Goal: Task Accomplishment & Management: Use online tool/utility

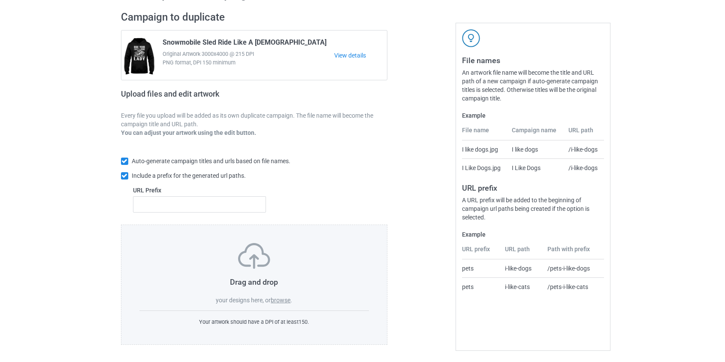
scroll to position [56, 0]
click at [284, 300] on label "browse" at bounding box center [281, 299] width 20 height 7
click at [0, 0] on input "browse" at bounding box center [0, 0] width 0 height 0
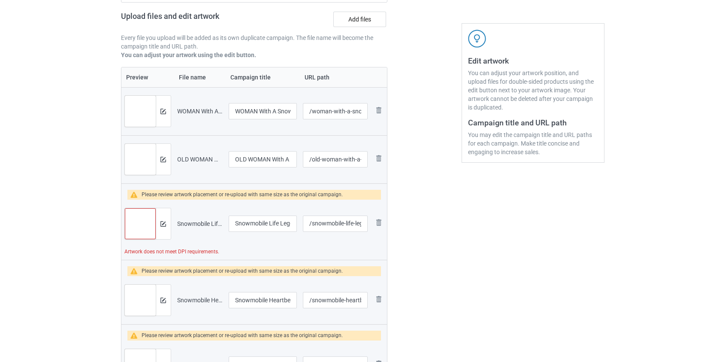
scroll to position [173, 0]
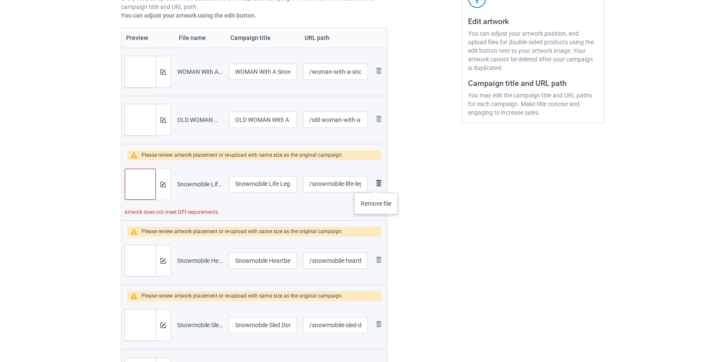
click at [376, 184] on img at bounding box center [379, 183] width 10 height 10
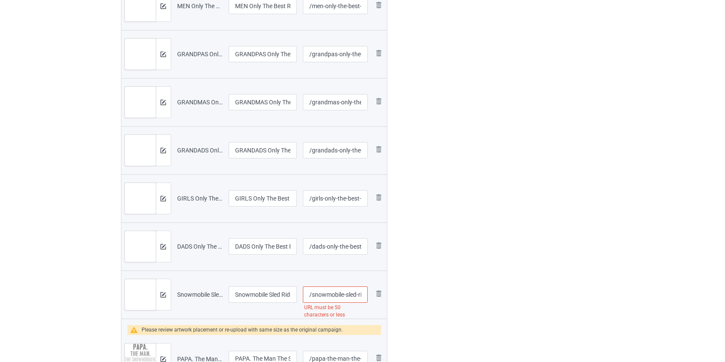
scroll to position [2202, 0]
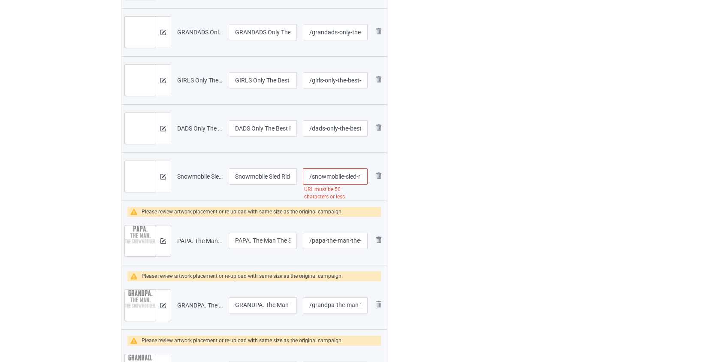
click at [324, 176] on input "/snowmobile-sled-rider-when-life-tries-to-knock-you-down" at bounding box center [335, 176] width 64 height 16
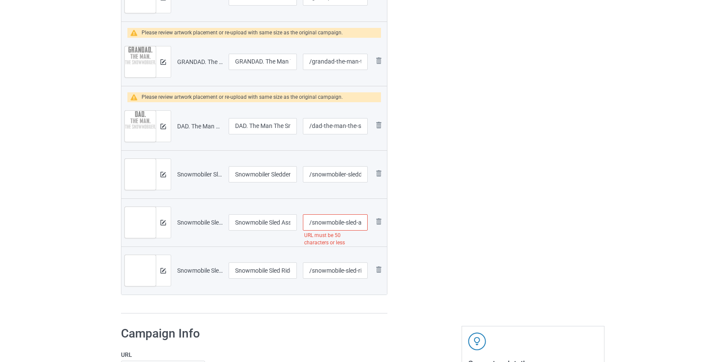
scroll to position [2514, 0]
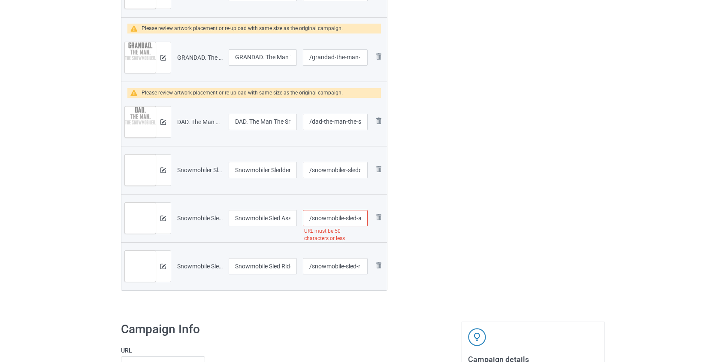
type input "/sled-rider-when-life-tries-to-knock-you-down"
click at [330, 217] on input "/snowmobile-sled-assuming-i-was-like-most-old-men-was-your-first-mistake" at bounding box center [335, 218] width 64 height 16
drag, startPoint x: 236, startPoint y: 267, endPoint x: 313, endPoint y: 274, distance: 77.6
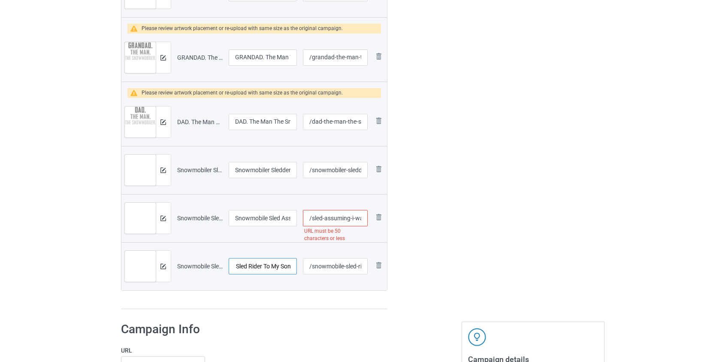
click at [313, 274] on tr "Preview and edit artwork Snowmobile Sled Rider To My Son.png Snowmobile Sled Ri…" at bounding box center [254, 266] width 266 height 48
click at [331, 217] on input "/sled-assuming-i-was-like-most-old-men-was-your-first-mistake" at bounding box center [335, 218] width 64 height 16
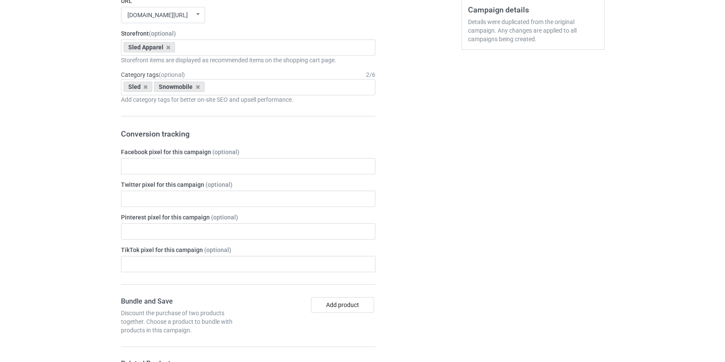
scroll to position [2748, 0]
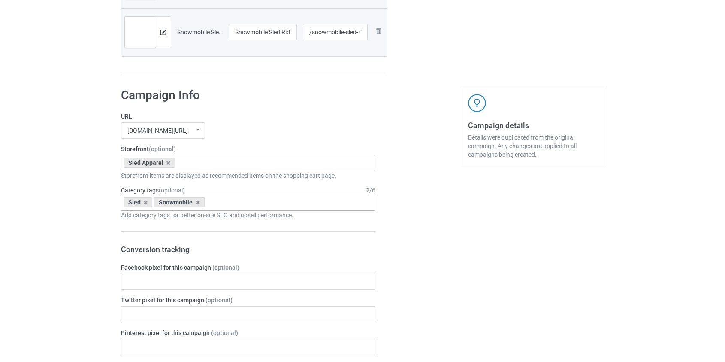
type input "/sled-like-most-old-men-was-your-first-mistake"
click at [258, 201] on div "Sled Snowmobile Age > [DEMOGRAPHIC_DATA] > 1 Age > [DEMOGRAPHIC_DATA] Months > …" at bounding box center [248, 202] width 255 height 16
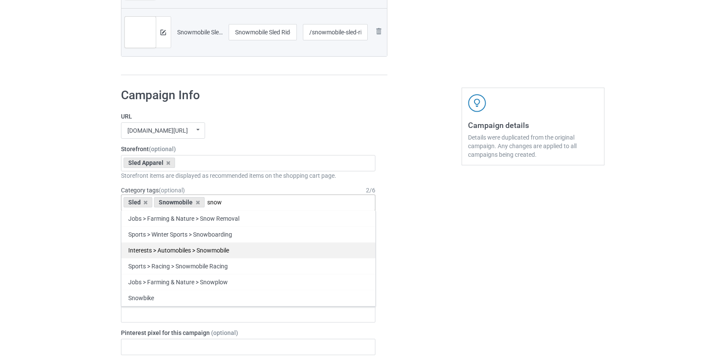
type input "snow"
click at [227, 251] on div "Interests > Automobiles > Snowmobile" at bounding box center [248, 250] width 254 height 16
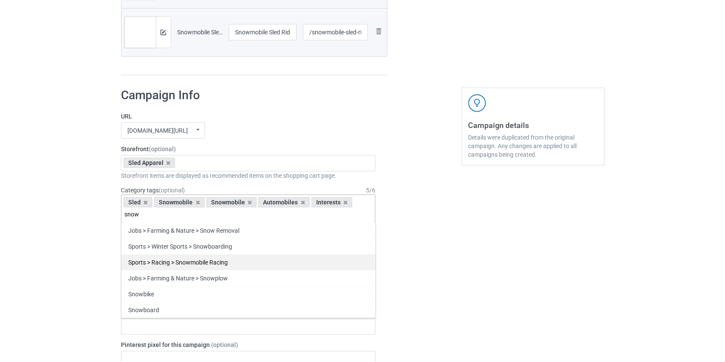
type input "snow"
click at [219, 261] on div "Sports > Racing > Snowmobile Racing" at bounding box center [248, 262] width 254 height 16
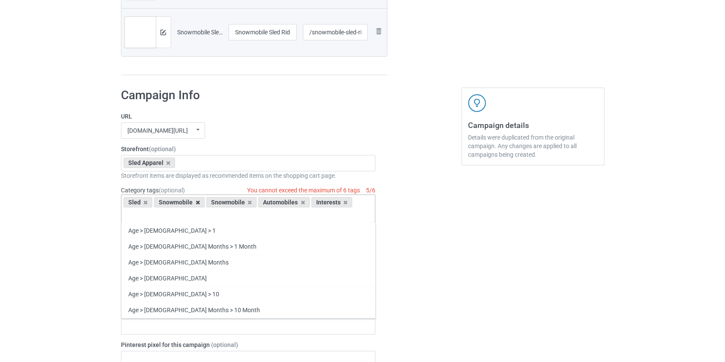
click at [197, 201] on icon at bounding box center [198, 203] width 4 height 6
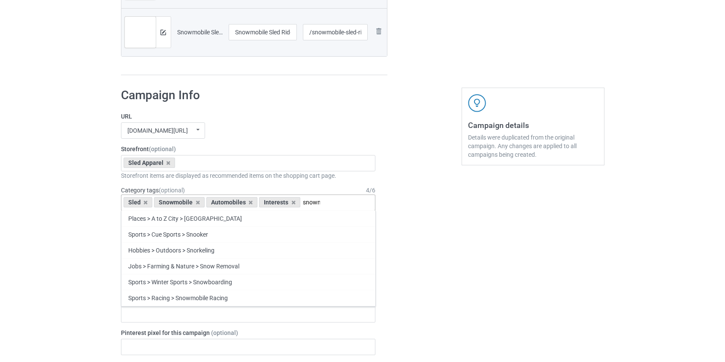
scroll to position [0, 0]
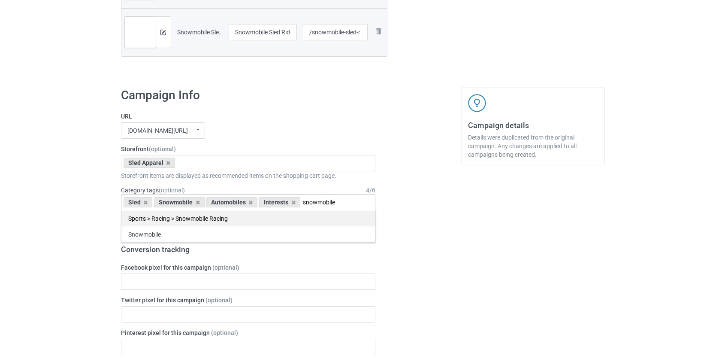
type input "snowmobile"
click at [201, 215] on div "Sports > Racing > Snowmobile Racing" at bounding box center [248, 218] width 254 height 16
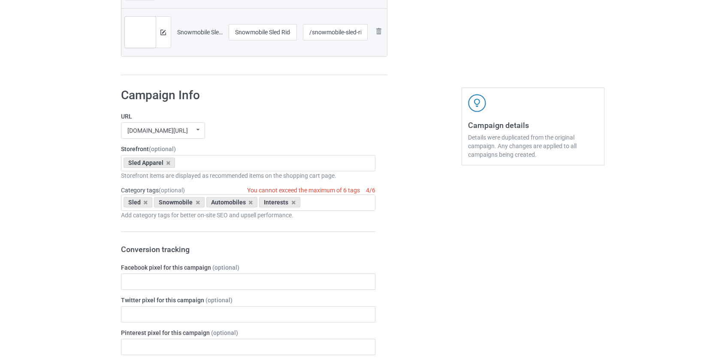
click at [324, 197] on div "Sled Snowmobile Automobiles Interests Age > 1-19 > 1 Age > 1-12 Months > 1 Mont…" at bounding box center [248, 202] width 255 height 16
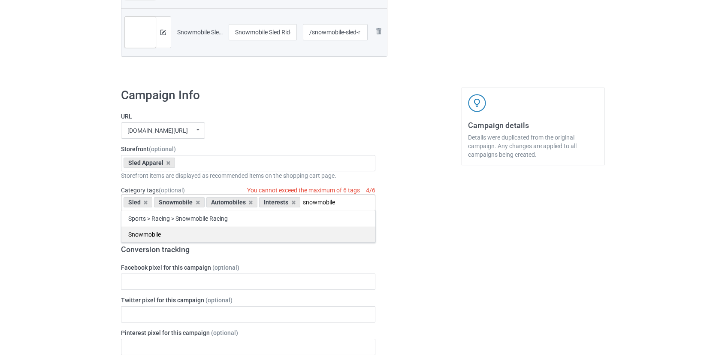
type input "snowmobile"
click at [133, 232] on div "Snowmobile" at bounding box center [248, 234] width 254 height 16
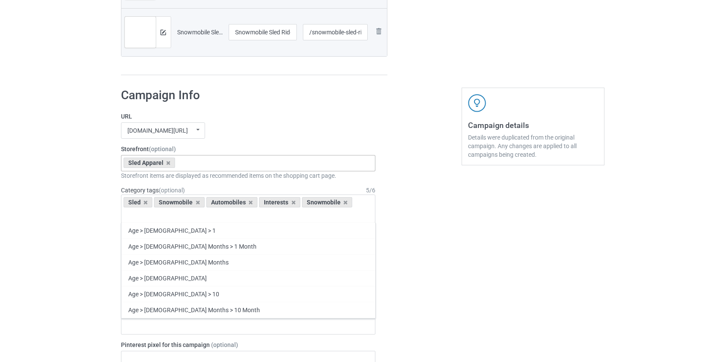
click at [230, 157] on div "Sled Apparel Western Country Apparel Go Kart Apperal Stock Car Racing Apparel D…" at bounding box center [248, 163] width 255 height 16
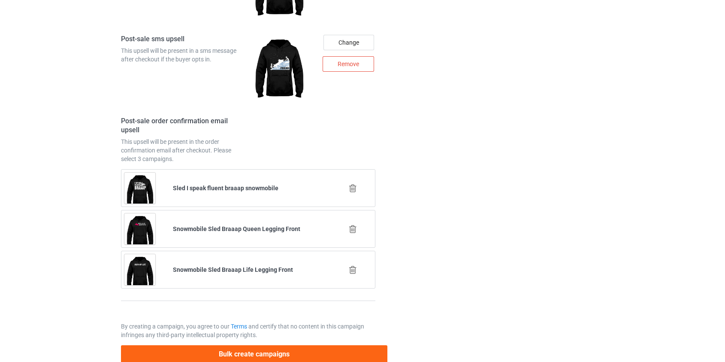
scroll to position [3775, 0]
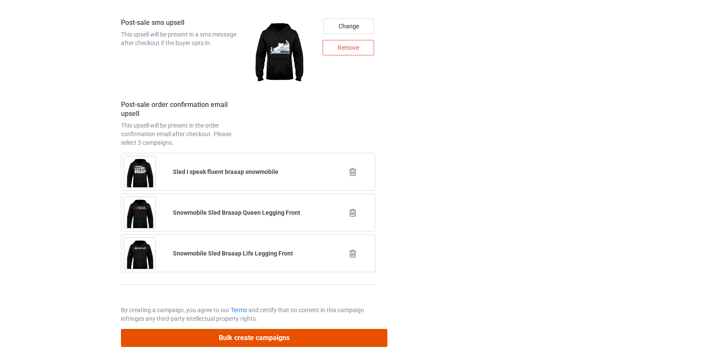
click at [242, 338] on button "Bulk create campaigns" at bounding box center [254, 338] width 267 height 18
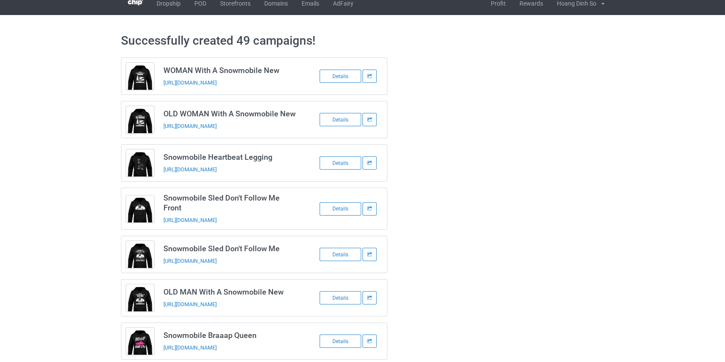
scroll to position [0, 0]
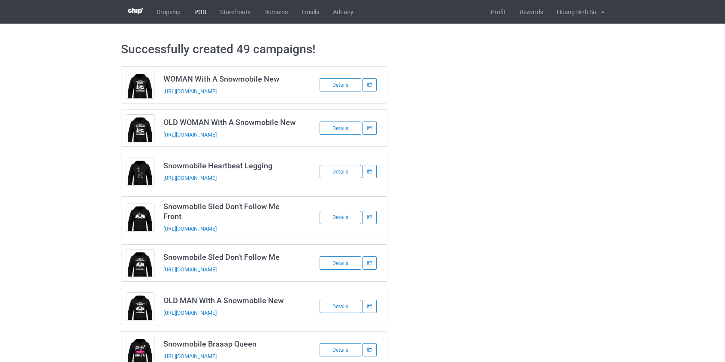
click at [197, 11] on link "POD" at bounding box center [201, 12] width 26 height 24
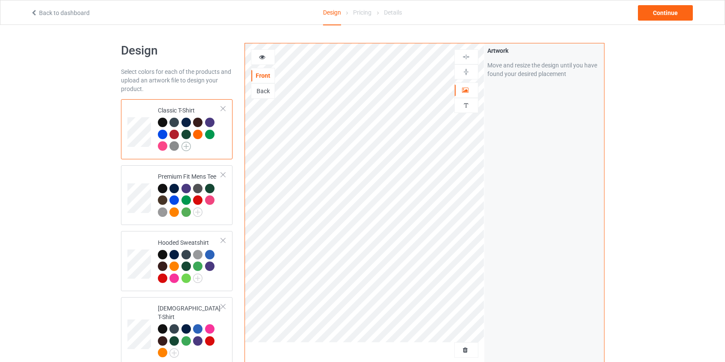
click at [187, 145] on img at bounding box center [186, 146] width 9 height 9
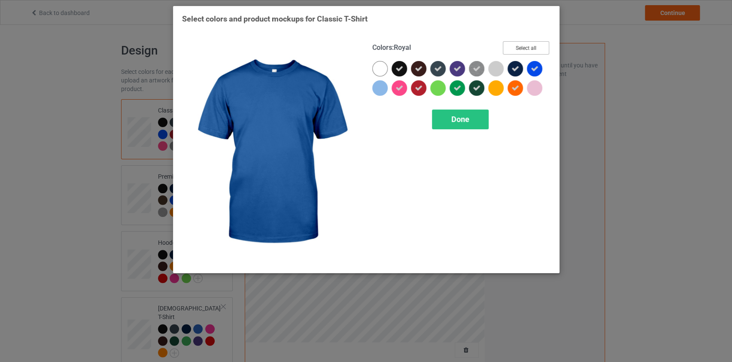
click at [530, 47] on button "Select all" at bounding box center [526, 47] width 46 height 13
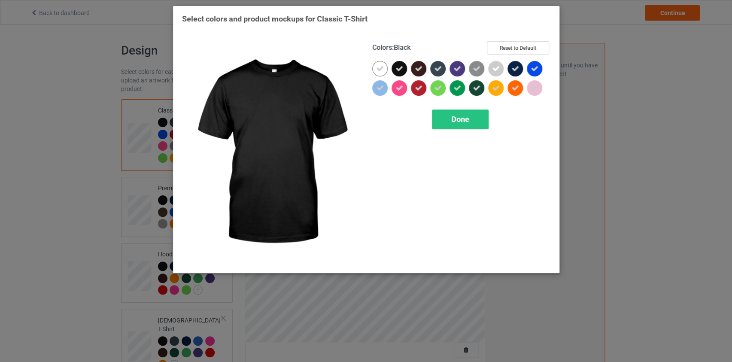
click at [403, 71] on icon at bounding box center [399, 69] width 8 height 8
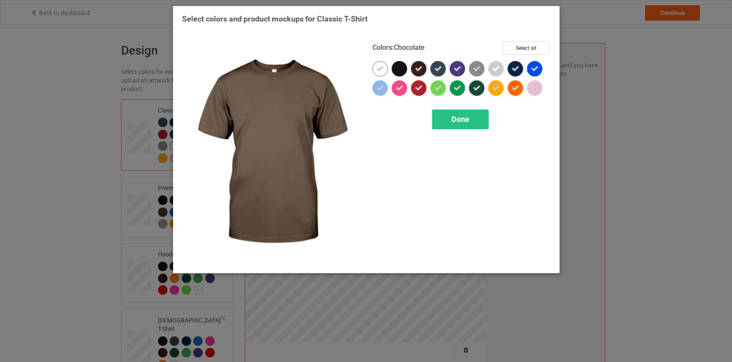
click at [420, 71] on icon at bounding box center [419, 69] width 8 height 8
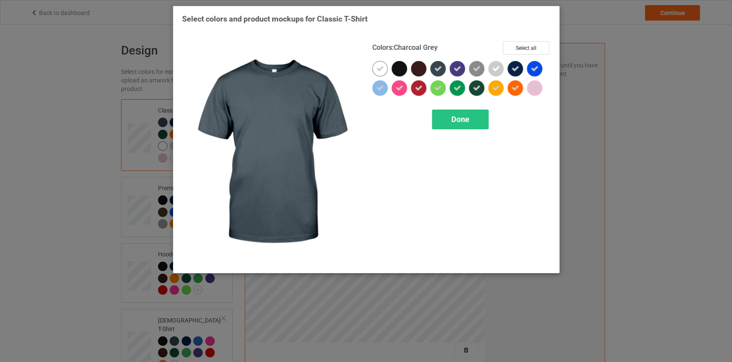
click at [436, 70] on icon at bounding box center [438, 69] width 8 height 8
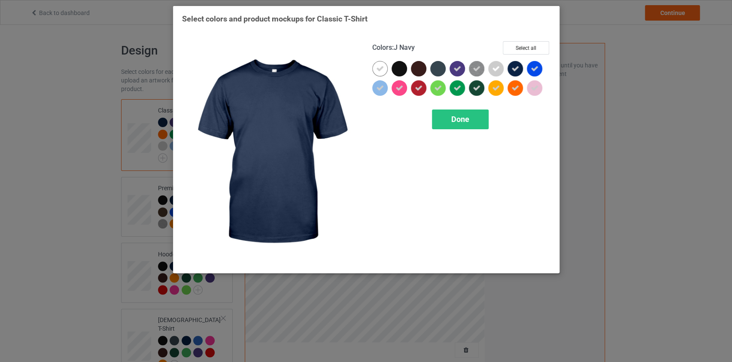
click at [518, 70] on icon at bounding box center [515, 69] width 8 height 8
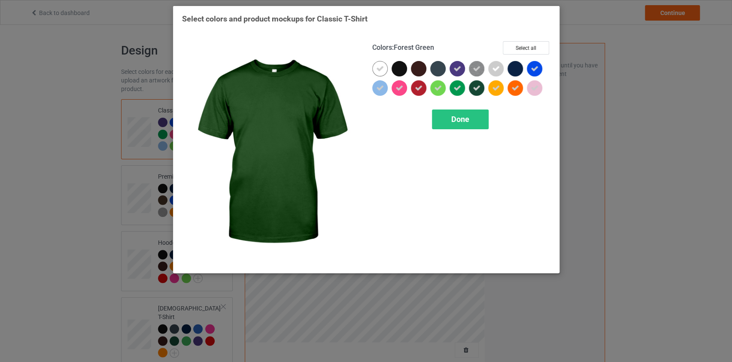
click at [479, 84] on icon at bounding box center [477, 88] width 8 height 8
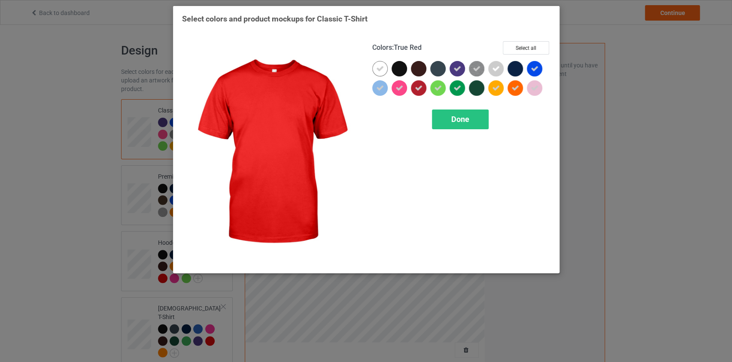
click at [424, 87] on div at bounding box center [418, 87] width 15 height 15
click at [461, 118] on span "Done" at bounding box center [460, 119] width 18 height 9
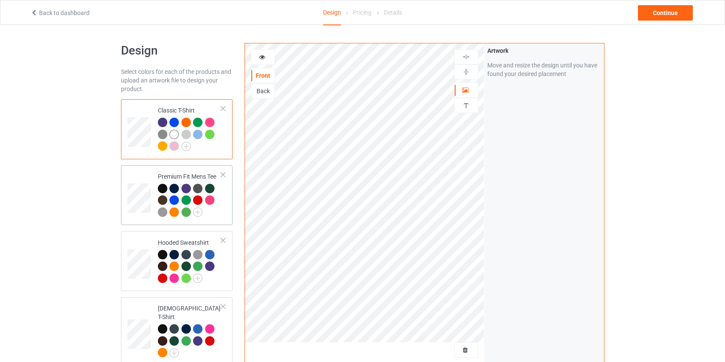
click at [194, 176] on div "Premium Fit Mens Tee" at bounding box center [190, 194] width 64 height 44
click at [197, 211] on img at bounding box center [197, 211] width 9 height 9
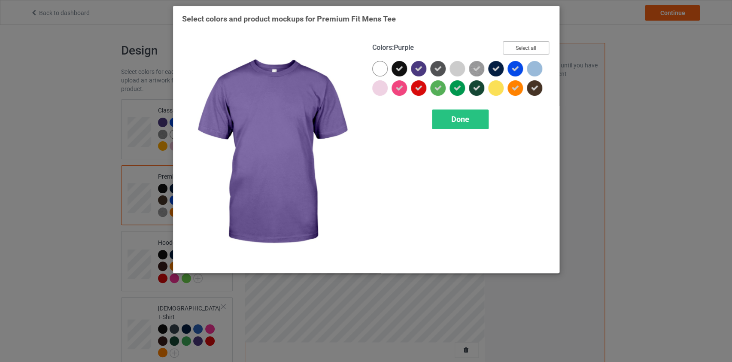
click at [537, 45] on button "Select all" at bounding box center [526, 47] width 46 height 13
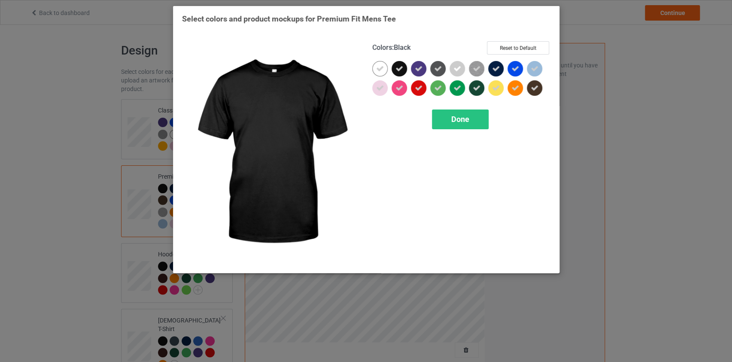
click at [399, 69] on icon at bounding box center [399, 69] width 8 height 8
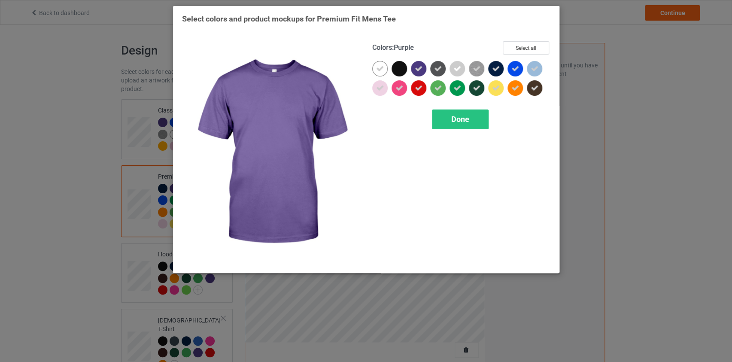
click at [422, 73] on div at bounding box center [418, 68] width 15 height 15
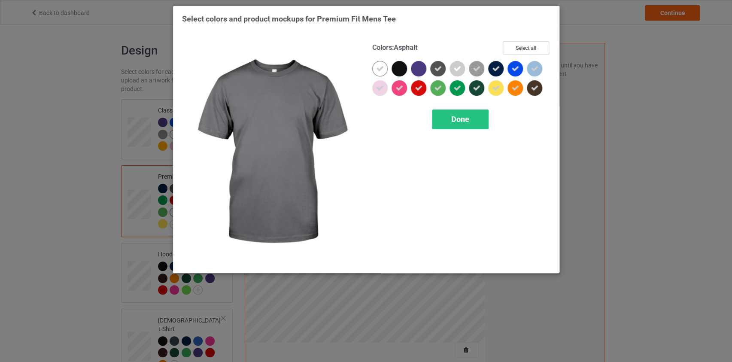
click at [433, 73] on div at bounding box center [437, 68] width 15 height 15
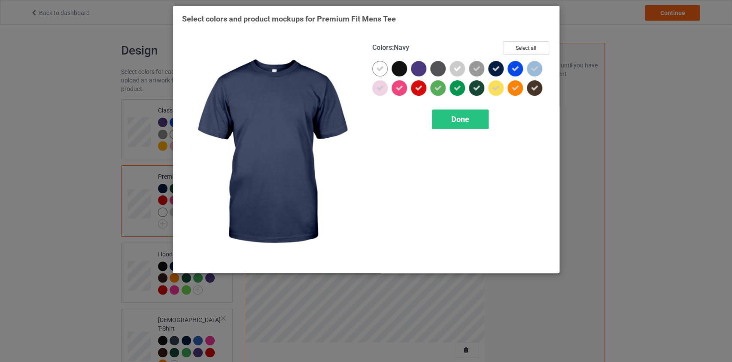
click at [492, 70] on icon at bounding box center [496, 69] width 8 height 8
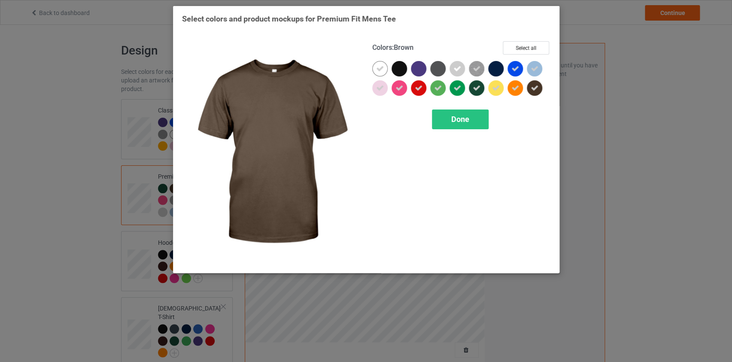
click at [533, 86] on icon at bounding box center [534, 88] width 8 height 8
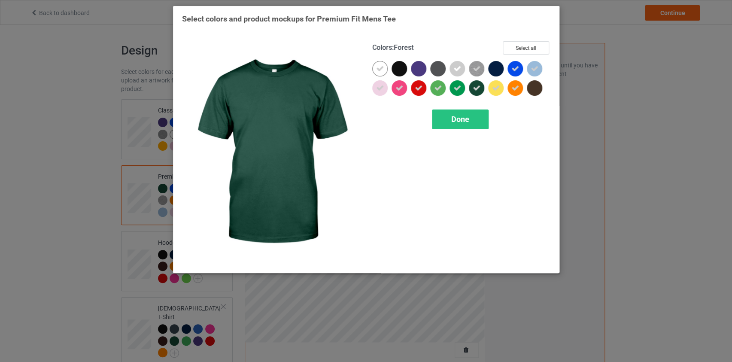
click at [476, 92] on div at bounding box center [476, 87] width 15 height 15
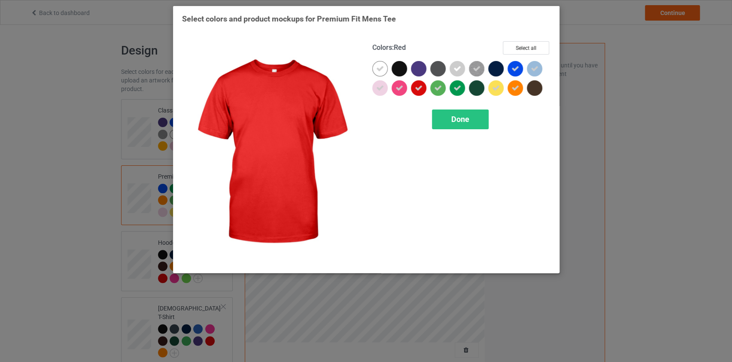
click at [418, 86] on icon at bounding box center [419, 88] width 8 height 8
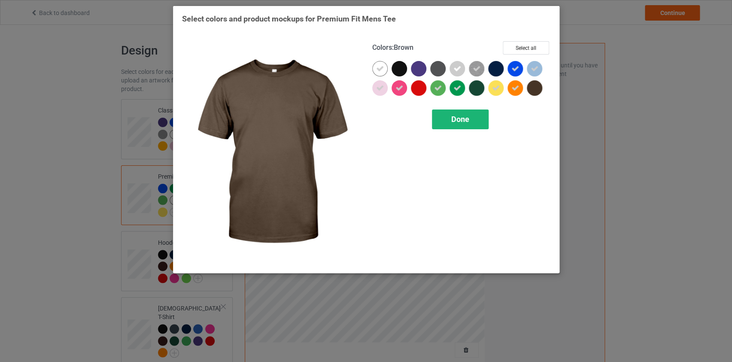
click at [459, 120] on span "Done" at bounding box center [460, 119] width 18 height 9
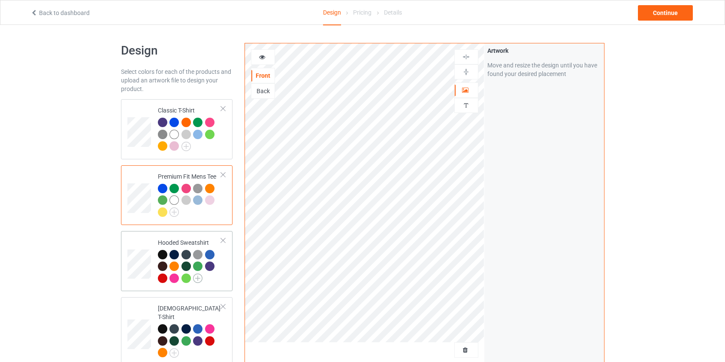
click at [197, 276] on img at bounding box center [197, 277] width 9 height 9
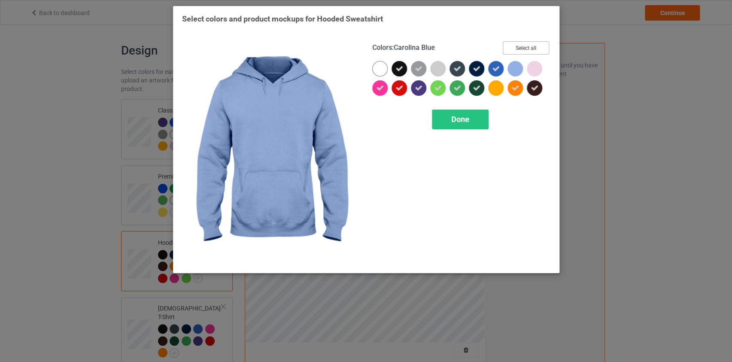
click at [524, 43] on button "Select all" at bounding box center [526, 47] width 46 height 13
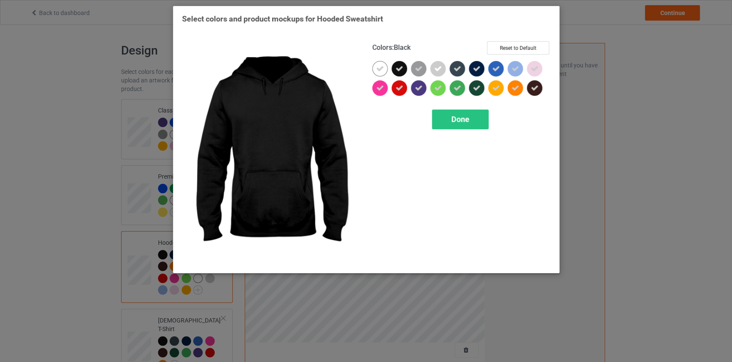
click at [400, 72] on icon at bounding box center [399, 69] width 8 height 8
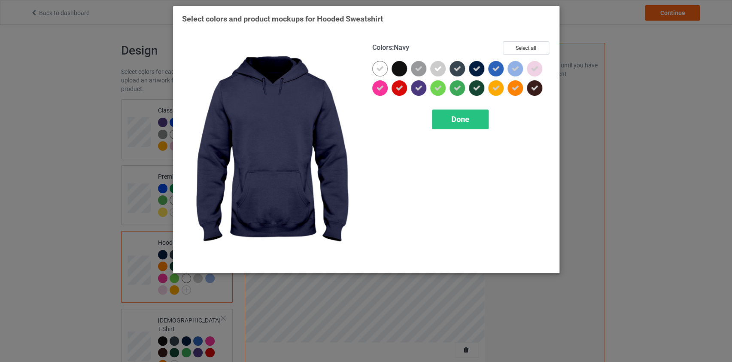
click at [474, 71] on icon at bounding box center [477, 69] width 8 height 8
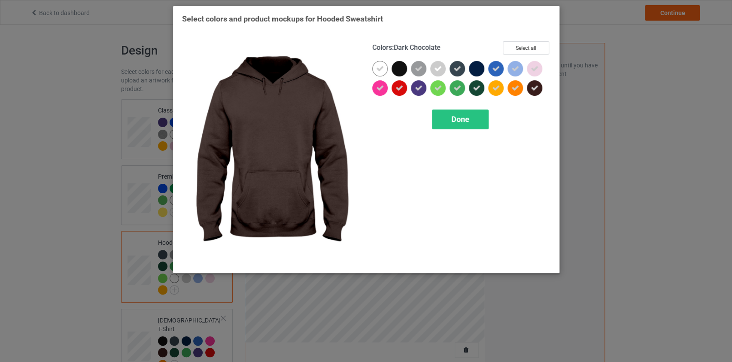
click at [532, 89] on icon at bounding box center [534, 88] width 8 height 8
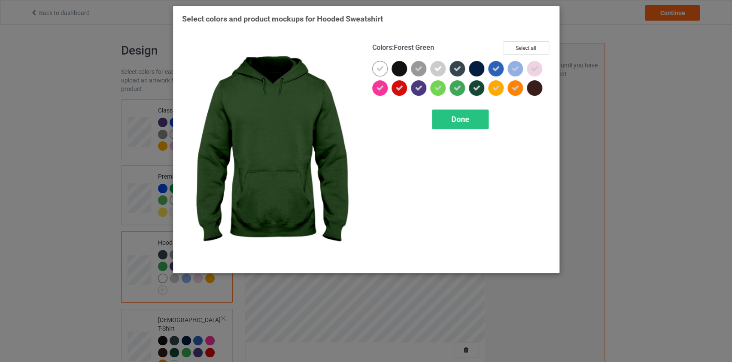
click at [474, 84] on icon at bounding box center [477, 88] width 8 height 8
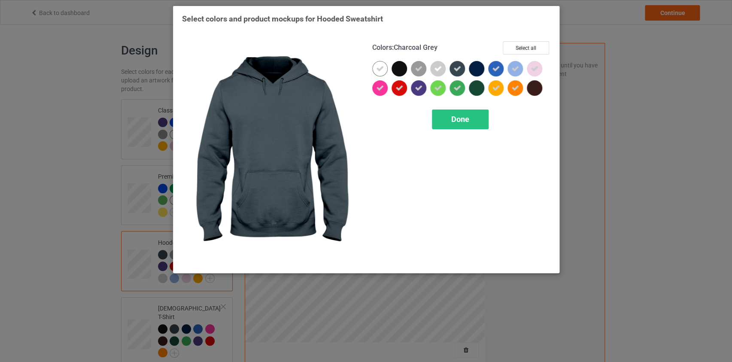
click at [461, 67] on div at bounding box center [456, 68] width 15 height 15
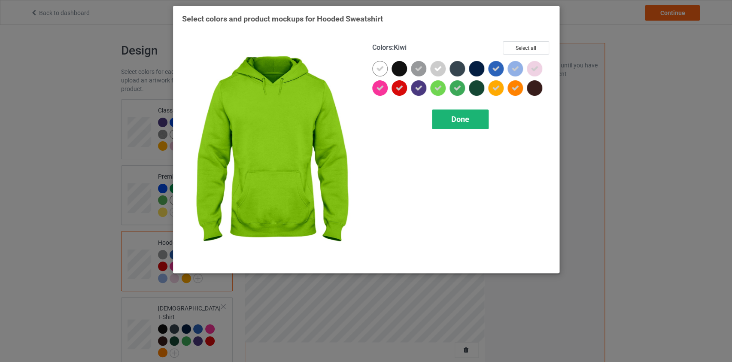
click at [455, 117] on span "Done" at bounding box center [460, 119] width 18 height 9
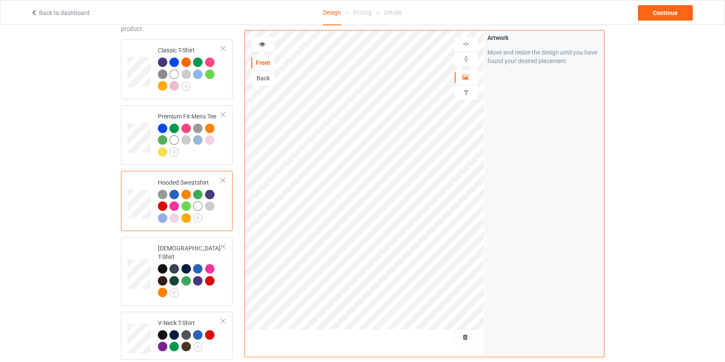
scroll to position [156, 0]
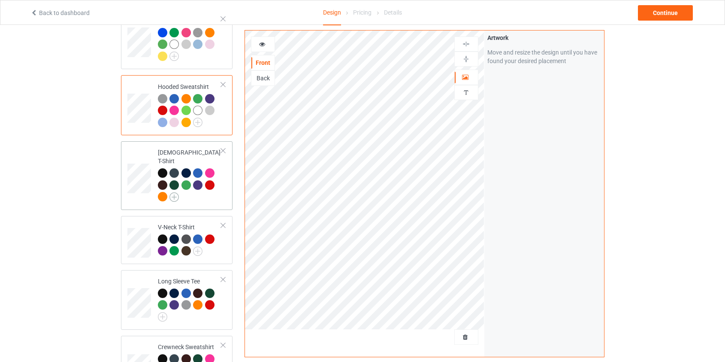
click at [176, 192] on img at bounding box center [174, 196] width 9 height 9
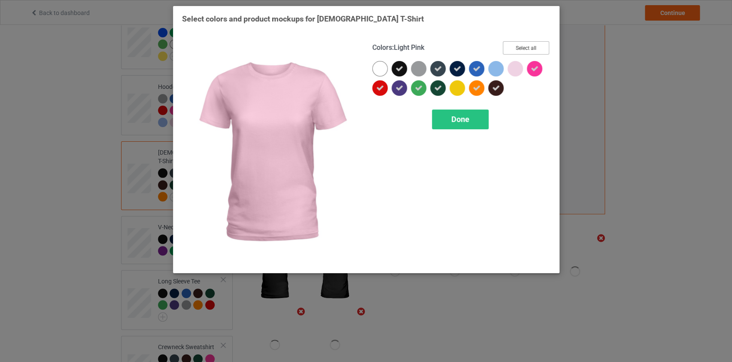
click at [520, 50] on button "Select all" at bounding box center [526, 47] width 46 height 13
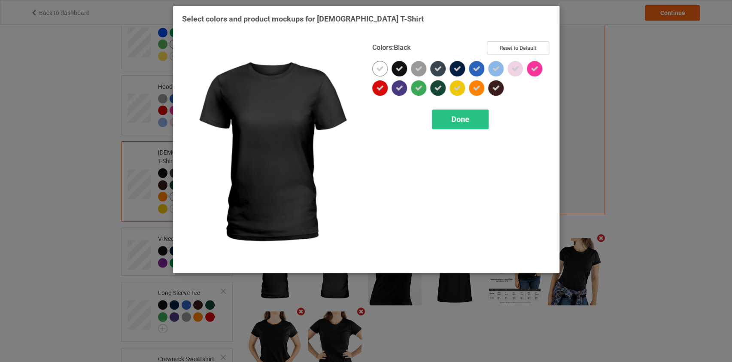
click at [398, 67] on icon at bounding box center [399, 69] width 8 height 8
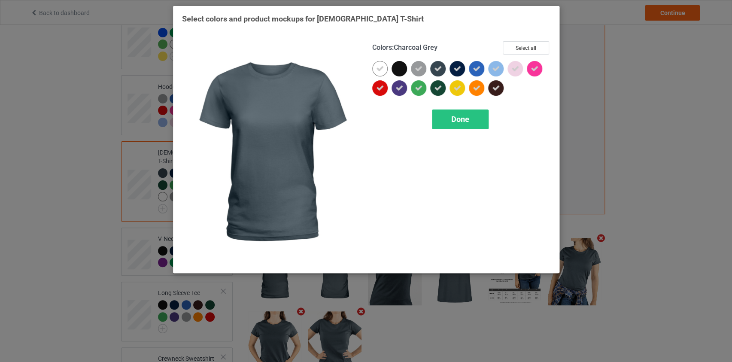
click at [440, 71] on icon at bounding box center [438, 69] width 8 height 8
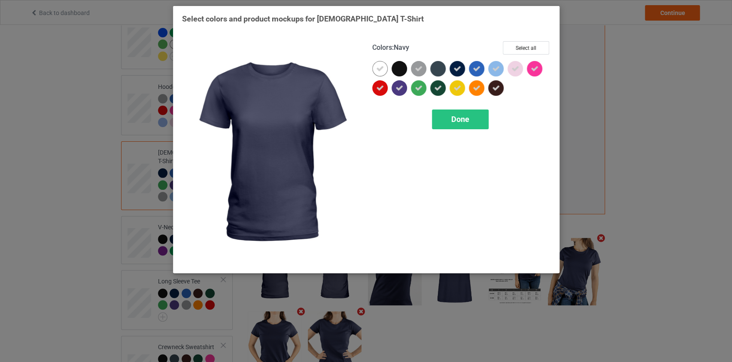
click at [452, 71] on div at bounding box center [456, 68] width 15 height 15
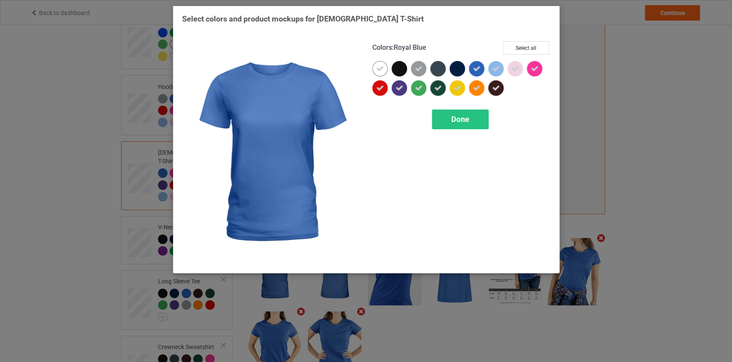
click at [479, 71] on icon at bounding box center [477, 69] width 8 height 8
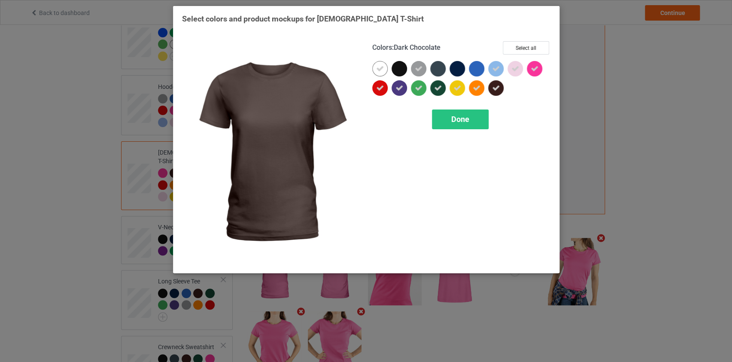
click at [496, 86] on icon at bounding box center [496, 88] width 8 height 8
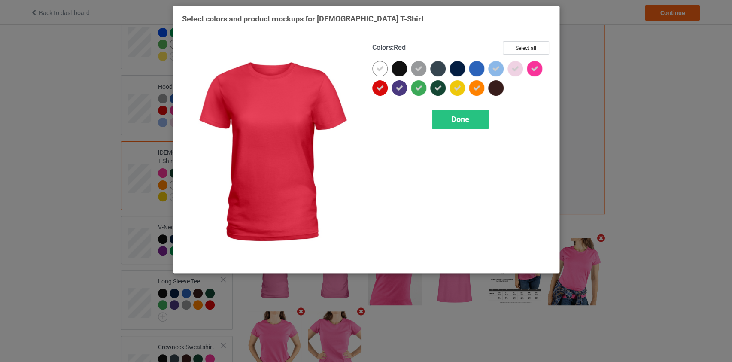
click at [379, 90] on icon at bounding box center [380, 88] width 8 height 8
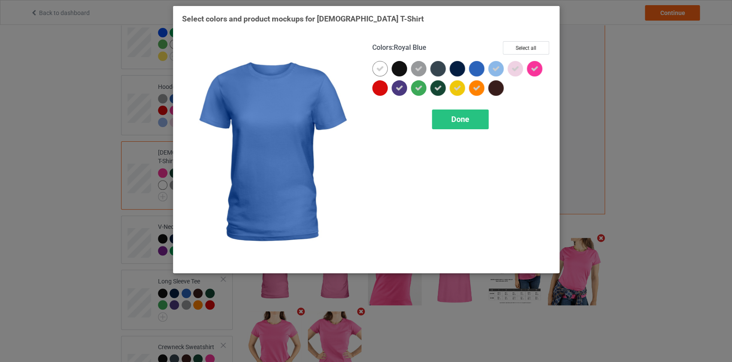
click at [478, 67] on div at bounding box center [476, 68] width 15 height 15
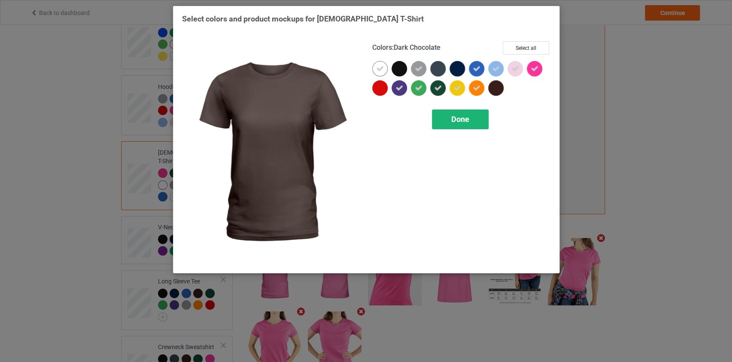
click at [450, 124] on div "Done" at bounding box center [460, 119] width 57 height 20
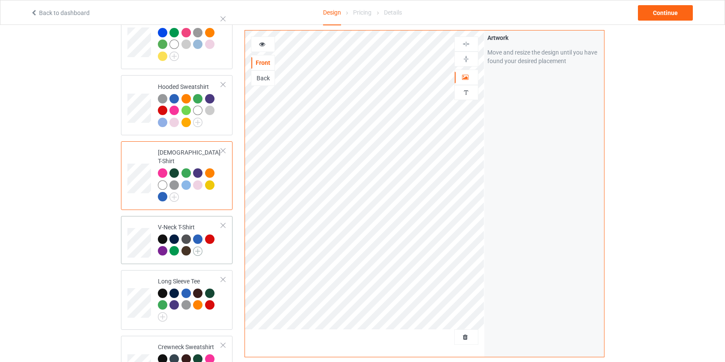
click at [195, 246] on img at bounding box center [197, 250] width 9 height 9
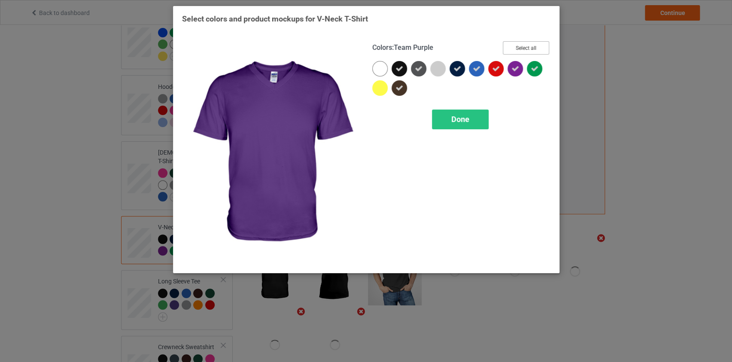
click at [524, 44] on button "Select all" at bounding box center [526, 47] width 46 height 13
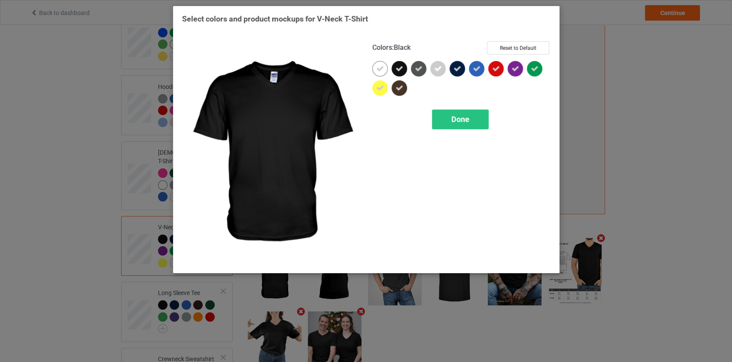
click at [402, 70] on icon at bounding box center [399, 69] width 8 height 8
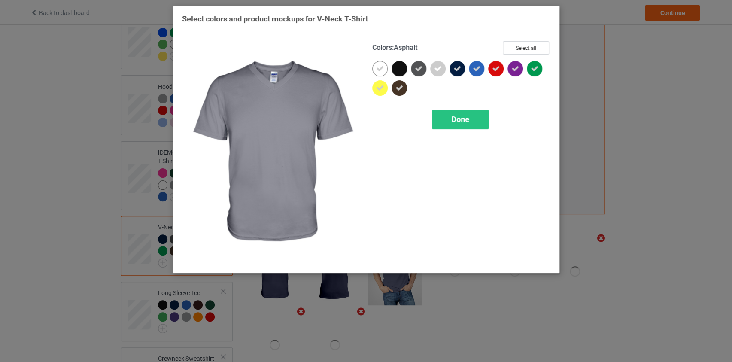
click at [419, 71] on icon at bounding box center [419, 69] width 8 height 8
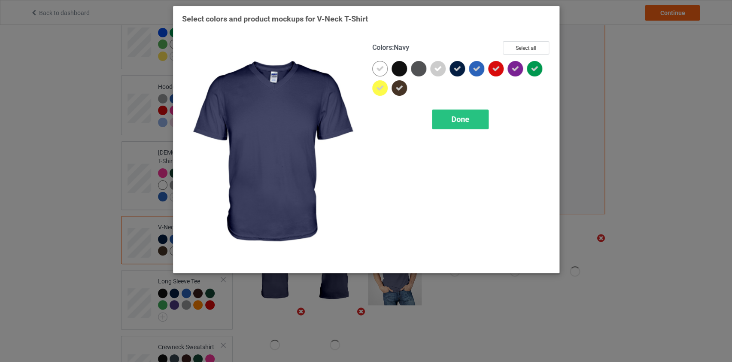
click at [464, 71] on div at bounding box center [458, 70] width 19 height 19
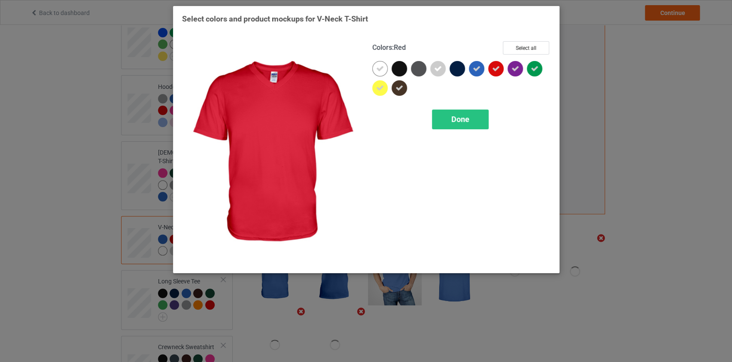
click at [500, 67] on div at bounding box center [495, 68] width 15 height 15
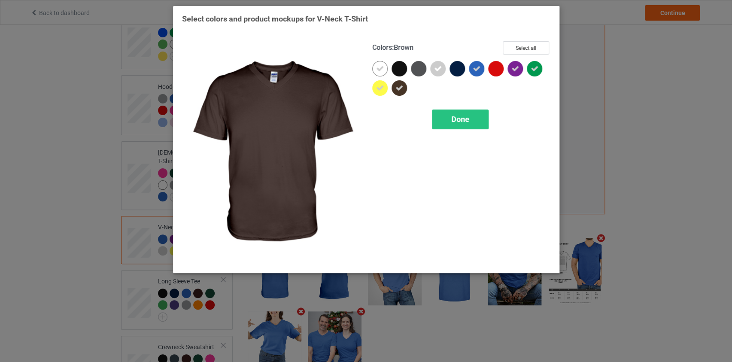
click at [406, 87] on div at bounding box center [398, 87] width 15 height 15
click at [447, 120] on div "Done" at bounding box center [460, 119] width 57 height 20
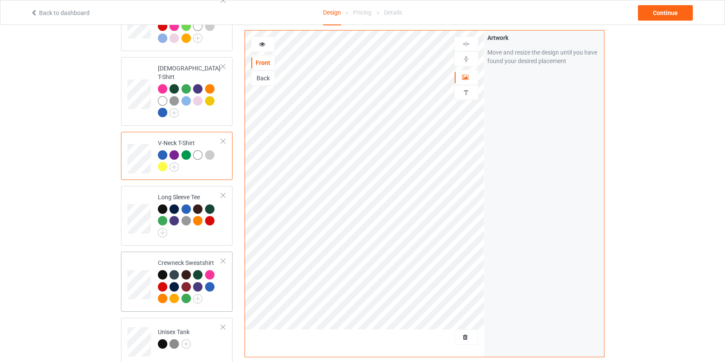
scroll to position [273, 0]
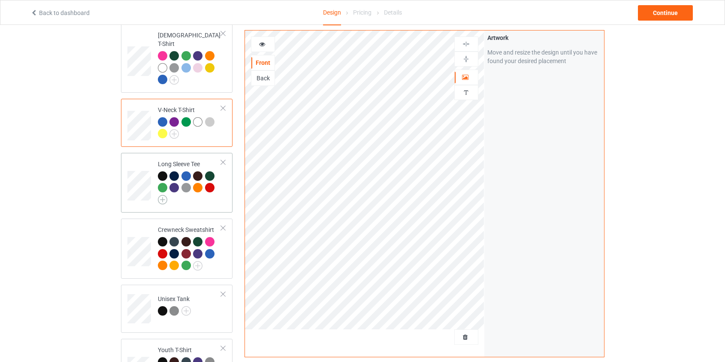
click at [164, 195] on img at bounding box center [162, 199] width 9 height 9
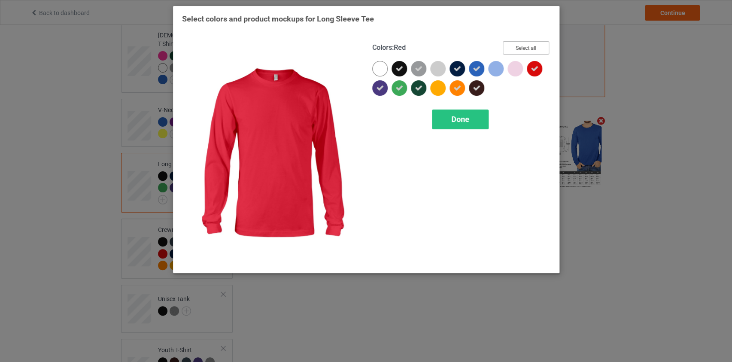
click at [525, 48] on button "Select all" at bounding box center [526, 47] width 46 height 13
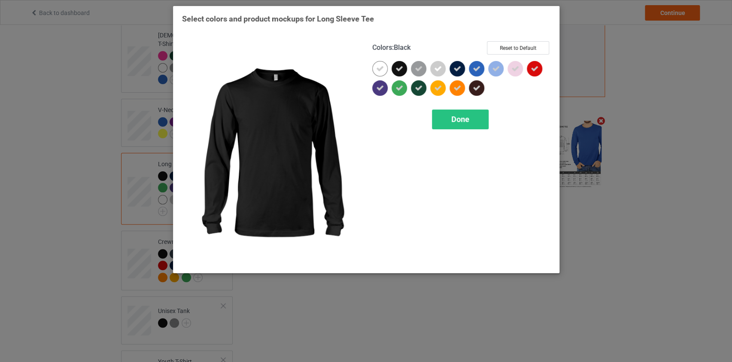
click at [401, 68] on icon at bounding box center [399, 69] width 8 height 8
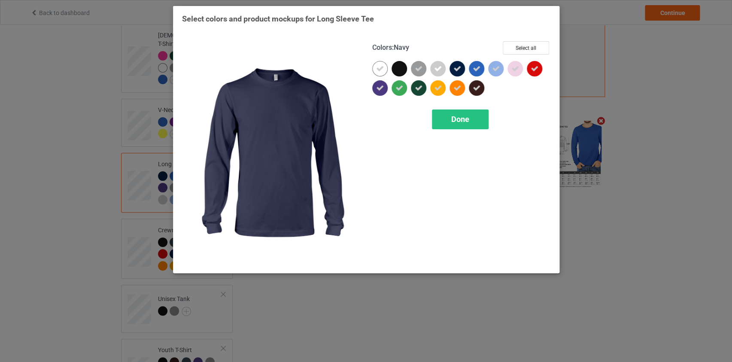
click at [458, 70] on icon at bounding box center [457, 69] width 8 height 8
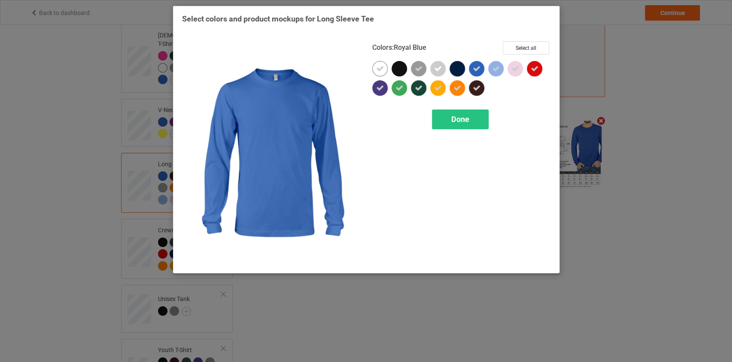
click at [477, 70] on icon at bounding box center [477, 69] width 8 height 8
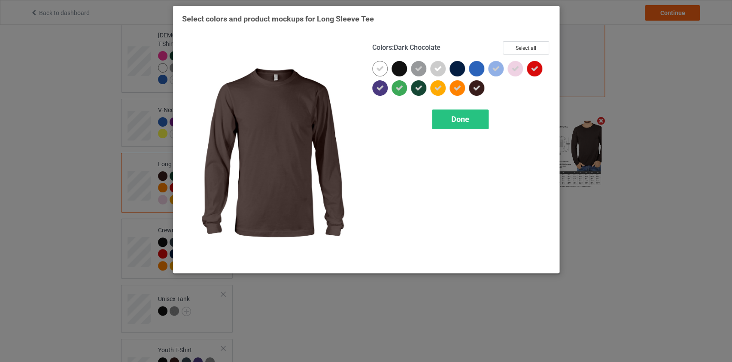
click at [477, 90] on icon at bounding box center [477, 88] width 8 height 8
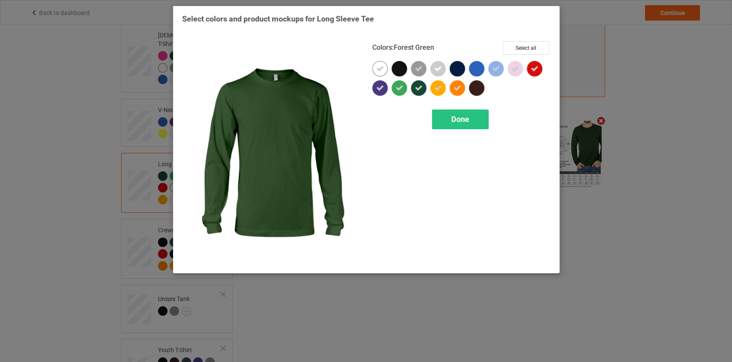
click at [416, 89] on icon at bounding box center [419, 88] width 8 height 8
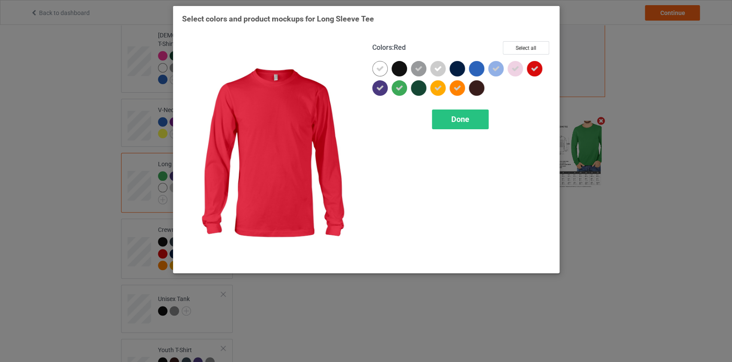
click at [536, 71] on icon at bounding box center [534, 69] width 8 height 8
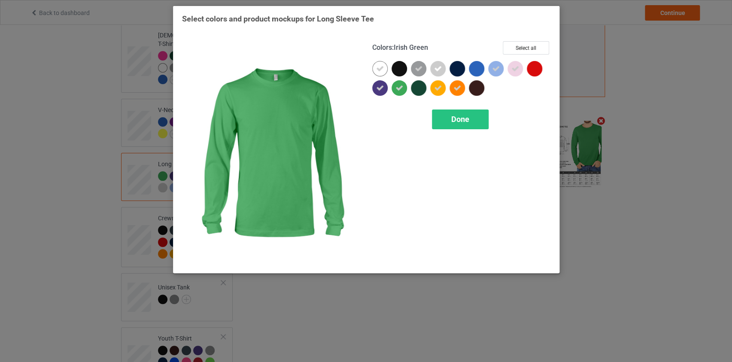
click at [396, 91] on icon at bounding box center [399, 88] width 8 height 8
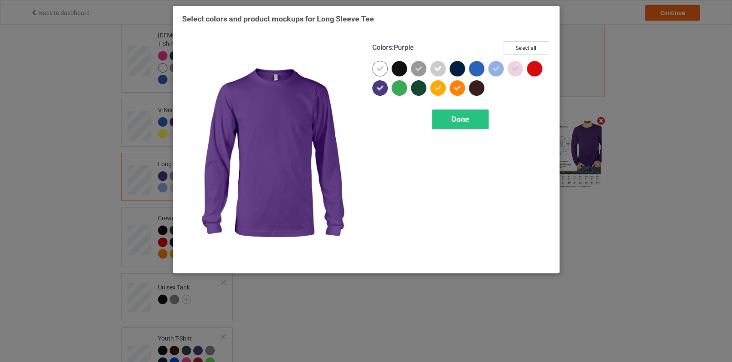
click at [381, 87] on icon at bounding box center [380, 88] width 8 height 8
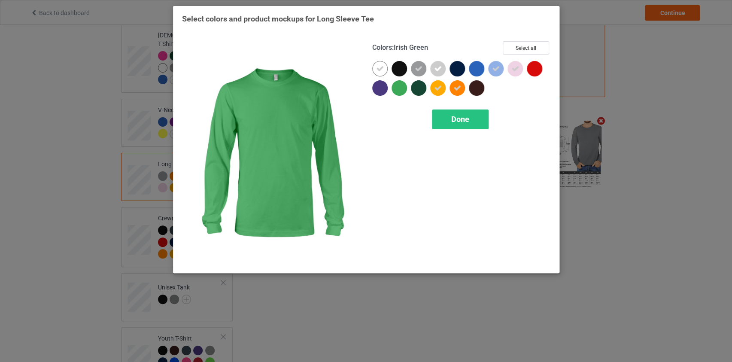
click at [397, 85] on div at bounding box center [398, 87] width 15 height 15
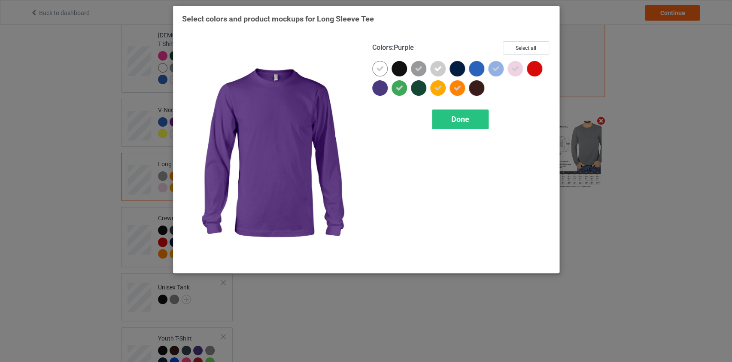
click at [383, 86] on div at bounding box center [379, 87] width 15 height 15
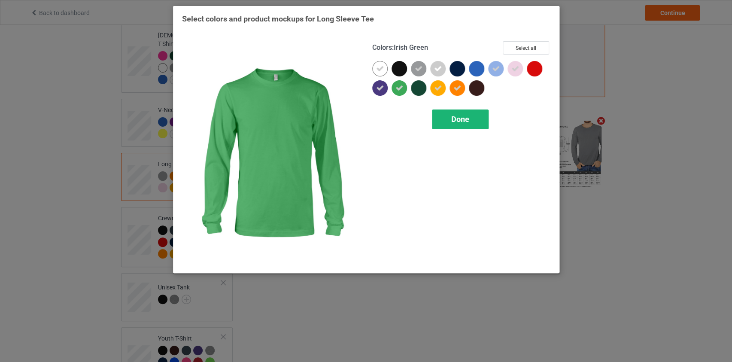
click at [453, 116] on span "Done" at bounding box center [460, 119] width 18 height 9
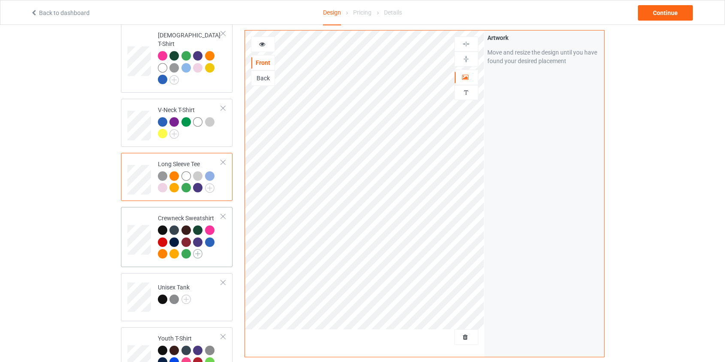
click at [200, 249] on img at bounding box center [197, 253] width 9 height 9
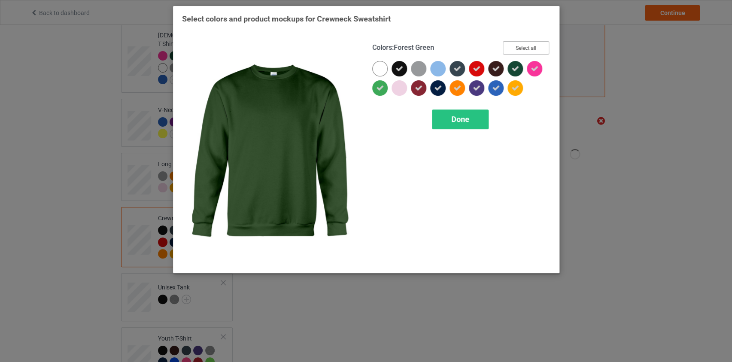
click at [519, 51] on button "Select all" at bounding box center [526, 47] width 46 height 13
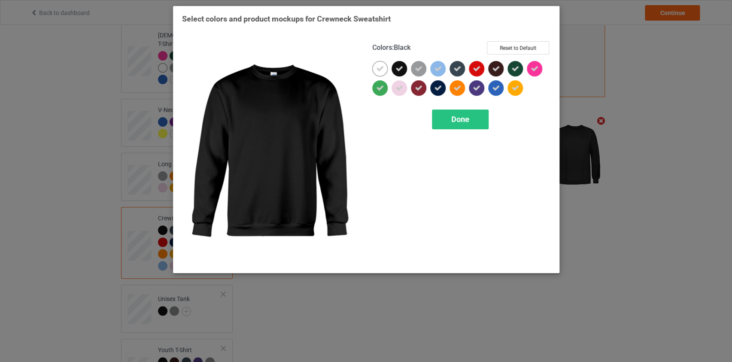
click at [394, 69] on div at bounding box center [398, 68] width 15 height 15
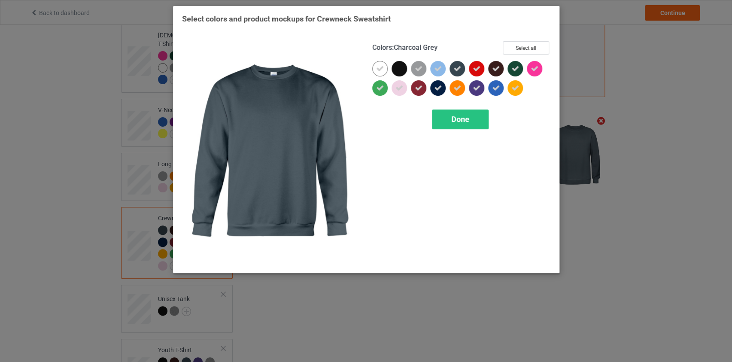
click at [458, 71] on icon at bounding box center [457, 69] width 8 height 8
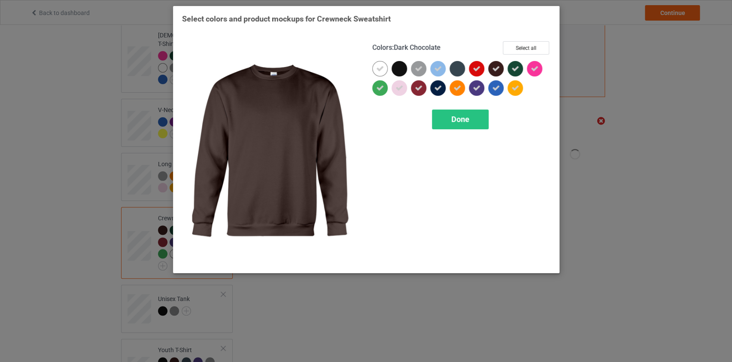
click at [492, 72] on icon at bounding box center [496, 69] width 8 height 8
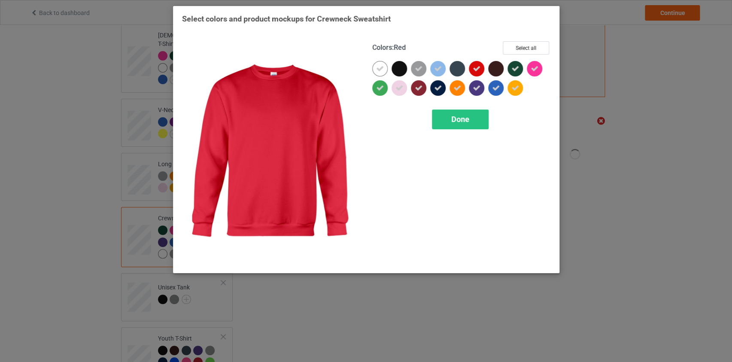
click at [481, 67] on div at bounding box center [476, 68] width 15 height 15
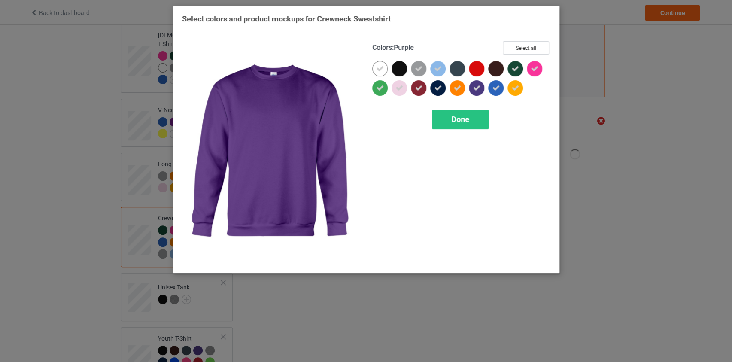
click at [475, 85] on icon at bounding box center [477, 88] width 8 height 8
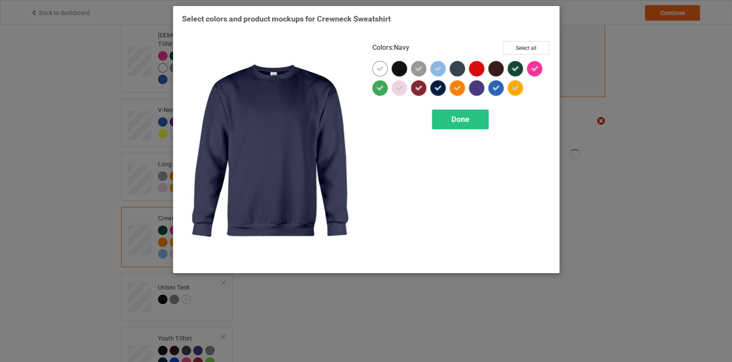
click at [433, 91] on div at bounding box center [437, 87] width 15 height 15
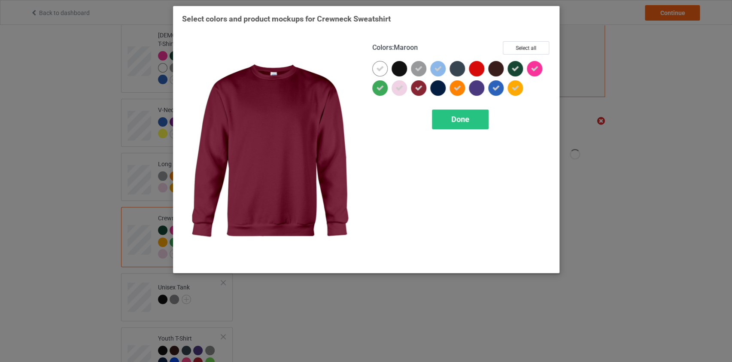
click at [420, 86] on icon at bounding box center [419, 88] width 8 height 8
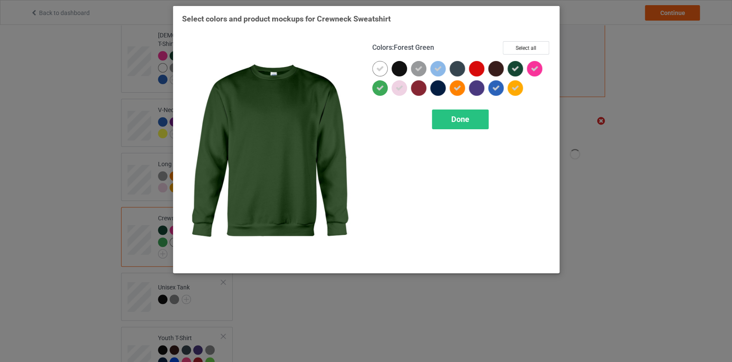
click at [517, 70] on icon at bounding box center [515, 69] width 8 height 8
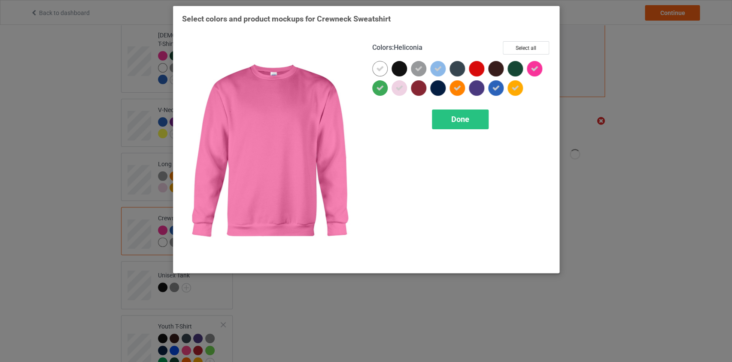
click at [530, 69] on icon at bounding box center [534, 69] width 8 height 8
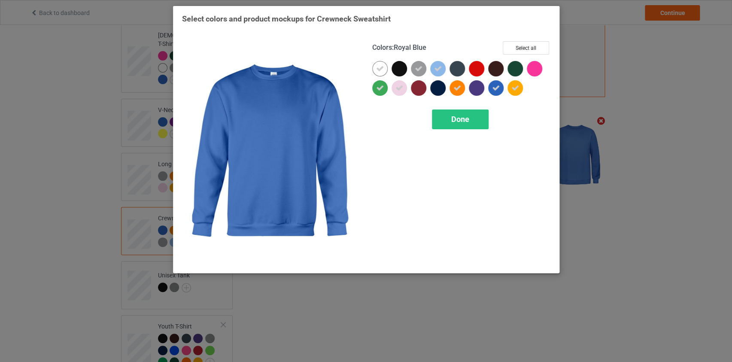
click at [498, 88] on icon at bounding box center [496, 88] width 8 height 8
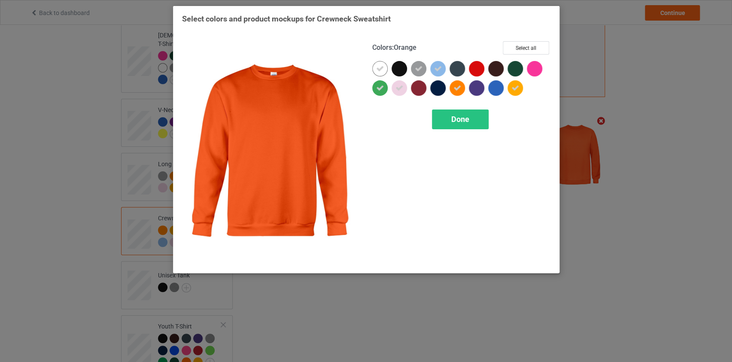
click at [456, 88] on icon at bounding box center [457, 88] width 8 height 8
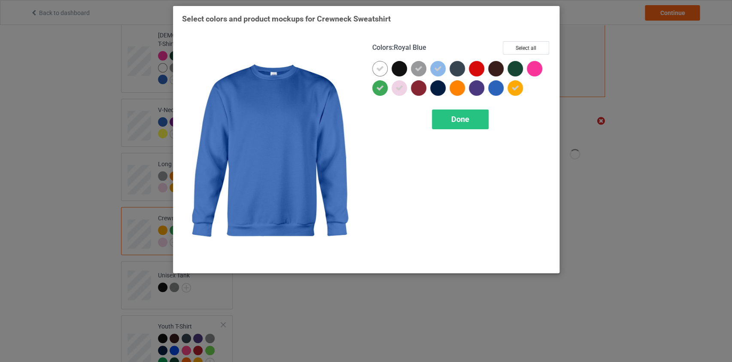
click at [496, 86] on div at bounding box center [495, 87] width 15 height 15
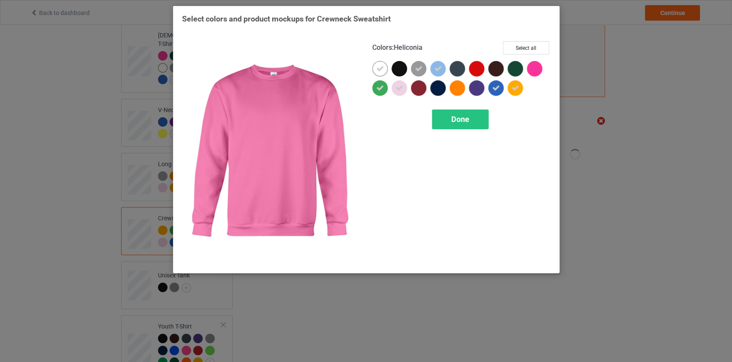
click at [536, 70] on div at bounding box center [534, 68] width 15 height 15
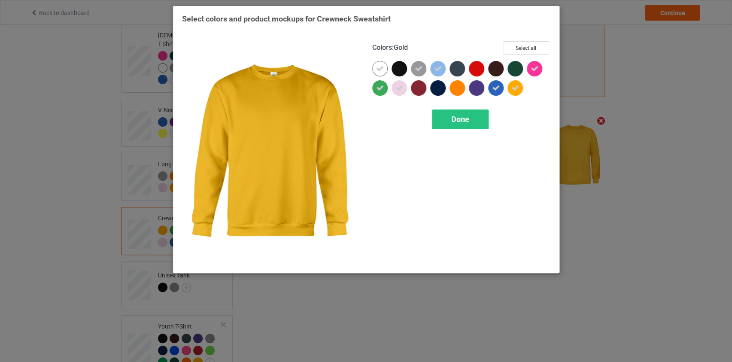
click at [517, 85] on icon at bounding box center [515, 88] width 8 height 8
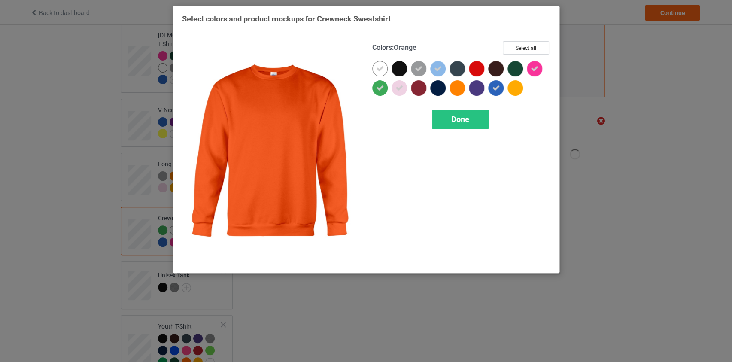
click at [461, 87] on div at bounding box center [456, 87] width 15 height 15
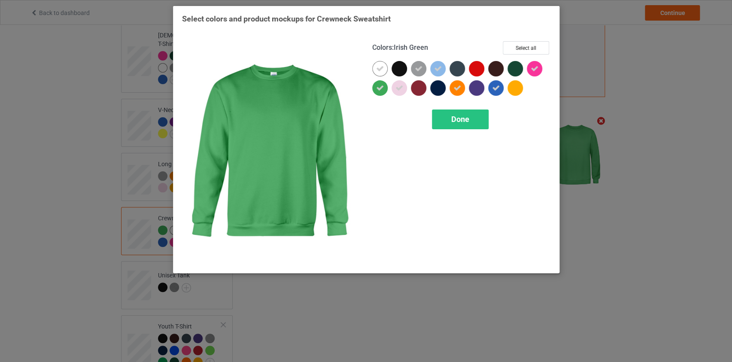
click at [376, 85] on icon at bounding box center [380, 88] width 8 height 8
click at [379, 88] on div at bounding box center [379, 87] width 15 height 15
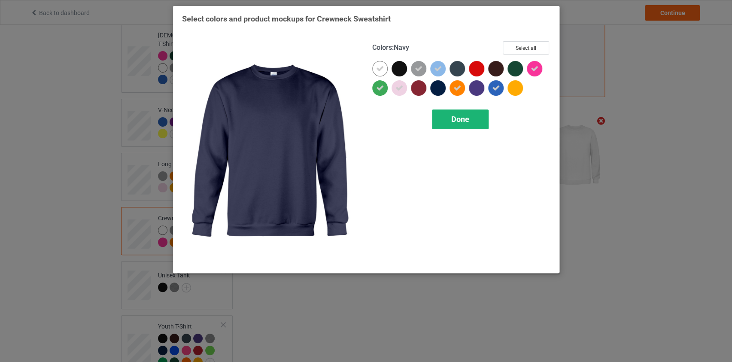
click at [462, 116] on span "Done" at bounding box center [460, 119] width 18 height 9
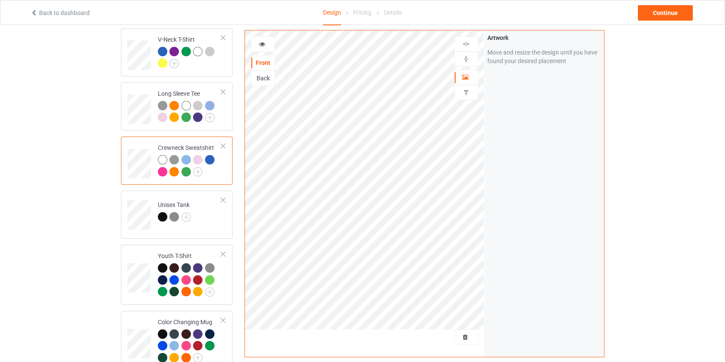
scroll to position [351, 0]
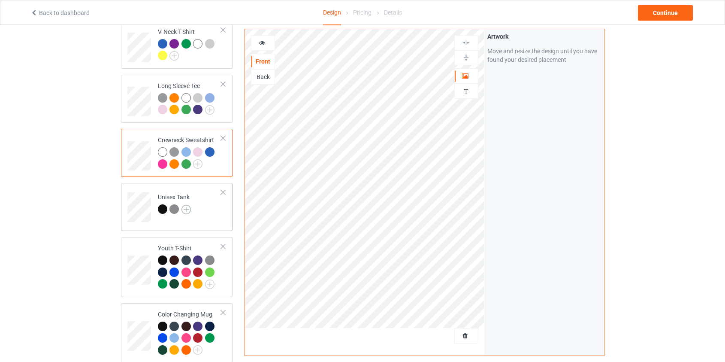
click at [184, 205] on img at bounding box center [186, 209] width 9 height 9
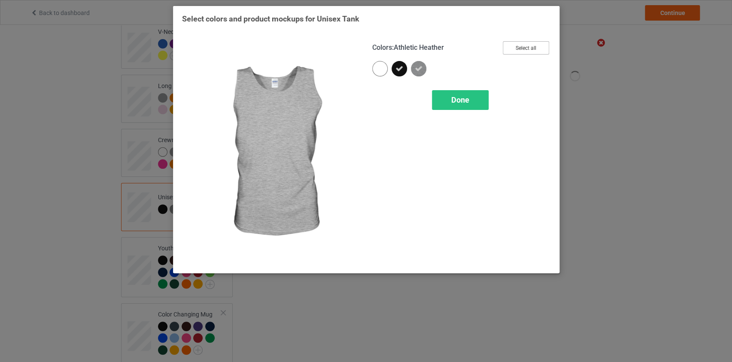
click at [532, 45] on button "Select all" at bounding box center [526, 47] width 46 height 13
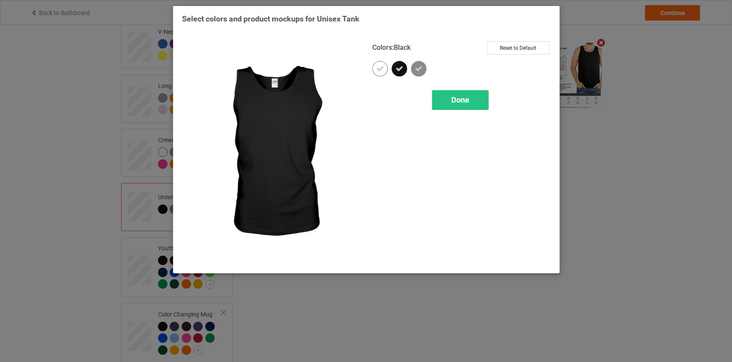
click at [402, 69] on icon at bounding box center [399, 69] width 8 height 8
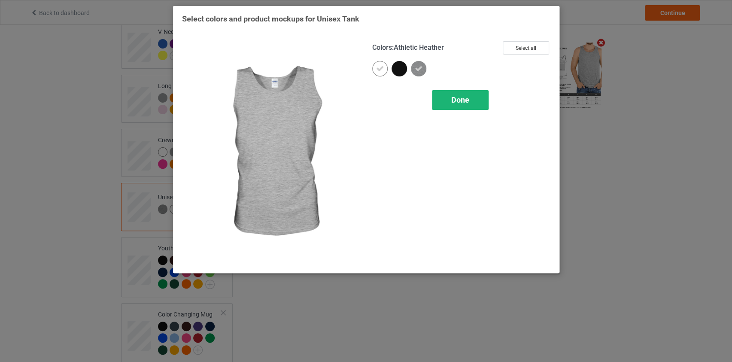
click at [466, 98] on span "Done" at bounding box center [460, 99] width 18 height 9
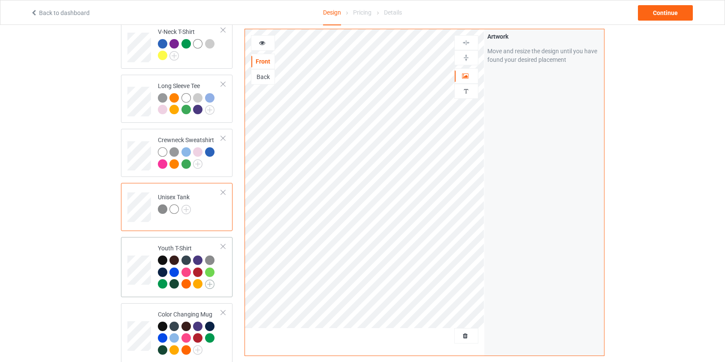
click at [210, 279] on img at bounding box center [209, 283] width 9 height 9
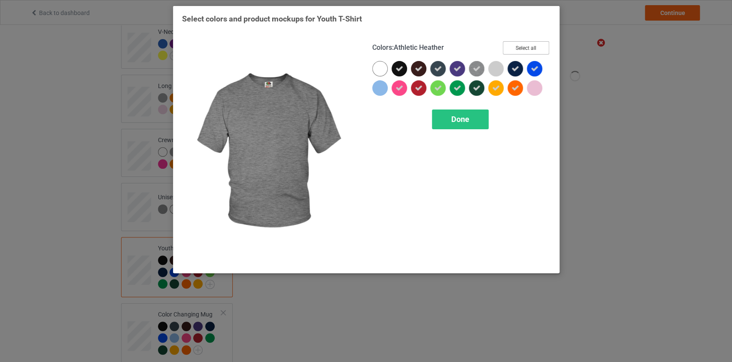
click at [531, 45] on button "Select all" at bounding box center [526, 47] width 46 height 13
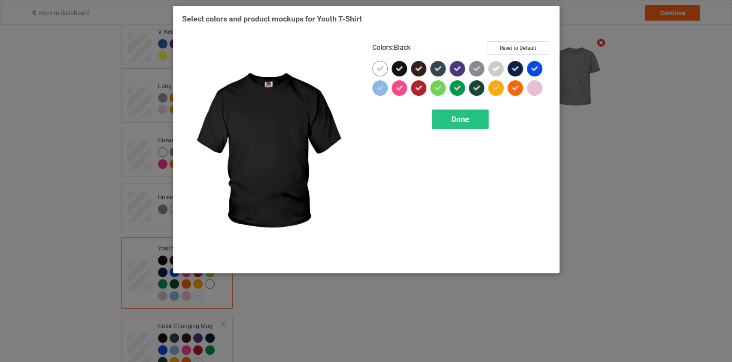
click at [401, 67] on icon at bounding box center [399, 69] width 8 height 8
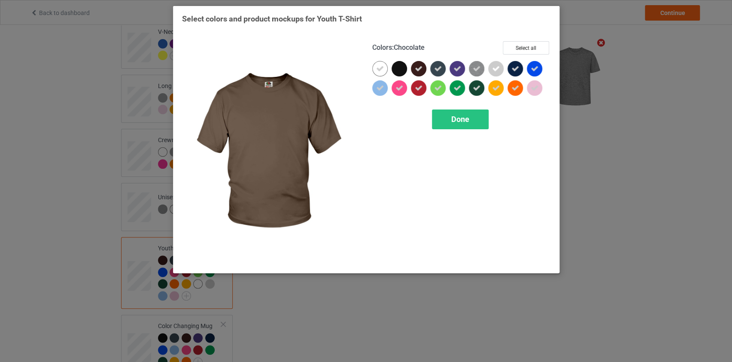
click at [420, 65] on icon at bounding box center [419, 69] width 8 height 8
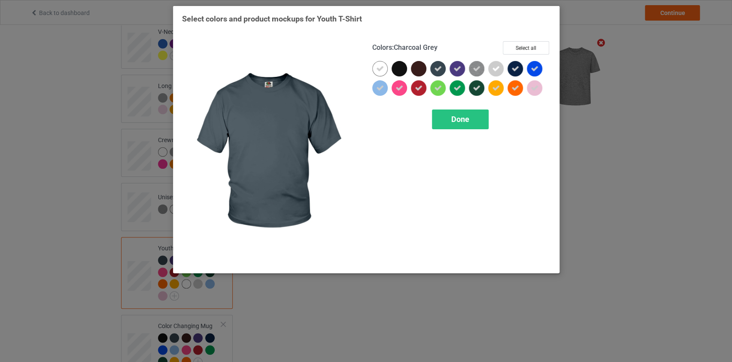
click at [434, 67] on icon at bounding box center [438, 69] width 8 height 8
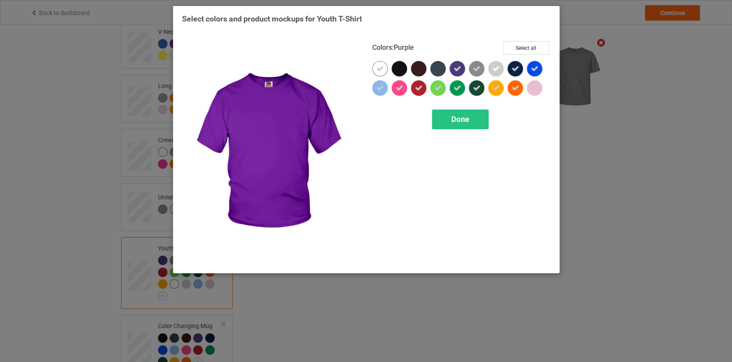
click at [459, 71] on icon at bounding box center [457, 69] width 8 height 8
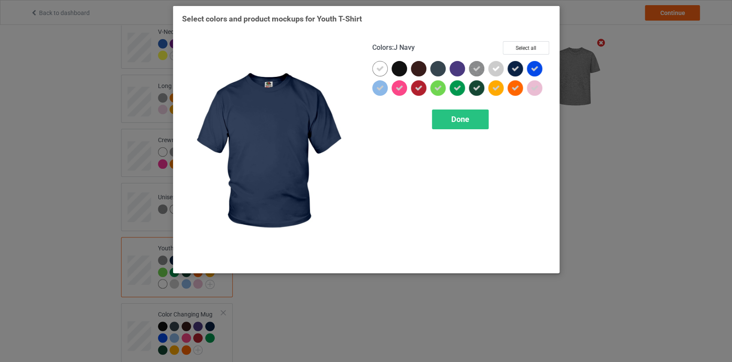
click at [511, 69] on icon at bounding box center [515, 69] width 8 height 8
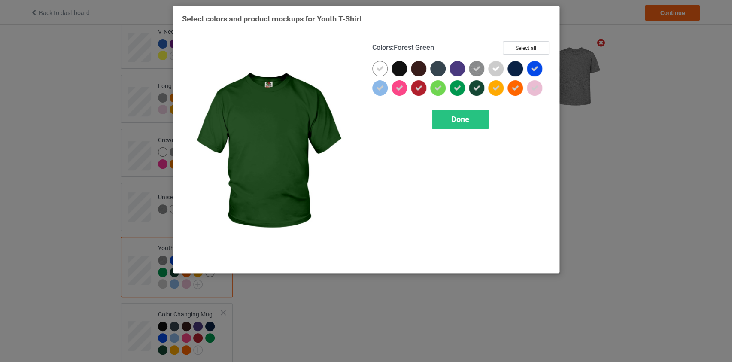
click at [476, 91] on icon at bounding box center [477, 88] width 8 height 8
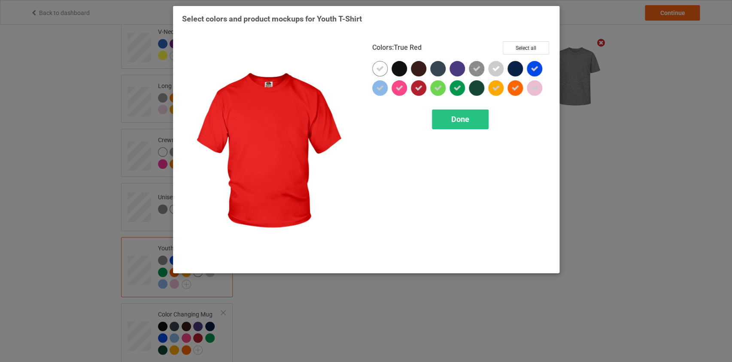
click at [412, 88] on div at bounding box center [418, 87] width 15 height 15
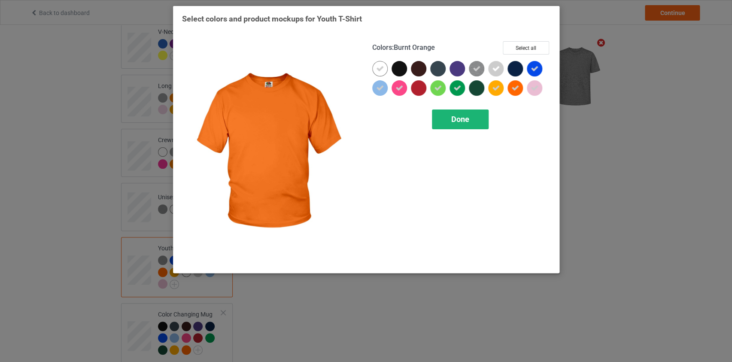
click at [458, 121] on span "Done" at bounding box center [460, 119] width 18 height 9
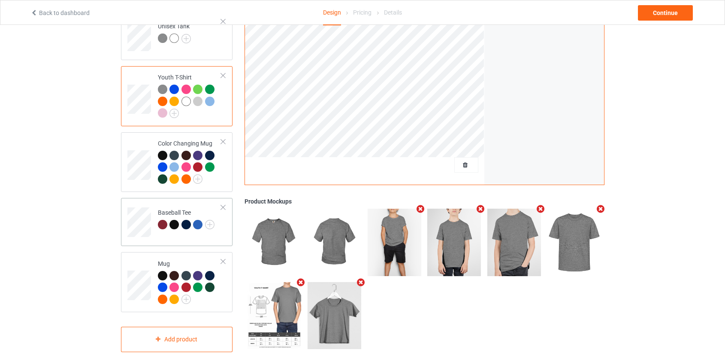
scroll to position [522, 0]
click at [200, 174] on img at bounding box center [197, 178] width 9 height 9
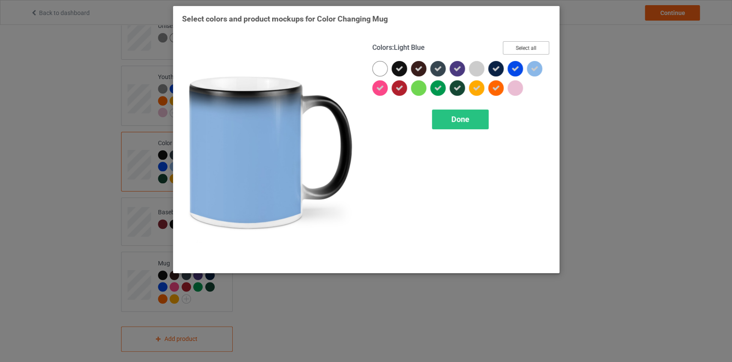
click at [532, 52] on button "Select all" at bounding box center [526, 47] width 46 height 13
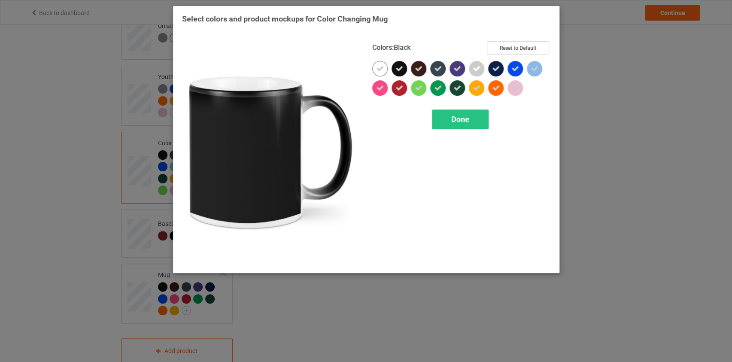
click at [403, 70] on div at bounding box center [398, 68] width 15 height 15
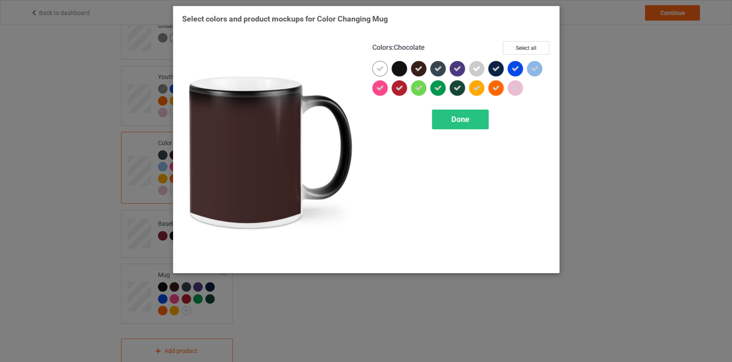
click at [418, 70] on icon at bounding box center [419, 69] width 8 height 8
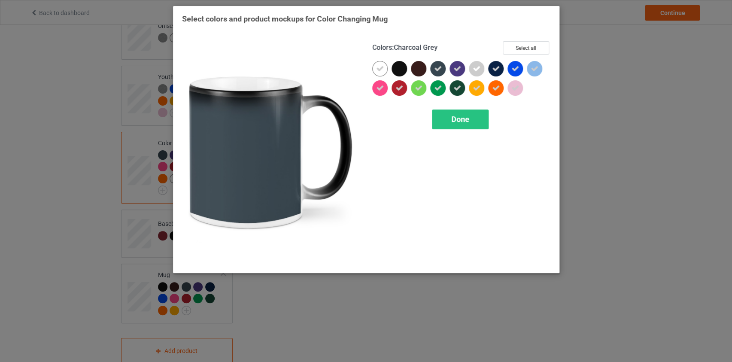
click at [434, 69] on icon at bounding box center [438, 69] width 8 height 8
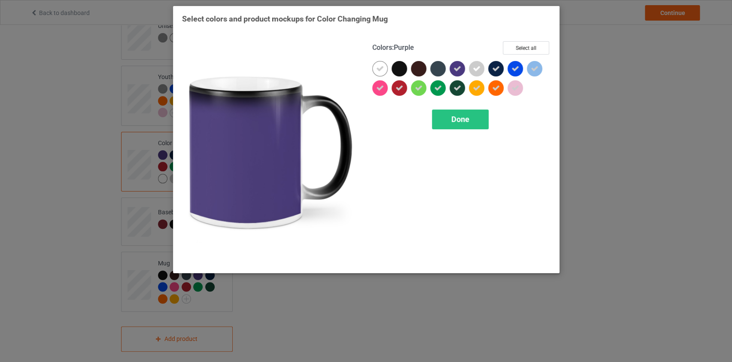
click at [458, 69] on icon at bounding box center [457, 69] width 8 height 8
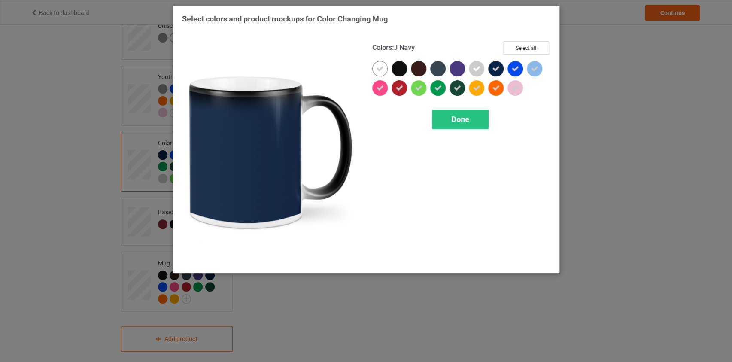
click at [493, 69] on icon at bounding box center [496, 69] width 8 height 8
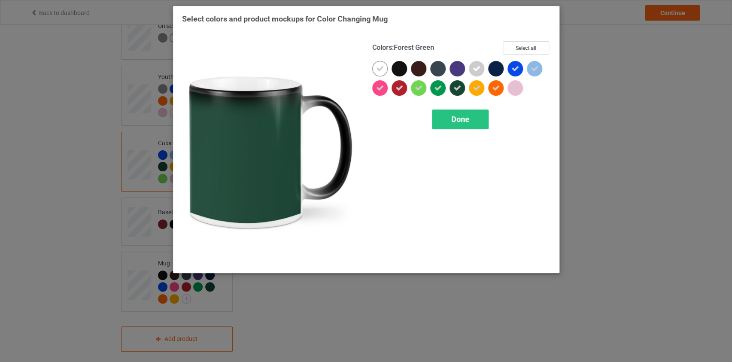
click at [459, 90] on icon at bounding box center [457, 88] width 8 height 8
click at [460, 117] on span "Done" at bounding box center [460, 119] width 18 height 9
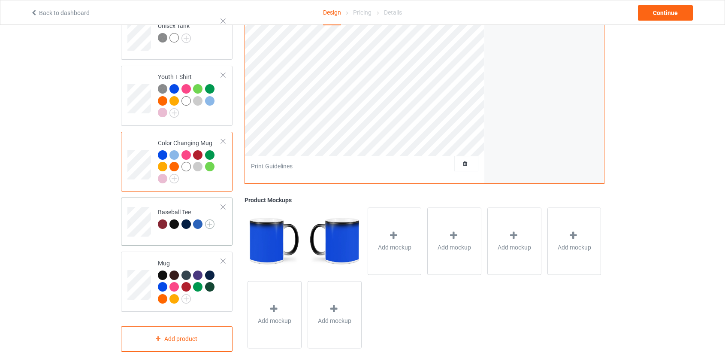
click at [211, 219] on img at bounding box center [209, 223] width 9 height 9
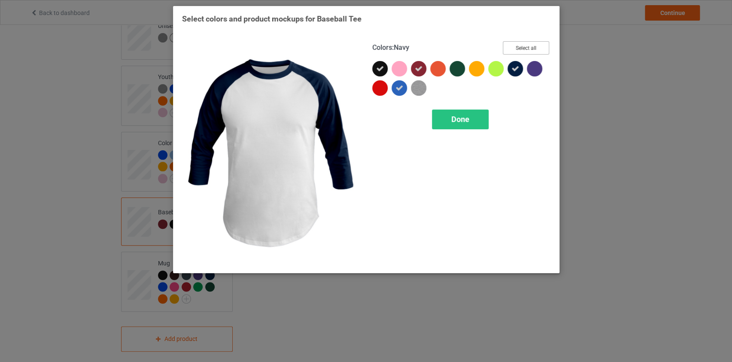
click at [515, 51] on button "Select all" at bounding box center [526, 47] width 46 height 13
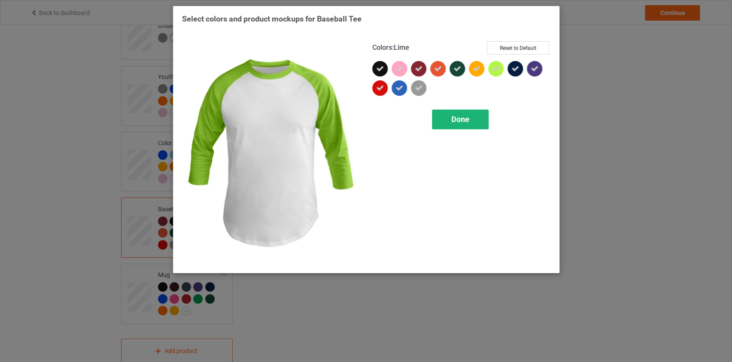
click at [464, 112] on div "Done" at bounding box center [460, 119] width 57 height 20
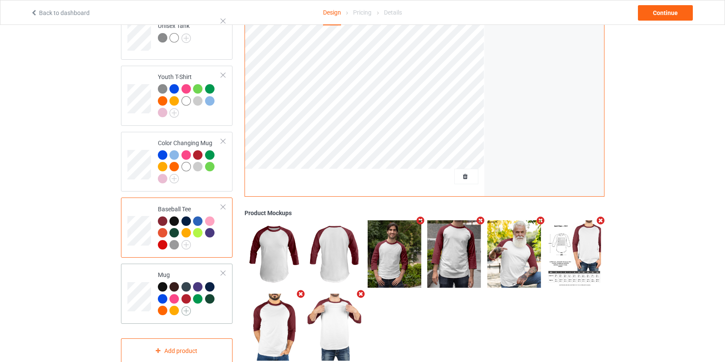
click at [187, 306] on img at bounding box center [186, 310] width 9 height 9
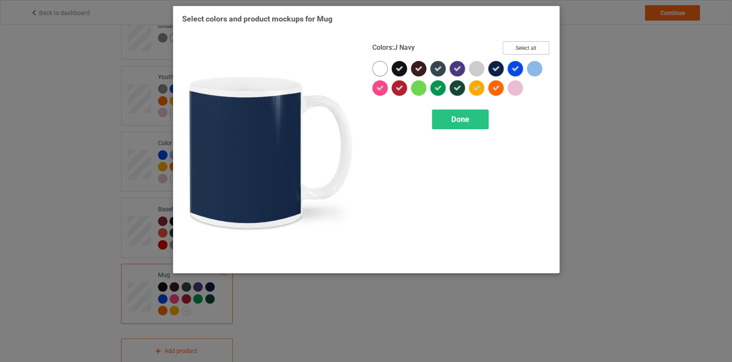
click at [514, 49] on button "Select all" at bounding box center [526, 47] width 46 height 13
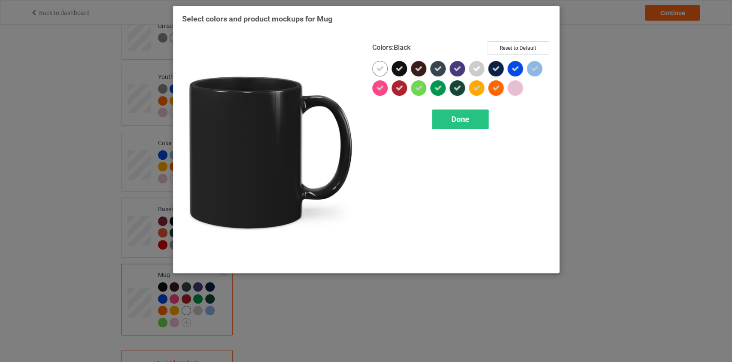
drag, startPoint x: 397, startPoint y: 70, endPoint x: 418, endPoint y: 70, distance: 20.6
click at [400, 70] on icon at bounding box center [399, 69] width 8 height 8
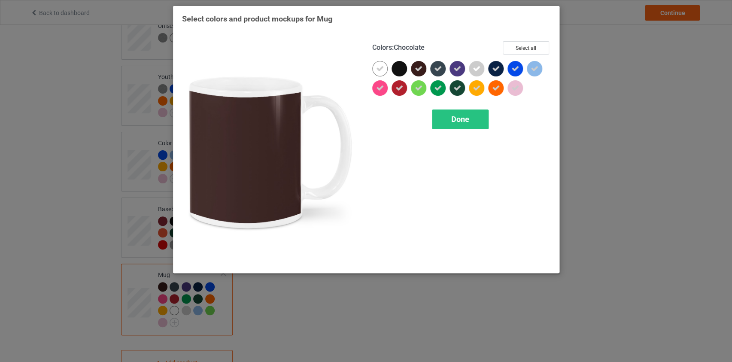
click at [421, 72] on icon at bounding box center [419, 69] width 8 height 8
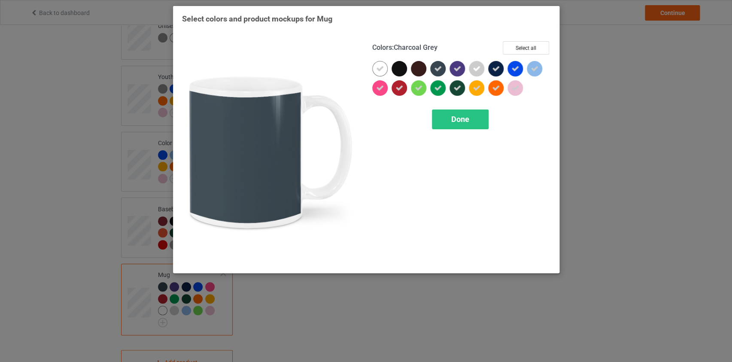
click at [442, 70] on div at bounding box center [437, 68] width 15 height 15
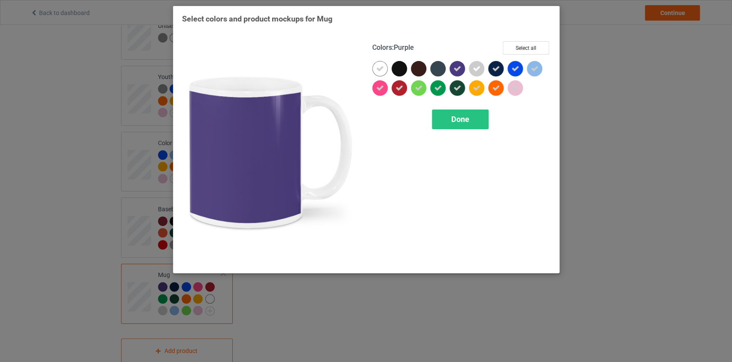
click at [461, 71] on div at bounding box center [456, 68] width 15 height 15
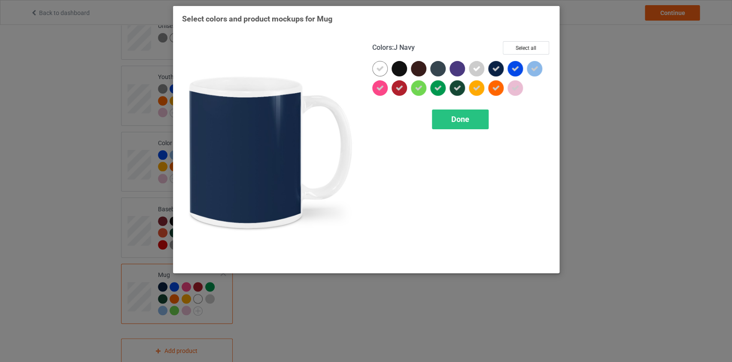
click at [496, 69] on icon at bounding box center [496, 69] width 8 height 8
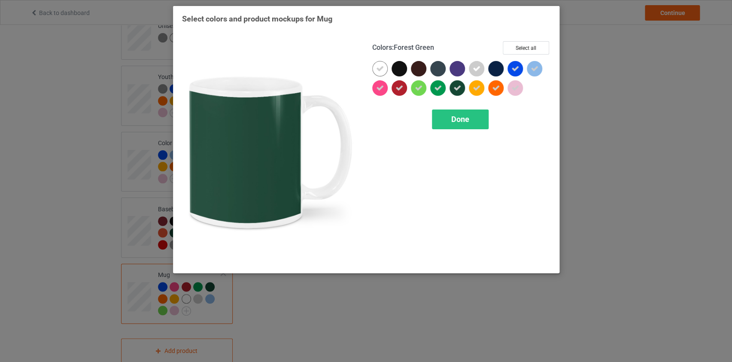
click at [455, 88] on icon at bounding box center [457, 88] width 8 height 8
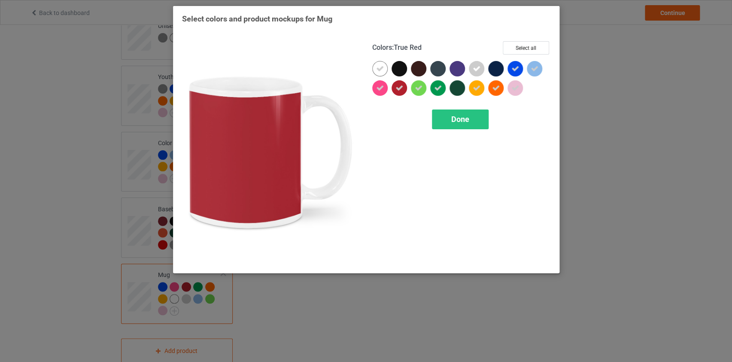
drag, startPoint x: 401, startPoint y: 91, endPoint x: 405, endPoint y: 93, distance: 4.4
click at [403, 91] on div at bounding box center [398, 87] width 15 height 15
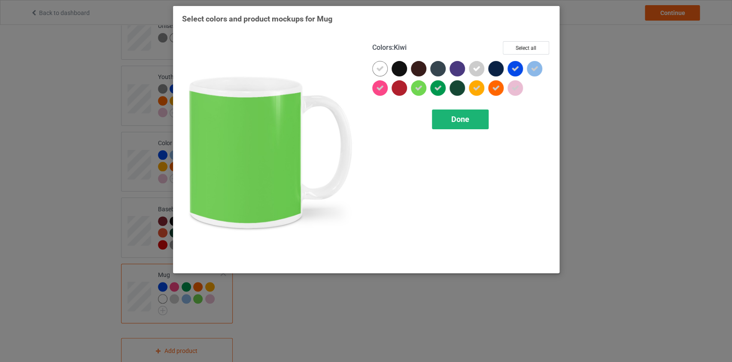
click at [453, 119] on span "Done" at bounding box center [460, 119] width 18 height 9
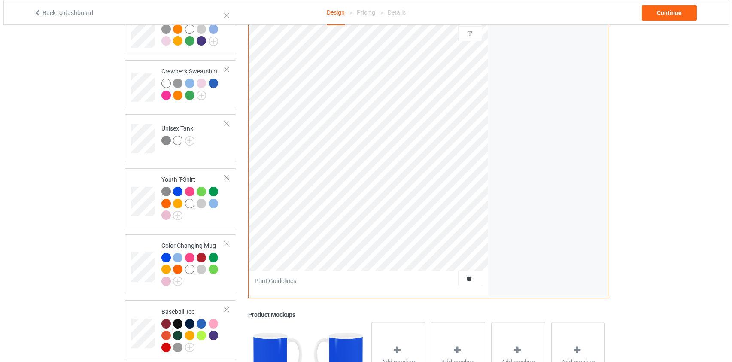
scroll to position [483, 0]
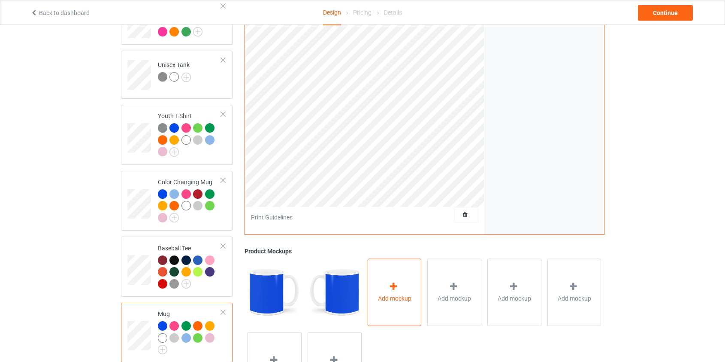
click at [397, 282] on icon at bounding box center [393, 286] width 11 height 9
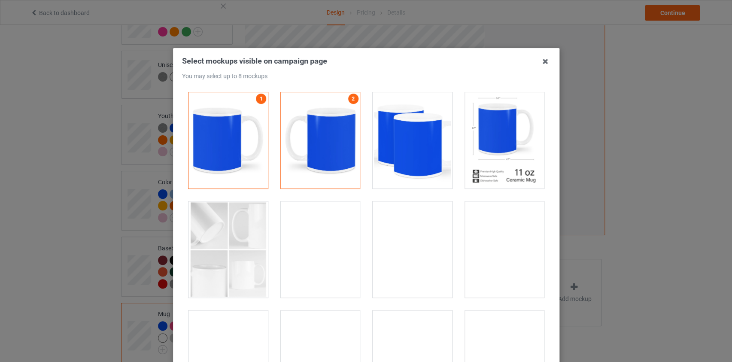
click at [376, 138] on div at bounding box center [412, 140] width 79 height 96
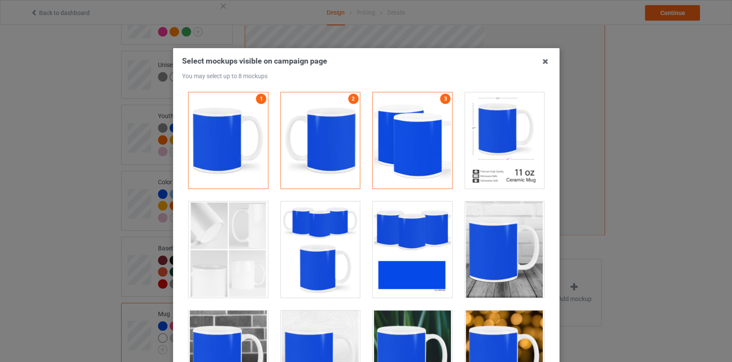
click at [514, 144] on div at bounding box center [503, 140] width 79 height 96
drag, startPoint x: 233, startPoint y: 258, endPoint x: 323, endPoint y: 253, distance: 89.8
click at [233, 258] on div at bounding box center [227, 249] width 79 height 96
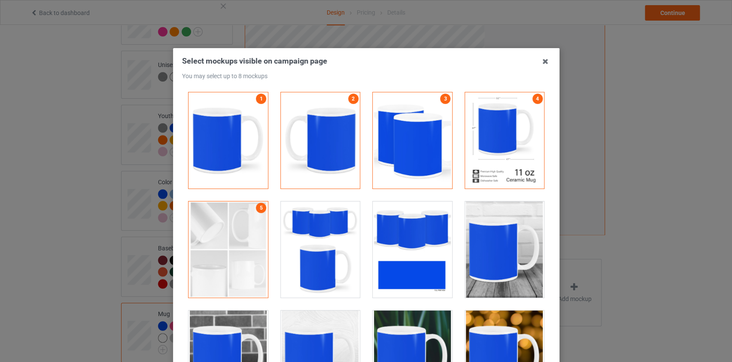
click at [322, 251] on div at bounding box center [319, 249] width 79 height 96
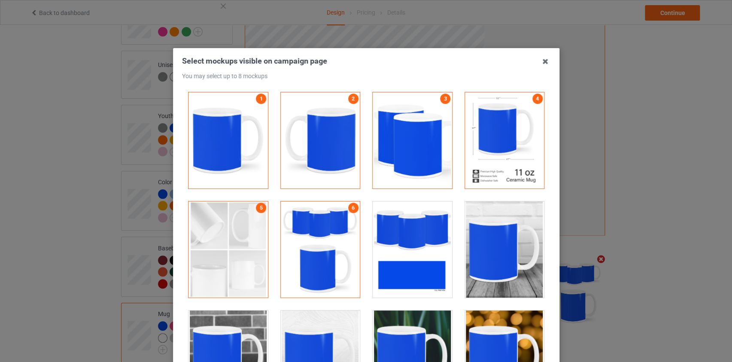
click at [384, 245] on div at bounding box center [412, 249] width 79 height 96
click at [499, 248] on div at bounding box center [503, 249] width 79 height 96
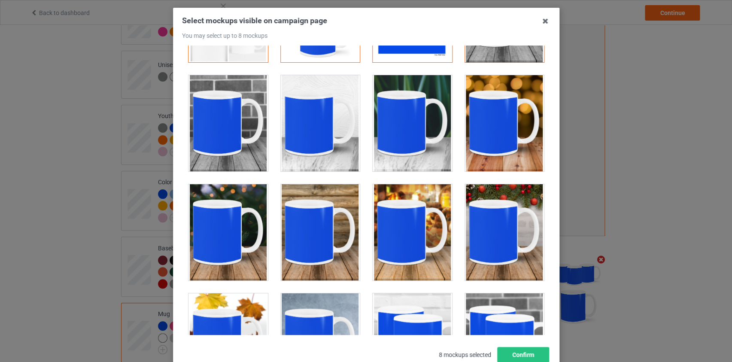
scroll to position [100, 0]
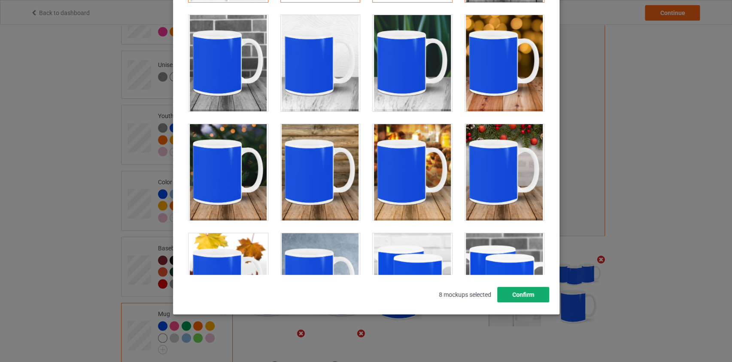
click at [516, 295] on button "Confirm" at bounding box center [523, 294] width 52 height 15
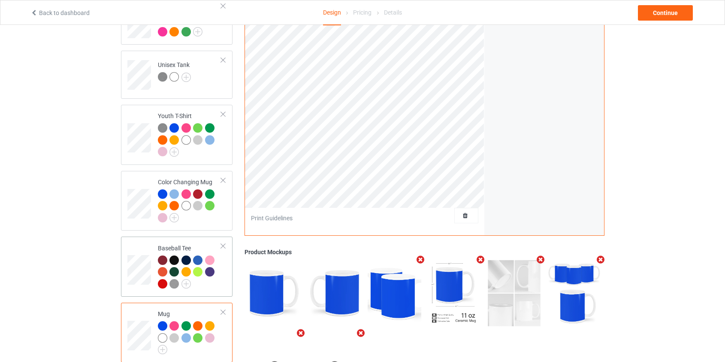
click at [185, 244] on div "Baseball Tee" at bounding box center [190, 266] width 64 height 44
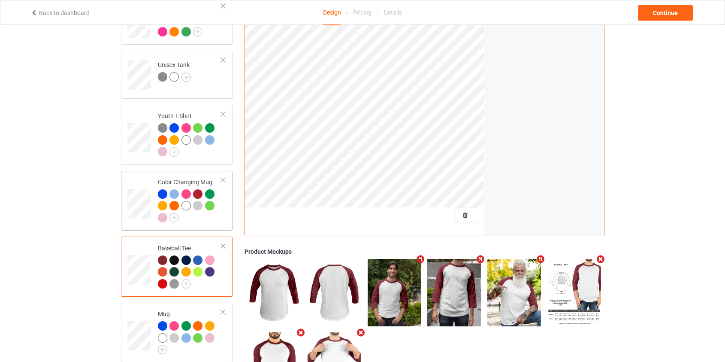
click at [188, 203] on div at bounding box center [188, 207] width 12 height 12
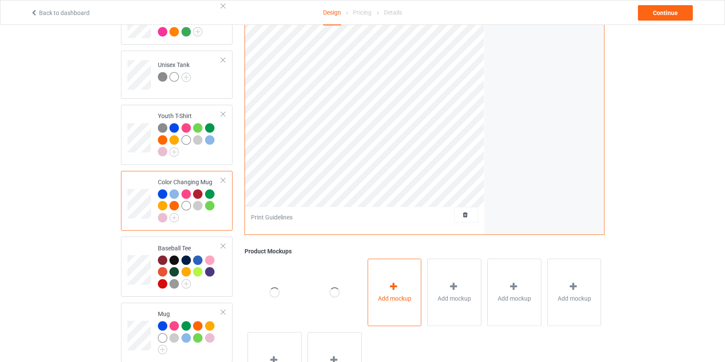
click at [386, 294] on span "Add mockup" at bounding box center [394, 298] width 33 height 9
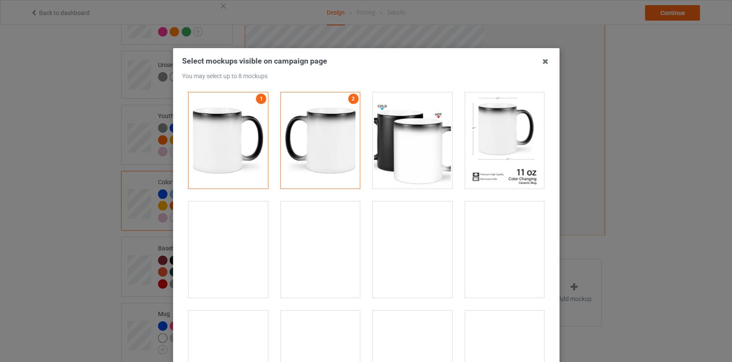
drag, startPoint x: 390, startPoint y: 142, endPoint x: 443, endPoint y: 137, distance: 52.6
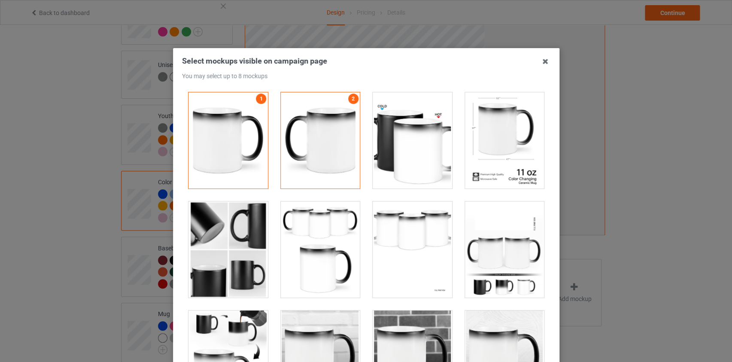
click at [391, 142] on div at bounding box center [412, 140] width 79 height 96
drag, startPoint x: 503, startPoint y: 136, endPoint x: 438, endPoint y: 165, distance: 70.9
click at [503, 137] on div at bounding box center [503, 140] width 79 height 96
click at [249, 251] on div at bounding box center [227, 249] width 79 height 96
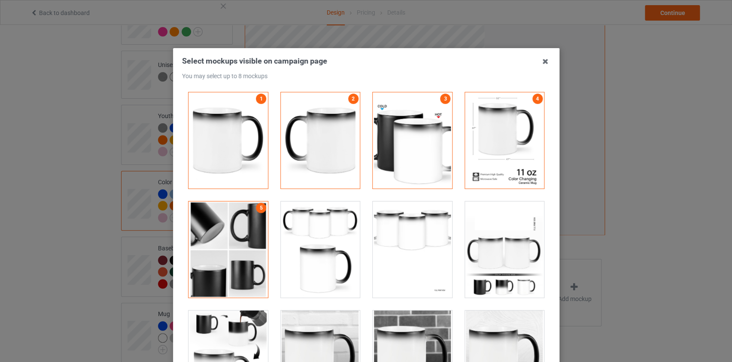
click at [312, 250] on div at bounding box center [319, 249] width 79 height 96
click at [409, 246] on div at bounding box center [412, 249] width 79 height 96
click at [487, 249] on div at bounding box center [503, 249] width 79 height 96
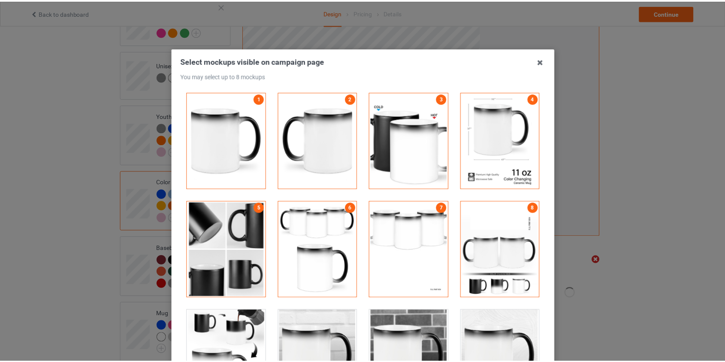
scroll to position [100, 0]
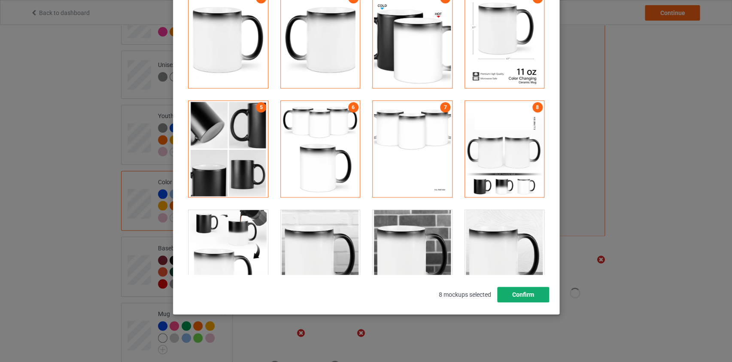
click at [510, 295] on button "Confirm" at bounding box center [523, 294] width 52 height 15
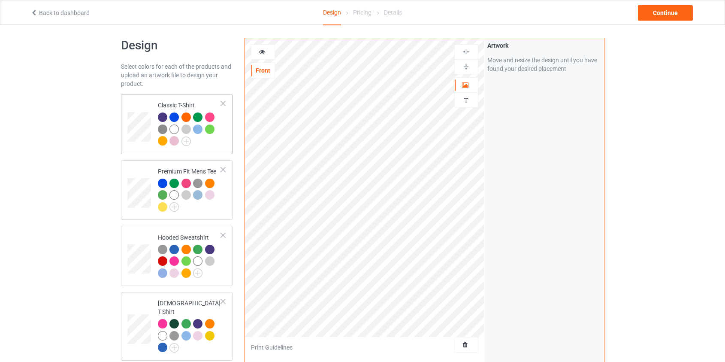
scroll to position [0, 0]
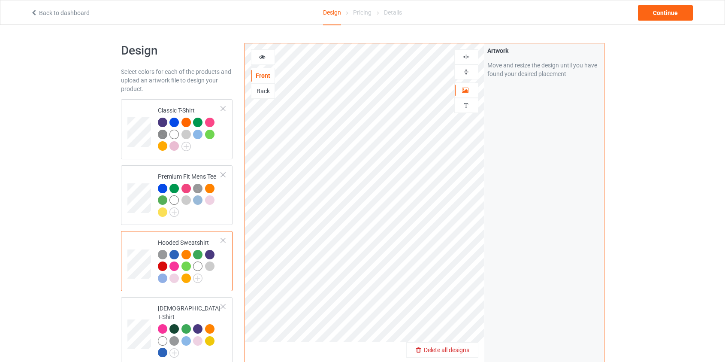
click at [455, 350] on span "Delete all designs" at bounding box center [446, 349] width 45 height 7
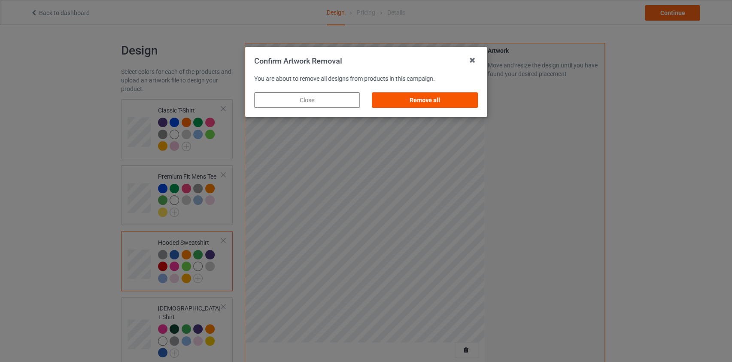
click at [414, 102] on div "Remove all" at bounding box center [425, 99] width 106 height 15
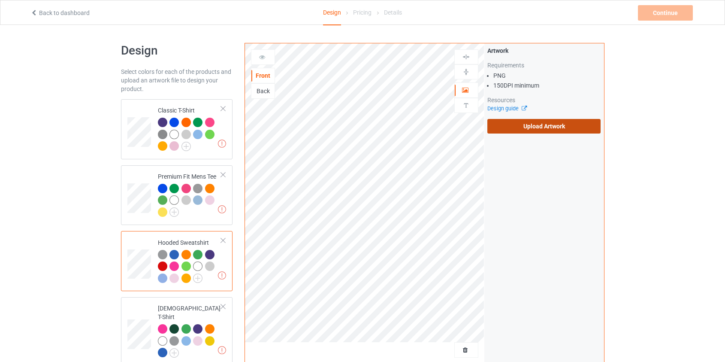
click at [556, 122] on label "Upload Artwork" at bounding box center [545, 126] width 114 height 15
click at [0, 0] on input "Upload Artwork" at bounding box center [0, 0] width 0 height 0
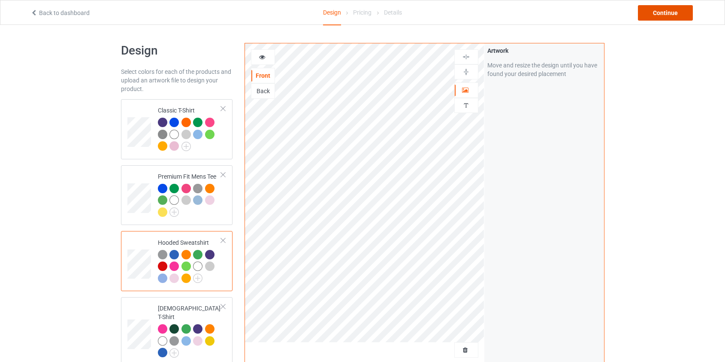
click at [646, 14] on div "Continue" at bounding box center [665, 12] width 55 height 15
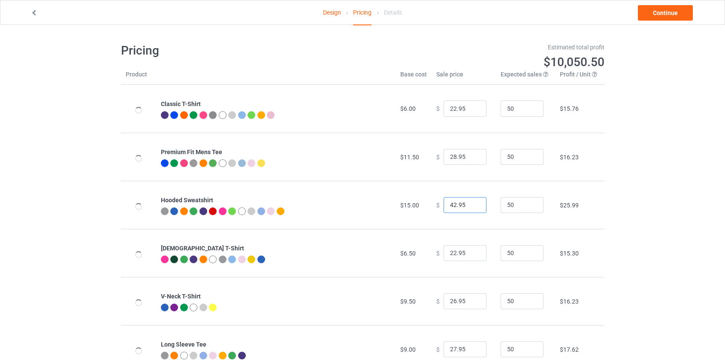
drag, startPoint x: 451, startPoint y: 205, endPoint x: 420, endPoint y: 209, distance: 30.8
click at [420, 209] on tr "Hooded Sweatshirt $15.00 $ 42.95 50 $25.99" at bounding box center [363, 205] width 484 height 48
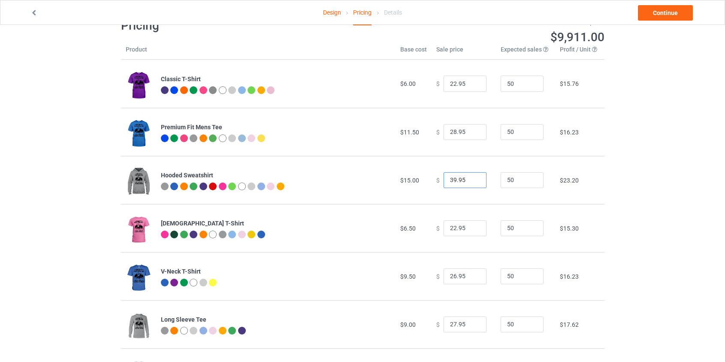
scroll to position [39, 0]
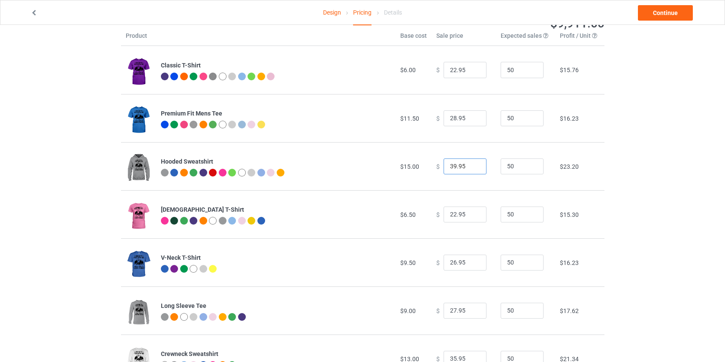
type input "39.95"
click at [451, 69] on input "22.95" at bounding box center [465, 70] width 43 height 16
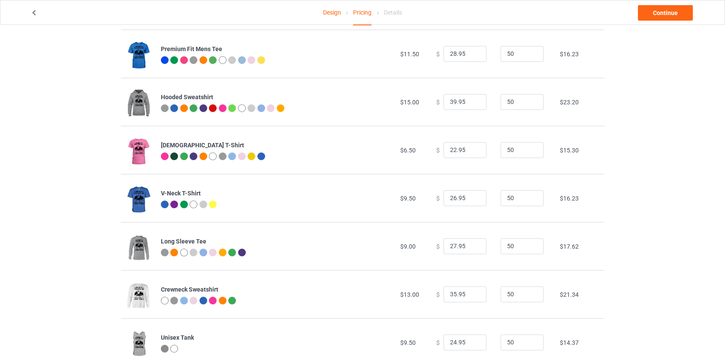
scroll to position [117, 0]
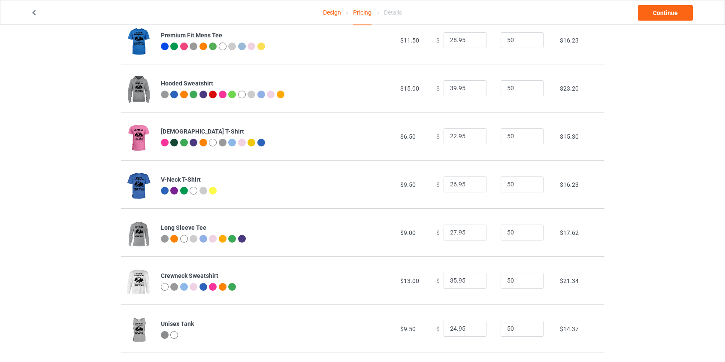
type input "24.95"
click at [449, 133] on input "22.95" at bounding box center [465, 136] width 43 height 16
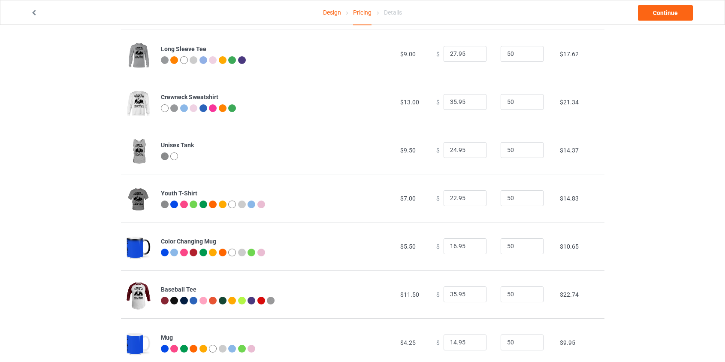
scroll to position [318, 0]
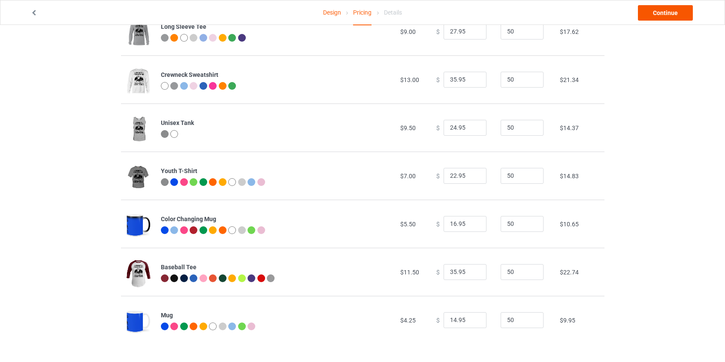
type input "24.95"
click at [658, 14] on link "Continue" at bounding box center [665, 12] width 55 height 15
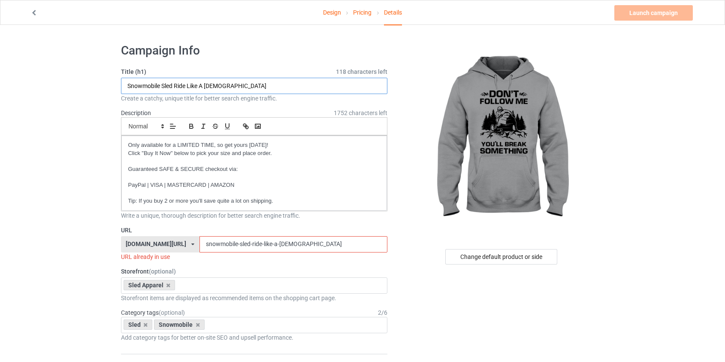
drag, startPoint x: 228, startPoint y: 86, endPoint x: 25, endPoint y: 81, distance: 203.1
click at [176, 83] on input "Snowmobile Sled Ride Like A [DEMOGRAPHIC_DATA]" at bounding box center [254, 86] width 267 height 16
drag, startPoint x: 176, startPoint y: 83, endPoint x: 366, endPoint y: 109, distance: 191.8
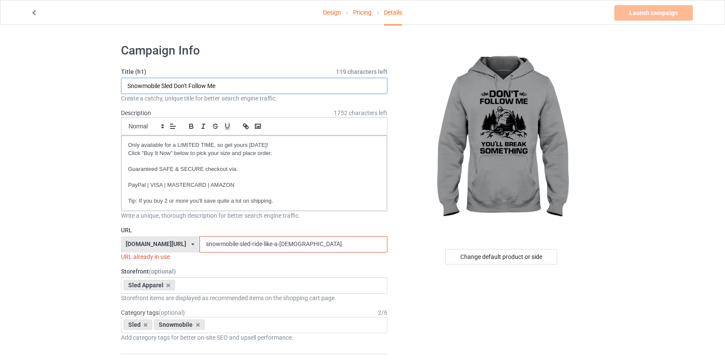
type input "Snowmobile Sled Don't Follow Me"
drag, startPoint x: 272, startPoint y: 242, endPoint x: 229, endPoint y: 243, distance: 42.9
click at [229, 243] on input "snowmobile-sled-ride-like-a-lady" at bounding box center [294, 244] width 188 height 16
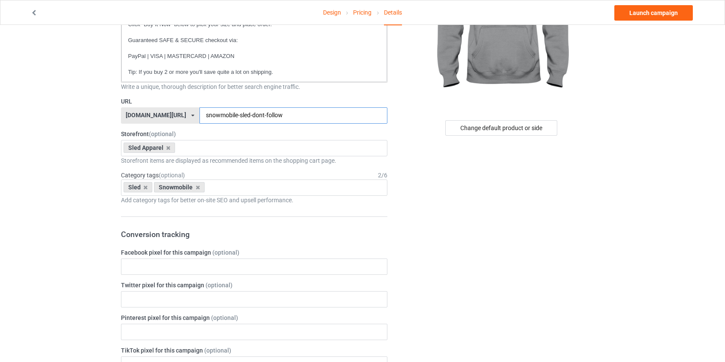
scroll to position [156, 0]
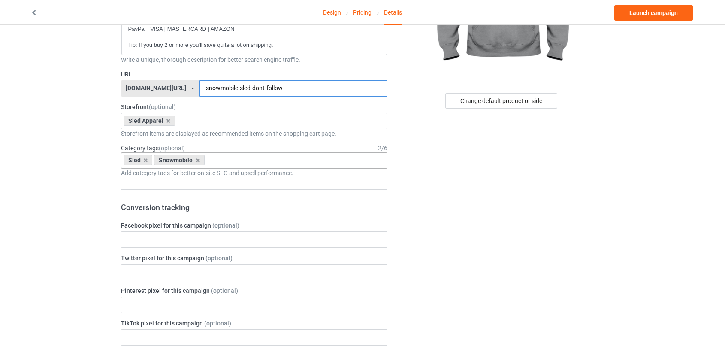
type input "snowmobile-sled-dont-follow"
click at [232, 161] on div "Sled Snowmobile Age > 1-19 > 1 Age > 1-12 Months > 1 Month Age > 1-12 Months Ag…" at bounding box center [254, 160] width 267 height 16
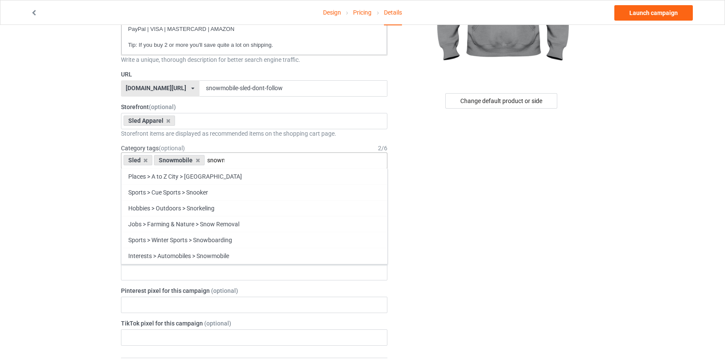
scroll to position [0, 0]
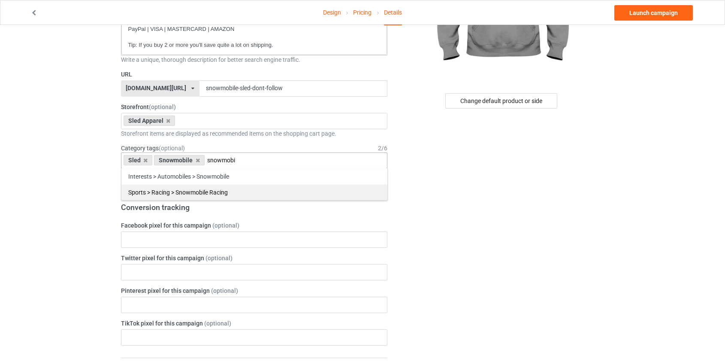
type input "snowmobi"
click at [216, 188] on div "Sports > Racing > Snowmobile Racing" at bounding box center [254, 192] width 266 height 16
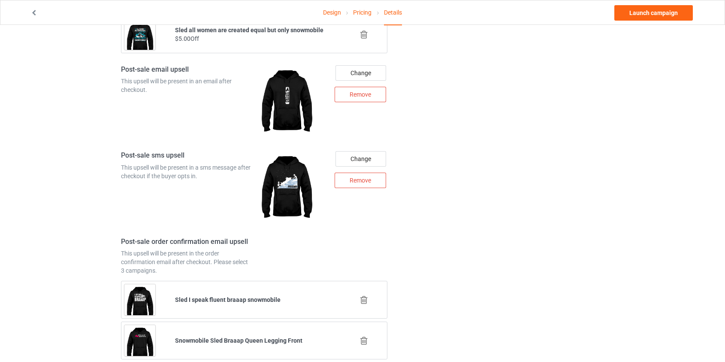
scroll to position [1096, 0]
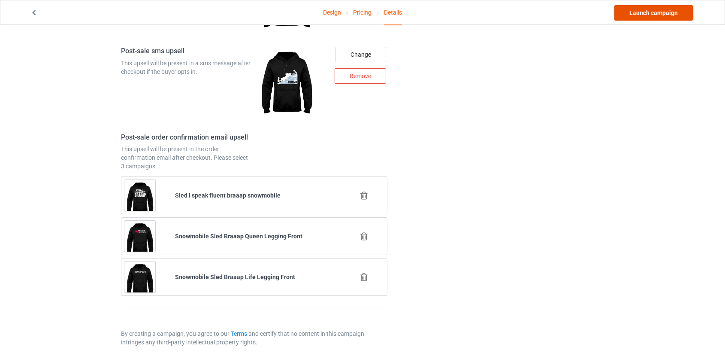
click at [630, 13] on link "Launch campaign" at bounding box center [654, 12] width 79 height 15
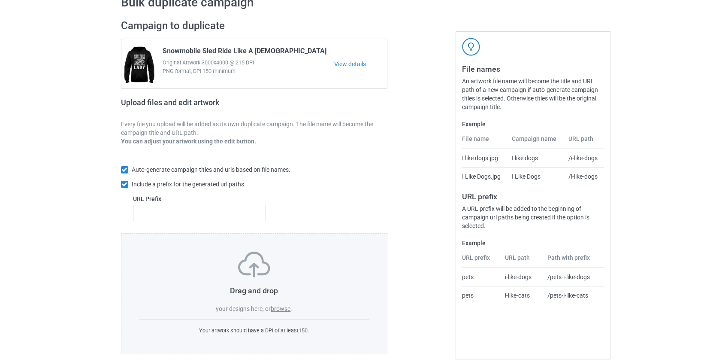
scroll to position [56, 0]
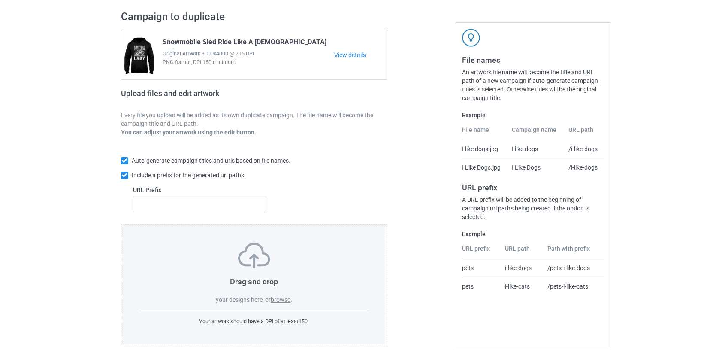
click at [284, 301] on label "browse" at bounding box center [281, 299] width 20 height 7
click at [0, 0] on input "browse" at bounding box center [0, 0] width 0 height 0
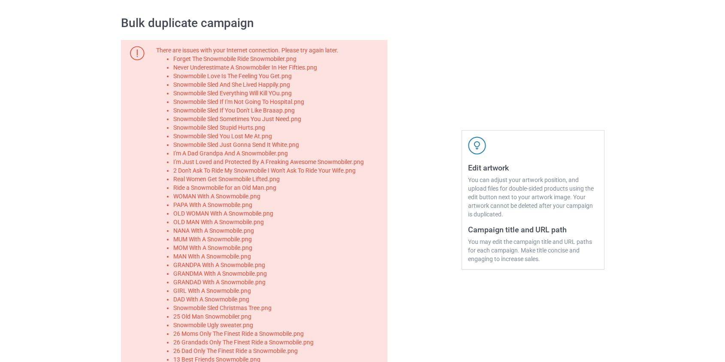
scroll to position [0, 0]
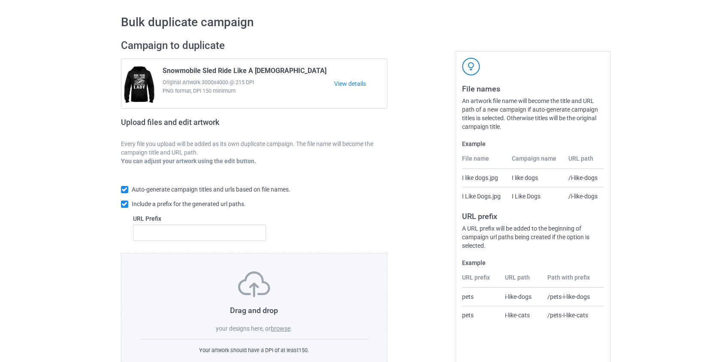
scroll to position [56, 0]
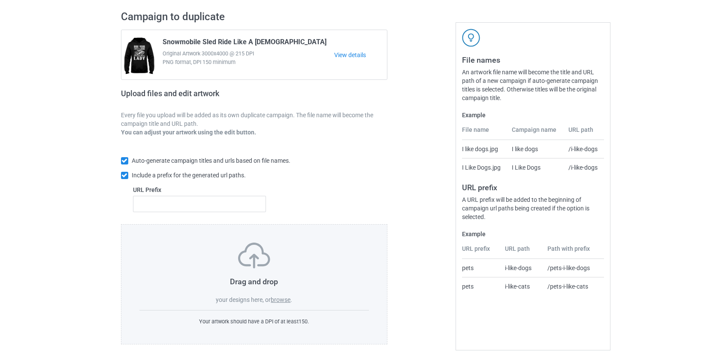
click at [282, 300] on label "browse" at bounding box center [281, 299] width 20 height 7
click at [0, 0] on input "browse" at bounding box center [0, 0] width 0 height 0
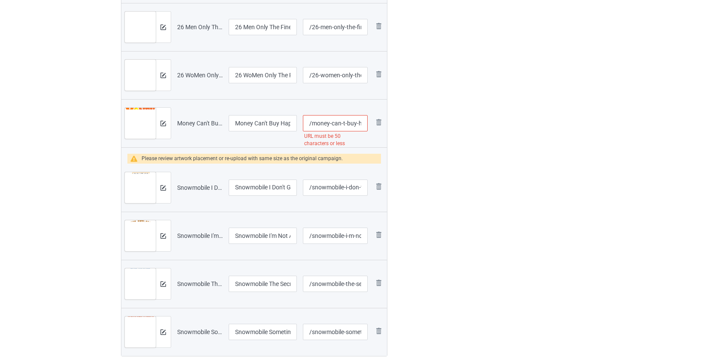
scroll to position [2400, 0]
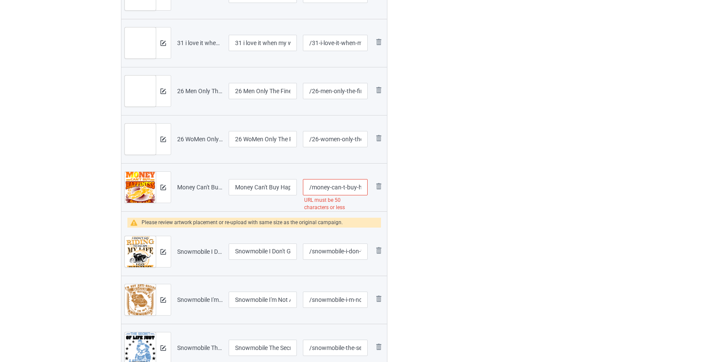
click at [326, 187] on input "/money-can-t-buy-happiness-but-it-can-buy-a-snowmobile" at bounding box center [335, 187] width 64 height 16
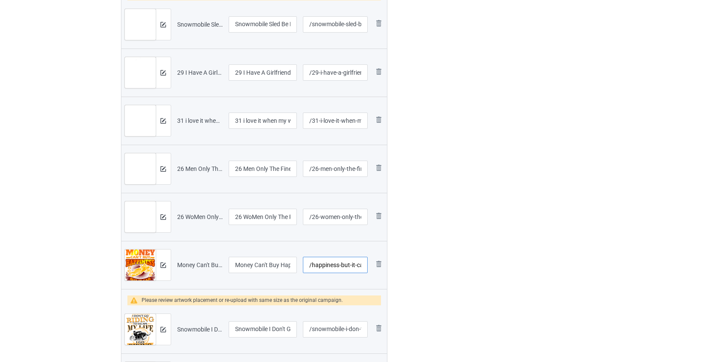
scroll to position [2322, 0]
type input "/happiness-but-it-can-buy-a-snowmobile"
drag, startPoint x: 243, startPoint y: 215, endPoint x: 172, endPoint y: 213, distance: 71.7
click at [172, 213] on tr "Preview and edit artwork 26 WoMen Only The Finest Ride a Snowmobile.png 26 WoMe…" at bounding box center [254, 217] width 266 height 48
type input "WoMen Only The Finest Ride a Snowmobile"
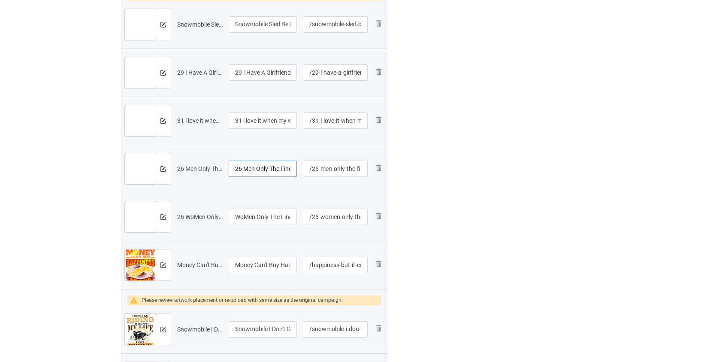
drag, startPoint x: 243, startPoint y: 165, endPoint x: 134, endPoint y: 168, distance: 109.5
click at [134, 168] on tr "Preview and edit artwork 26 Men Only The Finest Ride a Snowmobile.png 26 Men On…" at bounding box center [254, 169] width 266 height 48
type input "Men Only The Finest Ride a Snowmobile"
drag, startPoint x: 245, startPoint y: 120, endPoint x: 175, endPoint y: 118, distance: 70.0
click at [175, 118] on tr "Preview and edit artwork 31 i love it when my wife snowmobile.png 31 i love it …" at bounding box center [254, 121] width 266 height 48
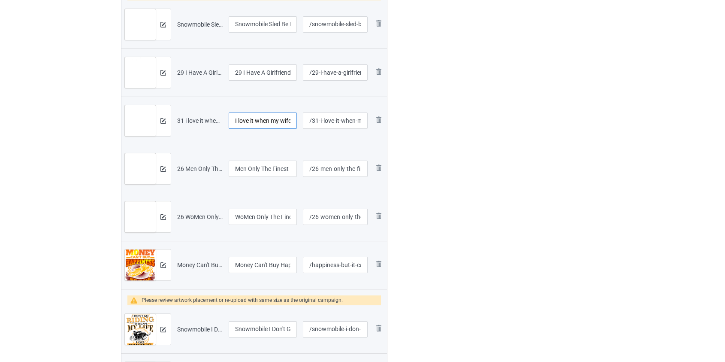
type input "I love it when my wife snowmobile"
drag, startPoint x: 241, startPoint y: 70, endPoint x: 165, endPoint y: 77, distance: 76.3
click at [165, 77] on tr "Preview and edit artwork 29 I Have A Girlfriend Snowmobile.png 29 I Have A Girl…" at bounding box center [254, 73] width 266 height 48
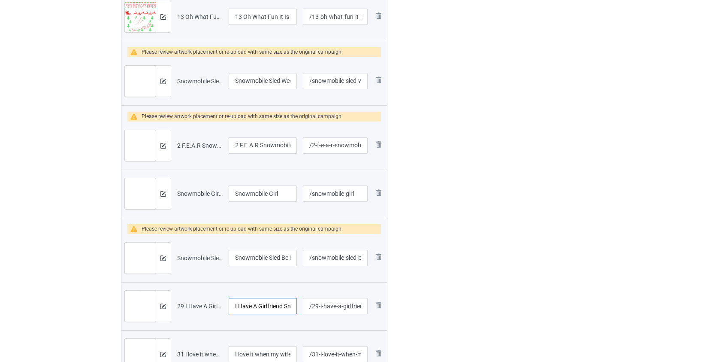
scroll to position [2088, 0]
type input "I Have A Girlfriend Snowmobile"
drag, startPoint x: 238, startPoint y: 145, endPoint x: 197, endPoint y: 146, distance: 41.2
click at [197, 146] on tr "Preview and edit artwork 2 F.E.A.R Snowmobile.png 2 F.E.A.R Snowmobile /2-f-e-a…" at bounding box center [254, 146] width 266 height 48
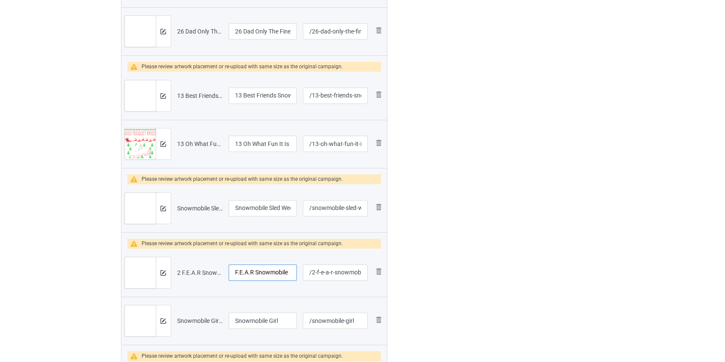
scroll to position [1931, 0]
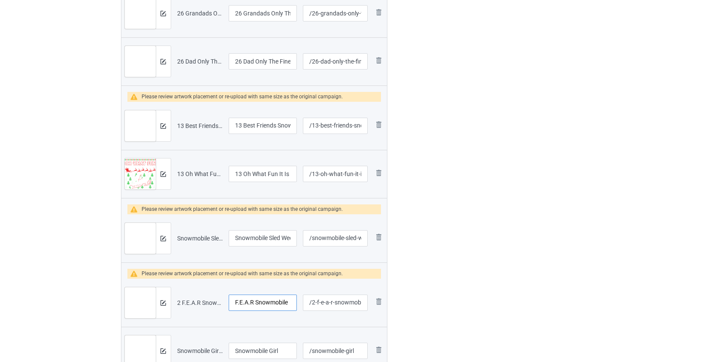
type input "F.E.A.R Snowmobile"
drag, startPoint x: 243, startPoint y: 170, endPoint x: 222, endPoint y: 152, distance: 26.8
click at [191, 176] on tr "Preview and edit artwork 13 Oh What Fun It Is To Ride Snowmobile.png 13 Oh What…" at bounding box center [254, 174] width 266 height 48
type input "Oh What Fun It Is To Ride Snowmobile"
drag, startPoint x: 243, startPoint y: 124, endPoint x: 209, endPoint y: 126, distance: 33.5
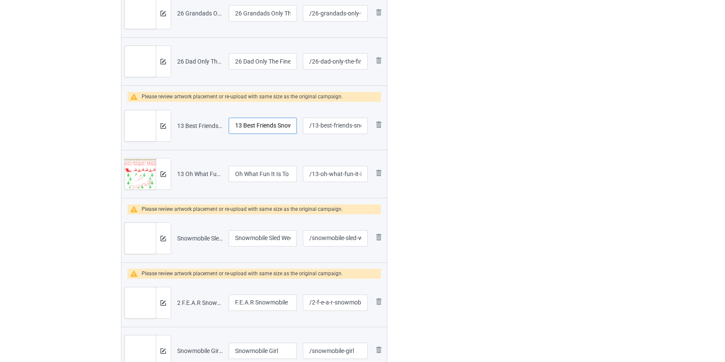
click at [204, 127] on tr "Preview and edit artwork 13 Best Friends Snowmobile.png 13 Best Friends Snowmob…" at bounding box center [254, 126] width 266 height 48
type input "Best Friends Snowmobile"
drag, startPoint x: 242, startPoint y: 60, endPoint x: 172, endPoint y: 65, distance: 70.2
click at [165, 64] on tr "Preview and edit artwork 26 Dad Only The Finest Ride a Snowmobile.png 26 Dad On…" at bounding box center [254, 61] width 266 height 48
type input "Dad Only The Finest Ride a Snowmobile"
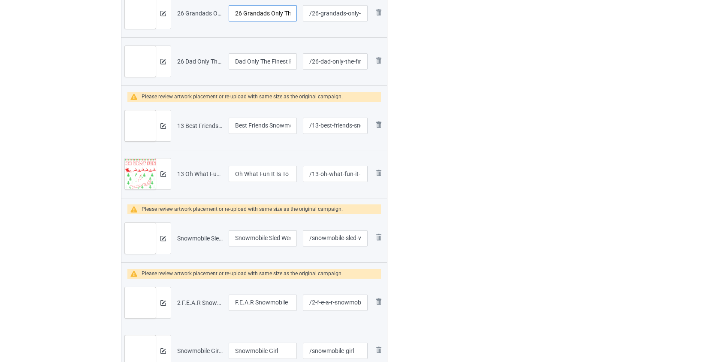
drag, startPoint x: 244, startPoint y: 12, endPoint x: 207, endPoint y: 14, distance: 36.9
click at [207, 14] on tr "Preview and edit artwork 26 Grandads Only The Finest Ride a Snowmobile.png 26 G…" at bounding box center [254, 13] width 266 height 48
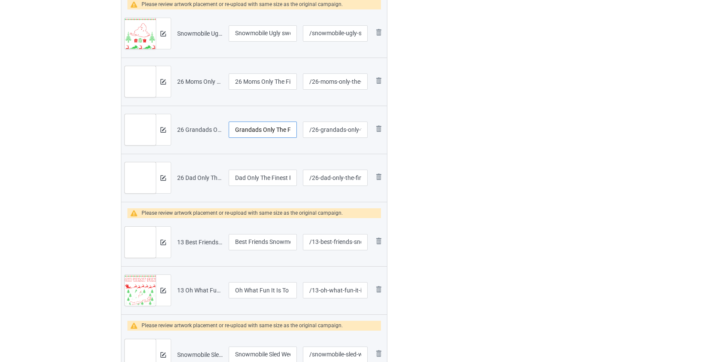
scroll to position [1815, 0]
type input "Grandads Only The Finest Ride a Snowmobile"
drag, startPoint x: 244, startPoint y: 81, endPoint x: 167, endPoint y: 88, distance: 76.8
click at [167, 88] on tr "Preview and edit artwork 26 Moms Only The Finest Ride a Snowmobile.png 26 Moms …" at bounding box center [254, 82] width 266 height 48
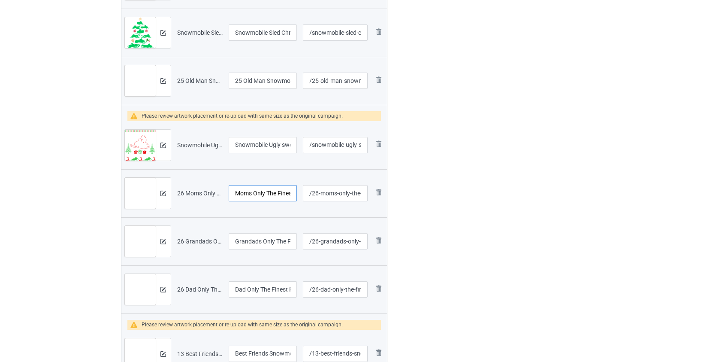
scroll to position [1658, 0]
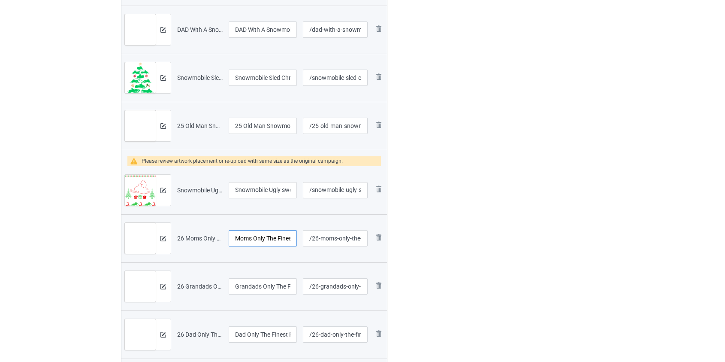
type input "Moms Only The Finest Ride a Snowmobile"
drag, startPoint x: 243, startPoint y: 124, endPoint x: 198, endPoint y: 111, distance: 46.3
click at [164, 123] on tr "Preview and edit artwork 25 Old Man Snowmobiler.png 25 Old Man Snowmobiler /25-…" at bounding box center [254, 126] width 266 height 48
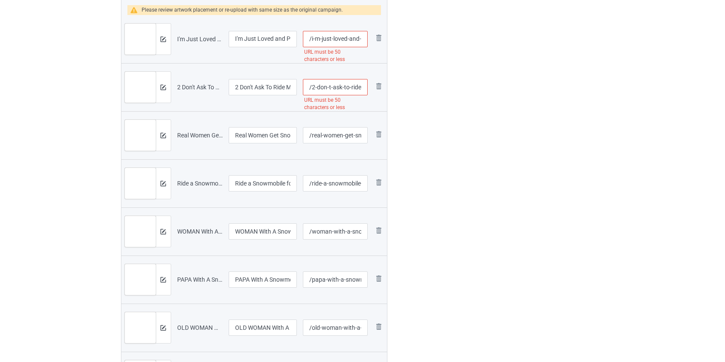
scroll to position [878, 0]
type input "Old Man Snowmobiler"
click at [318, 86] on input "/2-don-t-ask-to-ride-my-snowmobile-i-won-t-ask-to-ride-your-wife" at bounding box center [335, 89] width 64 height 16
type input "/snowmobile-i-won-t-ask-to-ride-your-wife"
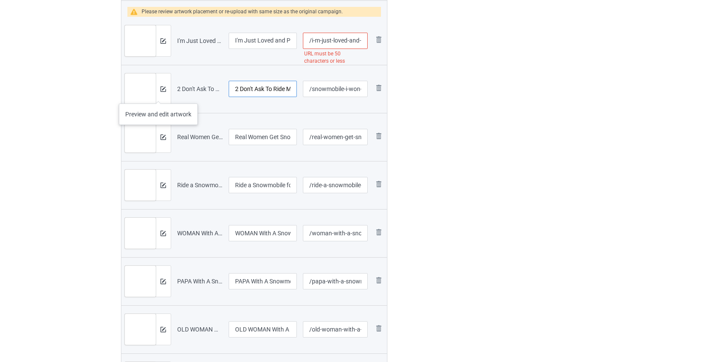
drag, startPoint x: 241, startPoint y: 87, endPoint x: 160, endPoint y: 97, distance: 82.1
click at [158, 95] on tr "Preview and edit artwork 2 Don't Ask To Ride My Snowmobile I Won't Ask To Ride …" at bounding box center [254, 89] width 266 height 48
type input "Don't Ask To Ride My Snowmobile I Won't Ask To Ride Your Wife"
click at [322, 40] on input "/i-m-just-loved-and-protected-by-a-freaking-awesome-snowmobiler" at bounding box center [335, 41] width 64 height 16
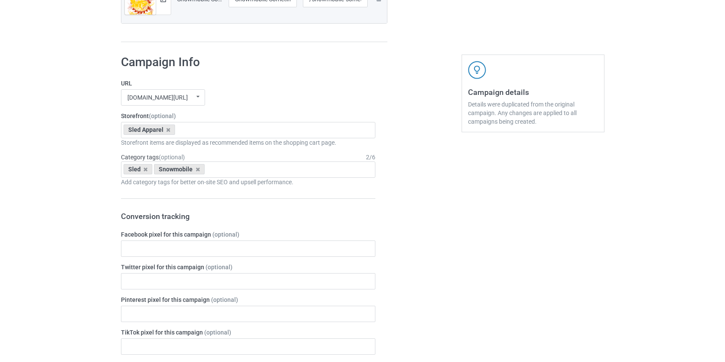
scroll to position [2673, 0]
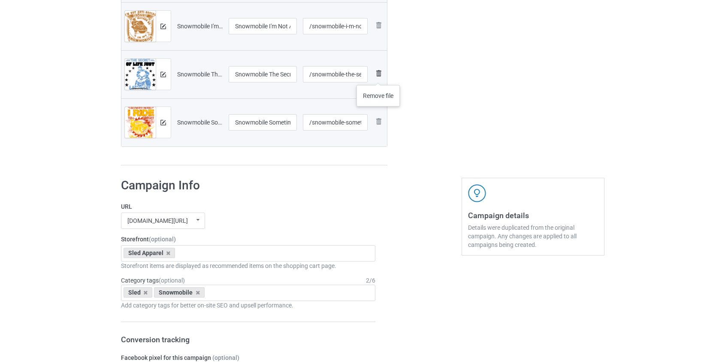
type input "/i-m-protected-by-a-freaking-awesome-snowmobiler"
click at [379, 76] on img at bounding box center [379, 73] width 10 height 10
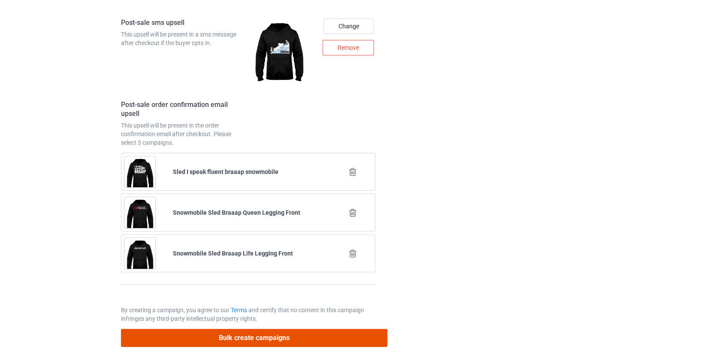
click at [236, 334] on button "Bulk create campaigns" at bounding box center [254, 338] width 267 height 18
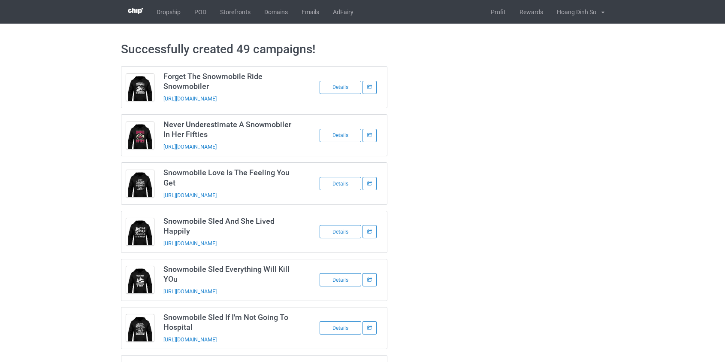
scroll to position [0, 0]
click at [197, 12] on link "POD" at bounding box center [201, 12] width 26 height 24
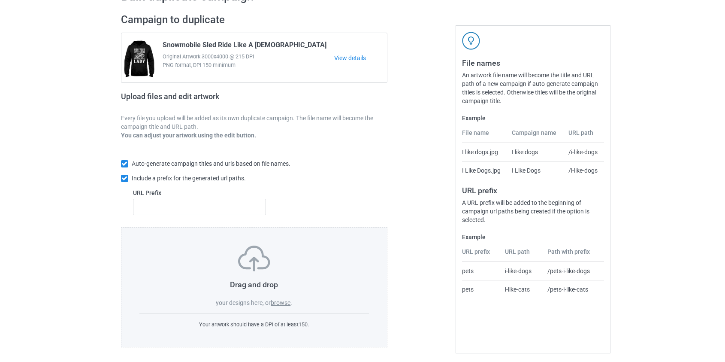
scroll to position [56, 0]
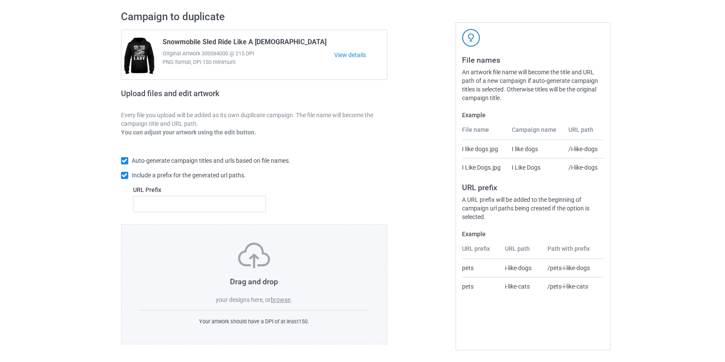
click at [279, 303] on div "Drag and drop your designs here, or browse ." at bounding box center [254, 273] width 230 height 61
click at [283, 297] on label "browse" at bounding box center [281, 299] width 20 height 7
click at [0, 0] on input "browse" at bounding box center [0, 0] width 0 height 0
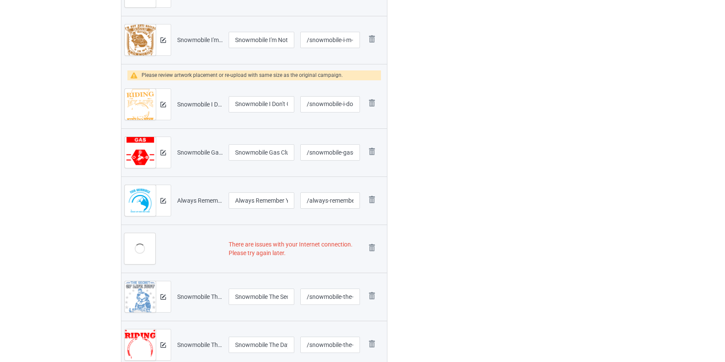
scroll to position [429, 0]
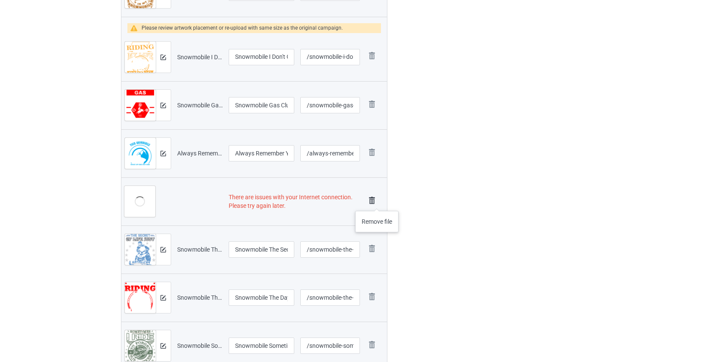
click at [377, 201] on img at bounding box center [372, 200] width 12 height 12
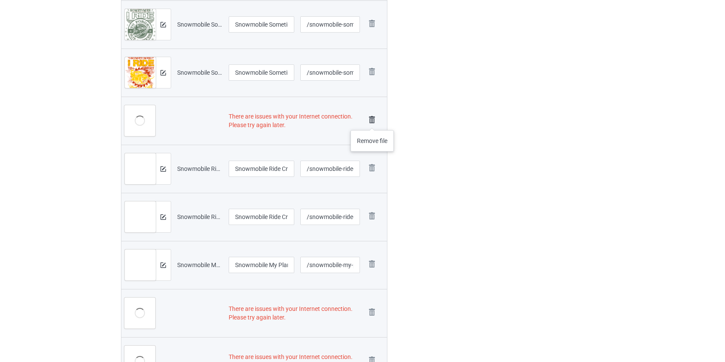
click at [373, 121] on img at bounding box center [372, 120] width 12 height 12
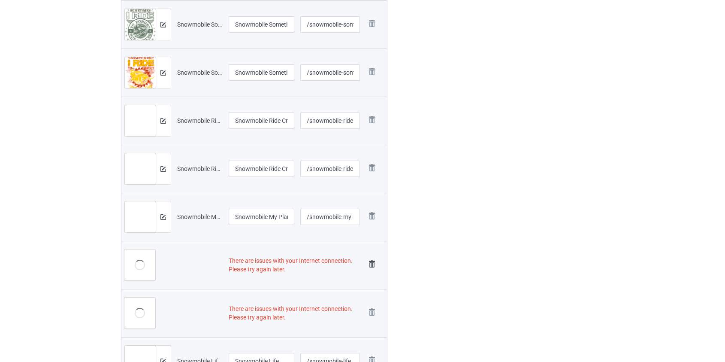
click at [370, 266] on img at bounding box center [372, 264] width 12 height 12
click at [369, 265] on img at bounding box center [372, 264] width 12 height 12
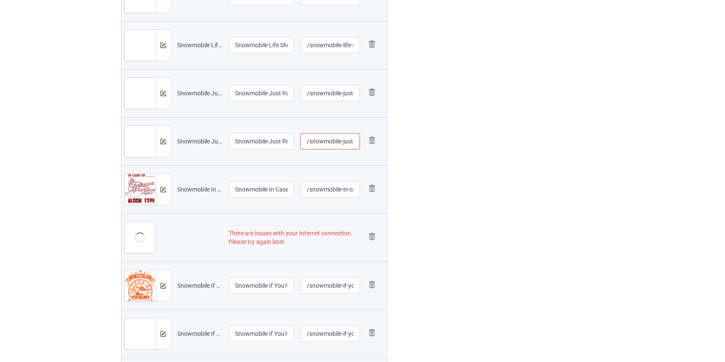
scroll to position [941, 0]
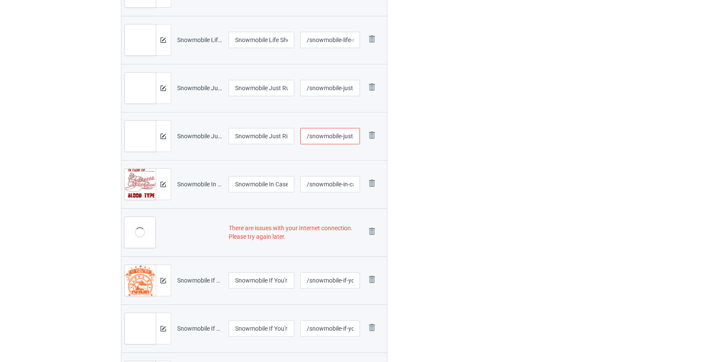
click at [336, 136] on input "/snowmobile-just-ride-it" at bounding box center [330, 136] width 60 height 16
click at [287, 87] on input "Snowmobile Just Run It" at bounding box center [262, 88] width 66 height 16
click at [328, 135] on input "/snowmobile-just-ride-it" at bounding box center [330, 136] width 60 height 16
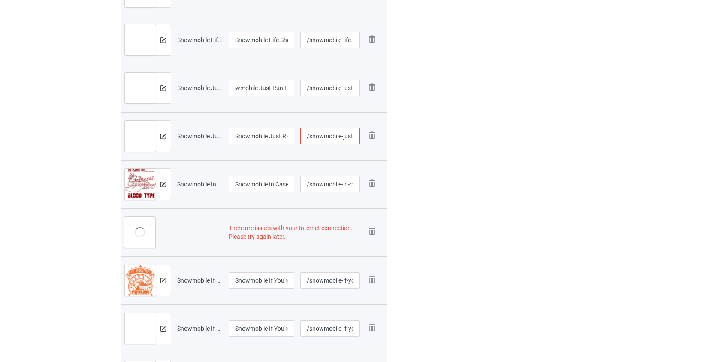
scroll to position [0, 0]
click at [328, 135] on input "/snowmobile-just-ride-it" at bounding box center [330, 136] width 60 height 16
type input "/just-ride-it"
click at [370, 228] on img at bounding box center [372, 231] width 12 height 12
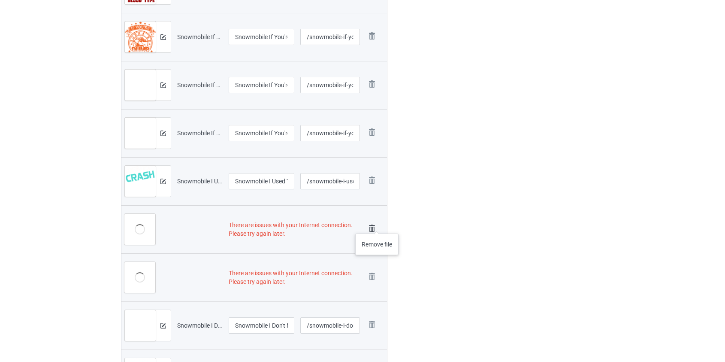
click at [377, 225] on img at bounding box center [372, 228] width 12 height 12
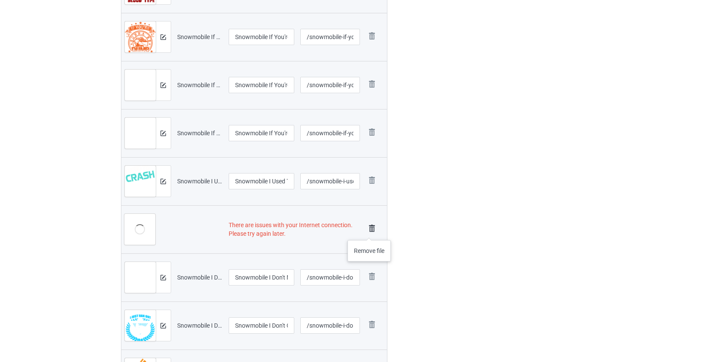
click at [370, 230] on img at bounding box center [372, 228] width 12 height 12
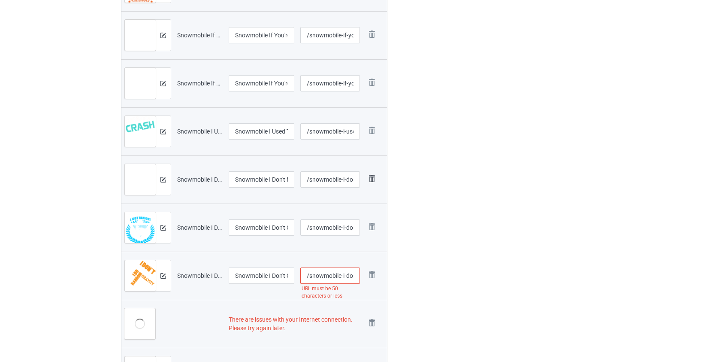
scroll to position [1266, 0]
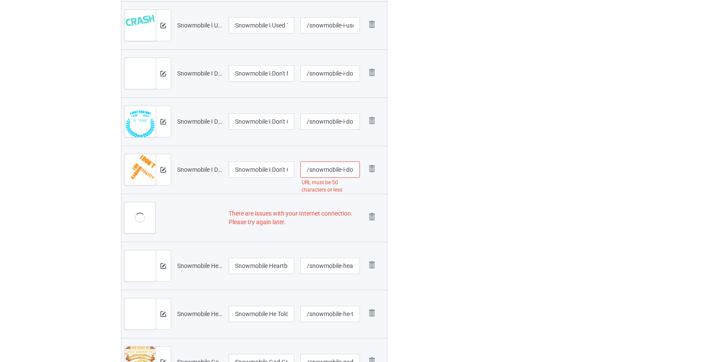
click at [348, 171] on input "/snowmobile-i-don-t-crash-i-do-random-gravity-checks" at bounding box center [330, 169] width 60 height 16
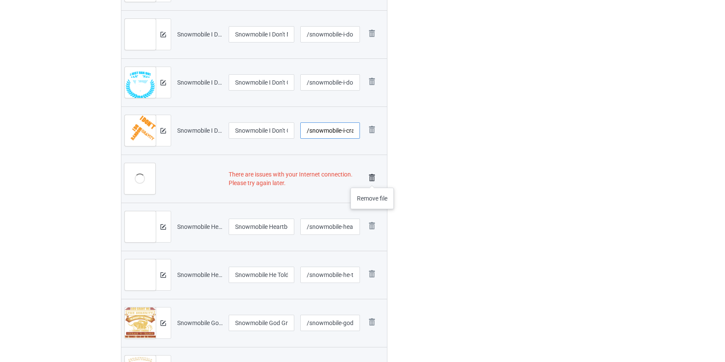
type input "/snowmobile-i-crash-i-do-random-gravity-checks"
click at [372, 177] on img at bounding box center [372, 178] width 12 height 12
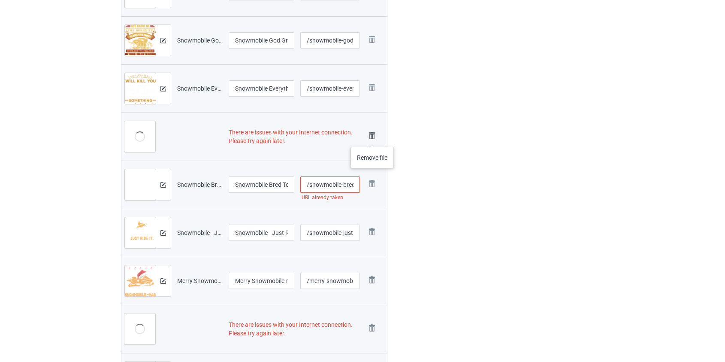
click at [373, 138] on img at bounding box center [372, 136] width 12 height 12
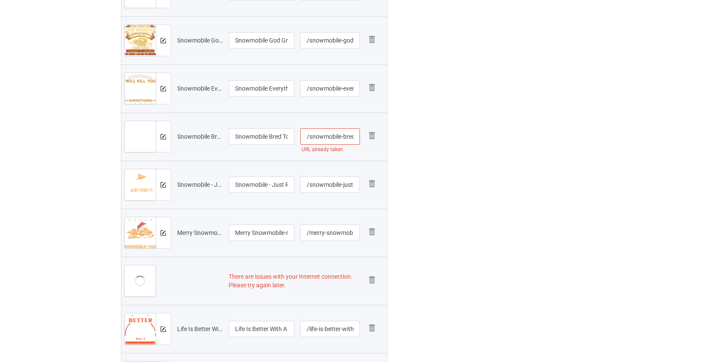
click at [349, 136] on input "/snowmobile-bred-to-sherd" at bounding box center [330, 136] width 60 height 16
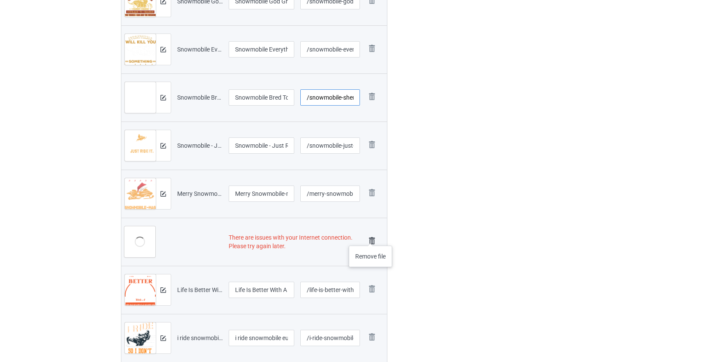
type input "/snowmobile-sherd"
click at [371, 237] on img at bounding box center [372, 241] width 12 height 12
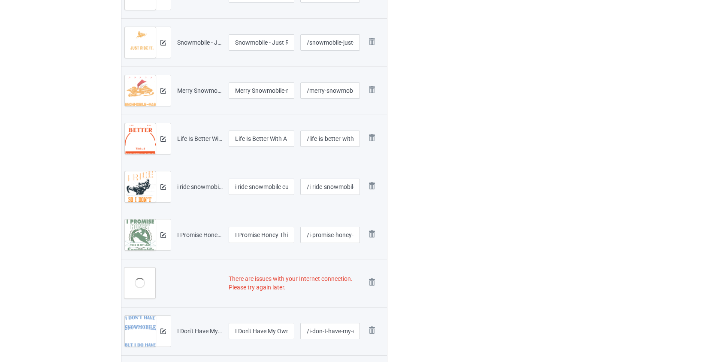
scroll to position [1709, 0]
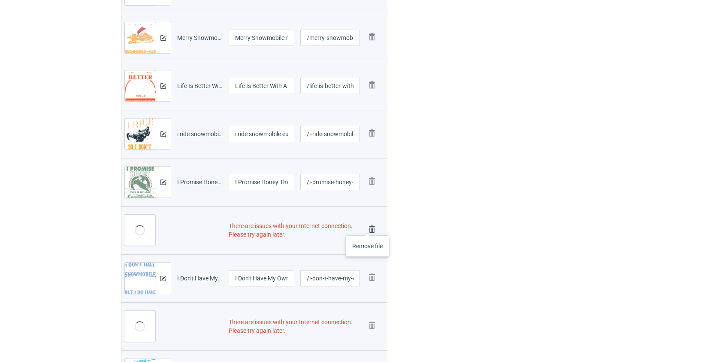
click at [368, 227] on img at bounding box center [372, 229] width 12 height 12
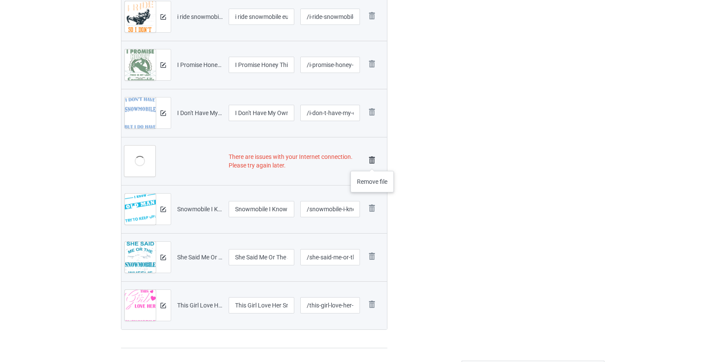
click at [373, 162] on img at bounding box center [372, 160] width 12 height 12
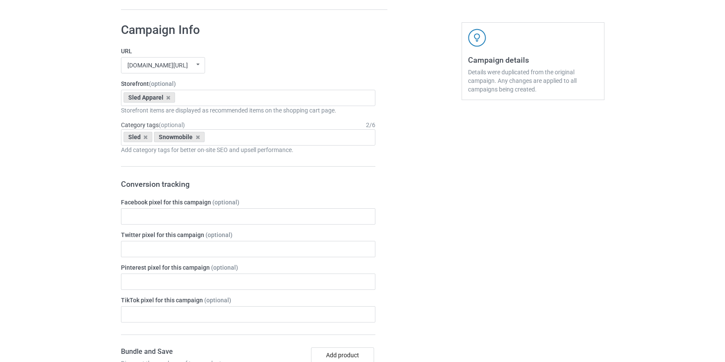
scroll to position [2016, 0]
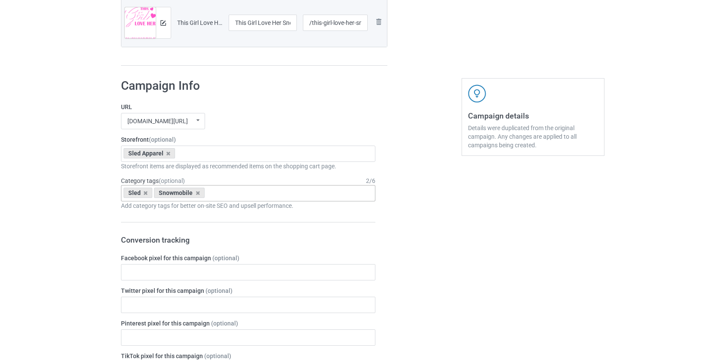
click at [223, 191] on div "Sled Snowmobile Age > [DEMOGRAPHIC_DATA] > 1 Age > [DEMOGRAPHIC_DATA] Months > …" at bounding box center [248, 193] width 255 height 16
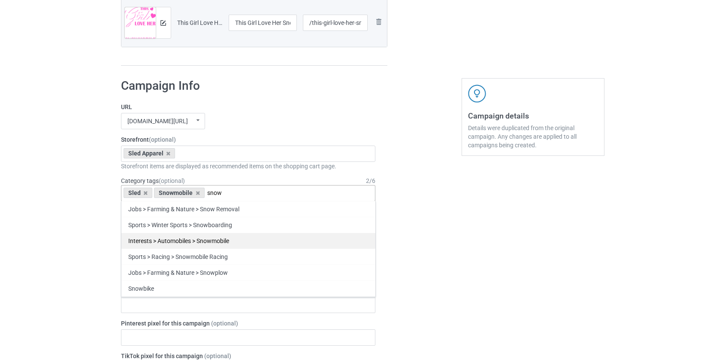
type input "snow"
click at [249, 245] on div "Interests > Automobiles > Snowmobile" at bounding box center [248, 241] width 254 height 16
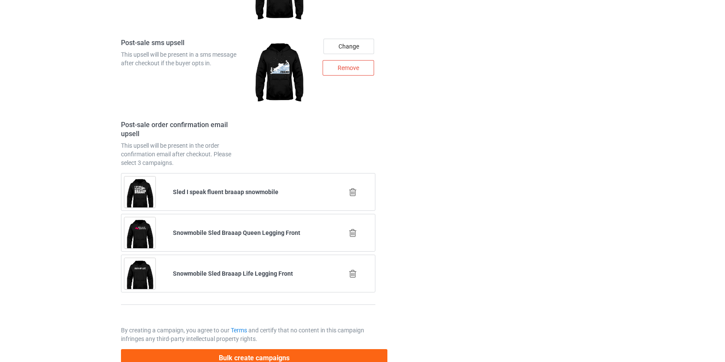
scroll to position [3035, 0]
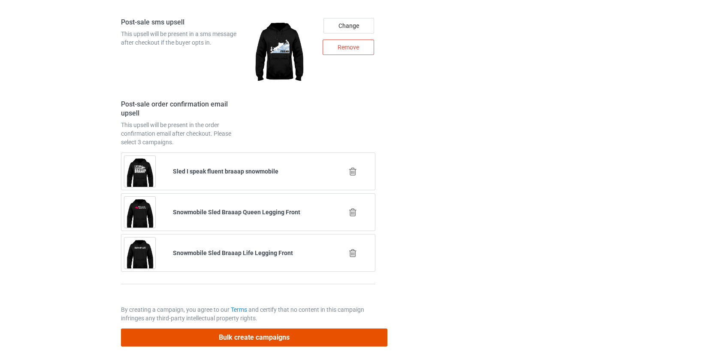
click at [251, 339] on button "Bulk create campaigns" at bounding box center [254, 337] width 267 height 18
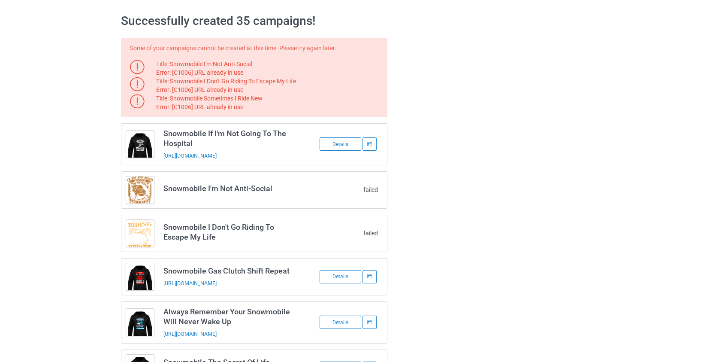
scroll to position [0, 0]
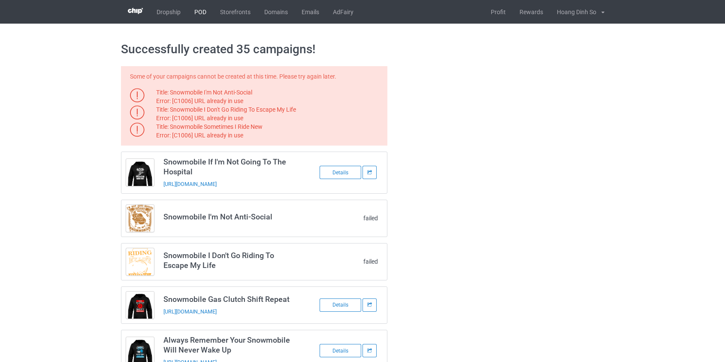
click at [204, 11] on link "POD" at bounding box center [201, 12] width 26 height 24
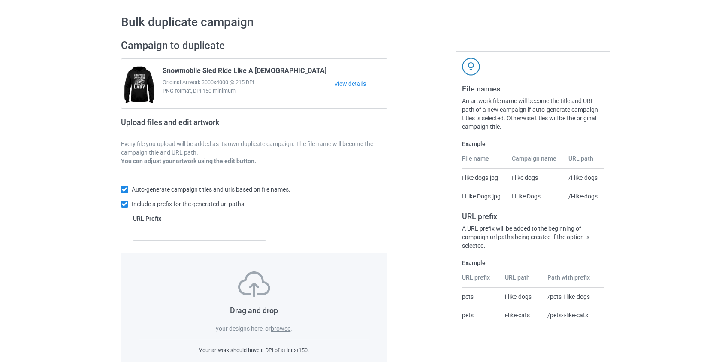
scroll to position [56, 0]
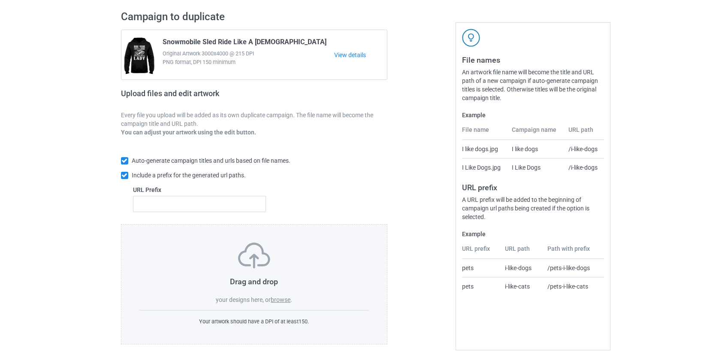
click at [282, 303] on label "browse" at bounding box center [281, 299] width 20 height 7
click at [0, 0] on input "browse" at bounding box center [0, 0] width 0 height 0
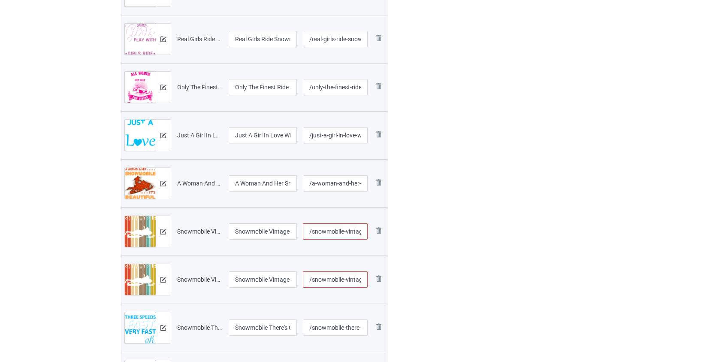
scroll to position [546, 0]
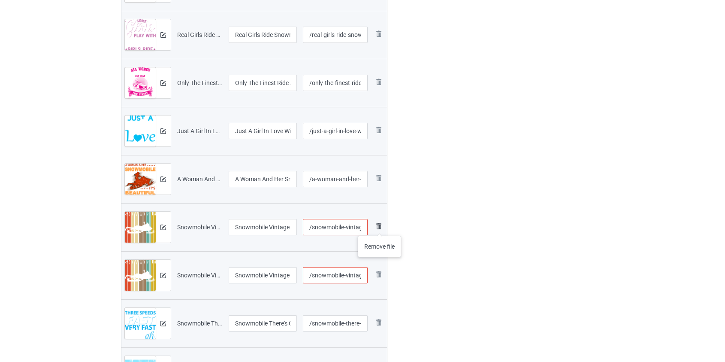
click at [380, 227] on img at bounding box center [379, 226] width 10 height 10
click at [351, 224] on input "/snowmobile-vintage" at bounding box center [335, 227] width 65 height 16
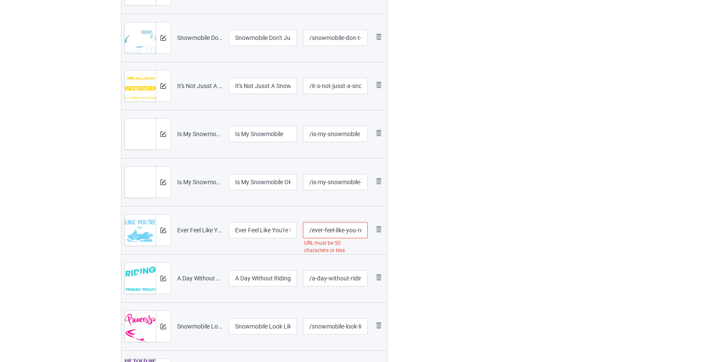
scroll to position [1795, 0]
type input "/snowmobile-vt"
click at [330, 227] on input "/ever-feel-like-you-re-sick-and-tired-of-snowmobiles" at bounding box center [335, 228] width 65 height 16
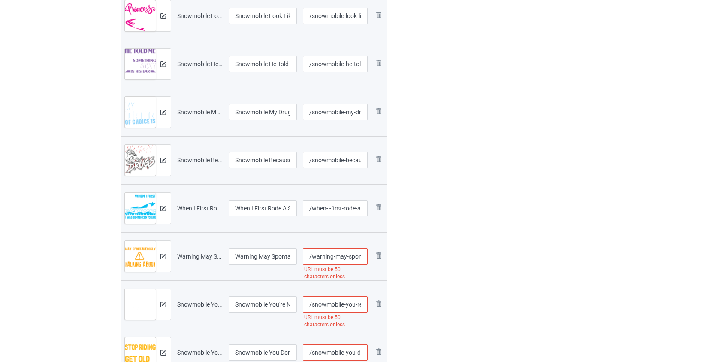
scroll to position [2107, 0]
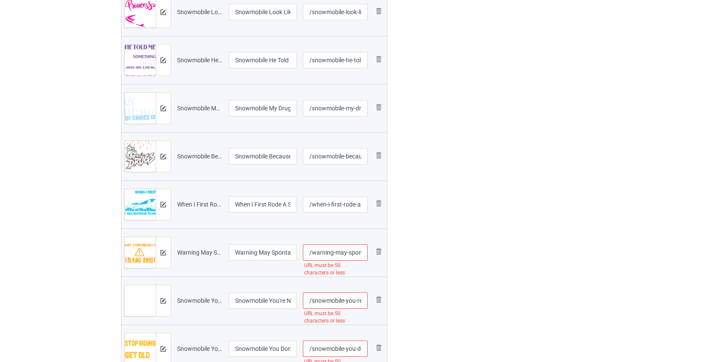
type input "/ever-you-re-sick-and-tired-of-snowmobiles"
click at [339, 255] on input "/warning-may-spontaneously-start-talking-about-snowmobiles" at bounding box center [335, 252] width 65 height 16
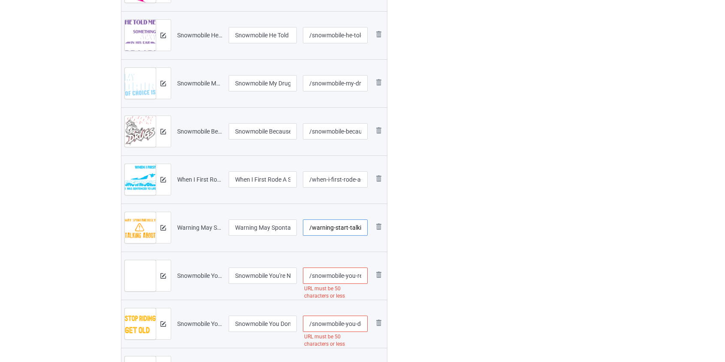
scroll to position [2146, 0]
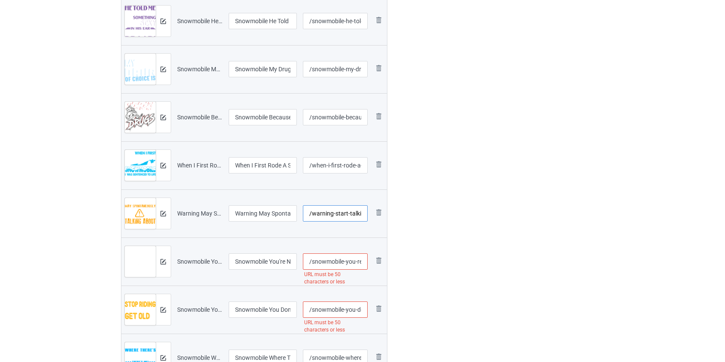
type input "/warning-start-talking-about-snowmobiles"
click at [351, 260] on input "/snowmobile-you-re-never-too-old-to-play-in-the-snow" at bounding box center [335, 261] width 65 height 16
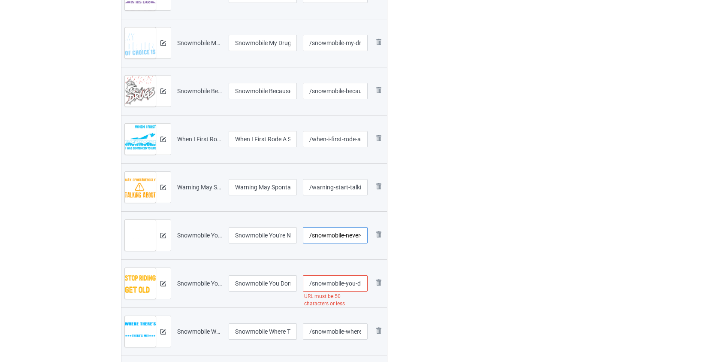
scroll to position [2224, 0]
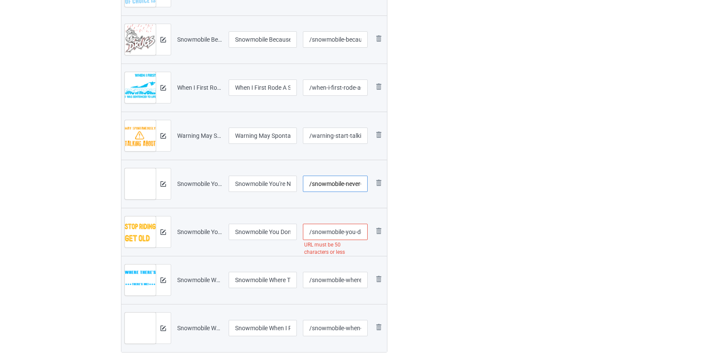
type input "/snowmobile-never-too-old-to-play-in-the-snow"
click at [350, 232] on input "/snowmobile-you-don-t-stop-riding-because-you-get-old" at bounding box center [335, 232] width 65 height 16
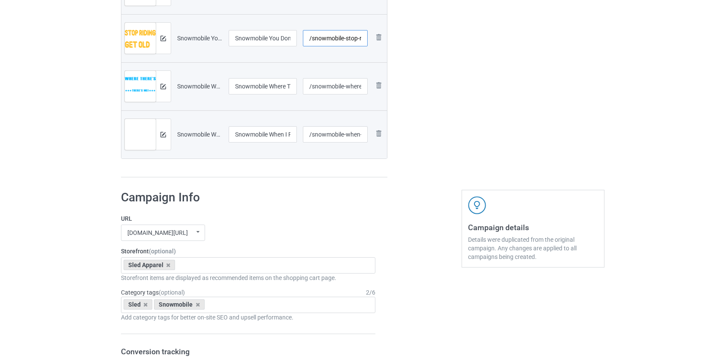
scroll to position [2419, 0]
type input "/snowmobile-stop-riding-because-you-get-old"
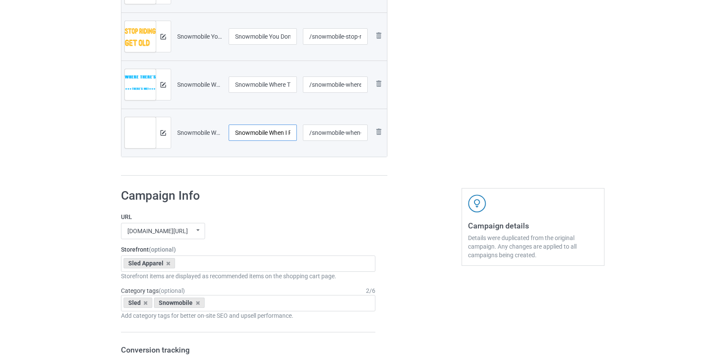
scroll to position [0, 39]
drag, startPoint x: 270, startPoint y: 135, endPoint x: 329, endPoint y: 137, distance: 59.7
click at [329, 137] on tr "Preview and edit artwork Snowmobile When I Ride I Feel Free.png Snowmobile When…" at bounding box center [254, 133] width 266 height 48
click at [283, 131] on input "Snowmobile When I Ride I Feel Free" at bounding box center [263, 132] width 69 height 16
click at [285, 133] on input "Snowmobile When I Ride I Feel Free" at bounding box center [263, 132] width 69 height 16
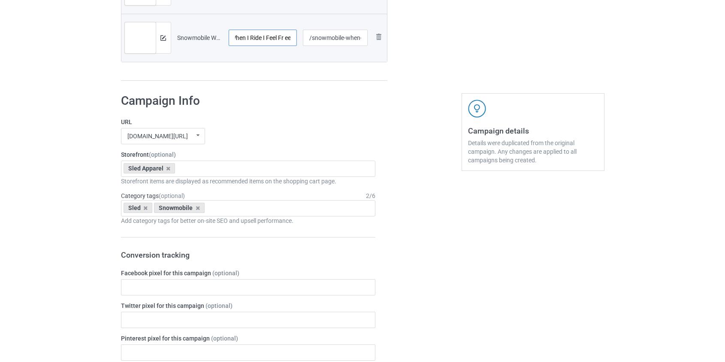
scroll to position [2536, 0]
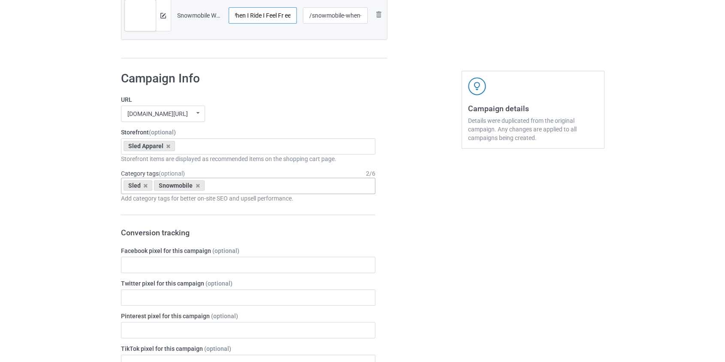
type input "Snowmobile When I Ride I Feel Fr ee"
click at [218, 185] on input "text" at bounding box center [213, 185] width 13 height 7
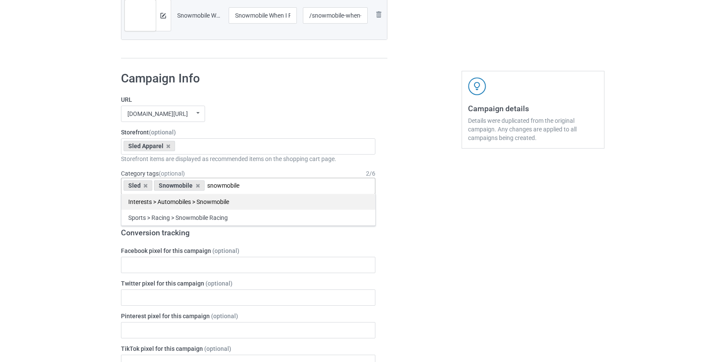
type input "snowmobile"
click at [215, 205] on div "Interests > Automobiles > Snowmobile" at bounding box center [248, 202] width 254 height 16
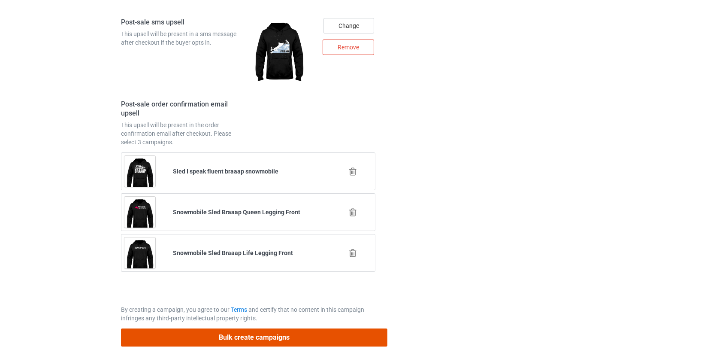
click at [246, 333] on button "Bulk create campaigns" at bounding box center [254, 337] width 267 height 18
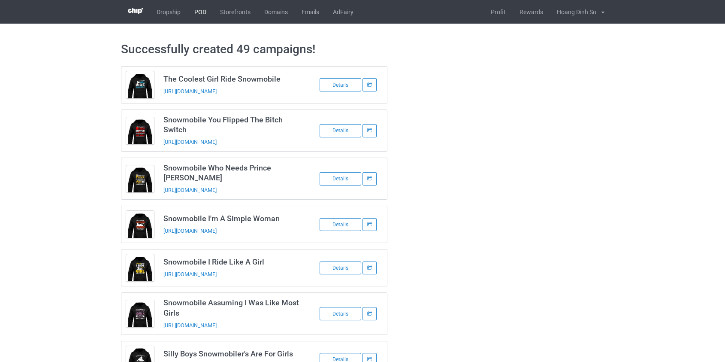
click at [192, 10] on link "POD" at bounding box center [201, 12] width 26 height 24
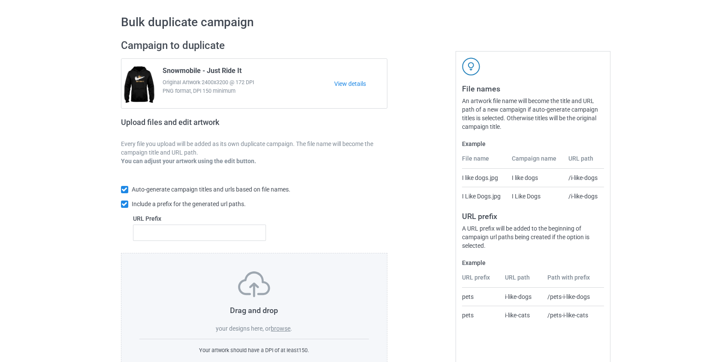
scroll to position [56, 0]
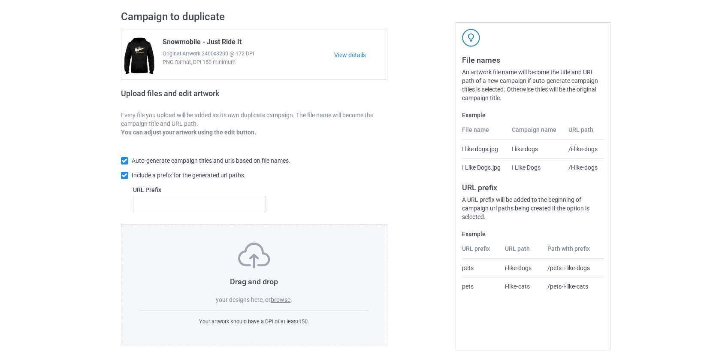
click at [281, 299] on label "browse" at bounding box center [281, 299] width 20 height 7
click at [0, 0] on input "browse" at bounding box center [0, 0] width 0 height 0
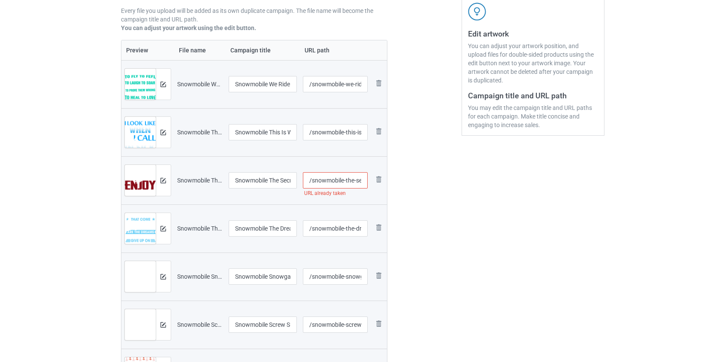
scroll to position [212, 0]
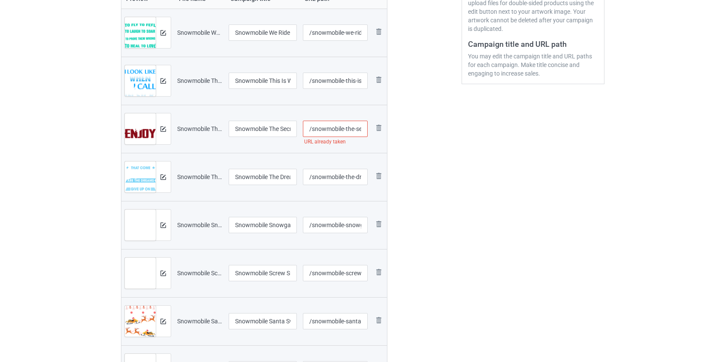
click at [350, 124] on input "/snowmobile-the-secret-of-life" at bounding box center [335, 129] width 64 height 16
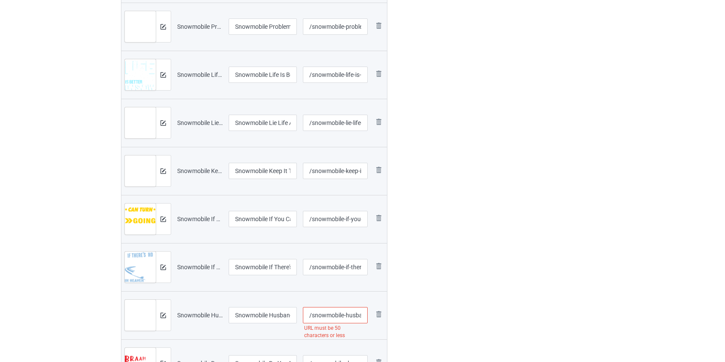
scroll to position [680, 0]
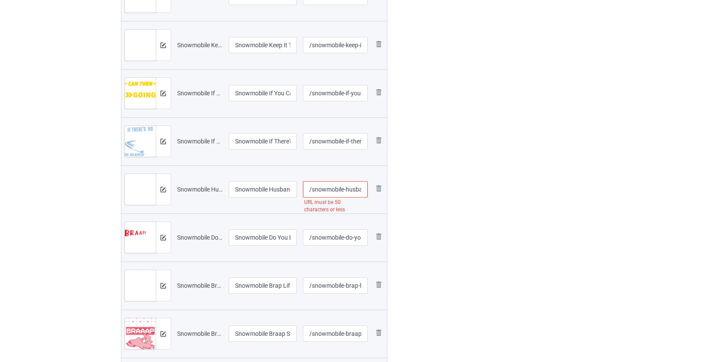
type input "/snowmobile-secret-of-life"
click at [348, 189] on input "/snowmobile-husband-and-wife-riding-partners-for-life" at bounding box center [335, 189] width 64 height 16
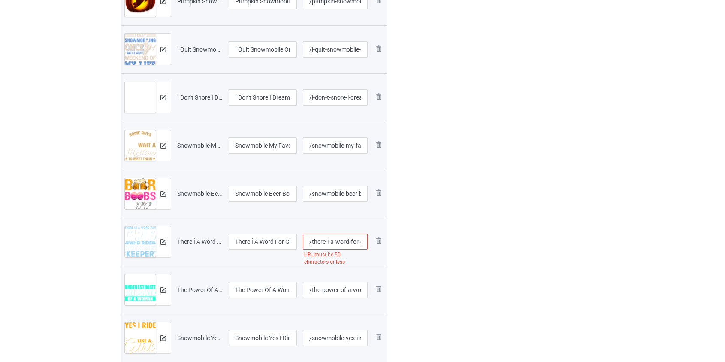
scroll to position [1109, 0]
type input "/snowmobile-and-wife-riding-partners-for-life"
click at [339, 239] on input "/there-i-a-word-for-girls-who-ride-snowmobiles-keeper" at bounding box center [335, 241] width 64 height 16
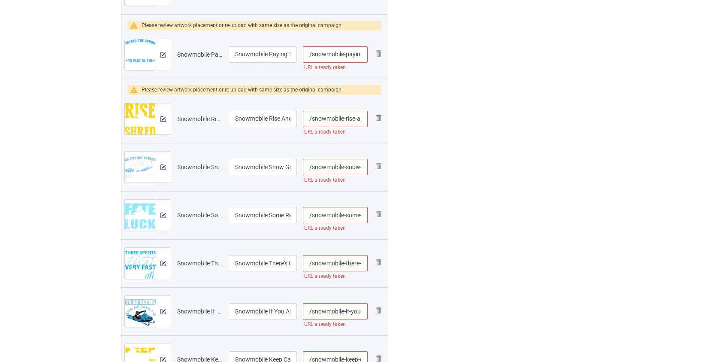
scroll to position [1889, 0]
type input "/there-i-a-for-girls-who-ride-snowmobiles-keeper"
click at [381, 51] on img at bounding box center [379, 52] width 10 height 10
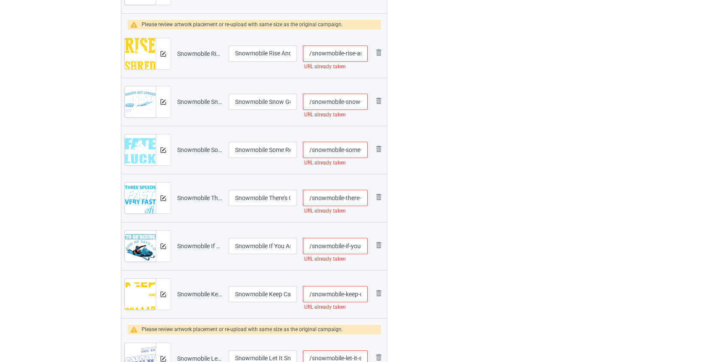
click at [0, 0] on img at bounding box center [0, 0] width 0 height 0
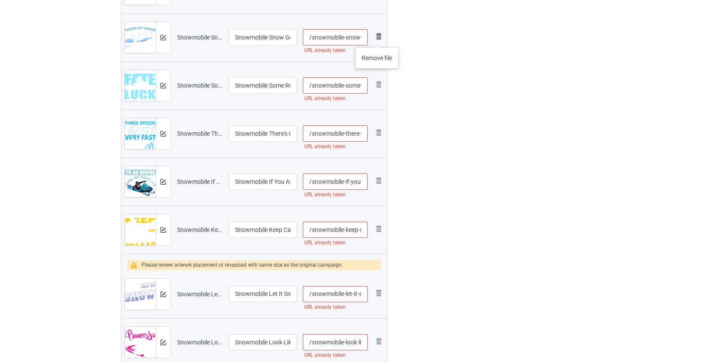
click at [377, 39] on img at bounding box center [379, 36] width 10 height 10
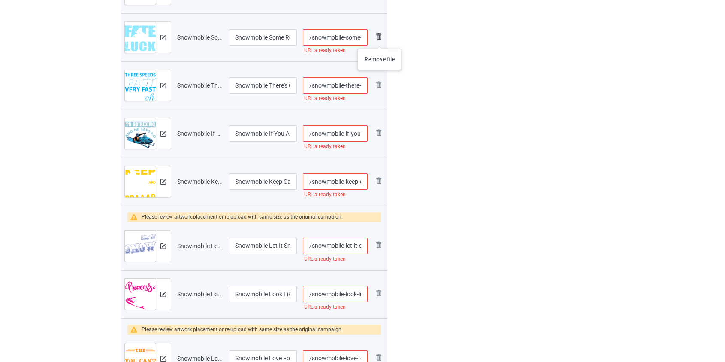
click at [380, 40] on img at bounding box center [379, 36] width 10 height 10
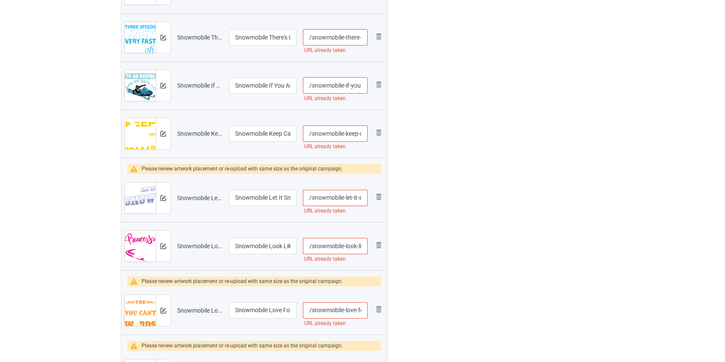
click at [0, 0] on img at bounding box center [0, 0] width 0 height 0
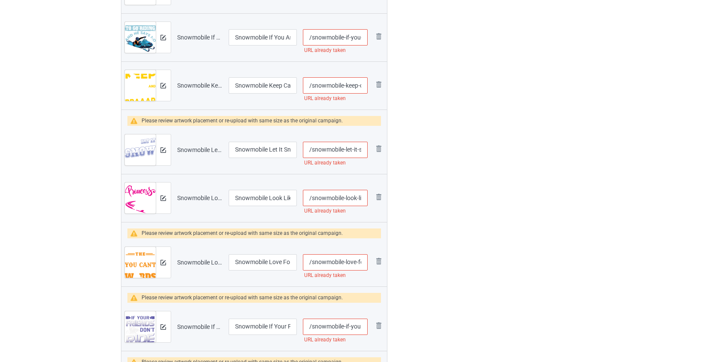
click at [0, 0] on img at bounding box center [0, 0] width 0 height 0
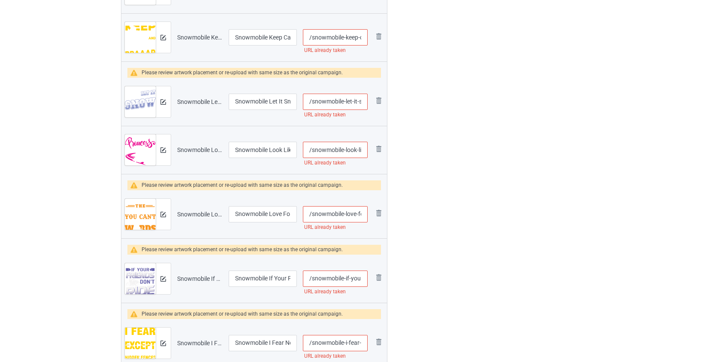
click at [0, 0] on img at bounding box center [0, 0] width 0 height 0
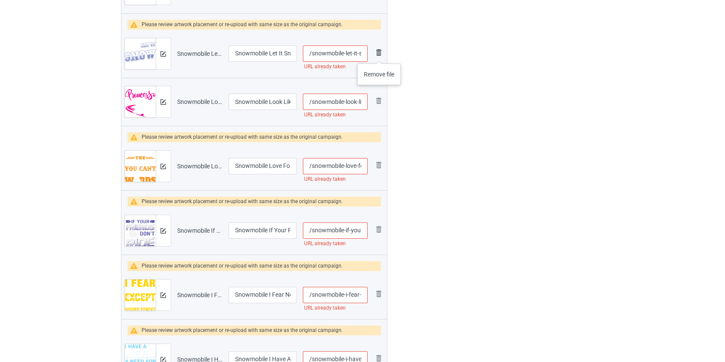
click at [379, 55] on img at bounding box center [379, 52] width 10 height 10
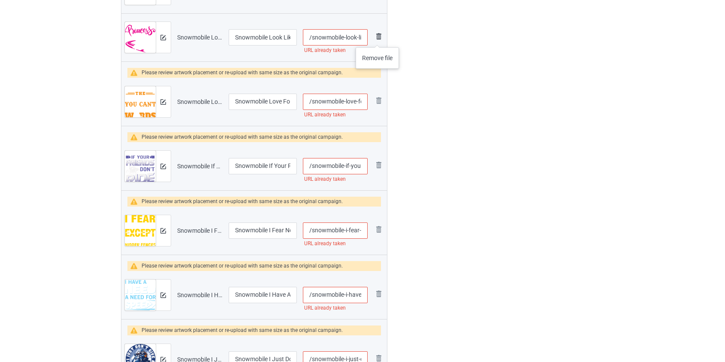
click at [378, 39] on img at bounding box center [379, 36] width 10 height 10
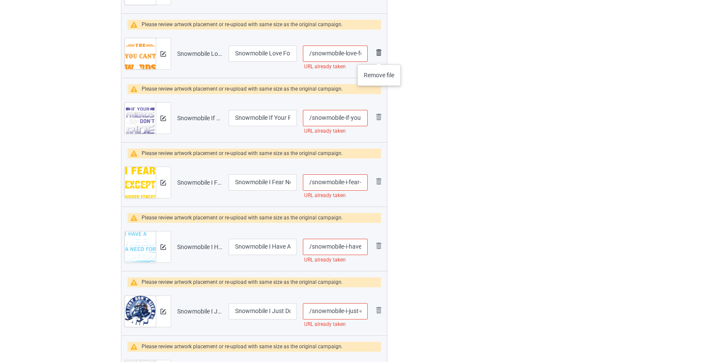
click at [379, 56] on img at bounding box center [379, 52] width 10 height 10
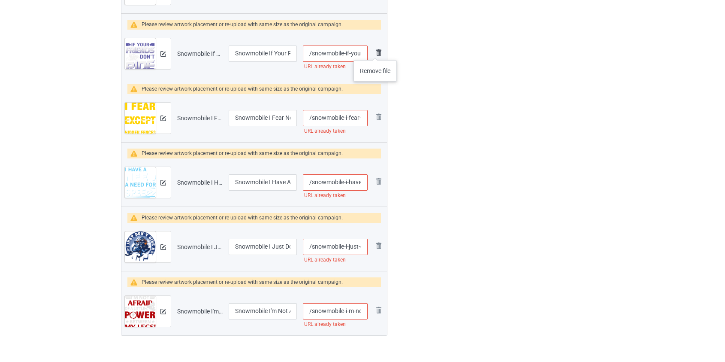
click at [376, 52] on img at bounding box center [379, 52] width 10 height 10
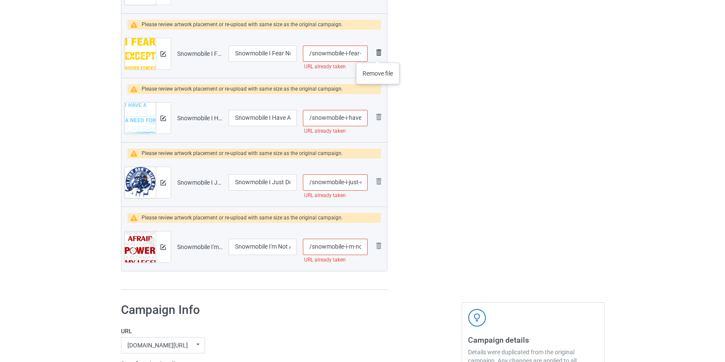
click at [378, 54] on img at bounding box center [379, 52] width 10 height 10
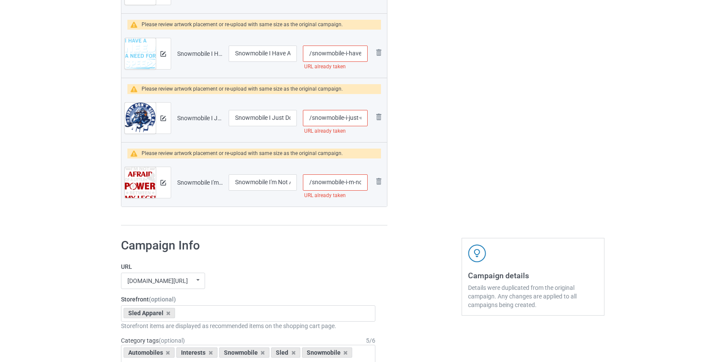
click at [0, 0] on img at bounding box center [0, 0] width 0 height 0
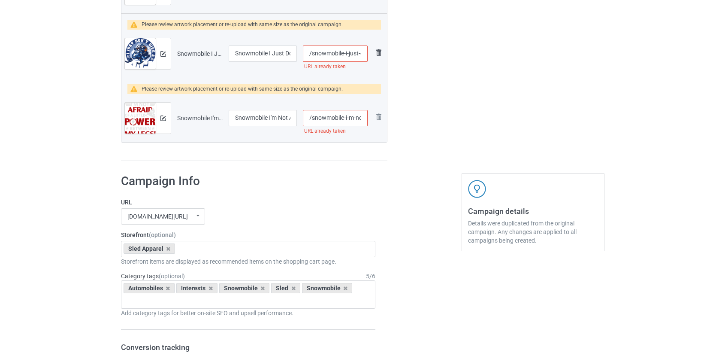
click at [379, 55] on img at bounding box center [379, 52] width 10 height 10
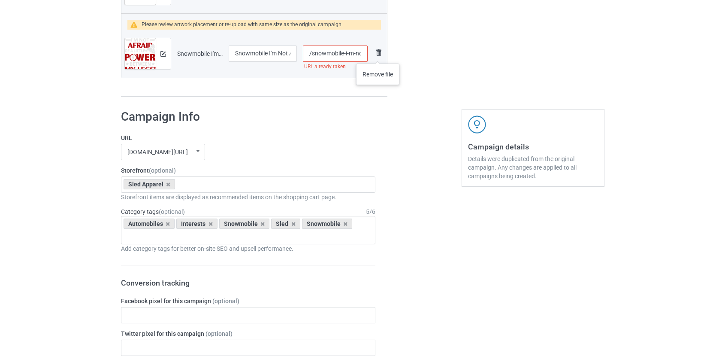
click at [378, 55] on img at bounding box center [379, 52] width 10 height 10
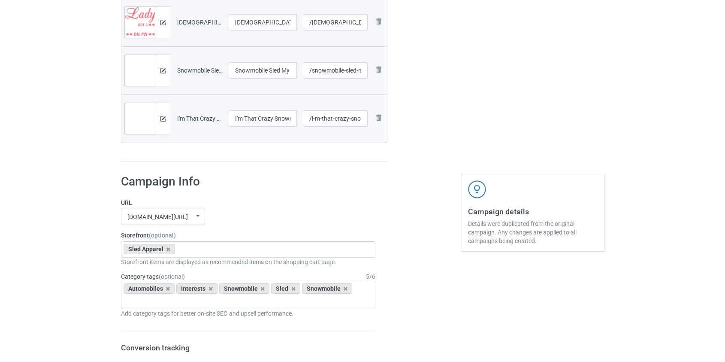
scroll to position [1741, 0]
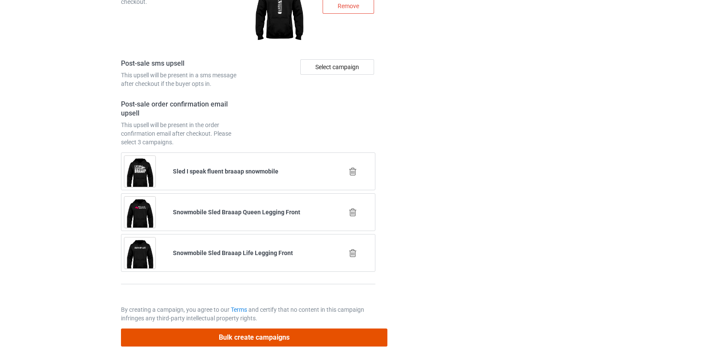
click at [265, 335] on button "Bulk create campaigns" at bounding box center [254, 337] width 267 height 18
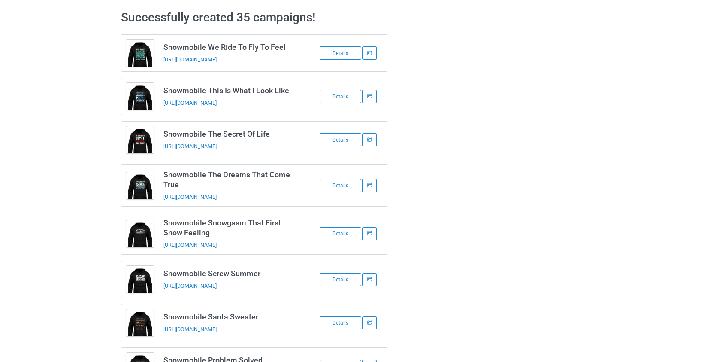
scroll to position [0, 0]
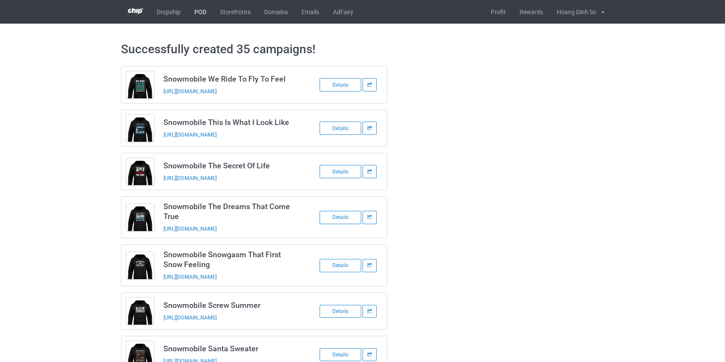
click at [201, 14] on link "POD" at bounding box center [201, 12] width 26 height 24
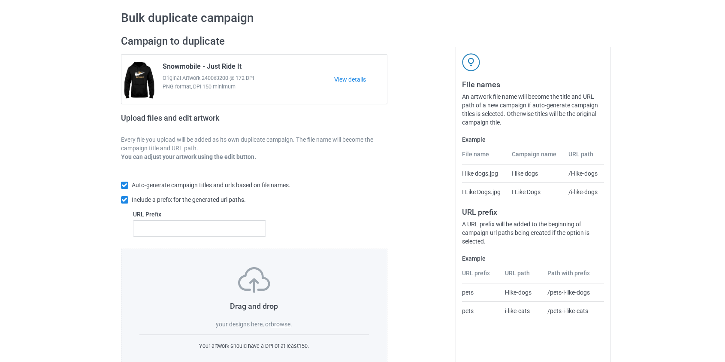
scroll to position [56, 0]
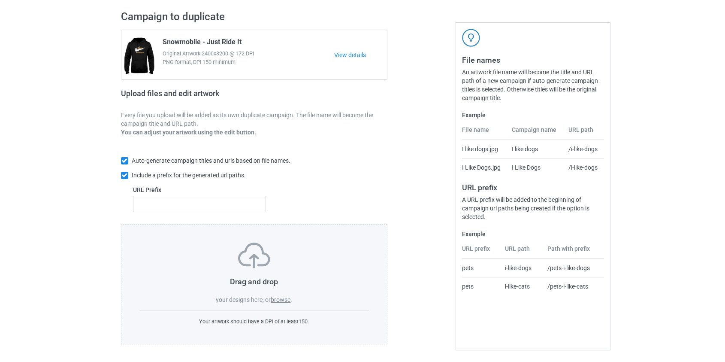
click at [283, 301] on label "browse" at bounding box center [281, 299] width 20 height 7
click at [0, 0] on input "browse" at bounding box center [0, 0] width 0 height 0
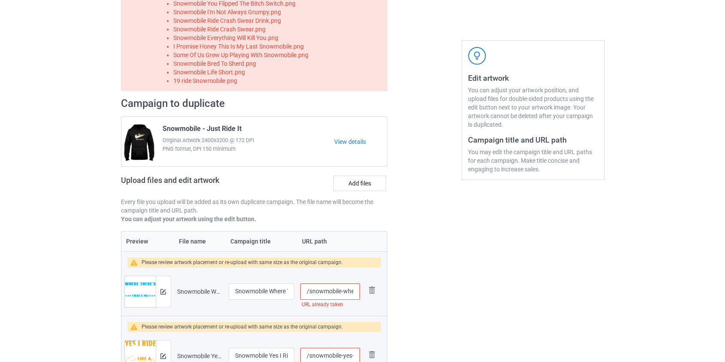
scroll to position [0, 0]
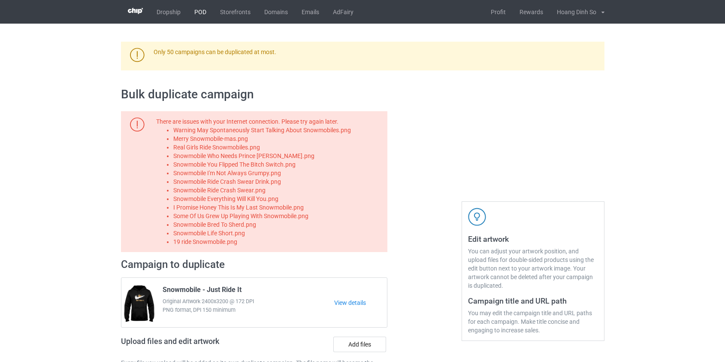
click at [202, 9] on link "POD" at bounding box center [201, 12] width 26 height 24
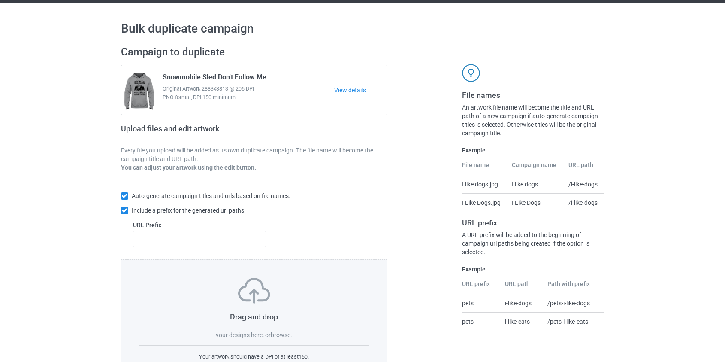
scroll to position [56, 0]
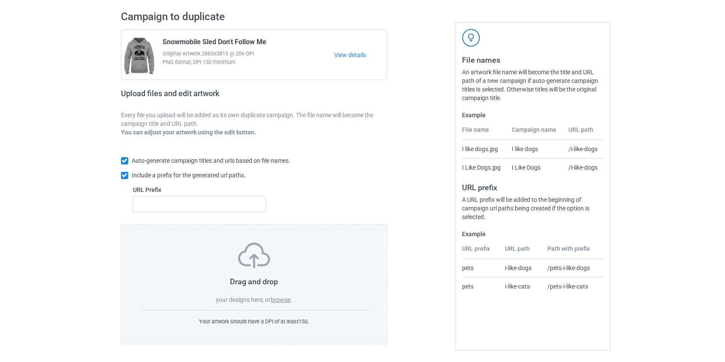
click at [281, 303] on div "Drag and drop your designs here, or browse ." at bounding box center [254, 273] width 230 height 61
click at [281, 299] on label "browse" at bounding box center [281, 299] width 20 height 7
click at [0, 0] on input "browse" at bounding box center [0, 0] width 0 height 0
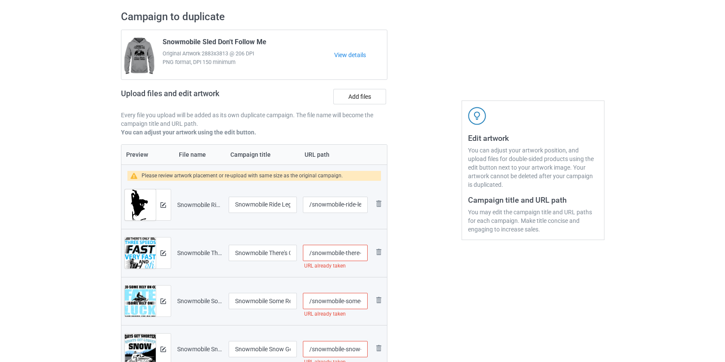
click at [352, 252] on input "/snowmobile-there-s-only-three-speeds" at bounding box center [335, 253] width 64 height 16
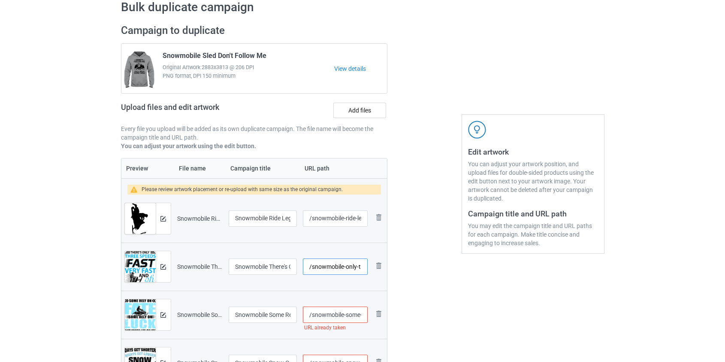
scroll to position [0, 0]
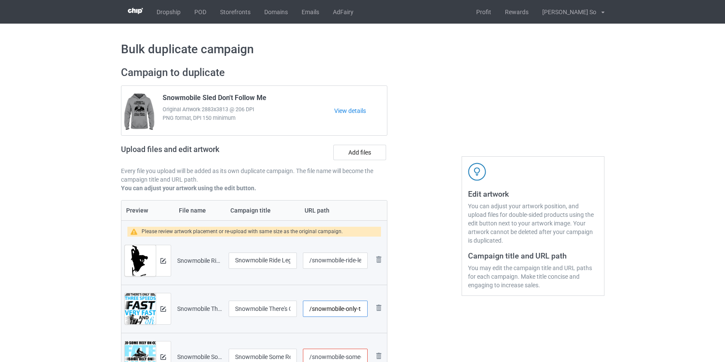
type input "/snowmobile-only-three-speeds"
drag, startPoint x: 263, startPoint y: 262, endPoint x: 322, endPoint y: 261, distance: 59.2
click at [322, 261] on tr "Preview and edit artwork Snowmobile Ride Legging.png Snowmobile Ride Legging /s…" at bounding box center [254, 260] width 266 height 48
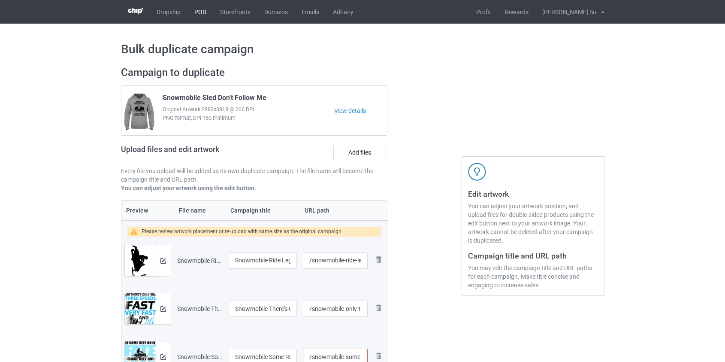
click at [196, 9] on link "POD" at bounding box center [201, 12] width 26 height 24
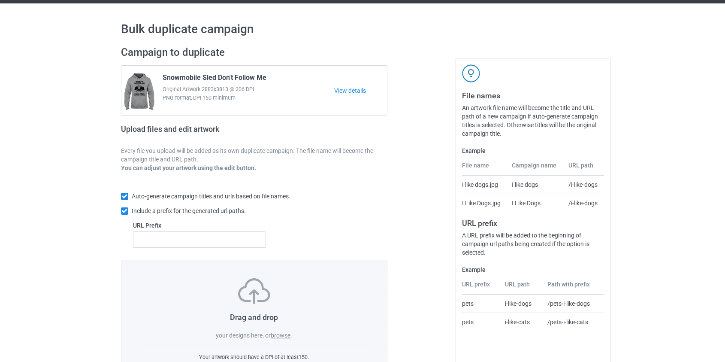
scroll to position [39, 0]
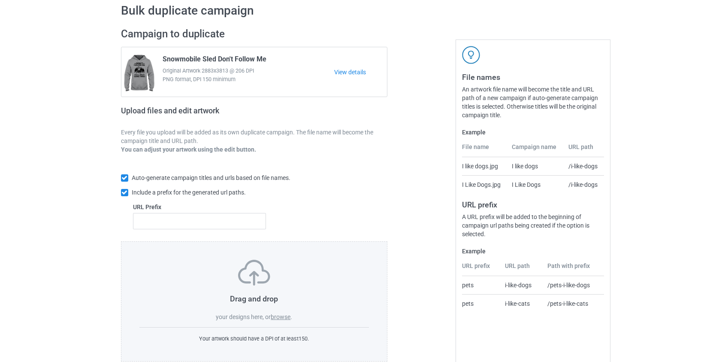
click at [289, 315] on label "browse" at bounding box center [281, 316] width 20 height 7
click at [0, 0] on input "browse" at bounding box center [0, 0] width 0 height 0
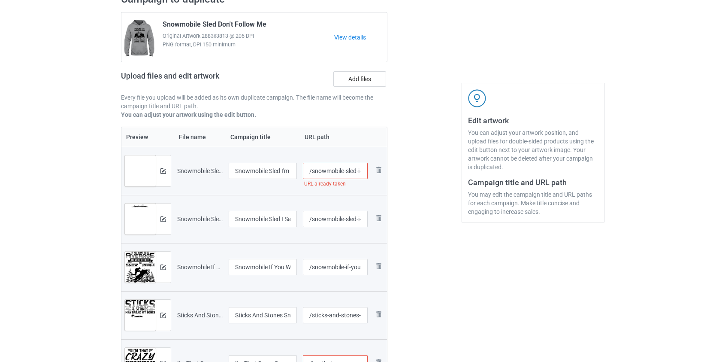
scroll to position [0, 0]
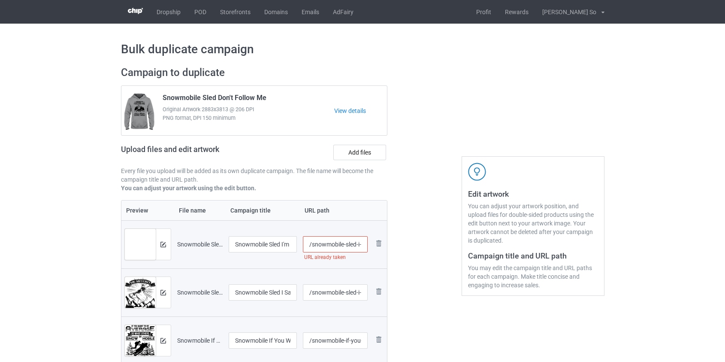
click at [349, 245] on input "/snowmobile-sled-i-m-not-always-grumpy" at bounding box center [335, 244] width 64 height 16
click at [377, 245] on img at bounding box center [379, 243] width 10 height 10
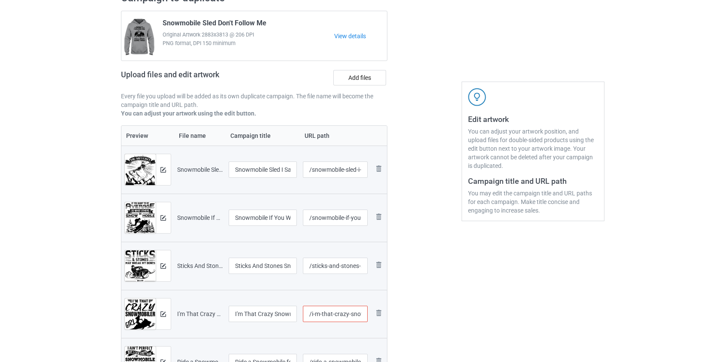
scroll to position [234, 0]
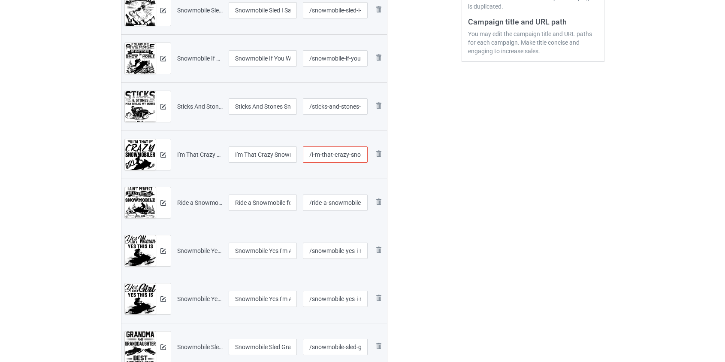
click at [327, 155] on input "/i-m-that-crazy-snowmobiler-girl-black" at bounding box center [335, 154] width 64 height 16
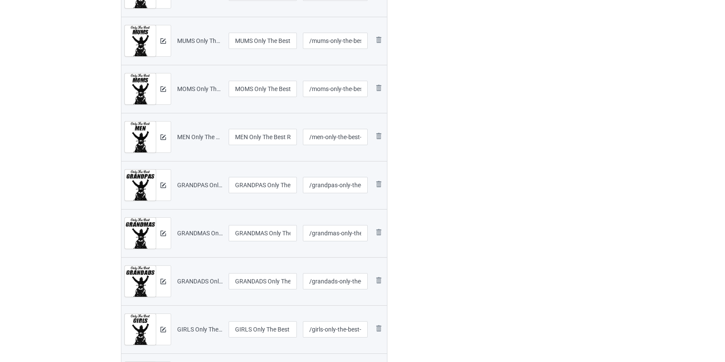
scroll to position [1210, 0]
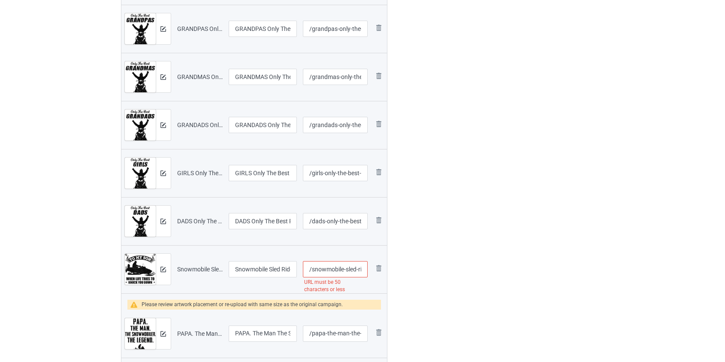
type input "/i-m-crazy-snowmobiler-girl-black"
click at [349, 270] on input "/snowmobile-sled-rider-when-life-tries-to-knock-you-down-black" at bounding box center [335, 269] width 64 height 16
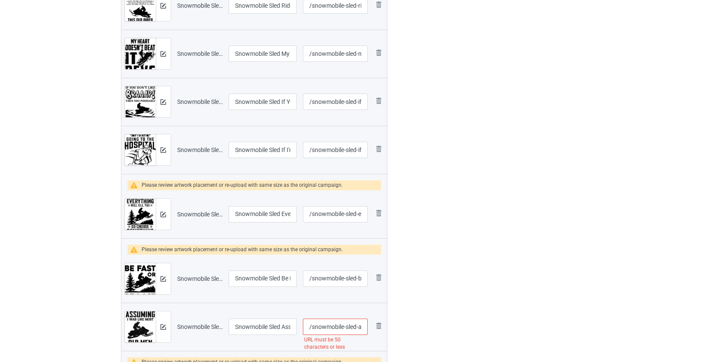
scroll to position [2068, 0]
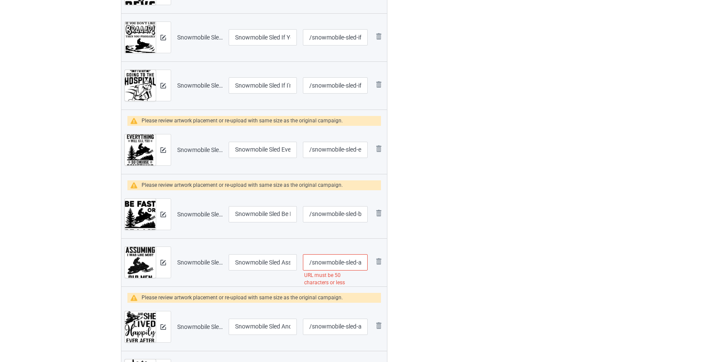
type input "/snowmobile-tries-to-knock-you-down-black"
click at [350, 265] on input "/snowmobile-sled-assuming-i-was-like-most-old-men-was-your-first-mistake-black" at bounding box center [335, 262] width 64 height 16
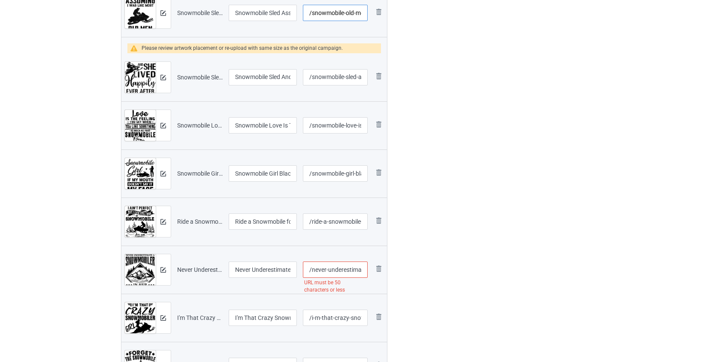
scroll to position [2341, 0]
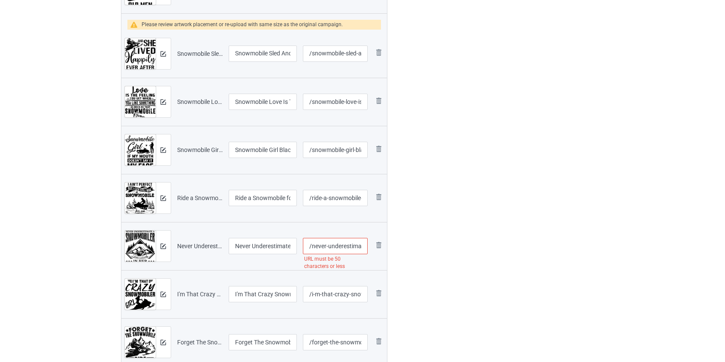
type input "/snowmobile-old-men-was-your-first-mistake-black"
click at [346, 246] on input "/never-underestimate-a-snowmobiler-in-her-fifties-black" at bounding box center [335, 246] width 64 height 16
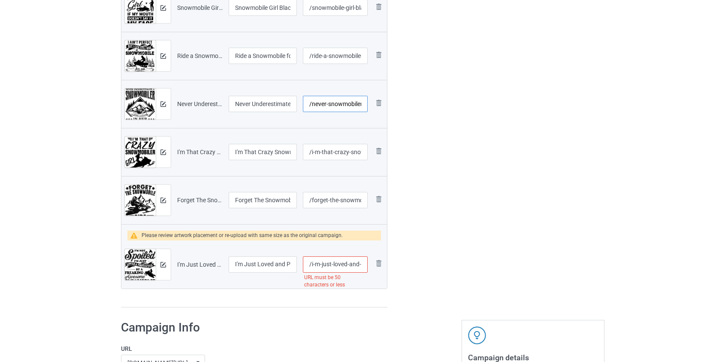
scroll to position [2497, 0]
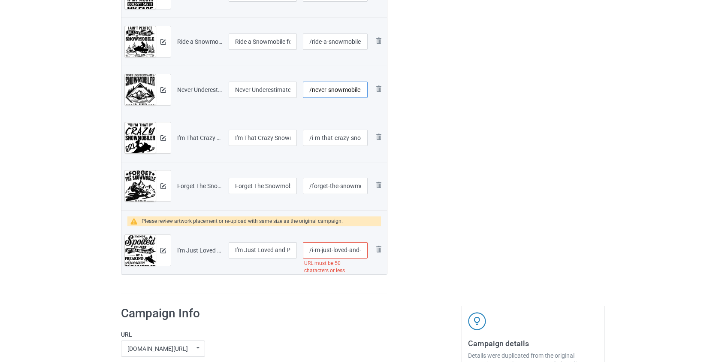
type input "/never-snowmobiler-in-her-fifties-black"
click at [338, 250] on input "/i-m-just-loved-and-protected-by-a-freaking-awesome-snowmobiler-black" at bounding box center [335, 250] width 64 height 16
type input "/i-m-just-freaking-awesome-snowmobiler-black"
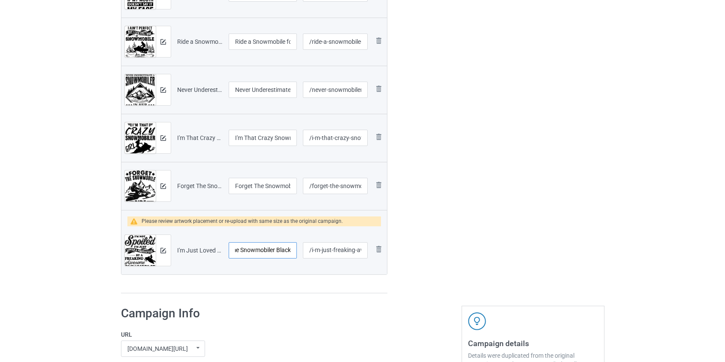
drag, startPoint x: 251, startPoint y: 252, endPoint x: 340, endPoint y: 252, distance: 89.3
click at [340, 252] on tr "Preview and edit artwork I'm Just Loved and Protected By A Freaking Awesome Sno…" at bounding box center [254, 250] width 266 height 48
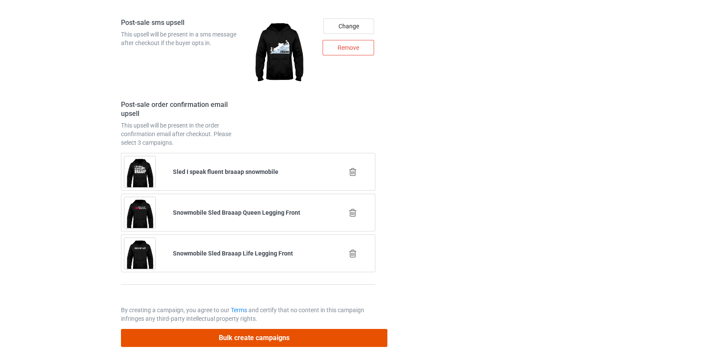
click at [236, 334] on button "Bulk create campaigns" at bounding box center [254, 338] width 267 height 18
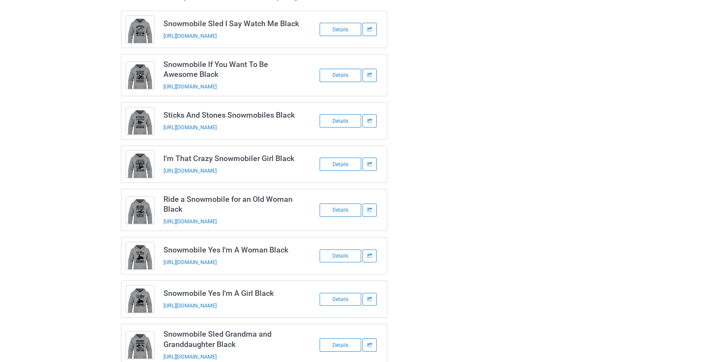
scroll to position [0, 0]
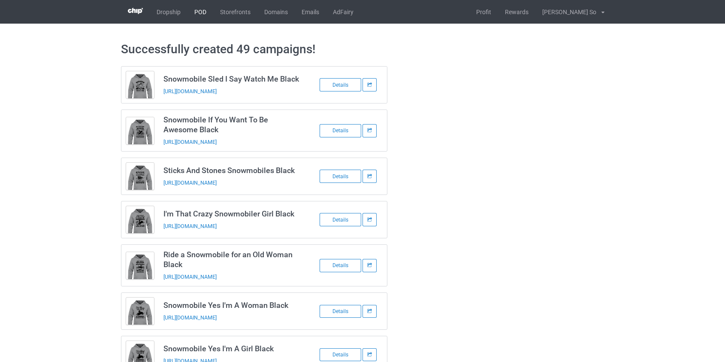
click at [199, 15] on link "POD" at bounding box center [201, 12] width 26 height 24
click at [201, 9] on link "POD" at bounding box center [201, 12] width 26 height 24
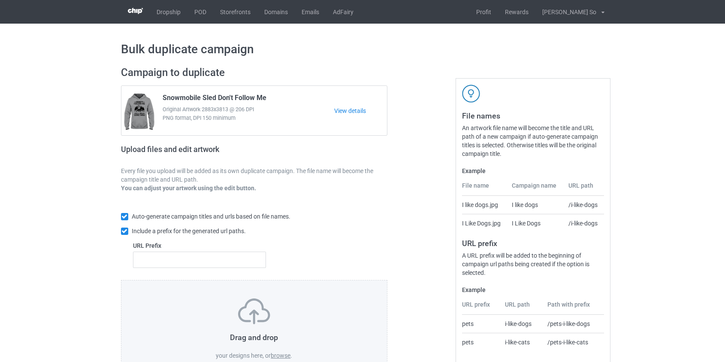
click at [282, 354] on label "browse" at bounding box center [281, 355] width 20 height 7
click at [0, 0] on input "browse" at bounding box center [0, 0] width 0 height 0
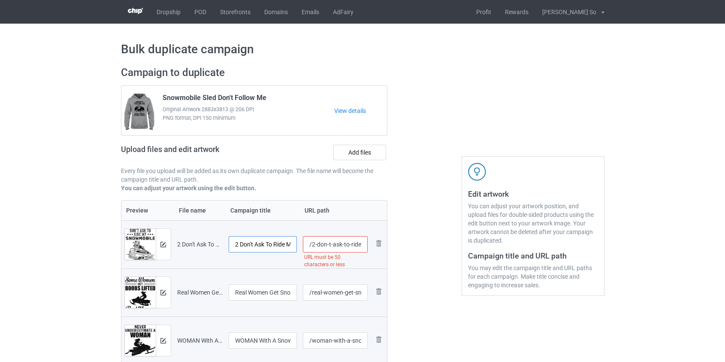
drag, startPoint x: 239, startPoint y: 242, endPoint x: 173, endPoint y: 246, distance: 66.2
click at [173, 246] on tr "Preview and edit artwork 2 Don't Ask To Ride My Snowmobile I Won't Ask To Ride …" at bounding box center [254, 244] width 266 height 48
type input "Don't Ask To Ride My Snowmobile I Won't Ask To Ride Your Wife Black"
click at [322, 245] on input "/2-don-t-ask-to-ride-my-snowmobile-i-won-t-ask-to-ride-your-wife-[PERSON_NAME]" at bounding box center [335, 244] width 64 height 16
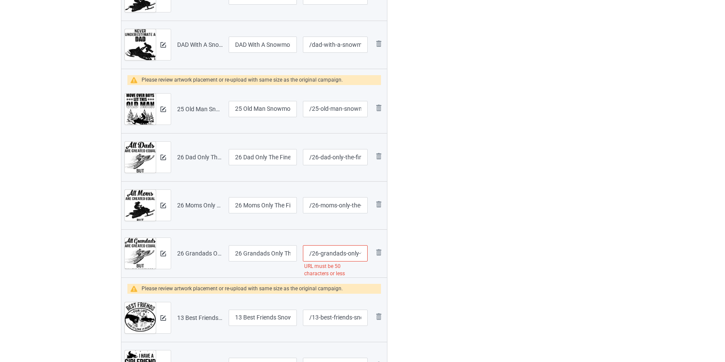
scroll to position [897, 0]
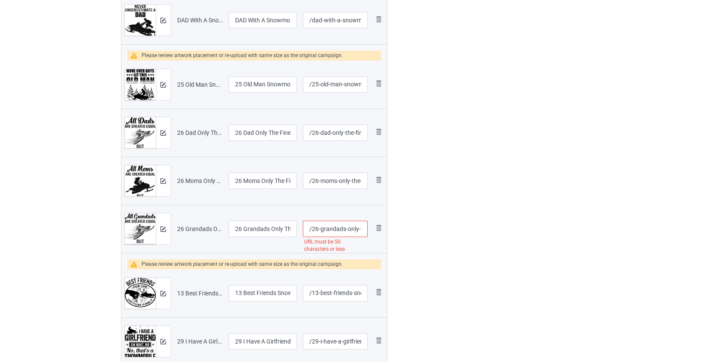
type input "/my-snowmobile-i-won-t-ask-to-ride-your-wife-[PERSON_NAME]"
drag, startPoint x: 243, startPoint y: 82, endPoint x: 188, endPoint y: 80, distance: 55.4
click at [188, 80] on tr "Preview and edit artwork 25 Old Man Snowmobiler Black.png 25 Old Man Snowmobile…" at bounding box center [254, 85] width 266 height 48
type input "Old Man Snowmobiler Black"
drag, startPoint x: 244, startPoint y: 132, endPoint x: 176, endPoint y: 135, distance: 68.3
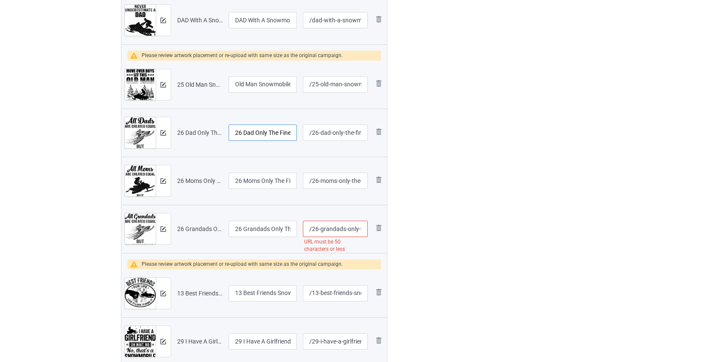
click at [176, 135] on tr "Preview and edit artwork 26 Dad Only The Finest Ride a Snowmobile Black.png 26 …" at bounding box center [254, 133] width 266 height 48
type input "Dad Only The Finest Ride a Snowmobile Black"
drag, startPoint x: 242, startPoint y: 182, endPoint x: 243, endPoint y: 206, distance: 23.2
click at [218, 182] on tr "Preview and edit artwork 26 Moms Only The Finest Ride a Snowmobile Black.png 26…" at bounding box center [254, 181] width 266 height 48
type input "Moms Only The Finest Ride a Snowmobile Black"
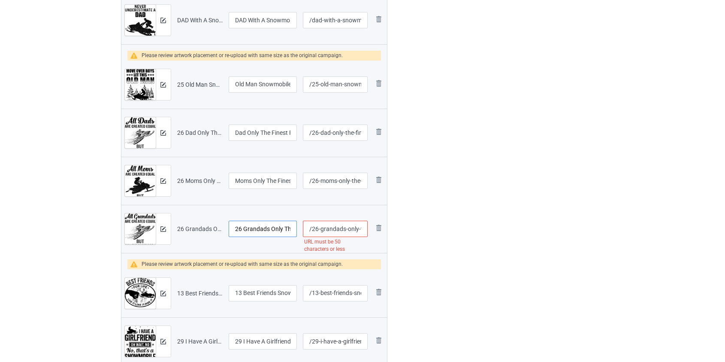
drag, startPoint x: 244, startPoint y: 228, endPoint x: 217, endPoint y: 230, distance: 27.2
click at [207, 228] on tr "Preview and edit artwork 26 Grandads Only The Finest Ride a Snowmobile black.pn…" at bounding box center [254, 229] width 266 height 48
type input "Grandads Only The Finest Ride a Snowmobile black"
click at [326, 229] on input "/26-grandads-only-the-finest-ride-a-snowmobile-black" at bounding box center [335, 229] width 64 height 16
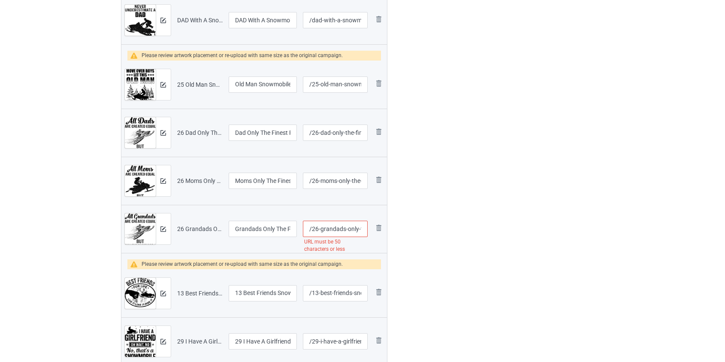
click at [348, 227] on input "/26-grandads-only-the-finest-ride-a-snowmobile-black" at bounding box center [335, 229] width 64 height 16
click at [351, 230] on input "/26-grandads-only-the-finest-ride-a-snowmobile-black" at bounding box center [335, 229] width 64 height 16
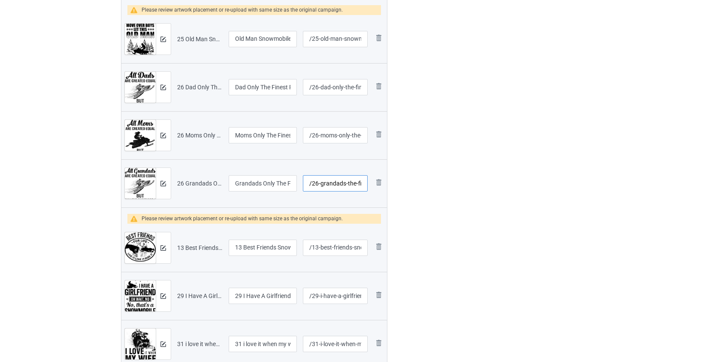
scroll to position [1014, 0]
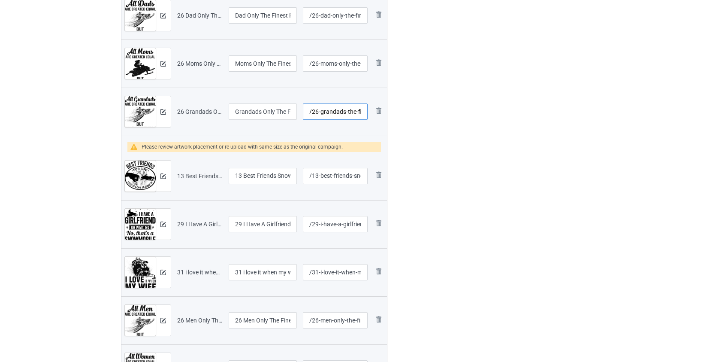
type input "/26-grandads-the-finest-ride-a-snowmobile-black"
drag, startPoint x: 244, startPoint y: 175, endPoint x: 211, endPoint y: 185, distance: 34.1
click at [198, 177] on tr "Preview and edit artwork 13 Best Friends Snowmobile Black.png 13 Best Friends S…" at bounding box center [254, 176] width 266 height 48
type input "Best Friends Snowmobile Black"
drag, startPoint x: 242, startPoint y: 223, endPoint x: 182, endPoint y: 222, distance: 59.7
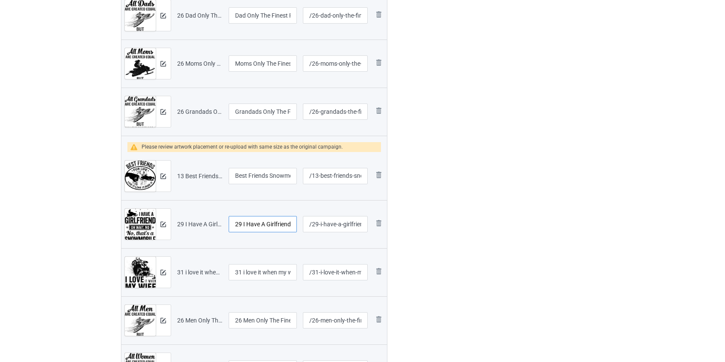
click at [182, 222] on tr "Preview and edit artwork 29 I Have A Girlfriend Snowmobile black.png 29 I Have …" at bounding box center [254, 224] width 266 height 48
type input "I Have A Girlfriend Snowmobile black"
drag, startPoint x: 243, startPoint y: 273, endPoint x: 203, endPoint y: 267, distance: 40.4
click at [204, 268] on tr "Preview and edit artwork 31 i love it when my wife snowmobile black.png 31 i lo…" at bounding box center [254, 272] width 266 height 48
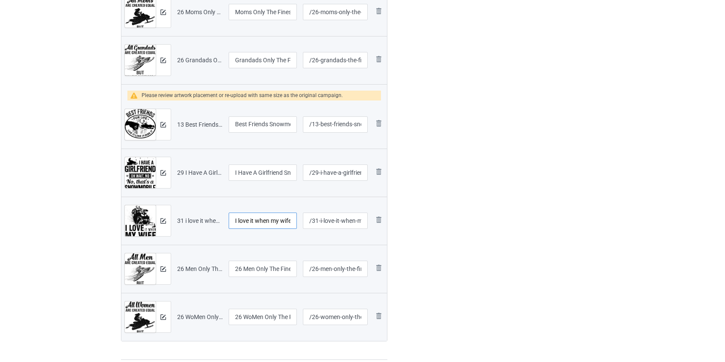
scroll to position [1092, 0]
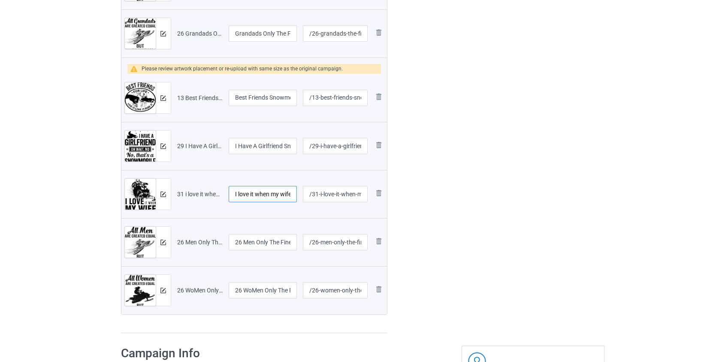
type input "I love it when my wife snowmobile black"
click at [244, 241] on input "26 Men Only The Finest Ride a Snowmobile Black" at bounding box center [263, 242] width 69 height 16
drag, startPoint x: 243, startPoint y: 240, endPoint x: 200, endPoint y: 238, distance: 43.0
click at [201, 238] on tr "Preview and edit artwork 26 Men Only The Finest Ride a Snowmobile Black.png 26 …" at bounding box center [254, 242] width 266 height 48
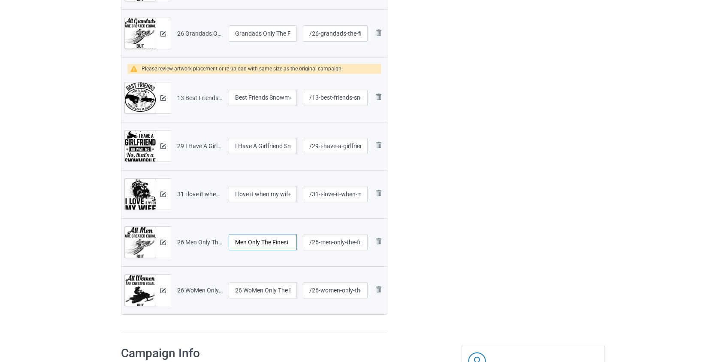
type input "Men Only The Finest Ride a Snowmobile Black"
drag, startPoint x: 241, startPoint y: 288, endPoint x: 214, endPoint y: 289, distance: 27.1
click at [214, 289] on tr "Preview and edit artwork 26 WoMen Only The Finest Ride a Snowmobile Black.png 2…" at bounding box center [254, 290] width 266 height 48
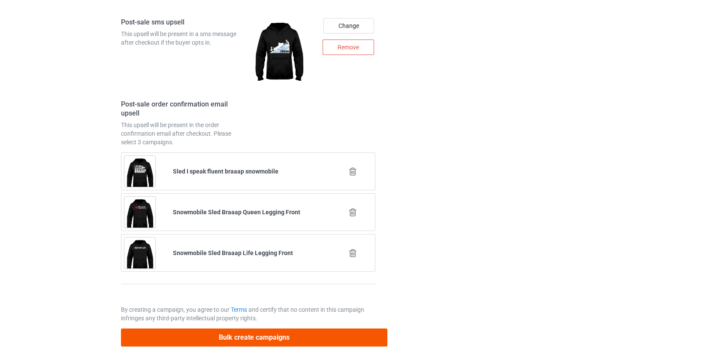
type input "WoMen Only The Finest Ride a Snowmobile Black"
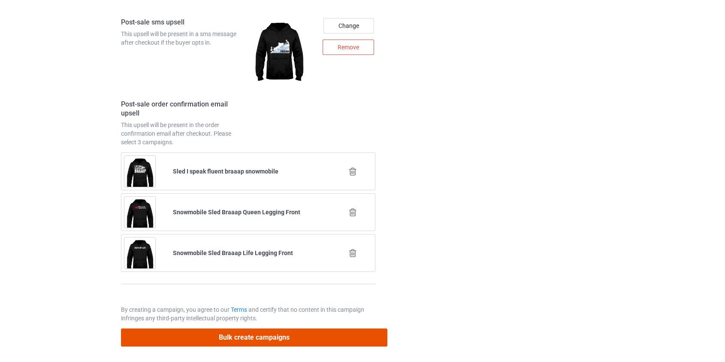
click at [286, 333] on button "Bulk create campaigns" at bounding box center [254, 337] width 267 height 18
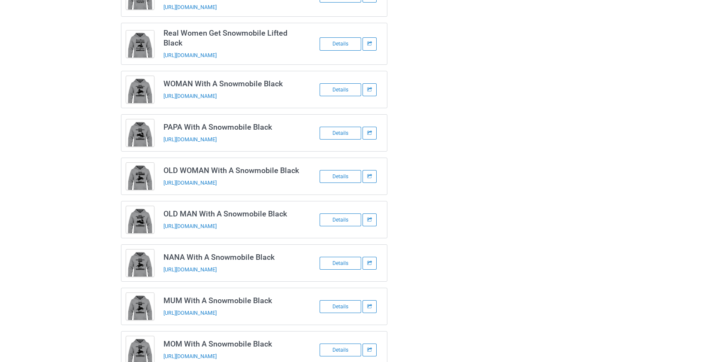
scroll to position [0, 0]
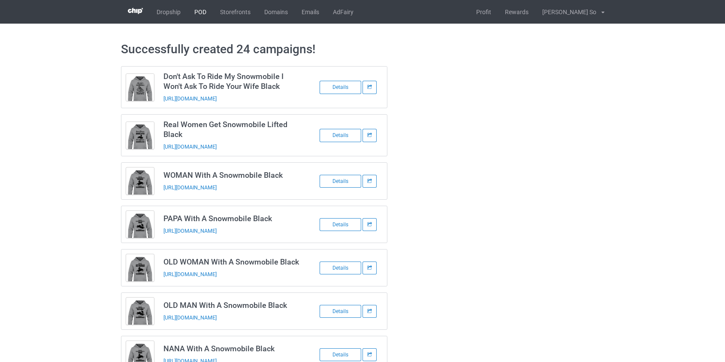
click at [199, 9] on link "POD" at bounding box center [201, 12] width 26 height 24
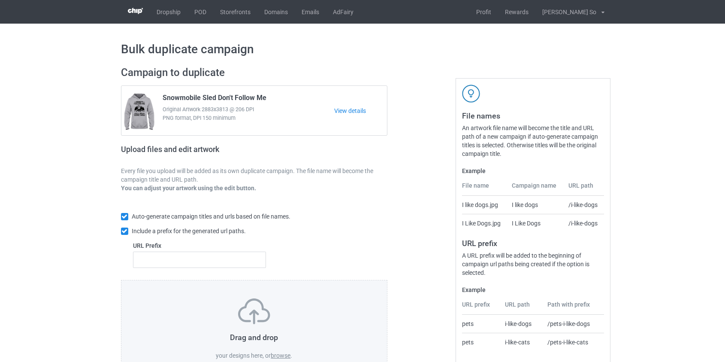
click at [277, 355] on label "browse" at bounding box center [281, 355] width 20 height 7
click at [0, 0] on input "browse" at bounding box center [0, 0] width 0 height 0
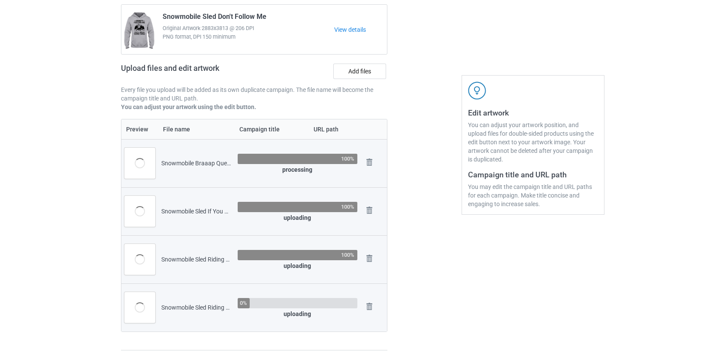
scroll to position [39, 0]
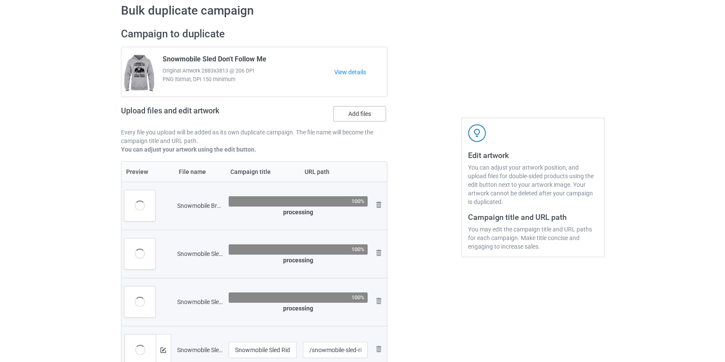
click at [364, 112] on label "Add files" at bounding box center [359, 113] width 53 height 15
click at [0, 0] on input "Add files" at bounding box center [0, 0] width 0 height 0
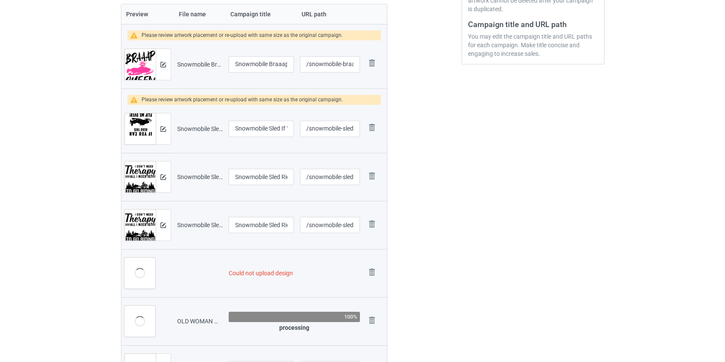
scroll to position [230, 0]
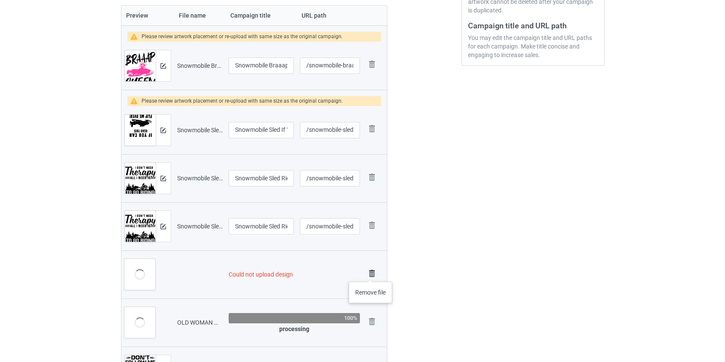
click at [371, 273] on img at bounding box center [372, 273] width 12 height 12
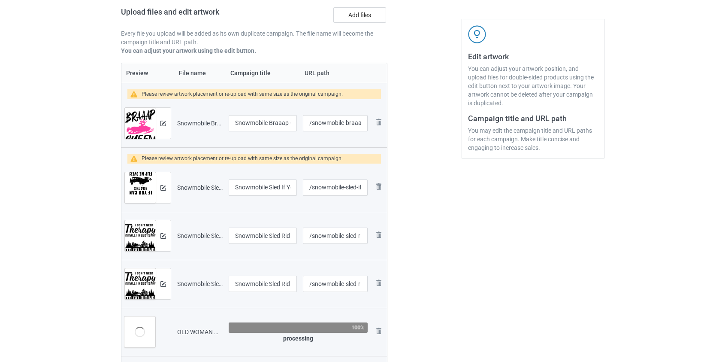
scroll to position [39, 0]
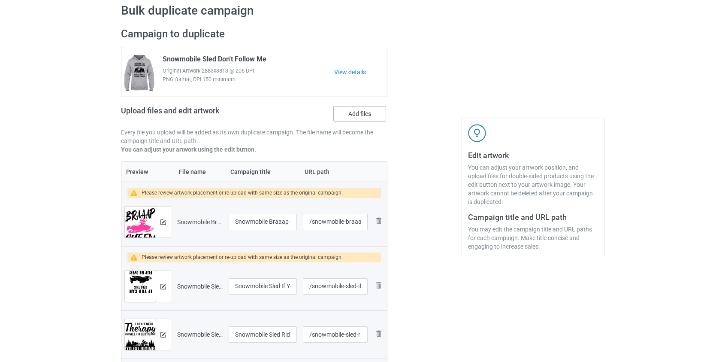
click at [364, 116] on label "Add files" at bounding box center [359, 113] width 53 height 15
click at [0, 0] on input "Add files" at bounding box center [0, 0] width 0 height 0
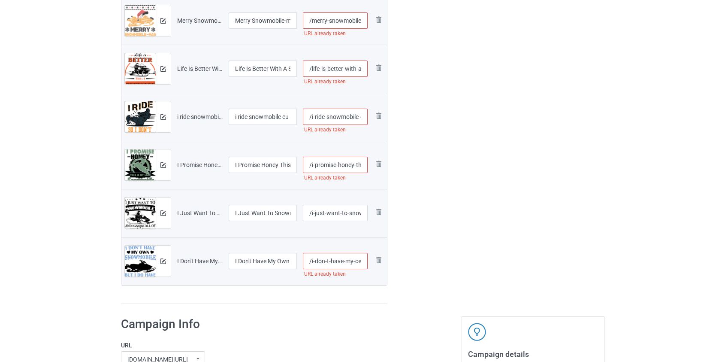
scroll to position [2380, 0]
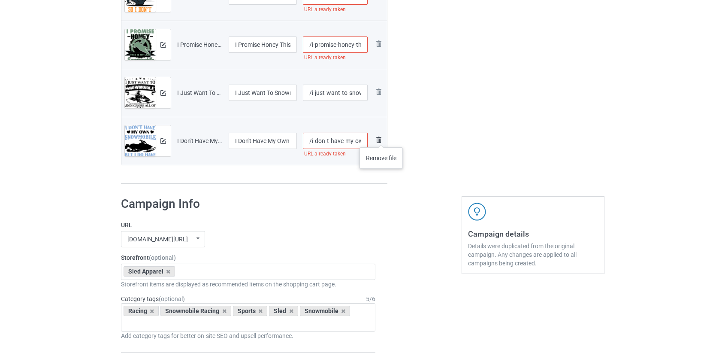
click at [382, 139] on img at bounding box center [379, 140] width 10 height 10
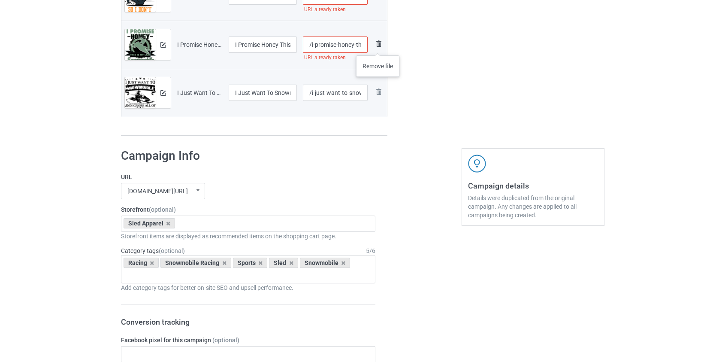
click at [378, 47] on img at bounding box center [379, 44] width 10 height 10
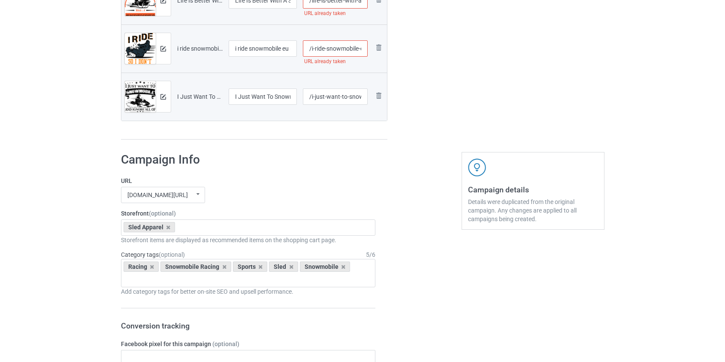
scroll to position [2224, 0]
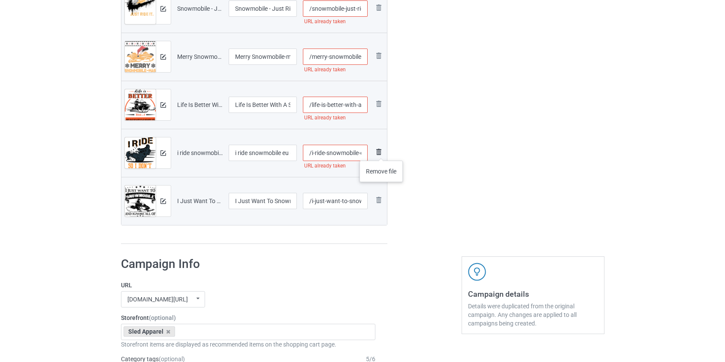
click at [381, 152] on img at bounding box center [379, 152] width 10 height 10
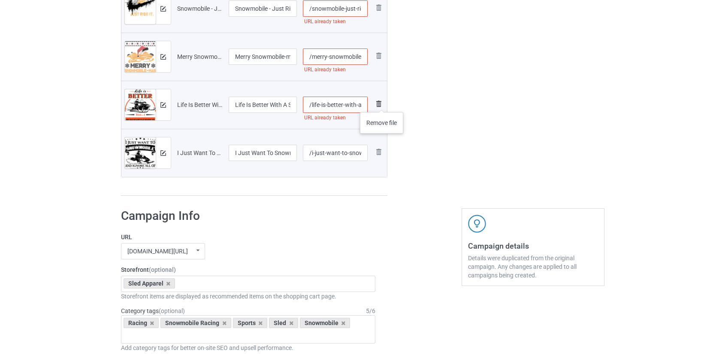
click at [382, 103] on img at bounding box center [379, 104] width 10 height 10
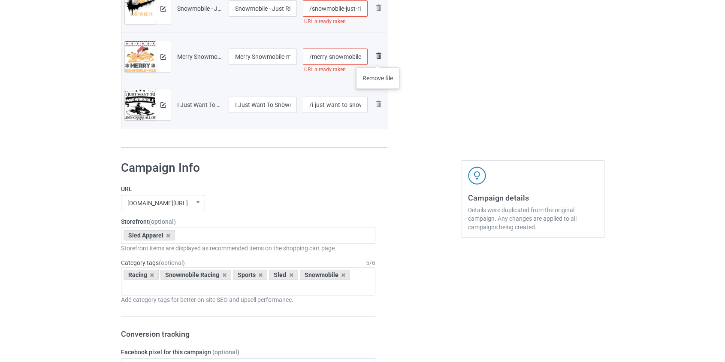
click at [378, 56] on img at bounding box center [379, 56] width 10 height 10
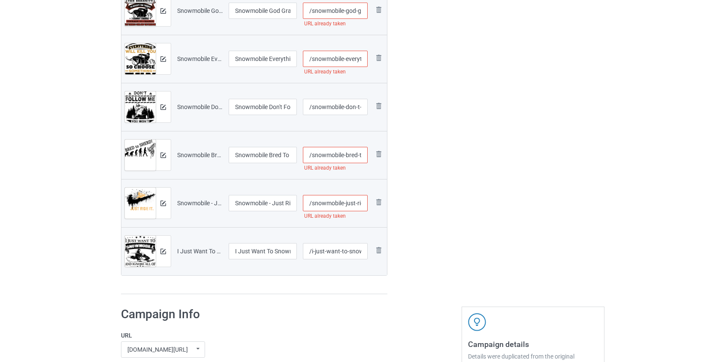
scroll to position [2029, 0]
click at [378, 206] on img at bounding box center [379, 202] width 10 height 10
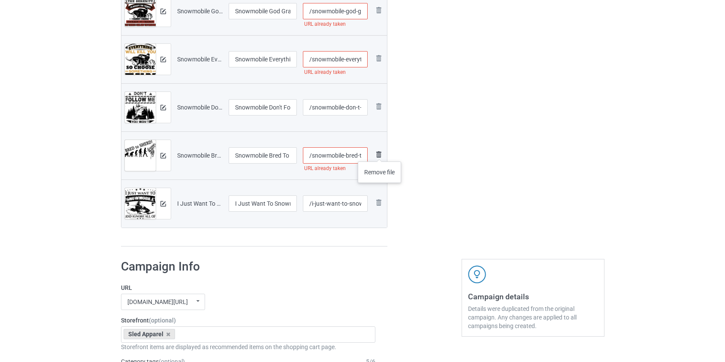
click at [380, 153] on img at bounding box center [379, 154] width 10 height 10
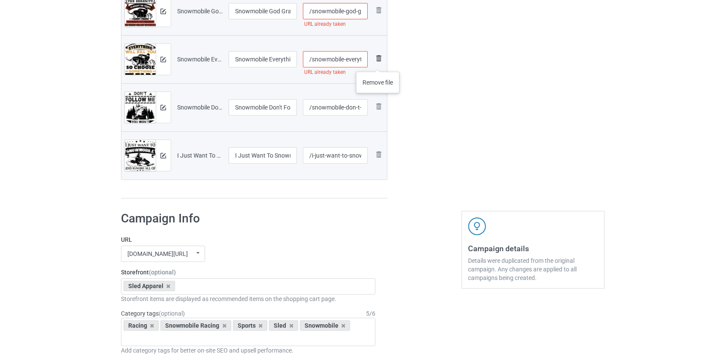
click at [378, 63] on link at bounding box center [379, 59] width 10 height 12
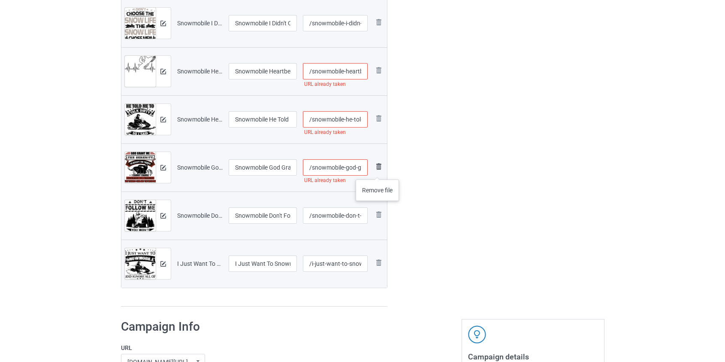
click at [378, 171] on img at bounding box center [379, 166] width 10 height 10
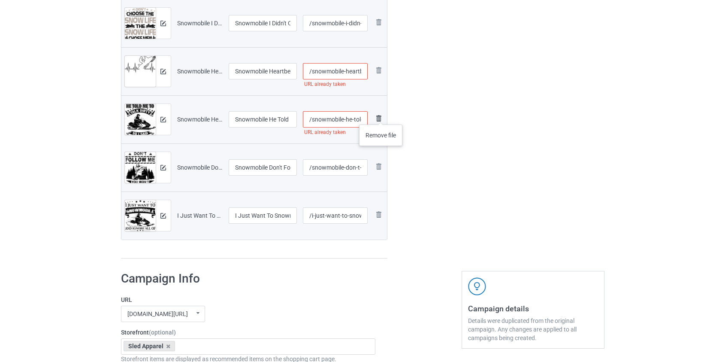
click at [381, 116] on img at bounding box center [379, 118] width 10 height 10
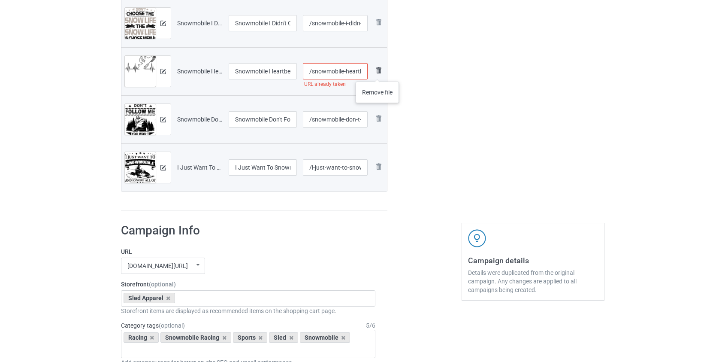
click at [377, 73] on img at bounding box center [379, 70] width 10 height 10
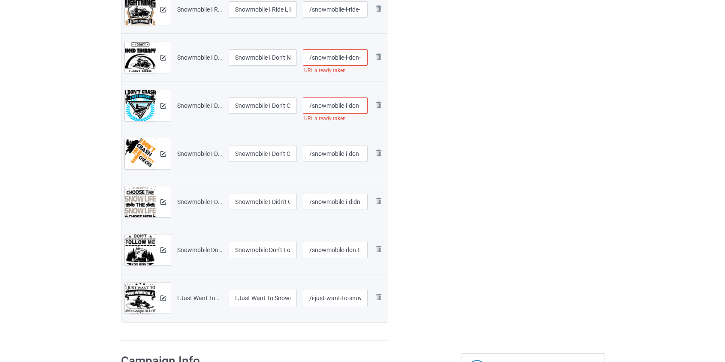
scroll to position [1678, 0]
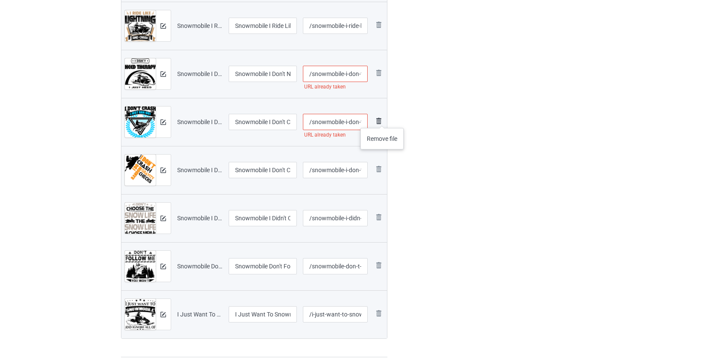
click at [382, 119] on img at bounding box center [379, 121] width 10 height 10
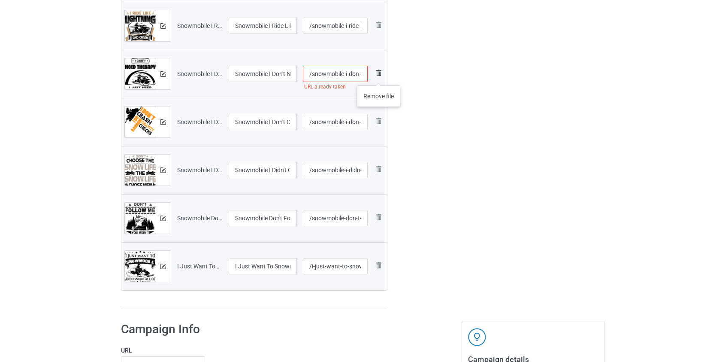
click at [379, 76] on img at bounding box center [379, 73] width 10 height 10
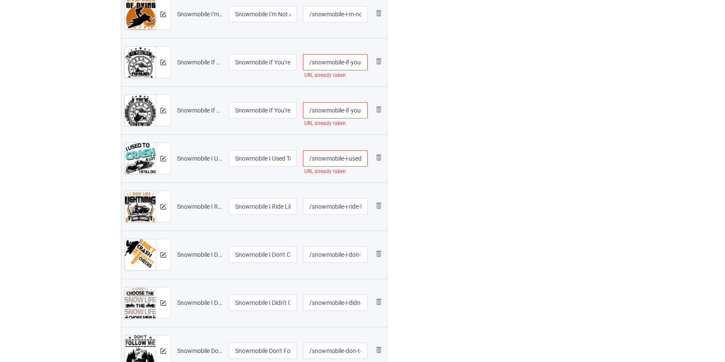
scroll to position [1482, 0]
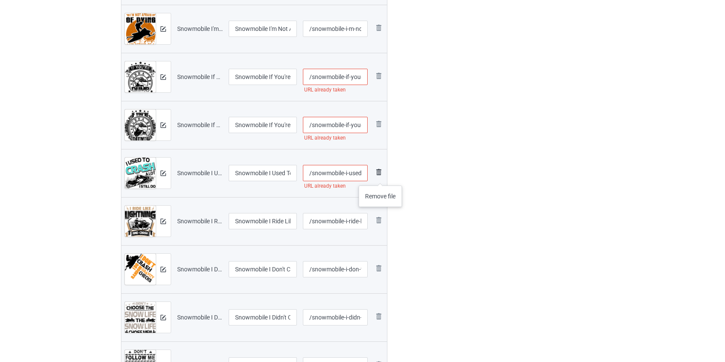
click at [381, 177] on link at bounding box center [379, 173] width 10 height 12
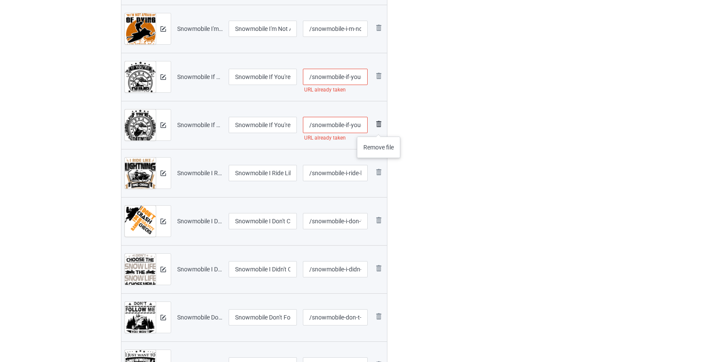
click at [378, 127] on img at bounding box center [379, 124] width 10 height 10
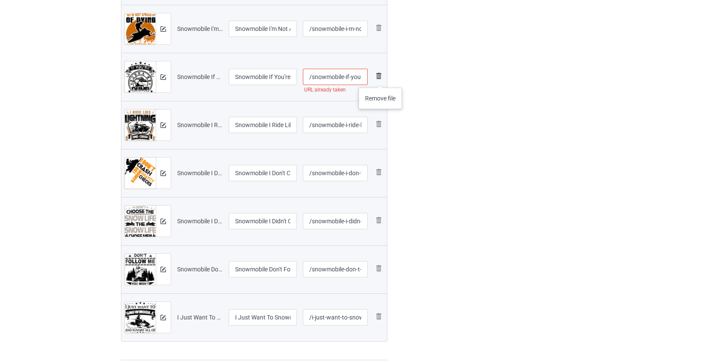
click at [379, 76] on img at bounding box center [379, 76] width 10 height 10
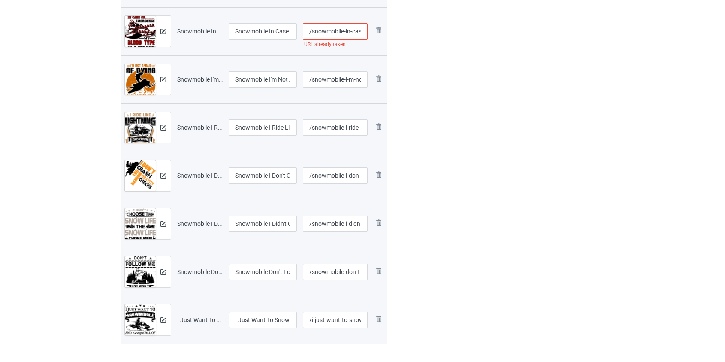
scroll to position [1326, 0]
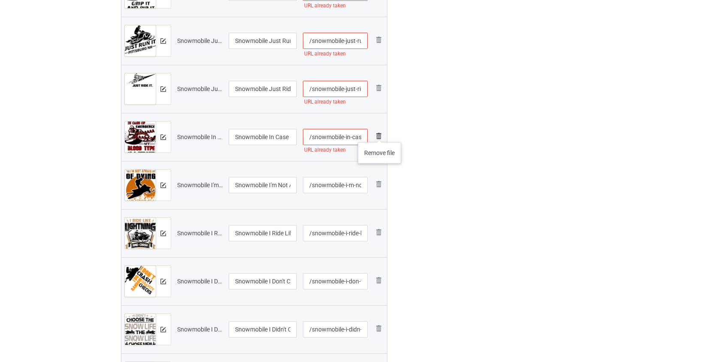
click at [379, 133] on img at bounding box center [379, 136] width 10 height 10
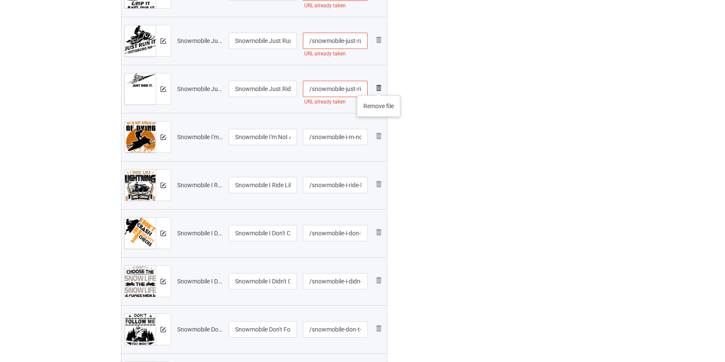
click at [378, 86] on img at bounding box center [379, 88] width 10 height 10
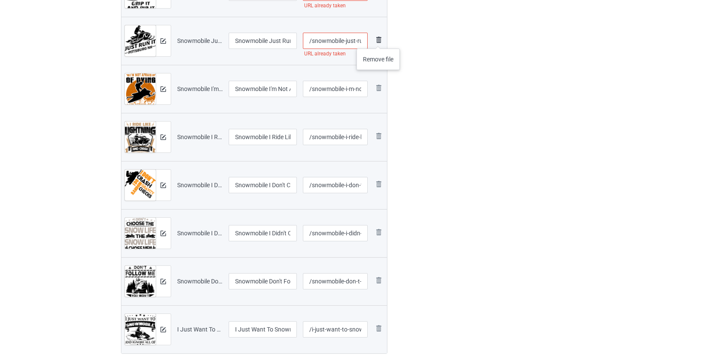
click at [379, 40] on img at bounding box center [379, 40] width 10 height 10
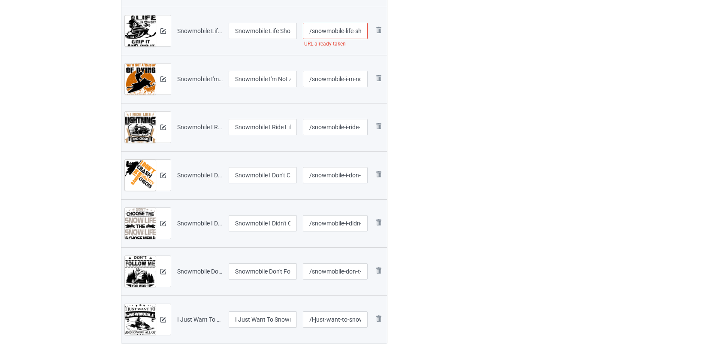
scroll to position [1170, 0]
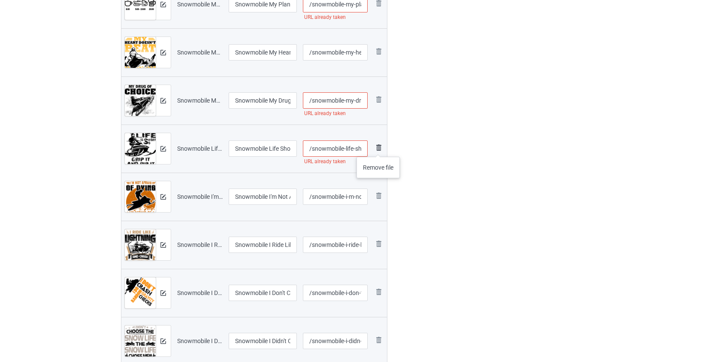
click at [379, 148] on img at bounding box center [379, 147] width 10 height 10
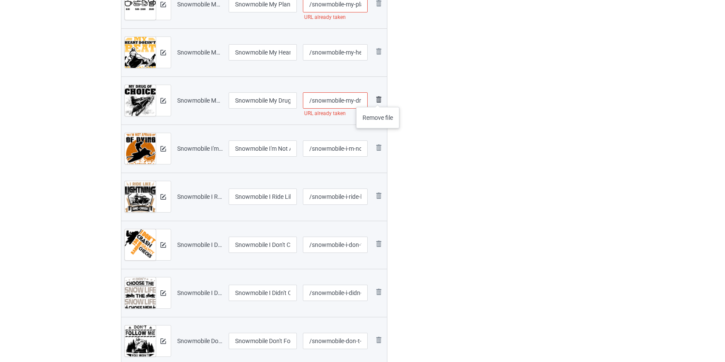
click at [378, 98] on img at bounding box center [379, 99] width 10 height 10
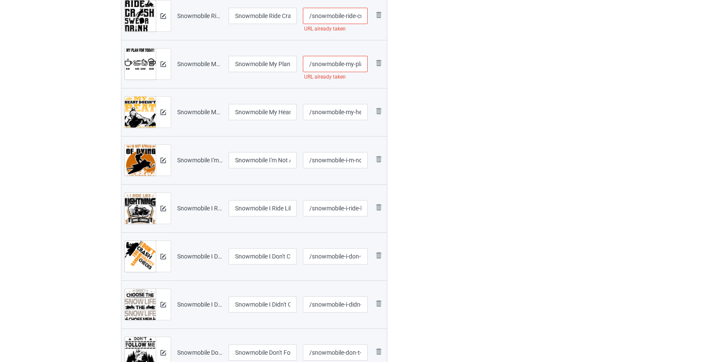
scroll to position [1014, 0]
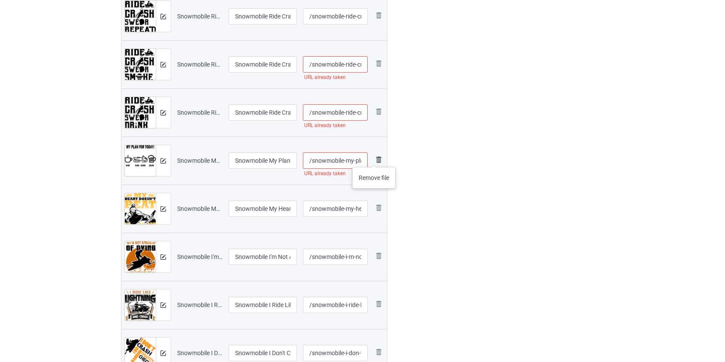
click at [374, 158] on img at bounding box center [379, 160] width 10 height 10
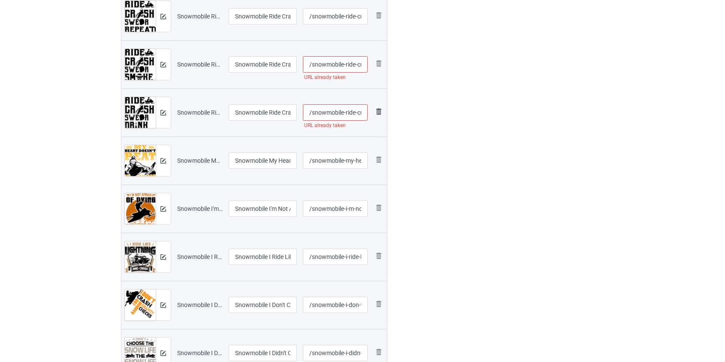
click at [384, 111] on img at bounding box center [379, 111] width 10 height 10
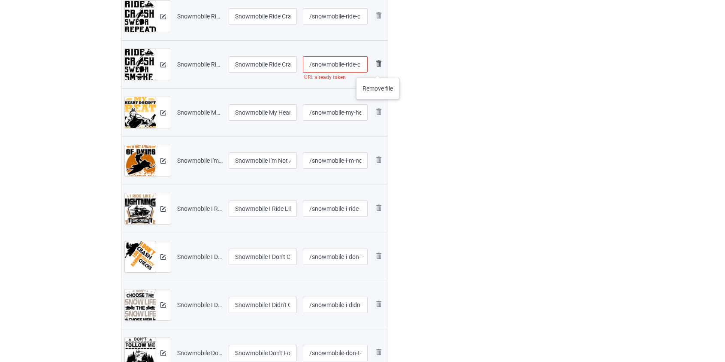
click at [378, 66] on img at bounding box center [379, 63] width 10 height 10
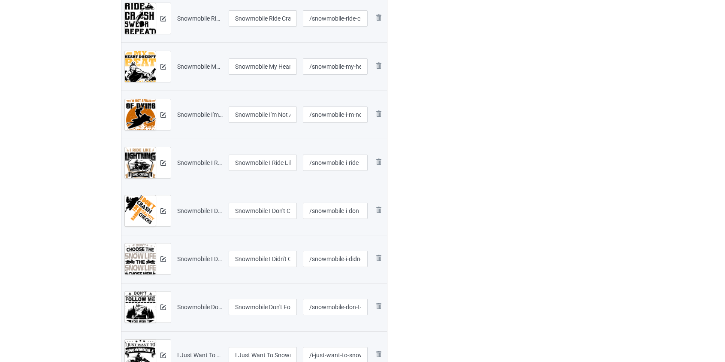
scroll to position [897, 0]
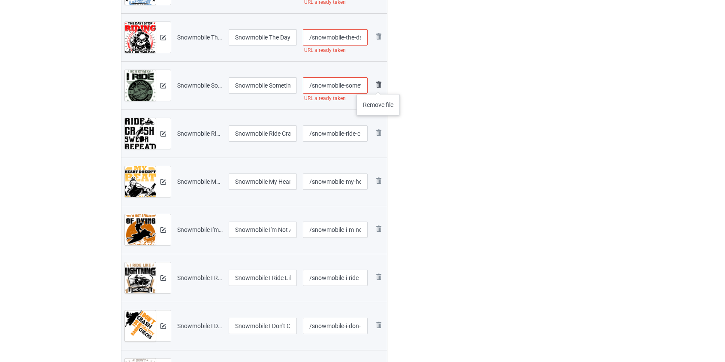
click at [379, 85] on img at bounding box center [379, 84] width 10 height 10
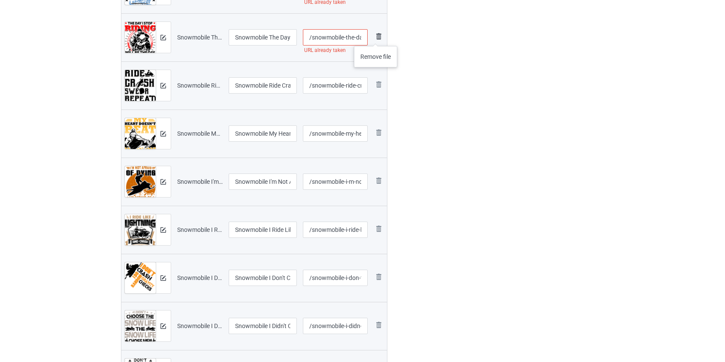
click at [376, 37] on img at bounding box center [379, 36] width 10 height 10
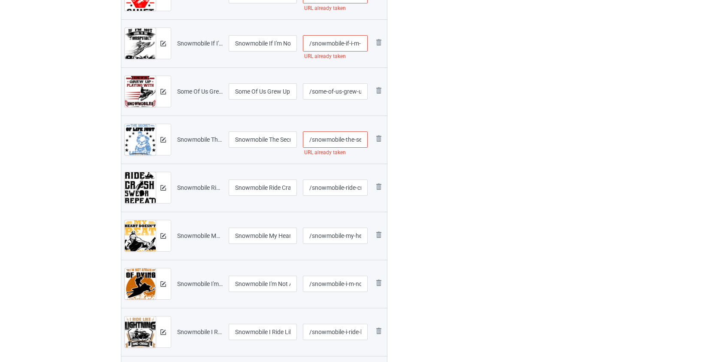
scroll to position [741, 0]
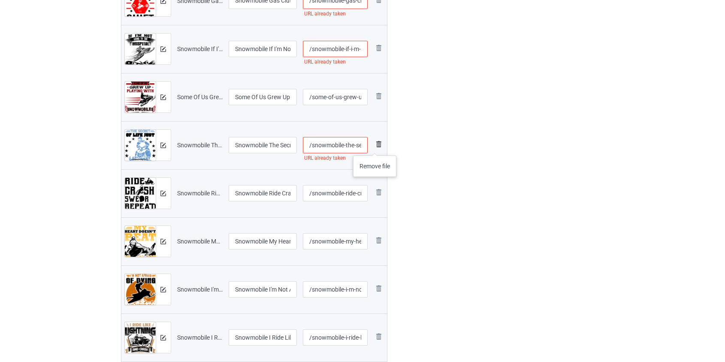
click at [376, 145] on img at bounding box center [379, 144] width 10 height 10
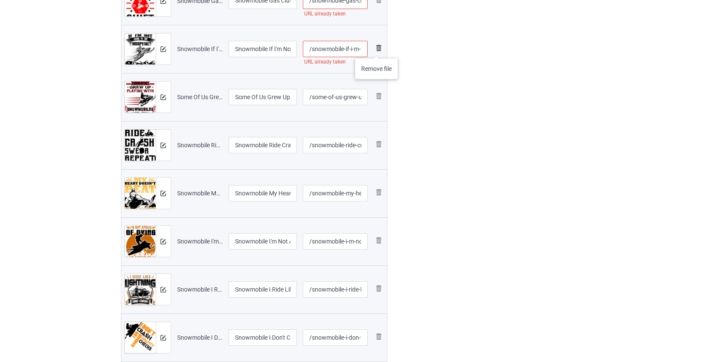
click at [377, 49] on img at bounding box center [379, 48] width 10 height 10
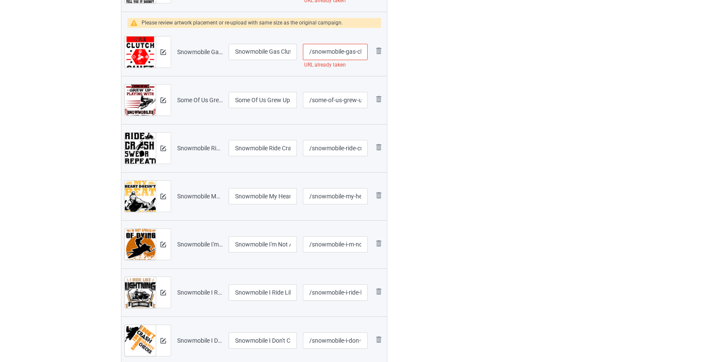
scroll to position [585, 0]
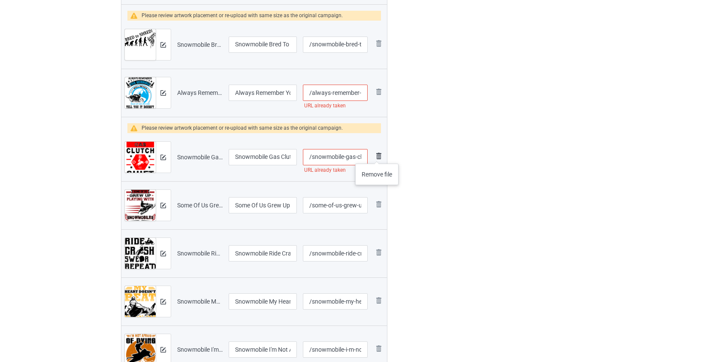
click at [377, 155] on img at bounding box center [379, 156] width 10 height 10
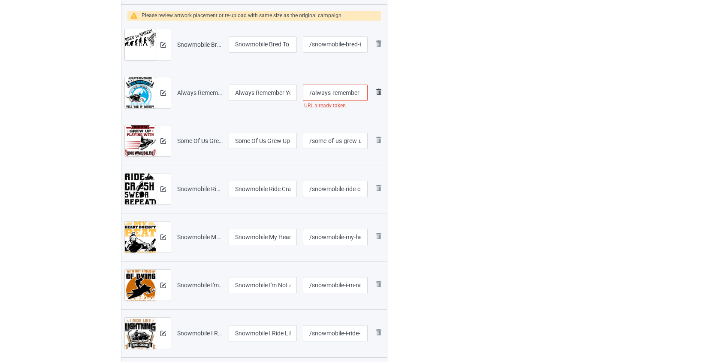
click at [382, 90] on img at bounding box center [379, 92] width 10 height 10
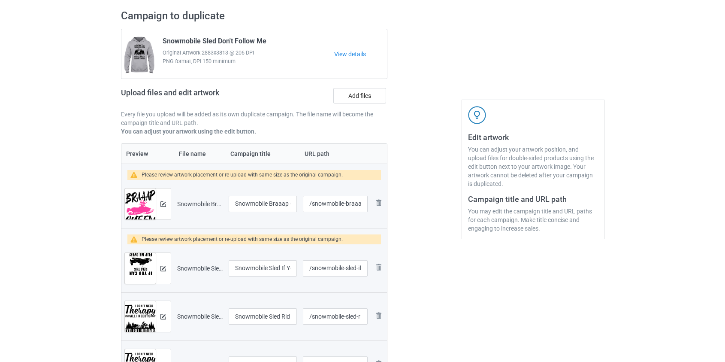
scroll to position [0, 0]
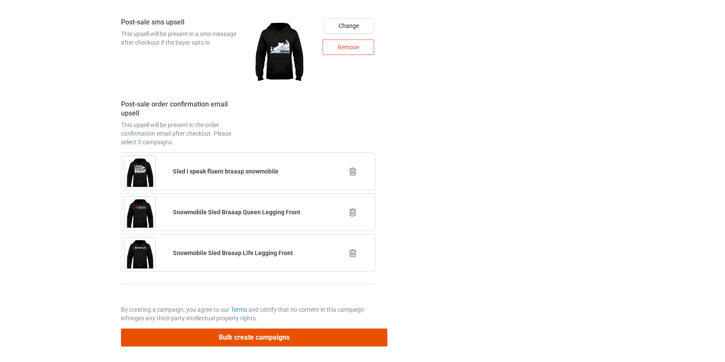
click at [221, 335] on button "Bulk create campaigns" at bounding box center [254, 337] width 267 height 18
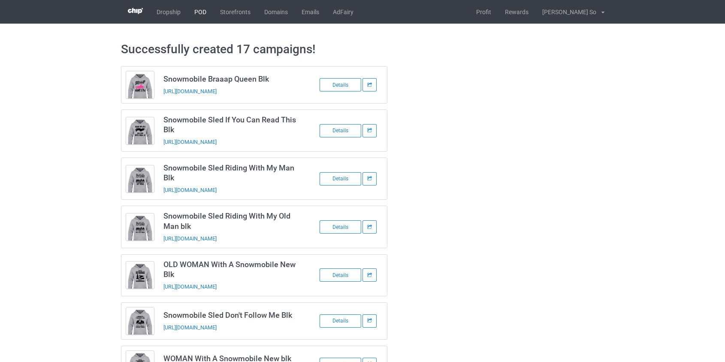
click at [200, 15] on link "POD" at bounding box center [201, 12] width 26 height 24
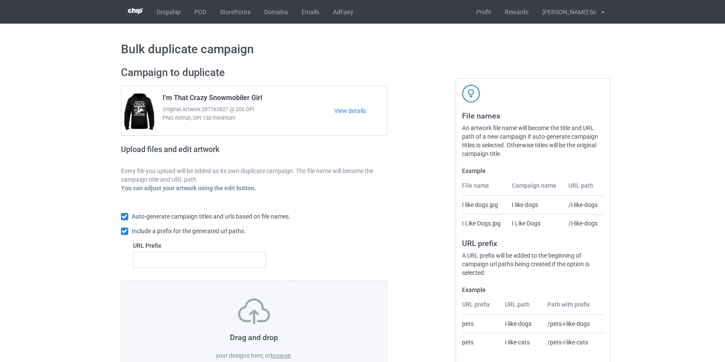
click at [282, 354] on label "browse" at bounding box center [281, 355] width 20 height 7
click at [0, 0] on input "browse" at bounding box center [0, 0] width 0 height 0
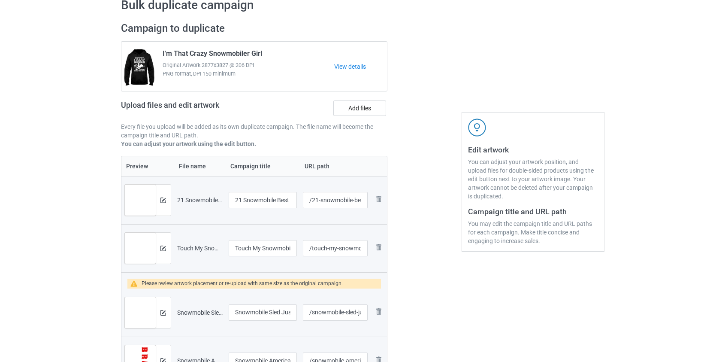
scroll to position [156, 0]
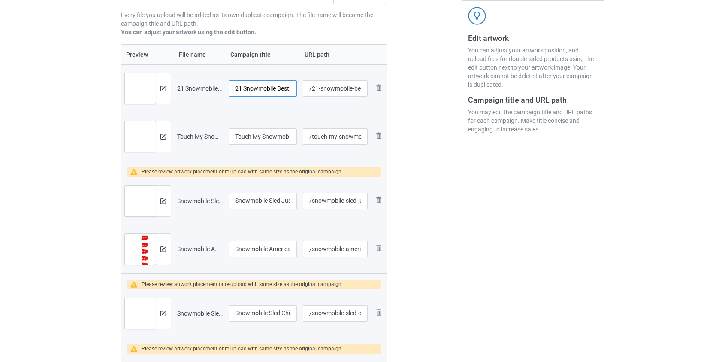
click at [241, 88] on input "21 Snowmobile Best Friend" at bounding box center [263, 88] width 69 height 16
drag, startPoint x: 243, startPoint y: 88, endPoint x: 149, endPoint y: 95, distance: 94.7
click at [149, 95] on tr "Preview and edit artwork 21 Snowmobile Best Friend.png 21 Snowmobile Best Frien…" at bounding box center [254, 88] width 266 height 48
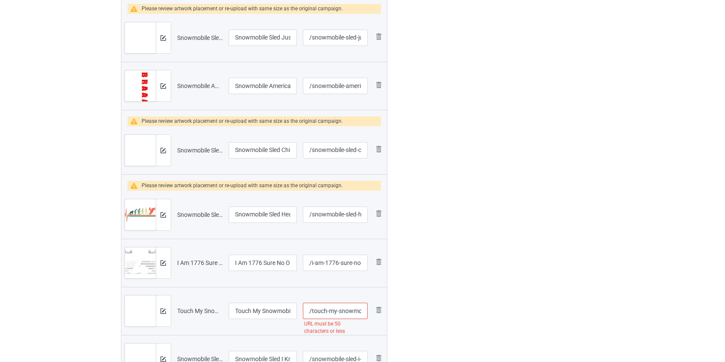
scroll to position [351, 0]
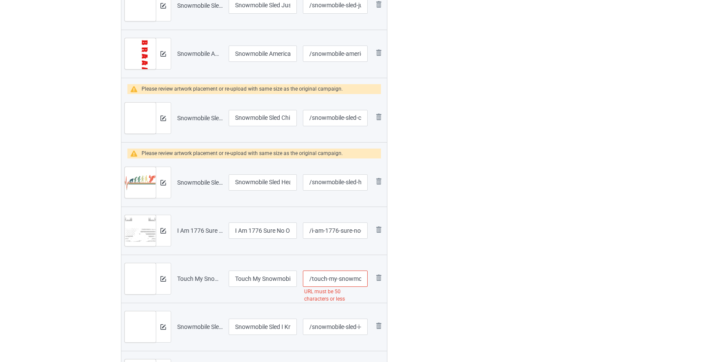
type input "Snowmobile Best Friend"
click at [333, 279] on input "/touch-my-snowmobile-and-your-first-boxing-lesson-is-free" at bounding box center [335, 278] width 64 height 16
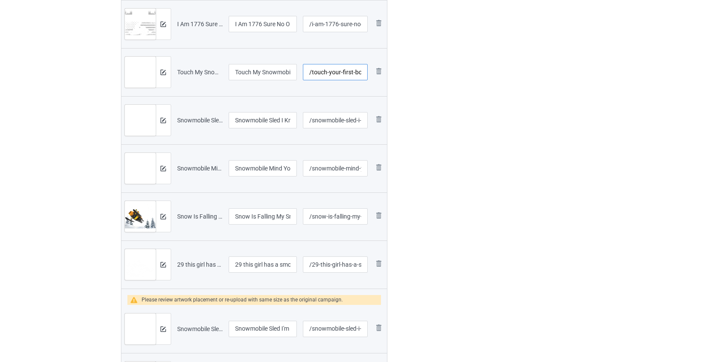
scroll to position [624, 0]
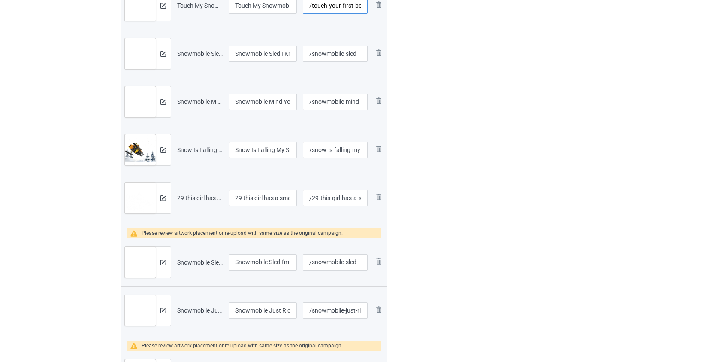
type input "/touch-your-first-boxing-lesson-is-free"
drag, startPoint x: 245, startPoint y: 194, endPoint x: 143, endPoint y: 192, distance: 101.7
click at [143, 192] on tr "Preview and edit artwork 29 this girl has a smokin hot snowmobile.png 29 this g…" at bounding box center [254, 198] width 266 height 48
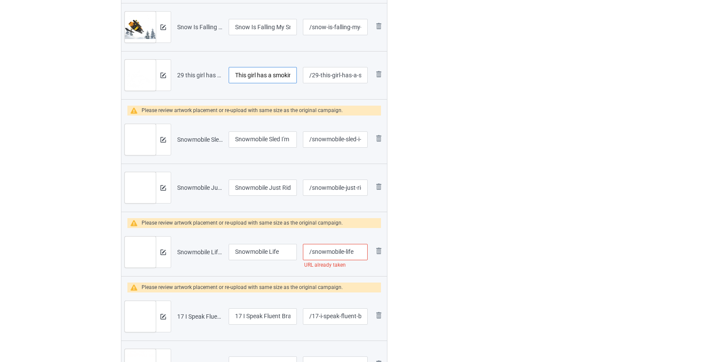
scroll to position [780, 0]
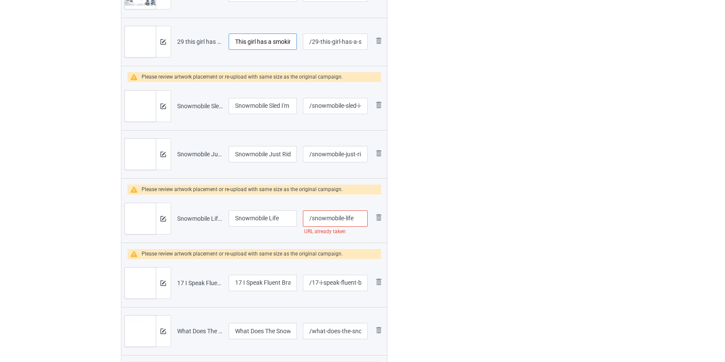
type input "This girl has a smokin hot snowmobile"
click at [353, 218] on input "/snowmobile-life" at bounding box center [335, 218] width 64 height 16
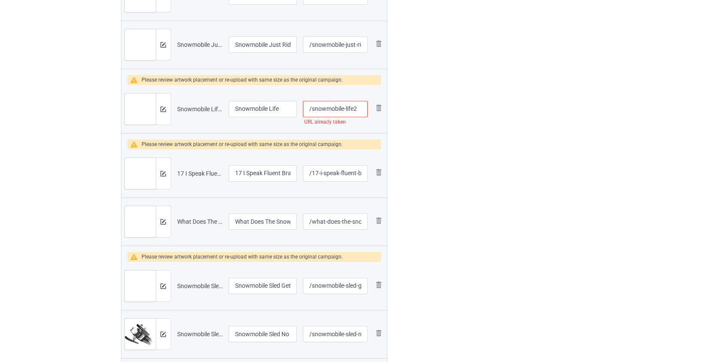
scroll to position [897, 0]
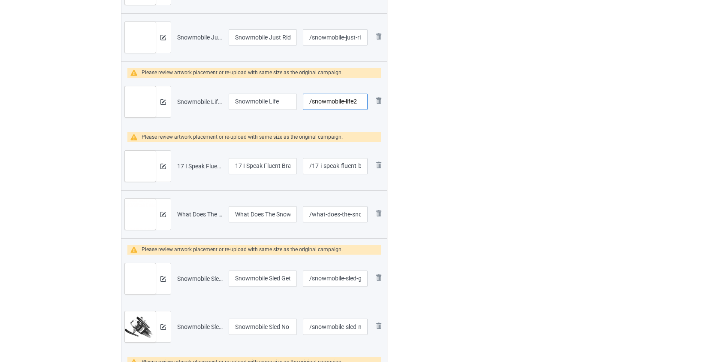
type input "/snowmobile-life2"
drag, startPoint x: 243, startPoint y: 165, endPoint x: 129, endPoint y: 176, distance: 114.7
click at [129, 176] on tr "Preview and edit artwork 17 I Speak Fluent Braaap Snowmobile.png 17 I Speak Flu…" at bounding box center [254, 166] width 266 height 48
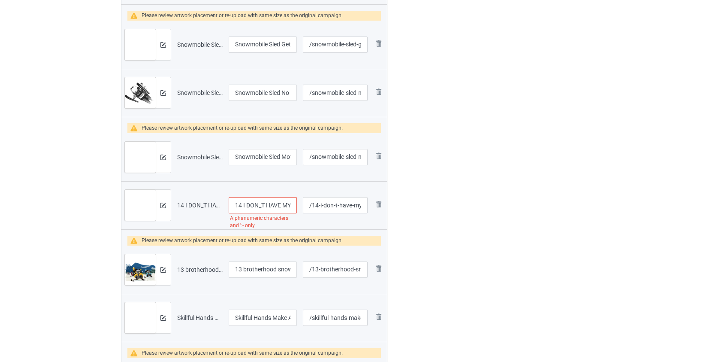
scroll to position [1131, 0]
type input "I Speak Fluent Braaap Snowmobile"
drag, startPoint x: 243, startPoint y: 202, endPoint x: 122, endPoint y: 216, distance: 121.8
click at [122, 216] on tr "Preview and edit artwork 14 I DON_T HAVE MY OWN SNOWMOBILE.png 14 I DON_T HAVE …" at bounding box center [254, 205] width 266 height 48
click at [251, 204] on input "I DON_T HAVE MY OWN SNOWMOBILE" at bounding box center [263, 205] width 69 height 16
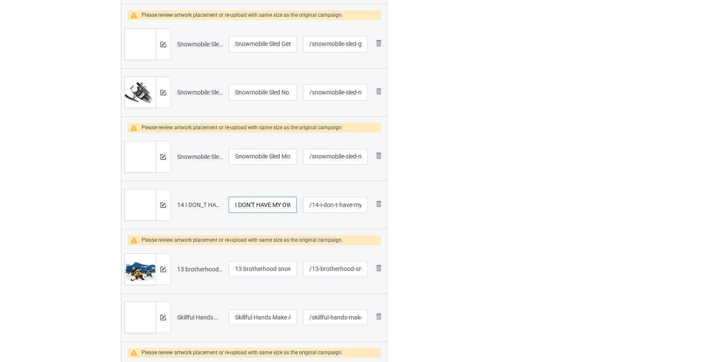
type input "I DON'T HAVE MY OWN SNOWMOBILE"
drag, startPoint x: 246, startPoint y: 265, endPoint x: 191, endPoint y: 267, distance: 55.0
click at [191, 268] on tr "Preview and edit artwork 13 brotherhood snowmobiles.png 13 brotherhood snowmobi…" at bounding box center [254, 269] width 266 height 48
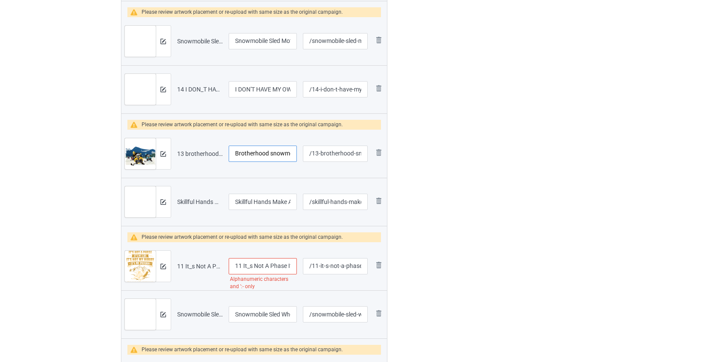
scroll to position [1249, 0]
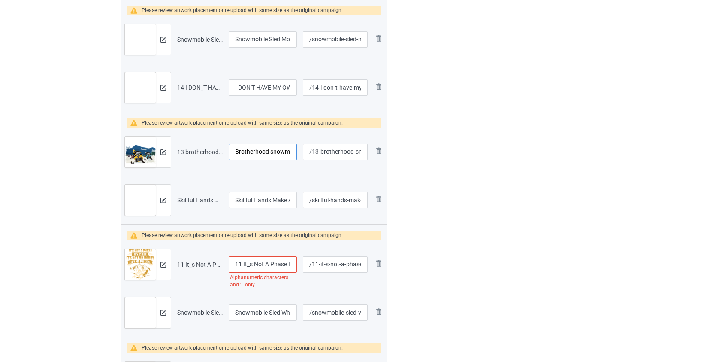
type input "Brotherhood snowmobiles"
drag, startPoint x: 242, startPoint y: 265, endPoint x: 182, endPoint y: 265, distance: 59.7
click at [182, 265] on tr "Preview and edit artwork 11 It_s Not A Phase It_s My Life Snowmobile.png 11 It_…" at bounding box center [254, 264] width 266 height 48
click at [239, 264] on input "It_s Not A Phase It_s My Life Snowmobile" at bounding box center [263, 264] width 69 height 16
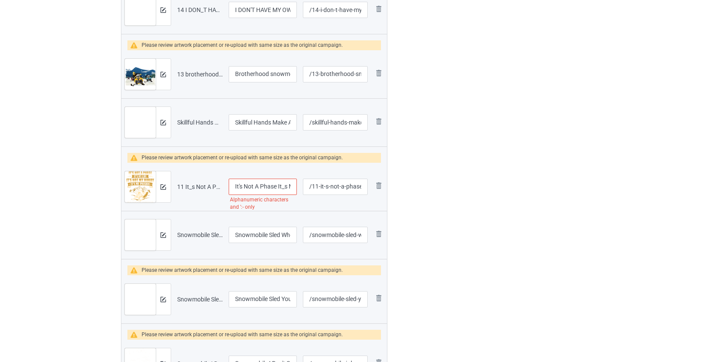
scroll to position [0, 4]
drag, startPoint x: 284, startPoint y: 185, endPoint x: 277, endPoint y: 187, distance: 7.2
click at [277, 187] on input "It's Not A Phase It_s My Life Snowmobile" at bounding box center [263, 187] width 69 height 16
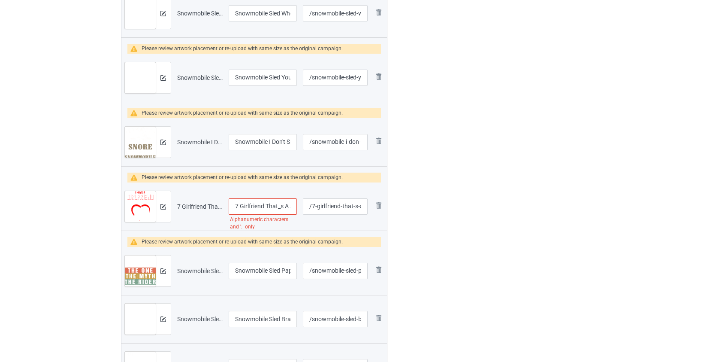
scroll to position [1561, 0]
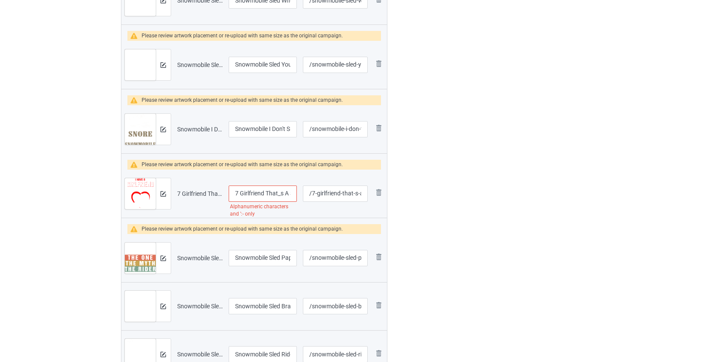
type input "It's Not A Phase It's My Life Snowmobile"
drag, startPoint x: 240, startPoint y: 192, endPoint x: 182, endPoint y: 196, distance: 58.5
click at [182, 196] on tr "Preview and edit artwork 7 Girlfriend That_s A Snowmobile.png 7 Girlfriend That…" at bounding box center [254, 194] width 266 height 48
click at [273, 193] on input "Girlfriend That_s A Snowmobile" at bounding box center [263, 193] width 69 height 16
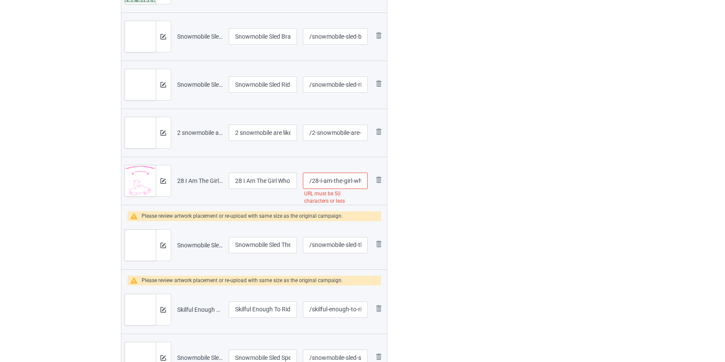
scroll to position [1834, 0]
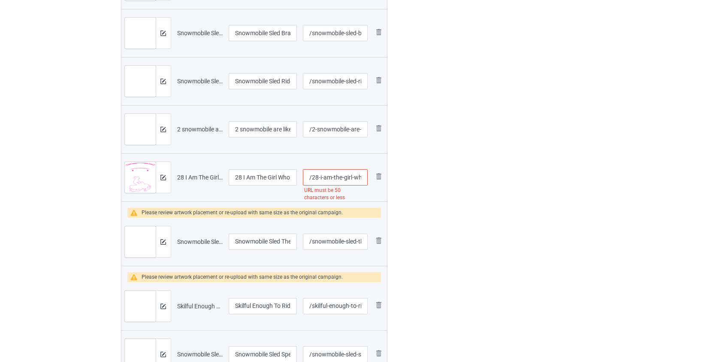
type input "Girlfriend That's A Snowmobile"
drag, startPoint x: 242, startPoint y: 175, endPoint x: 159, endPoint y: 184, distance: 83.3
click at [159, 184] on tr "Preview and edit artwork 28 I Am The Girl Who Love Snowmobile Riding More Than …" at bounding box center [254, 177] width 266 height 48
type input "I Am The Girl Who Love Snowmobile Riding More Than Shopping"
click at [313, 175] on input "/28-i-am-the-girl-who-love-snowmobile-riding-more-than-shopping" at bounding box center [335, 177] width 64 height 16
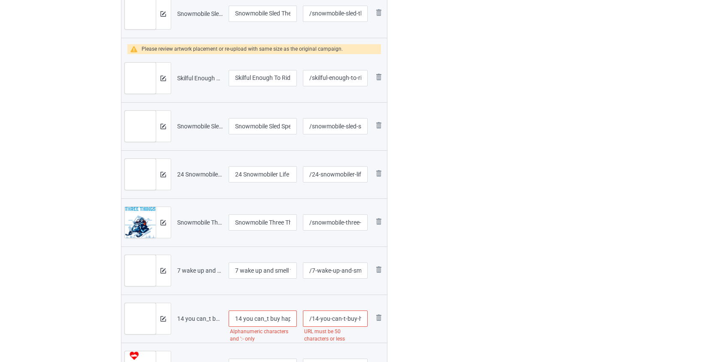
scroll to position [2068, 0]
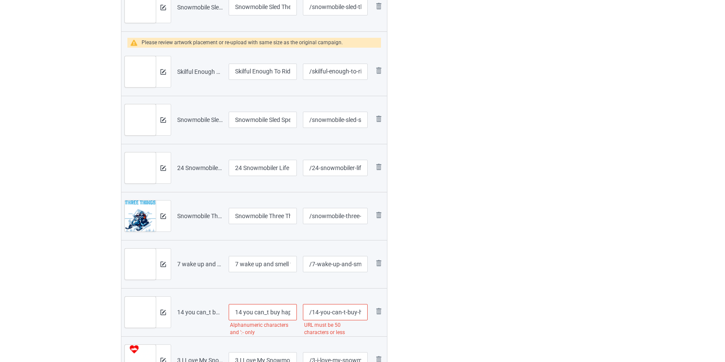
type input "/who-love-snowmobile-riding-more-than-shopping"
click at [245, 165] on input "24 Snowmobiler Life" at bounding box center [263, 168] width 69 height 16
drag, startPoint x: 243, startPoint y: 166, endPoint x: 188, endPoint y: 167, distance: 54.5
click at [188, 167] on tr "Preview and edit artwork 24 Snowmobiler Life.png 24 Snowmobiler Life /24-snowmo…" at bounding box center [254, 168] width 266 height 48
type input "Snowmobiler Life"
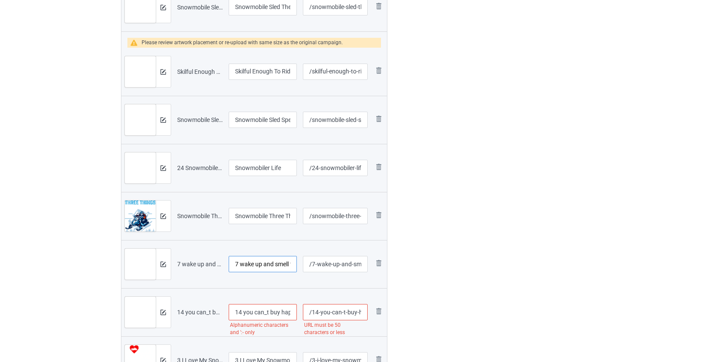
drag, startPoint x: 243, startPoint y: 264, endPoint x: 194, endPoint y: 258, distance: 49.4
click at [193, 258] on tr "Preview and edit artwork 7 wake up and smell the snowmobile gas.png 7 wake up a…" at bounding box center [254, 264] width 266 height 48
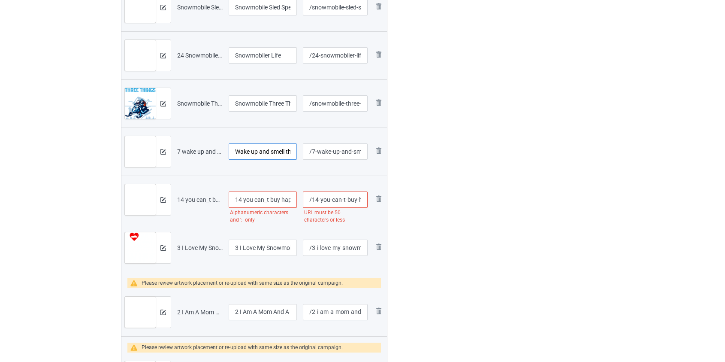
scroll to position [2185, 0]
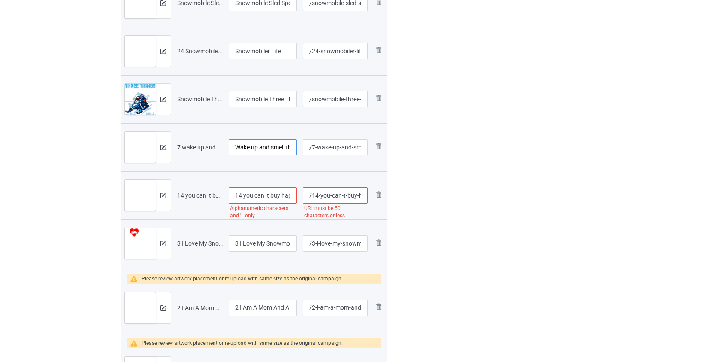
type input "Wake up and smell the snowmobile gas"
drag, startPoint x: 245, startPoint y: 193, endPoint x: 197, endPoint y: 194, distance: 48.1
click at [197, 194] on tr "Preview and edit artwork 14 you can_t buy happiness but you can ride a snowmobi…" at bounding box center [254, 195] width 266 height 48
click at [258, 194] on input "You can_t buy happiness but you can ride a snowmobile" at bounding box center [263, 195] width 69 height 16
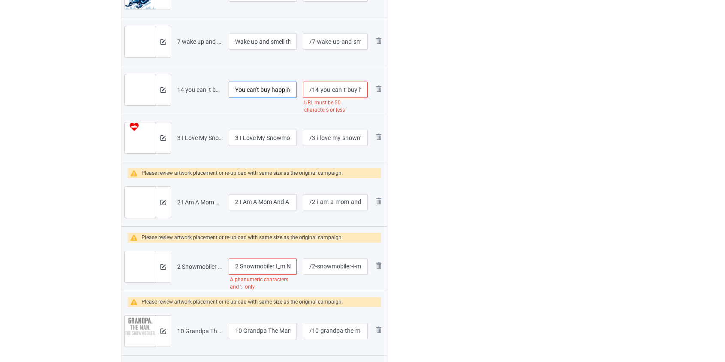
scroll to position [2302, 0]
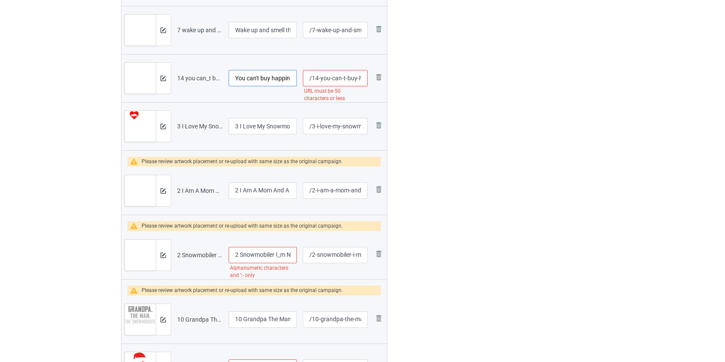
type input "You can't buy happiness but you can ride a snowmobile"
drag, startPoint x: 239, startPoint y: 126, endPoint x: 201, endPoint y: 131, distance: 38.2
click at [201, 131] on tr "Preview and edit artwork 3 I Love My Snowmobile And Also When My Wife.png 3 I L…" at bounding box center [254, 126] width 266 height 48
type input "I Love My Snowmobile And Also When My Wife"
drag, startPoint x: 240, startPoint y: 186, endPoint x: 206, endPoint y: 192, distance: 35.2
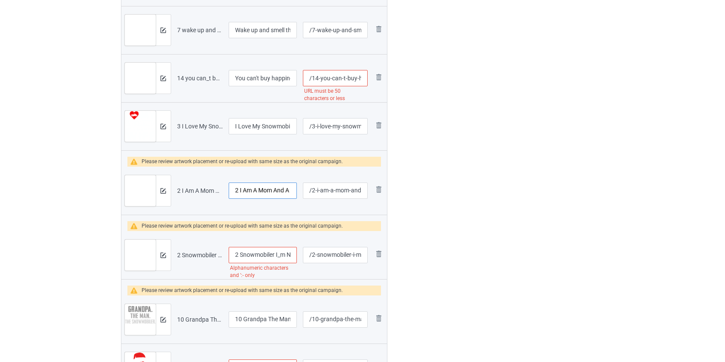
click at [206, 192] on tr "Preview and edit artwork 2 I Am A Mom And A Snowmobiler Nothing Scares Me.png 2…" at bounding box center [254, 191] width 266 height 48
type input "I Am A Mom And A Snowmobiler Nothing Scares Me"
drag, startPoint x: 240, startPoint y: 255, endPoint x: 225, endPoint y: 258, distance: 15.2
click at [206, 256] on tr "Preview and edit artwork 2 Snowmobiler I_m Not Arguing.png 2 Snowmobiler I_m No…" at bounding box center [254, 255] width 266 height 48
click at [274, 252] on input "Snowmobiler I_m Not Arguing" at bounding box center [263, 255] width 69 height 16
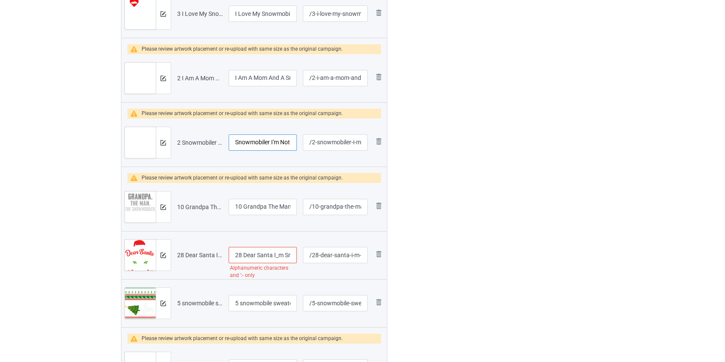
scroll to position [2419, 0]
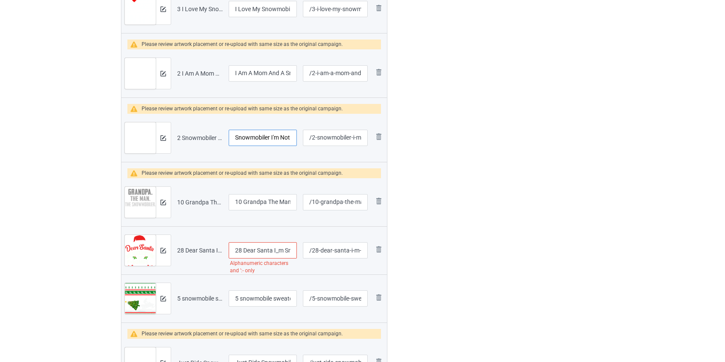
type input "Snowmobiler I'm Not Arguing"
drag, startPoint x: 244, startPoint y: 201, endPoint x: 183, endPoint y: 206, distance: 61.2
click at [183, 206] on tr "Preview and edit artwork 10 Grandpa The Man The Snowmobile The Legend.png 10 Gr…" at bounding box center [254, 202] width 266 height 48
type input "Grandpa The Man The Snowmobile The Legend"
drag, startPoint x: 244, startPoint y: 249, endPoint x: 191, endPoint y: 252, distance: 52.4
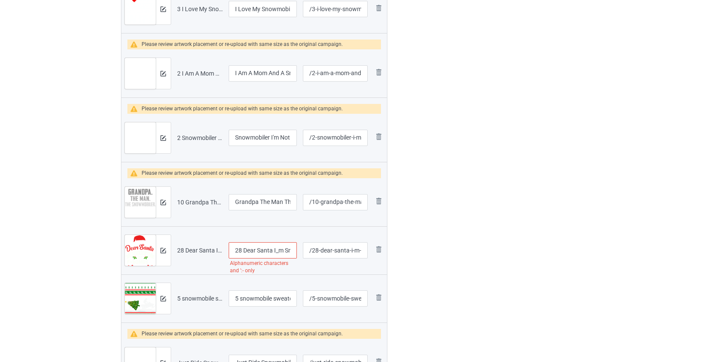
click at [192, 252] on tr "Preview and edit artwork 28 Dear Santa I_m Snowmobiler.png 28 Dear Santa I_m Sn…" at bounding box center [254, 250] width 266 height 48
click at [268, 249] on input "Dear Santa I_m Snowmobiler" at bounding box center [263, 250] width 69 height 16
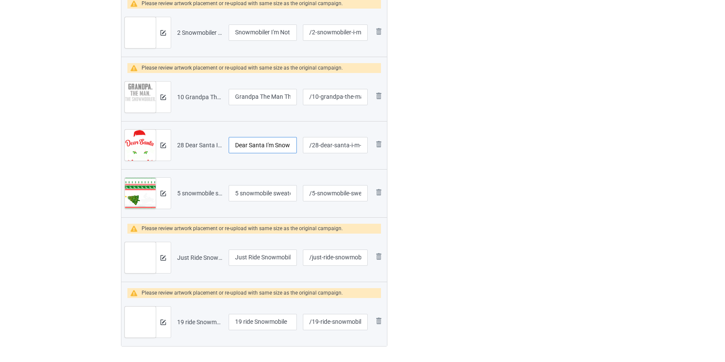
scroll to position [2536, 0]
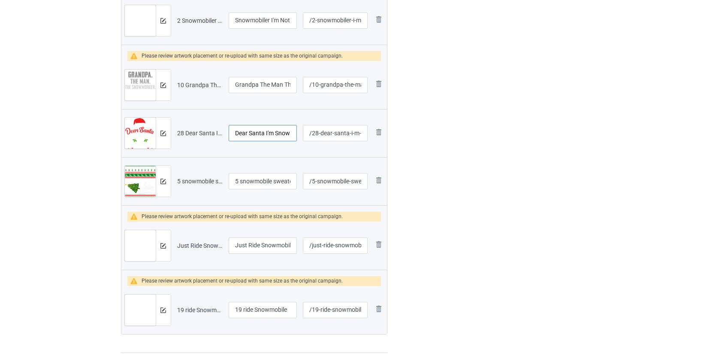
type input "Dear Santa I'm Snowmobiler"
drag, startPoint x: 242, startPoint y: 180, endPoint x: 188, endPoint y: 183, distance: 53.8
click at [188, 183] on tr "Preview and edit artwork 5 snowmobile sweater.png 5 snowmobile sweater /5-snowm…" at bounding box center [254, 181] width 266 height 48
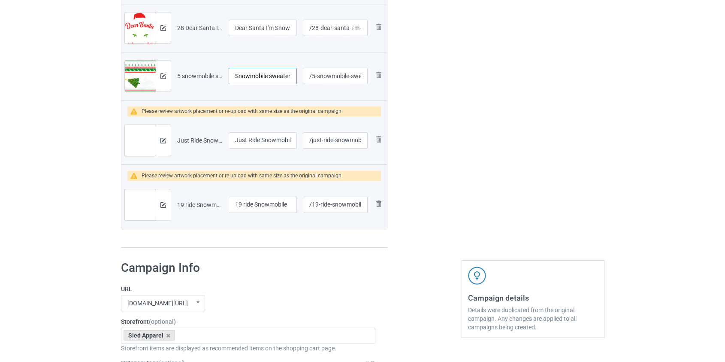
scroll to position [2653, 0]
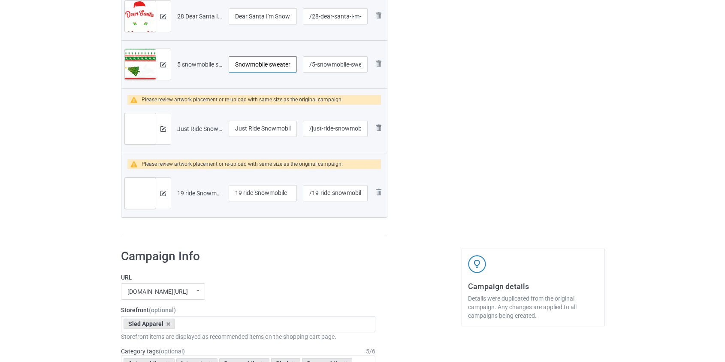
type input "Snowmobile sweater"
drag, startPoint x: 243, startPoint y: 192, endPoint x: 188, endPoint y: 191, distance: 54.9
click at [188, 191] on tr "Preview and edit artwork 19 ride Snowmobile.png 19 ride Snowmobile /19-ride-sno…" at bounding box center [254, 193] width 266 height 48
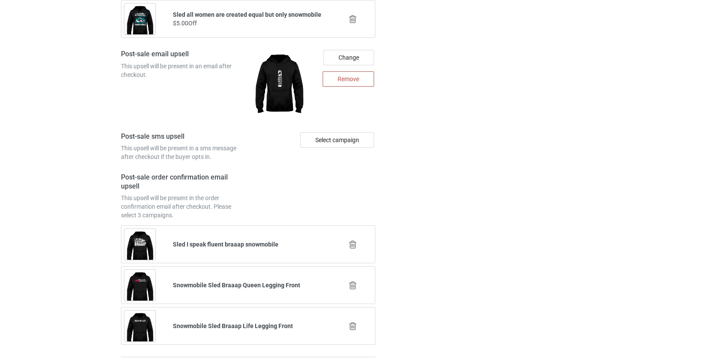
scroll to position [3799, 0]
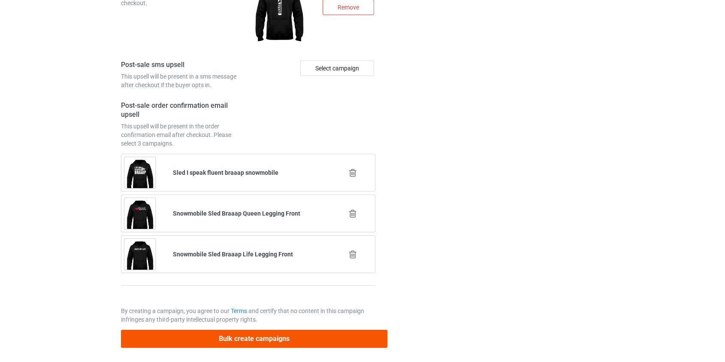
type input "Ride Snowmobile"
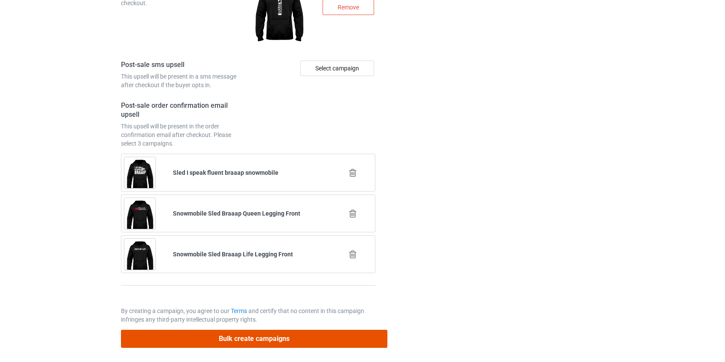
click at [222, 330] on button "Bulk create campaigns" at bounding box center [254, 339] width 267 height 18
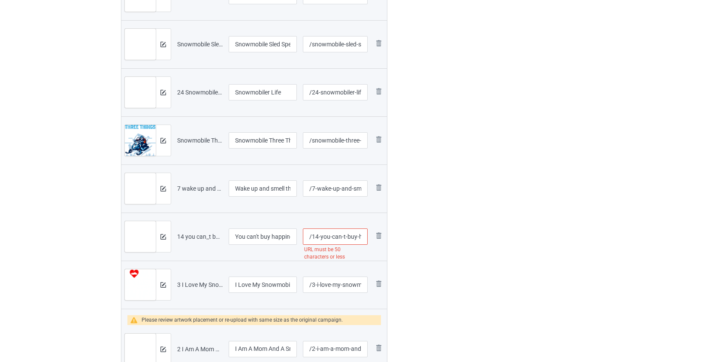
scroll to position [2185, 0]
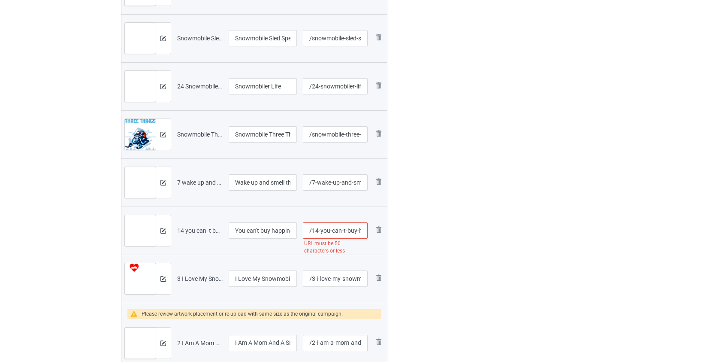
click at [313, 228] on input "/14-you-can-t-buy-happiness-but-you-can-ride-a-snowmobile" at bounding box center [335, 230] width 64 height 16
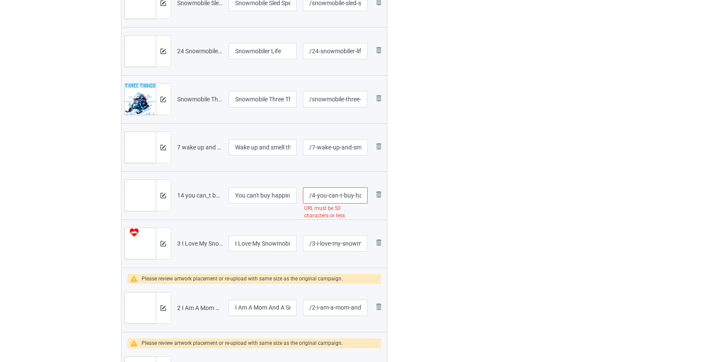
scroll to position [2149, 0]
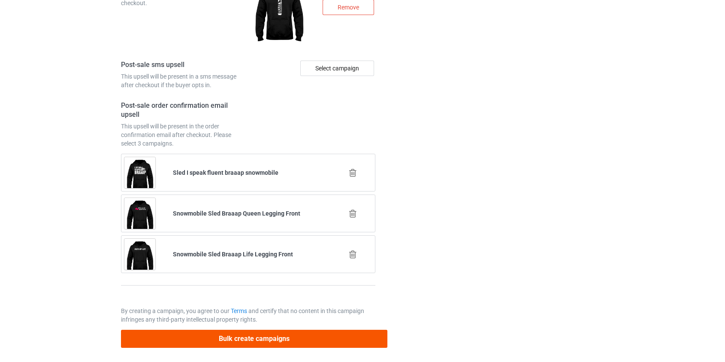
type input "/buy-happiness-but-you-can-ride-a-snowmobile"
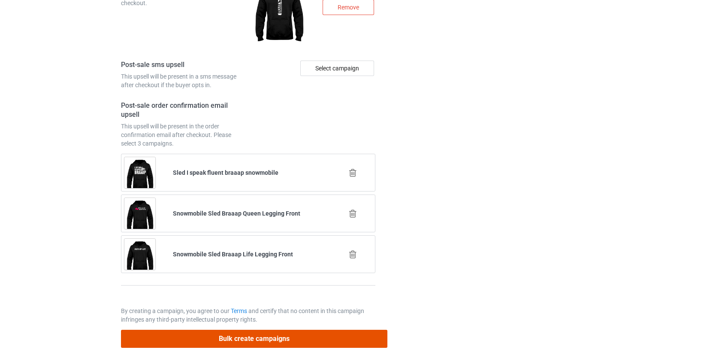
click at [243, 330] on button "Bulk create campaigns" at bounding box center [254, 339] width 267 height 18
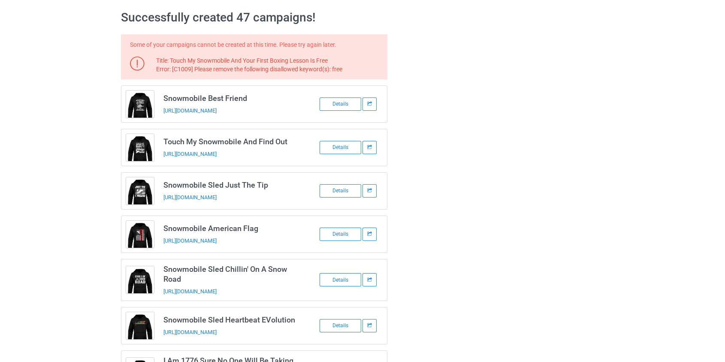
scroll to position [0, 0]
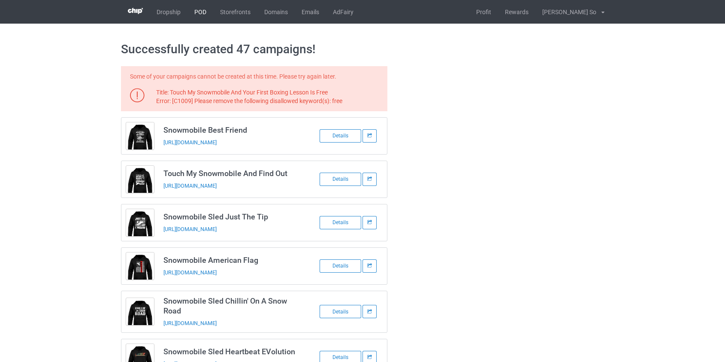
click at [202, 12] on link "POD" at bounding box center [201, 12] width 26 height 24
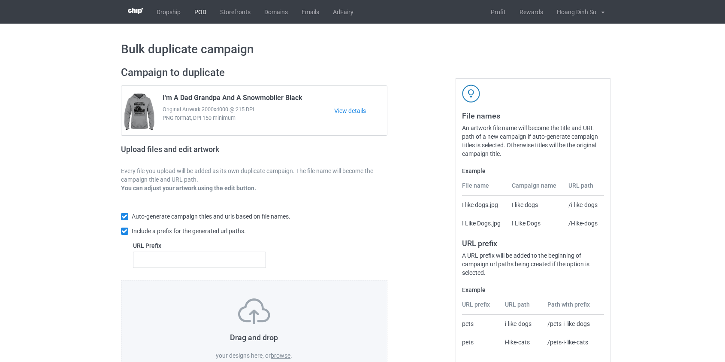
click at [196, 10] on link "POD" at bounding box center [201, 12] width 26 height 24
click at [284, 352] on label "browse" at bounding box center [281, 355] width 20 height 7
click at [0, 0] on input "browse" at bounding box center [0, 0] width 0 height 0
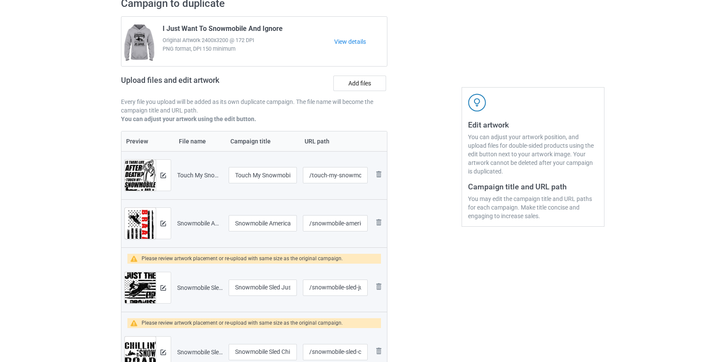
scroll to position [195, 0]
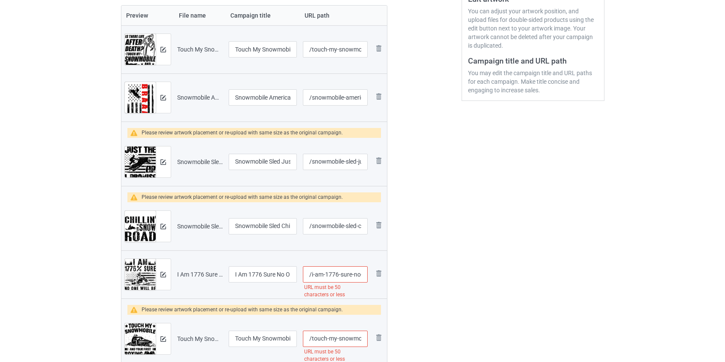
click at [348, 273] on input "/i-am-1776-sure-no-one-will-be-taking-my-snowmobile-blk" at bounding box center [335, 274] width 64 height 16
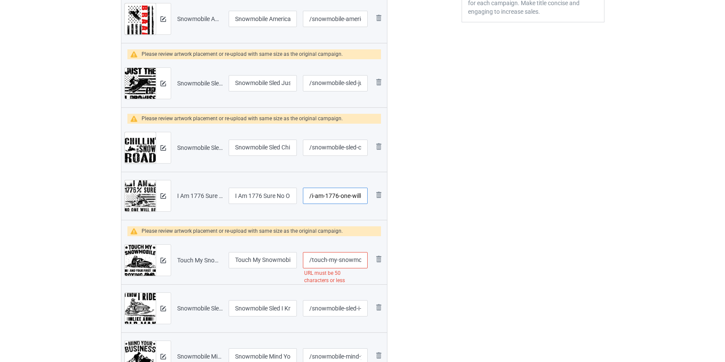
scroll to position [351, 0]
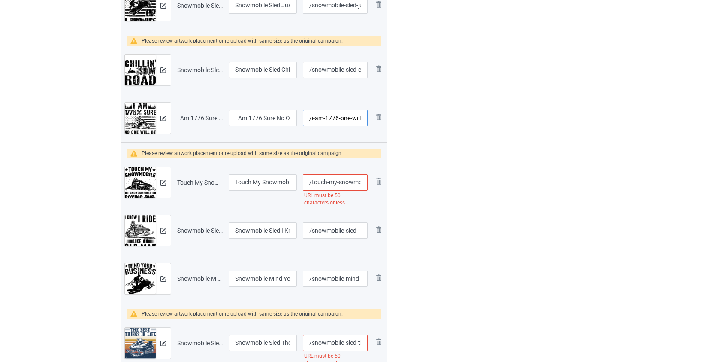
type input "/i-am-1776-one-will-be-taking-my-snowmobile-blk"
click at [343, 184] on input "/touch-my-snowmobile-and-your-first-boxing-lesson-is-free-blk" at bounding box center [335, 182] width 64 height 16
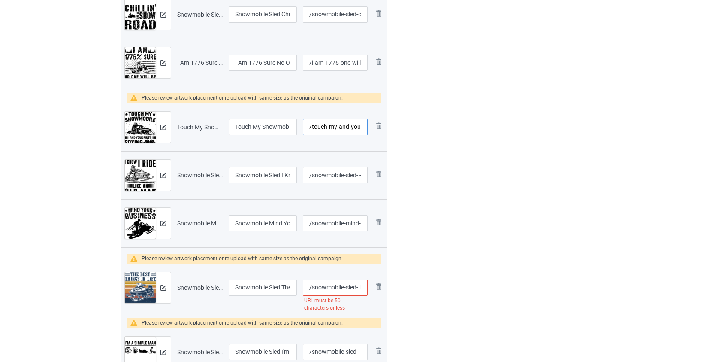
scroll to position [429, 0]
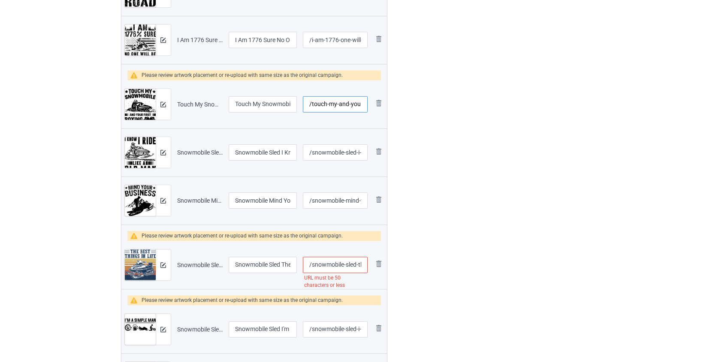
type input "/touch-my-and-your-first-boxing-lesson-is-free-blk"
click at [327, 267] on input "/snowmobile-sled-the-best-things-in-life-mess-up-your-hair" at bounding box center [335, 265] width 64 height 16
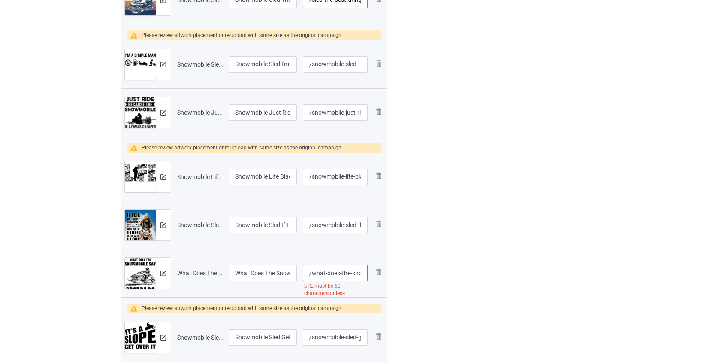
scroll to position [780, 0]
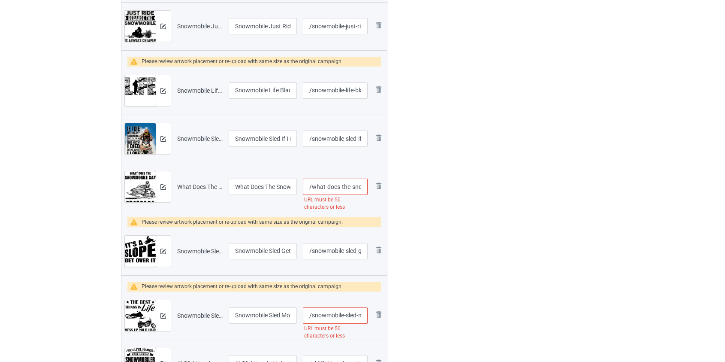
type input "/sled-the-best-things-in-life-mess-up-your-hair"
click at [318, 185] on input "/what-does-the-snowmobile-say-brapbababraaaaapppp-black" at bounding box center [335, 187] width 64 height 16
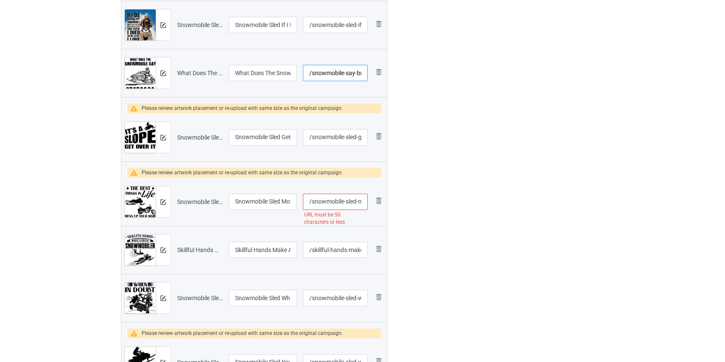
scroll to position [897, 0]
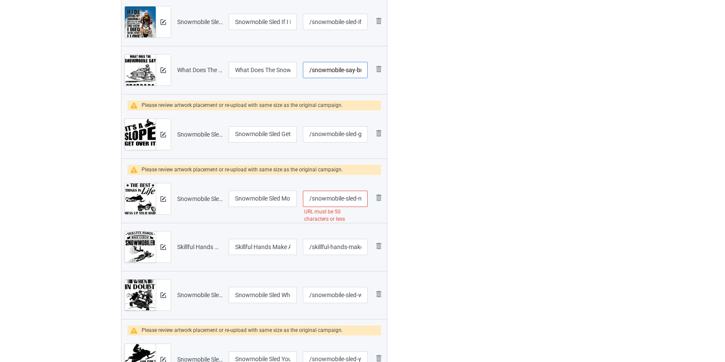
type input "/snowmobile-say-brapbababraaaaapppp-black"
click at [326, 200] on input "/snowmobile-sled-motorcycle-the-best-things-in-life-black" at bounding box center [335, 199] width 64 height 16
type input "/sled-motorcycle-the-best-things-in-life-black"
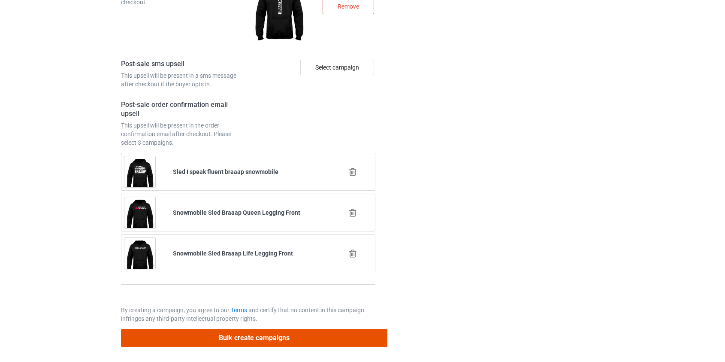
click at [238, 331] on button "Bulk create campaigns" at bounding box center [254, 338] width 267 height 18
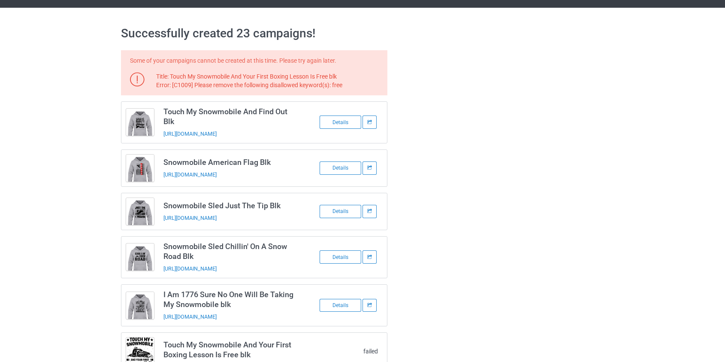
scroll to position [0, 0]
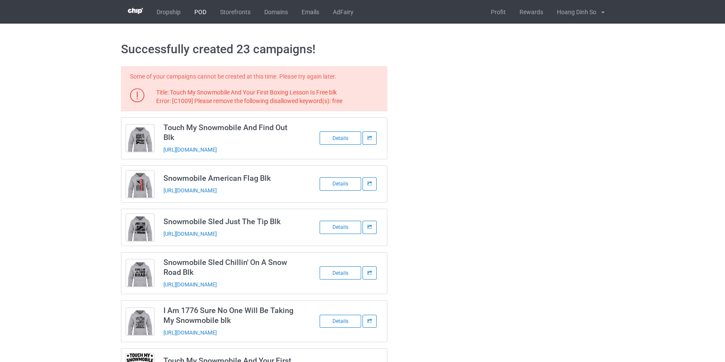
click at [204, 12] on link "POD" at bounding box center [201, 12] width 26 height 24
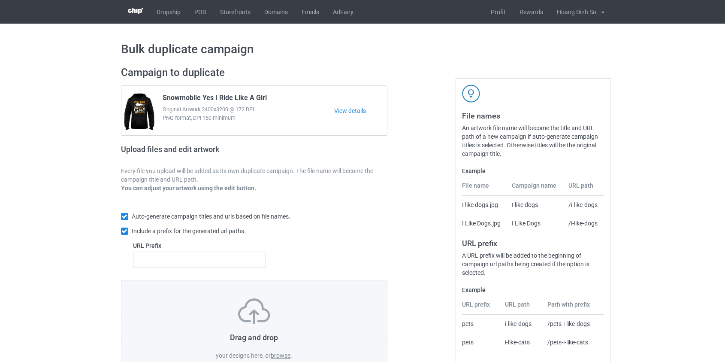
click at [285, 354] on label "browse" at bounding box center [281, 355] width 20 height 7
click at [0, 0] on input "browse" at bounding box center [0, 0] width 0 height 0
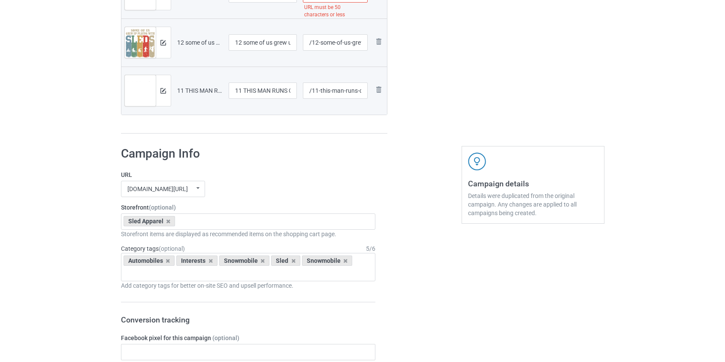
scroll to position [2848, 0]
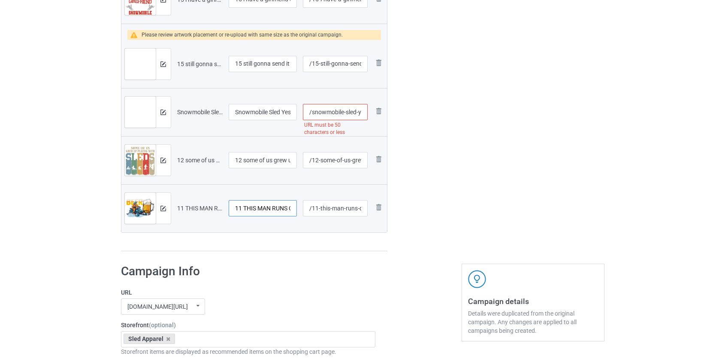
drag, startPoint x: 242, startPoint y: 206, endPoint x: 194, endPoint y: 205, distance: 47.6
click at [194, 205] on tr "Preview and edit artwork 11 THIS MAN RUNS ON BEER [MEDICAL_DATA] AND SNOWMOBILE…" at bounding box center [254, 208] width 266 height 48
type input "THIS MAN RUNS ON BEER [MEDICAL_DATA] AND SNOWMOBILE"
drag, startPoint x: 246, startPoint y: 158, endPoint x: 186, endPoint y: 155, distance: 60.6
click at [186, 155] on tr "Preview and edit artwork 12 some of us grew up playing with sled snowmobile.png…" at bounding box center [254, 160] width 266 height 48
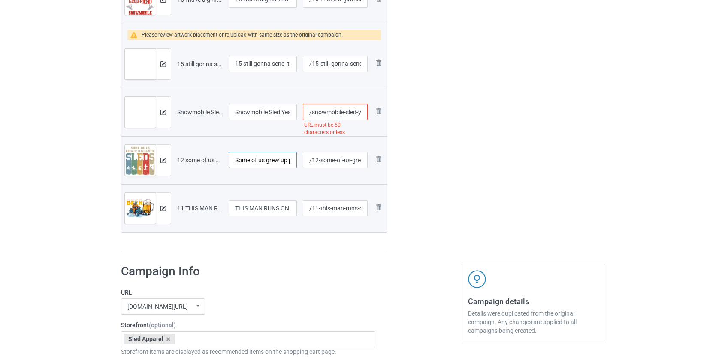
type input "Some of us grew up playing with sled snowmobile"
click at [351, 111] on input "/snowmobile-sled-yes-i-have-feelings-too-right-now-i-feel-like-going-snowmobili…" at bounding box center [335, 112] width 64 height 16
click at [330, 110] on input "/snowmobile-sled-yes-i-have-feelings-too-right-now-i-feel-like-going-snowmobili…" at bounding box center [335, 112] width 64 height 16
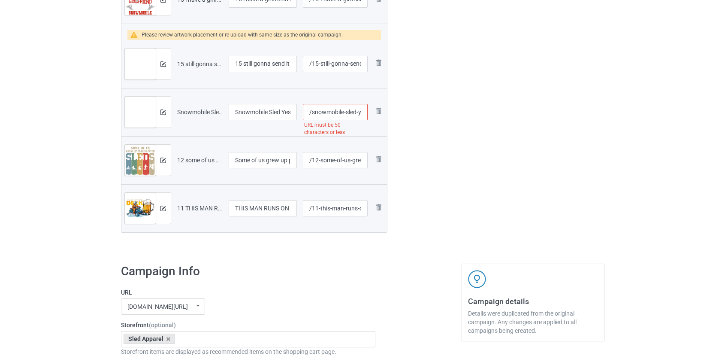
click at [330, 110] on input "/snowmobile-sled-yes-i-have-feelings-too-right-now-i-feel-like-going-snowmobili…" at bounding box center [335, 112] width 64 height 16
click at [343, 109] on input "/sled-yes-i-have-feelings-too-right-now-i-feel-like-going-snowmobiling" at bounding box center [335, 112] width 64 height 16
click at [343, 110] on input "/sled-yes-i-have-feelings-too-right-now-i-feel-like-going-snowmobiling" at bounding box center [335, 112] width 64 height 16
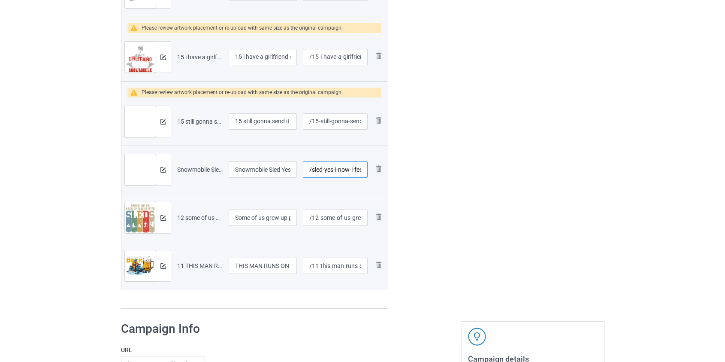
scroll to position [2731, 0]
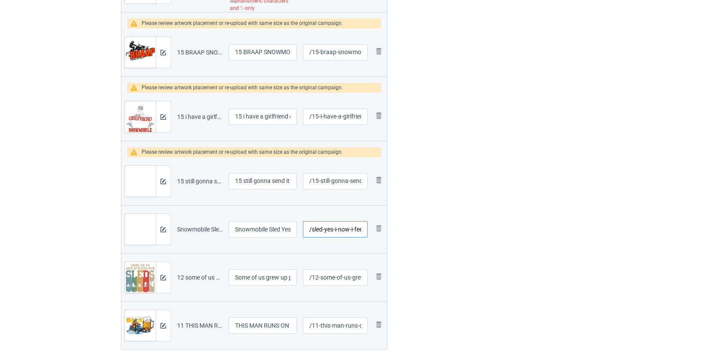
type input "/sled-yes-i-now-i-feel-like-going-snowmobiling"
drag, startPoint x: 245, startPoint y: 179, endPoint x: 142, endPoint y: 173, distance: 103.2
click at [144, 176] on tr "Preview and edit artwork 15 still gonna send it snowmobile.png 15 still gonna s…" at bounding box center [254, 181] width 266 height 48
type input "Still gonna send it snowmobile"
drag, startPoint x: 245, startPoint y: 112, endPoint x: 171, endPoint y: 117, distance: 73.6
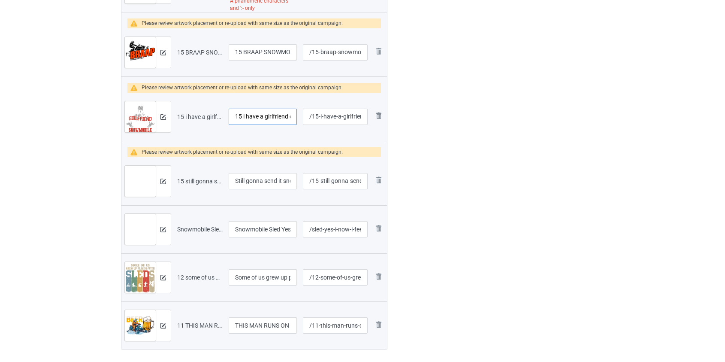
click at [172, 117] on tr "Preview and edit artwork 15 i have a girlfriend oh wait snowmobile.png 15 i hav…" at bounding box center [254, 117] width 266 height 48
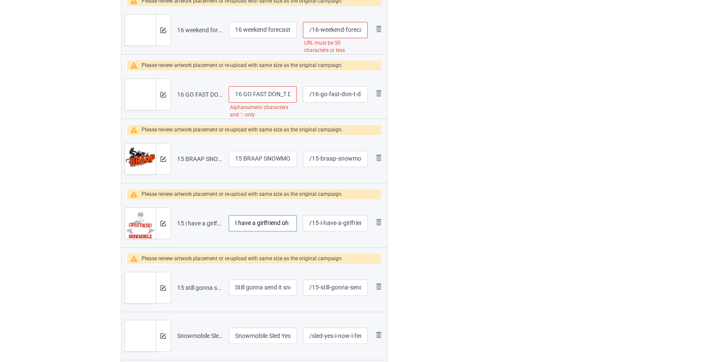
scroll to position [2614, 0]
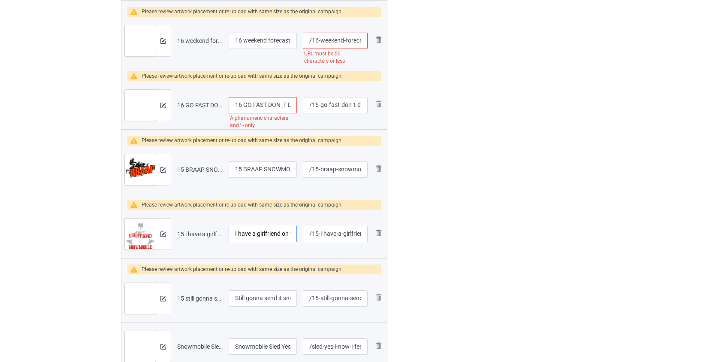
type input "I have a girlfriend oh wait snowmobile"
drag, startPoint x: 243, startPoint y: 164, endPoint x: 167, endPoint y: 167, distance: 76.0
click at [167, 167] on tr "Preview and edit artwork 15 BRAAP SNOWMOBILE IS MY THERAPY.png 15 BRAAP SNOWMOB…" at bounding box center [254, 170] width 266 height 48
type input "BRAAP SNOWMOBILE IS MY THERAPY"
drag, startPoint x: 244, startPoint y: 102, endPoint x: 200, endPoint y: 107, distance: 44.1
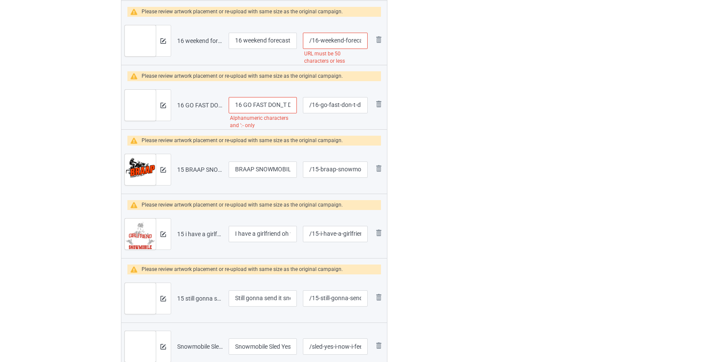
click at [200, 107] on tr "Preview and edit artwork 16 GO FAST DON_T DIE SNOWMOBILE.png 16 GO FAST DON_T D…" at bounding box center [254, 105] width 266 height 48
click at [271, 104] on input "GO FAST DON_T DIE SNOWMOBILE" at bounding box center [263, 105] width 69 height 16
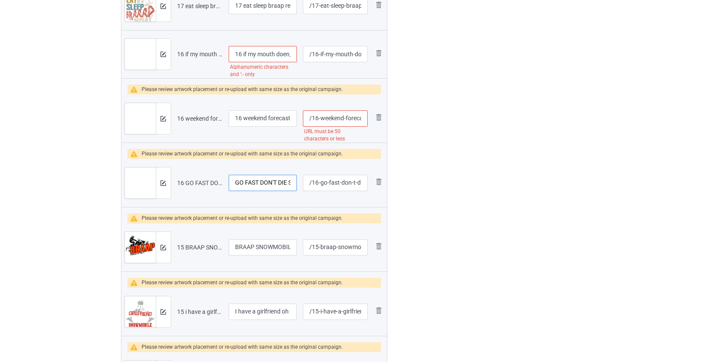
type input "GO FAST DON'T DIE SNOWMOBILE"
click at [331, 117] on input "/16-weekend-forecast-snowmobile-with-a-chance-of-drinking" at bounding box center [335, 118] width 64 height 16
type input "/16-forecast-snowmobile-with-a-chance-of-drinking"
drag, startPoint x: 247, startPoint y: 119, endPoint x: 158, endPoint y: 111, distance: 88.8
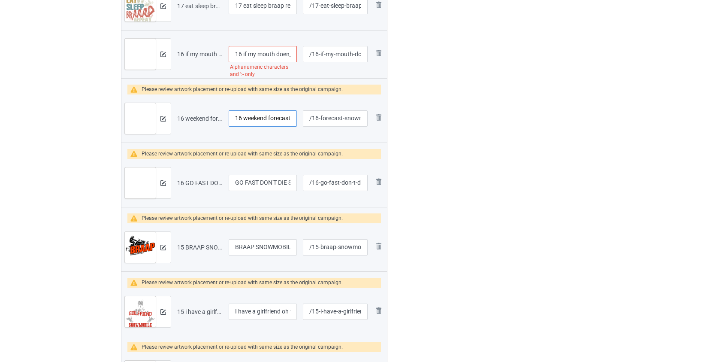
click at [161, 112] on tr "Preview and edit artwork 16 weekend forecast snowmobile with a chance of drinki…" at bounding box center [254, 118] width 266 height 48
type input "Weekend forecast snowmobile with a chance of drinking"
drag, startPoint x: 244, startPoint y: 50, endPoint x: 177, endPoint y: 57, distance: 67.8
click at [178, 57] on tr "Preview and edit artwork 16 if my mouth doen_t say it my face snowmobile.png 16…" at bounding box center [254, 54] width 266 height 48
click at [283, 52] on input "If my mouth doen_t say it my face snowmobile" at bounding box center [263, 54] width 69 height 16
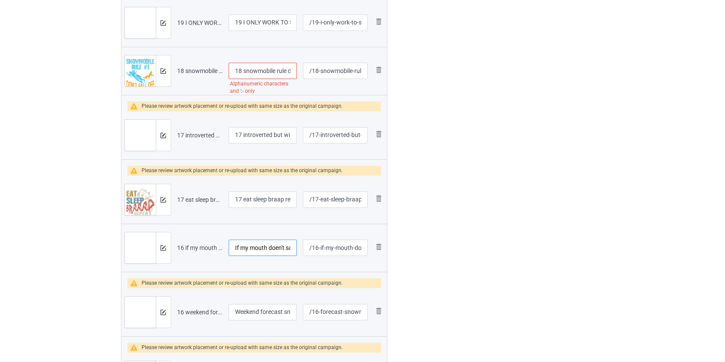
scroll to position [2341, 0]
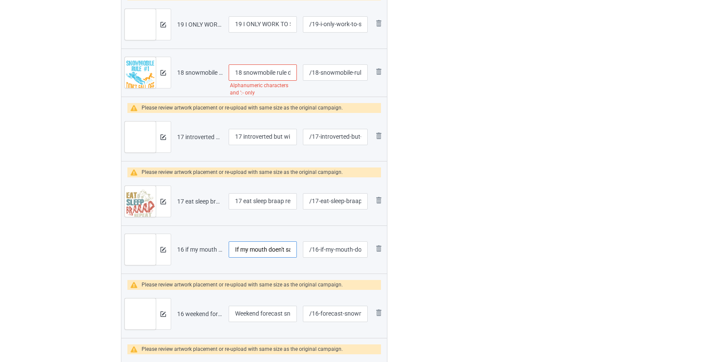
type input "If my mouth doen't say it my face snowmobile"
drag, startPoint x: 245, startPoint y: 199, endPoint x: 194, endPoint y: 200, distance: 51.1
click at [194, 200] on tr "Preview and edit artwork 17 eat sleep braap repeat snowmobile.png 17 eat sleep …" at bounding box center [254, 201] width 266 height 48
type input "Eat sleep braap repeat snowmobile"
drag, startPoint x: 244, startPoint y: 135, endPoint x: 198, endPoint y: 139, distance: 46.1
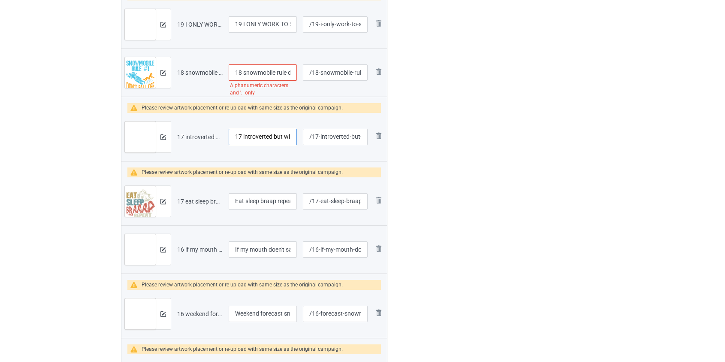
click at [198, 139] on tr "Preview and edit artwork 17 introverted but willing to discuss snowmobile.png 1…" at bounding box center [254, 137] width 266 height 48
type input "Introverted but willing to discuss snowmobile"
drag, startPoint x: 246, startPoint y: 68, endPoint x: 195, endPoint y: 72, distance: 50.8
click at [195, 72] on tr "Preview and edit artwork 18 snowmobile rule don_t fall off the sled.png 18 snow…" at bounding box center [254, 73] width 266 height 48
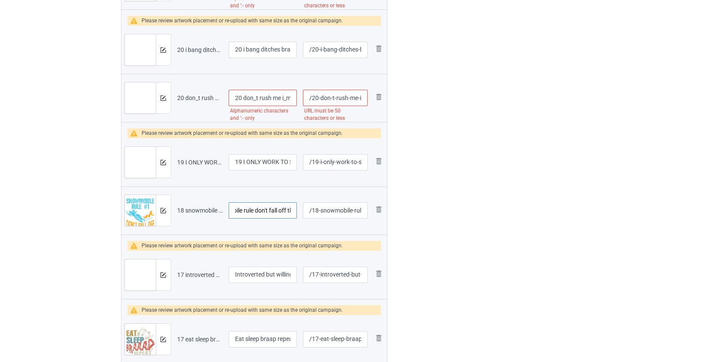
scroll to position [2185, 0]
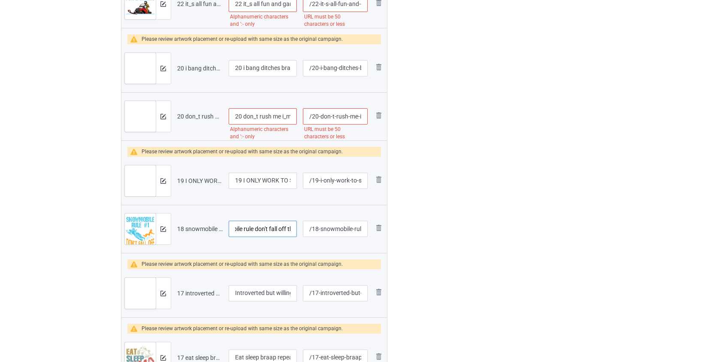
type input "Snowmobile rule don't fall off the sled"
drag, startPoint x: 243, startPoint y: 181, endPoint x: 214, endPoint y: 182, distance: 29.2
click at [215, 182] on tr "Preview and edit artwork 19 I ONLY WORK TO SUPPORT MY SNOWMOBILE.png 19 I ONLY …" at bounding box center [254, 181] width 266 height 48
type input "I ONLY WORK TO SUPPORT MY SNOWMOBILE"
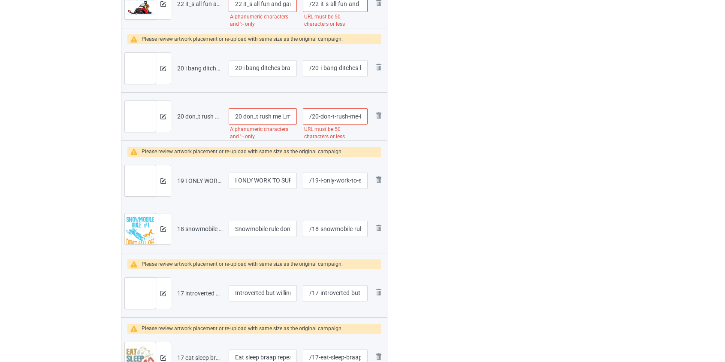
drag, startPoint x: 247, startPoint y: 115, endPoint x: 192, endPoint y: 119, distance: 55.5
click at [192, 119] on tr "Preview and edit artwork 20 don_t rush me i_m wating for the last minute snowmo…" at bounding box center [254, 116] width 266 height 48
click at [245, 116] on input "Don_t rush me i_m wating for the last minute snowmobile" at bounding box center [263, 116] width 69 height 16
click at [275, 117] on input "Don't rush me i_m wating for the last minute snowmobile" at bounding box center [263, 116] width 69 height 16
click at [276, 114] on input "Don't rush me i_m wating for the last minute snowmobile" at bounding box center [263, 116] width 69 height 16
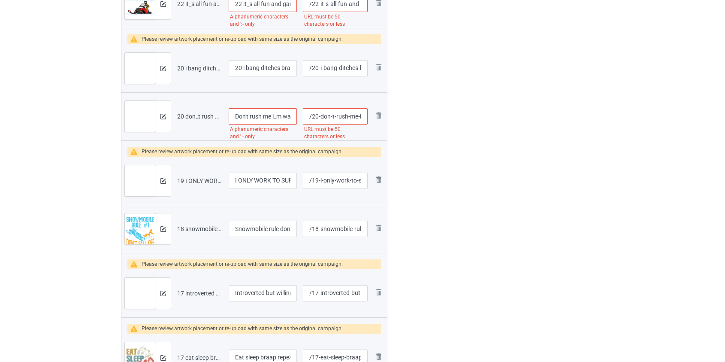
click at [275, 115] on input "Don't rush me i_m wating for the last minute snowmobile" at bounding box center [263, 116] width 69 height 16
click at [276, 115] on input "Don't rush me i_m wating for the last minute snowmobile" at bounding box center [263, 116] width 69 height 16
click at [274, 116] on input "Don't rush me i_m wating for the last minute snowmobile" at bounding box center [263, 116] width 69 height 16
type input "Don't rush me i'm wating for the last minute snowmobile"
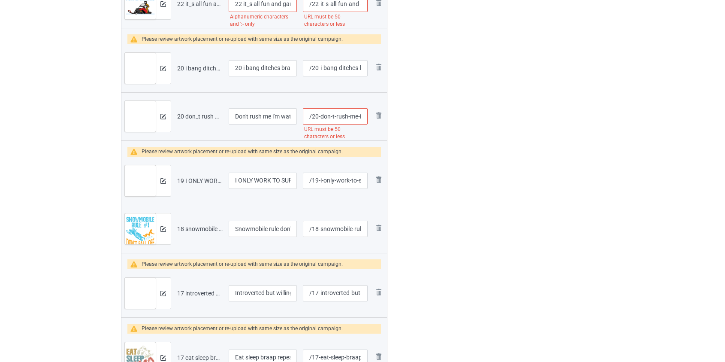
click at [340, 113] on input "/20-don-t-rush-me-i-m-wating-for-the-last-minute-snowmobile" at bounding box center [335, 116] width 64 height 16
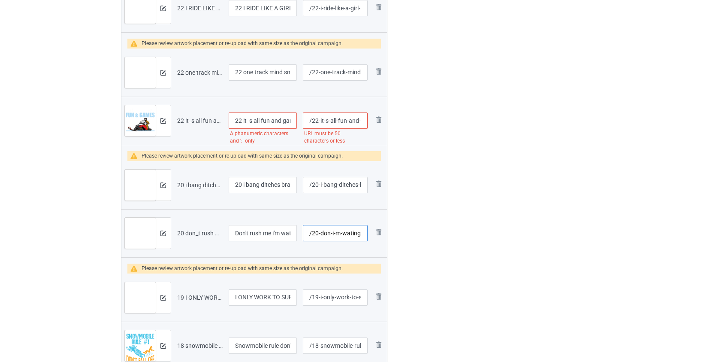
type input "/20-don-i-m-wating-for-the-last-minute-snowmobile"
drag, startPoint x: 244, startPoint y: 184, endPoint x: 188, endPoint y: 185, distance: 56.2
click at [188, 185] on tr "Preview and edit artwork 20 i bang ditches braaap snowmobile.png 20 i bang ditc…" at bounding box center [254, 185] width 266 height 48
type input "I bang ditches braaap snowmobile"
drag, startPoint x: 241, startPoint y: 119, endPoint x: 207, endPoint y: 121, distance: 34.0
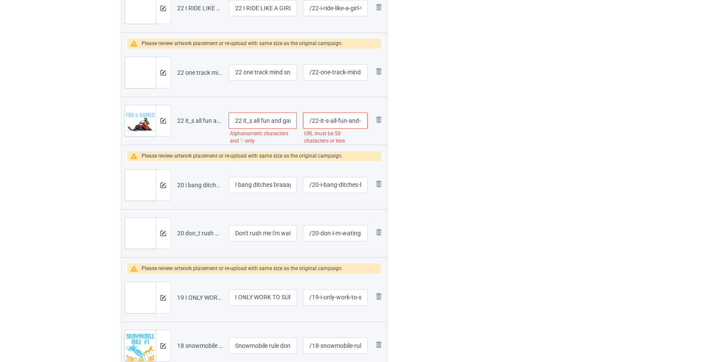
click at [207, 121] on tr "Preview and edit artwork 22 it_s all fun and games until you are stuck snowmobi…" at bounding box center [254, 121] width 266 height 48
type input "It's all fun and games until you are stuck snowmobile"
click at [343, 120] on input "/22-it-s-all-fun-and-games-until-you-are-stuck-snowmobile" at bounding box center [335, 120] width 64 height 16
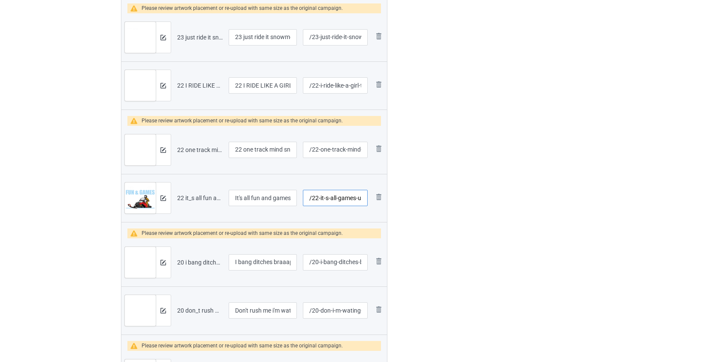
scroll to position [1990, 0]
type input "/22-it-s-all-games-until-you-are-stuck-snowmobile"
drag, startPoint x: 246, startPoint y: 147, endPoint x: 189, endPoint y: 142, distance: 57.2
click at [191, 143] on tr "Preview and edit artwork 22 one track mind snowmobile.png 22 one track mind sno…" at bounding box center [254, 151] width 266 height 48
type input "One track mind snowmobile"
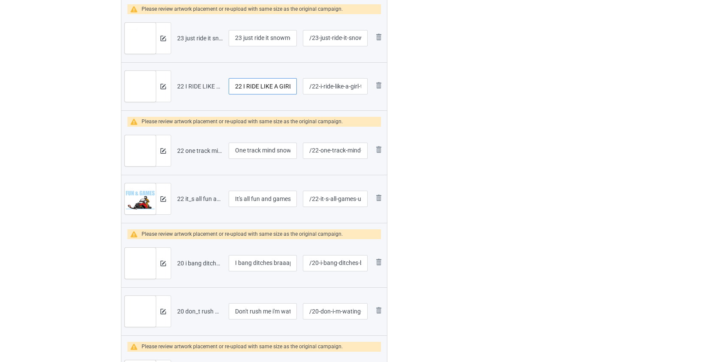
drag, startPoint x: 243, startPoint y: 86, endPoint x: 188, endPoint y: 84, distance: 55.4
click at [188, 84] on tr "Preview and edit artwork 22 I RIDE LIKE A GIRL TRY TO KEEP UP SNOWMOBILE.png 22…" at bounding box center [254, 86] width 266 height 48
type input "I RIDE LIKE A GIRL TRY TO KEEP UP SNOWMOBILE"
drag, startPoint x: 244, startPoint y: 37, endPoint x: 180, endPoint y: 40, distance: 64.0
click at [180, 40] on tr "Preview and edit artwork 23 just ride it snowmobile heartbeat.png 23 just ride …" at bounding box center [254, 38] width 266 height 48
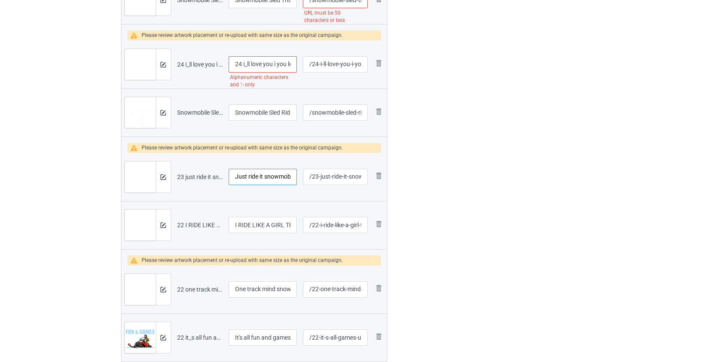
scroll to position [1834, 0]
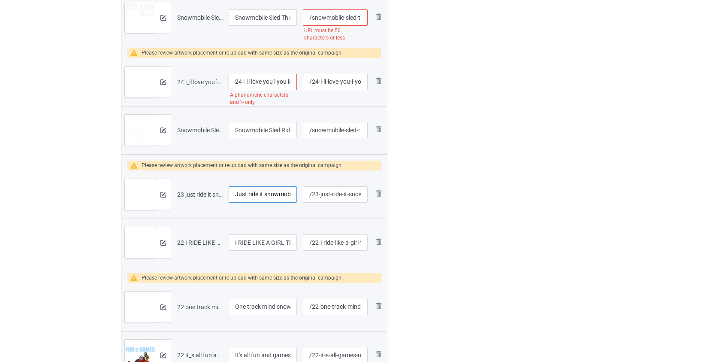
type input "Just ride it snowmobile heartbeat"
drag, startPoint x: 244, startPoint y: 79, endPoint x: 107, endPoint y: 95, distance: 137.8
click at [108, 95] on div "Bulk duplicate campaign Campaign to duplicate Snowmobile Yes I Ride Like A Girl…" at bounding box center [362, 365] width 725 height 4351
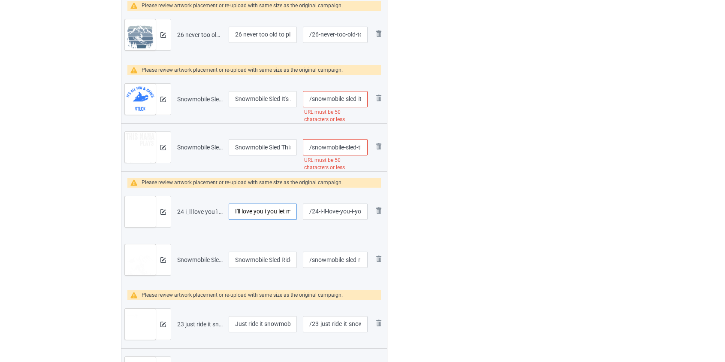
scroll to position [1639, 0]
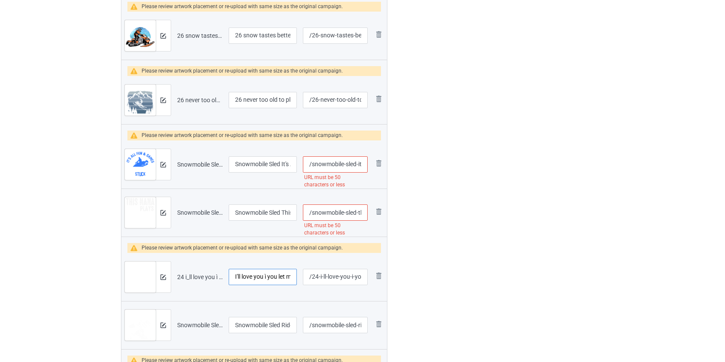
type input "I'll love you ì you let me go snowmobile"
click at [330, 211] on input "/snowmobile-sled-this-nana-plays-in-the-snow-with-her-kids" at bounding box center [335, 212] width 64 height 16
type input "/sled-this-nana-plays-in-the-snow-with-her-kids"
click at [321, 165] on input "/snowmobile-sled-it-s-all-fun-and-f-games-until-you-re-stuck" at bounding box center [335, 164] width 64 height 16
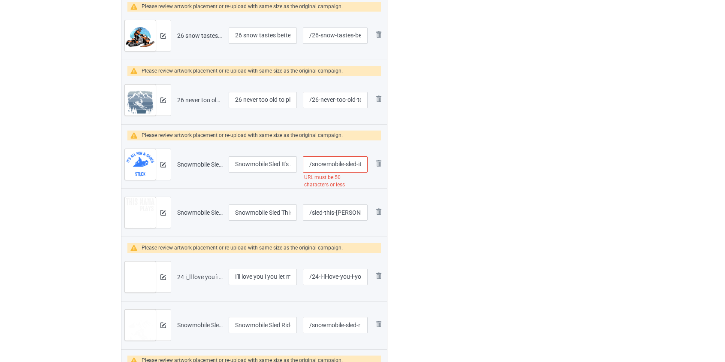
click at [321, 165] on input "/snowmobile-sled-it-s-all-fun-and-f-games-until-you-re-stuck" at bounding box center [335, 164] width 64 height 16
type input "/sled-it-s-all-fun-and-f-games-until-you-re-stuck"
drag, startPoint x: 246, startPoint y: 97, endPoint x: 139, endPoint y: 102, distance: 106.5
click at [142, 103] on tr "Preview and edit artwork 26 never too old to play in the snowmobile.png 26 neve…" at bounding box center [254, 100] width 266 height 48
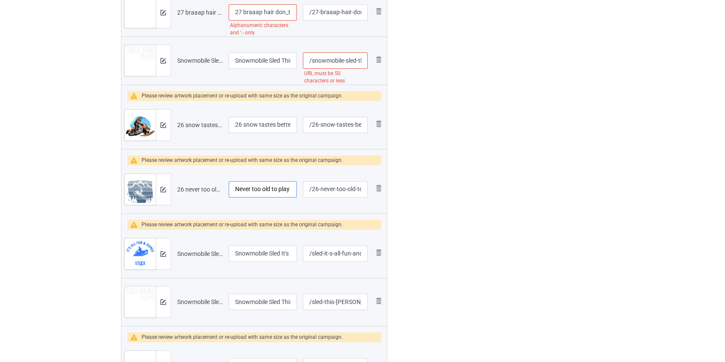
scroll to position [1522, 0]
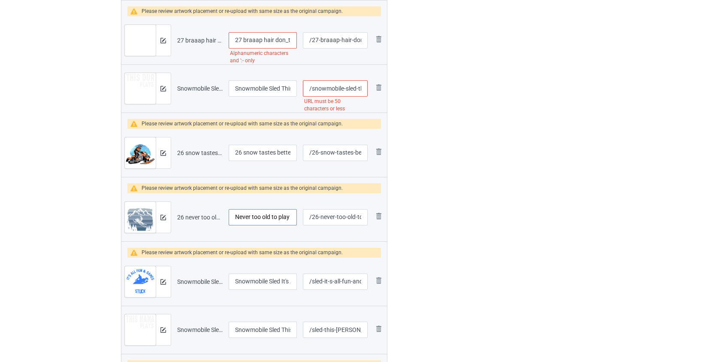
type input "Never too old to play in the snowmobile"
drag, startPoint x: 246, startPoint y: 151, endPoint x: 178, endPoint y: 152, distance: 67.8
click at [178, 152] on tr "Preview and edit artwork 26 snow tastes better than dirt snowmobile.png 26 snow…" at bounding box center [254, 153] width 266 height 48
type input "Snow tastes better than dirt snowmobile"
click at [324, 88] on input "/snowmobile-sled-this-dur-plays-in-the-snow-with-his-kids" at bounding box center [335, 88] width 64 height 16
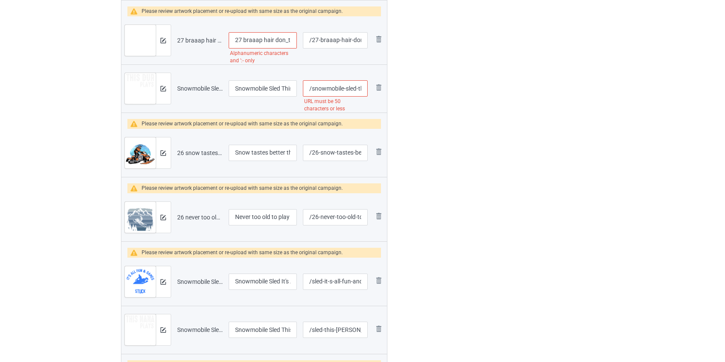
click at [324, 88] on input "/snowmobile-sled-this-dur-plays-in-the-snow-with-his-kids" at bounding box center [335, 88] width 64 height 16
type input "/sled-this-dur-plays-in-the-snow-with-his-kids"
drag, startPoint x: 246, startPoint y: 36, endPoint x: 210, endPoint y: 38, distance: 35.7
click at [210, 38] on tr "Preview and edit artwork 27 braaap hair don_t care snowmobile.png 27 braaap hai…" at bounding box center [254, 40] width 266 height 48
click at [277, 36] on input "Braaap hair don_t care snowmobile" at bounding box center [263, 40] width 69 height 16
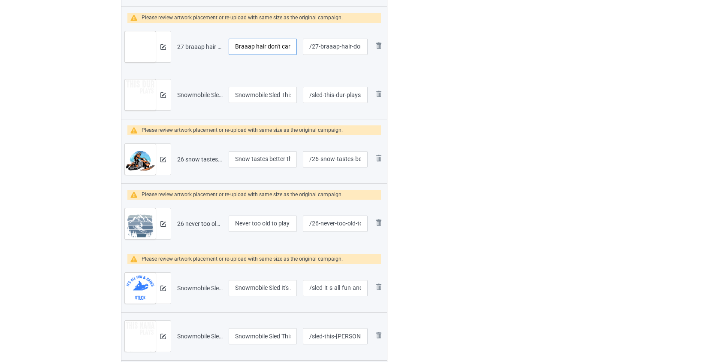
scroll to position [1404, 0]
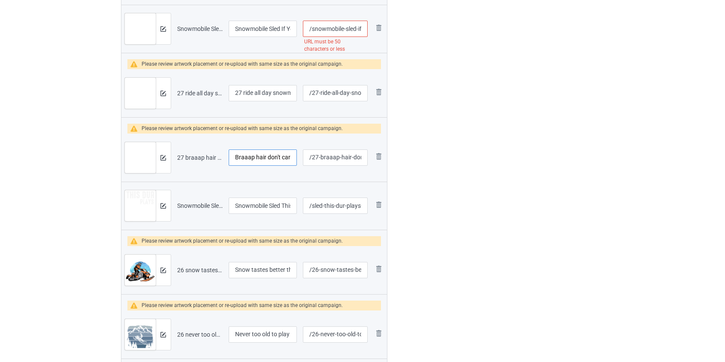
type input "Braaap hair don't care snowmobile"
drag, startPoint x: 245, startPoint y: 91, endPoint x: 142, endPoint y: 97, distance: 102.3
click at [142, 97] on tr "Preview and edit artwork 27 ride all day snowmobile.png 27 ride all day snowmob…" at bounding box center [254, 93] width 266 height 48
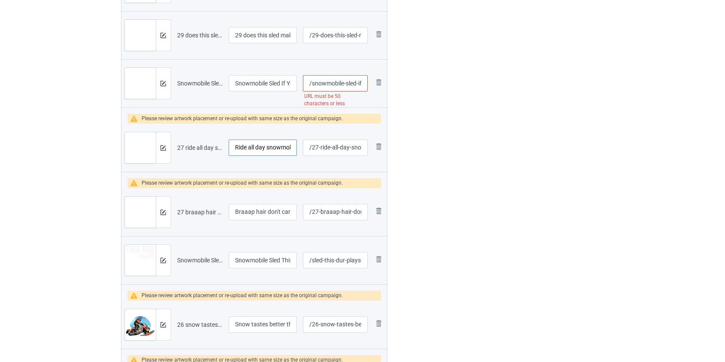
scroll to position [1249, 0]
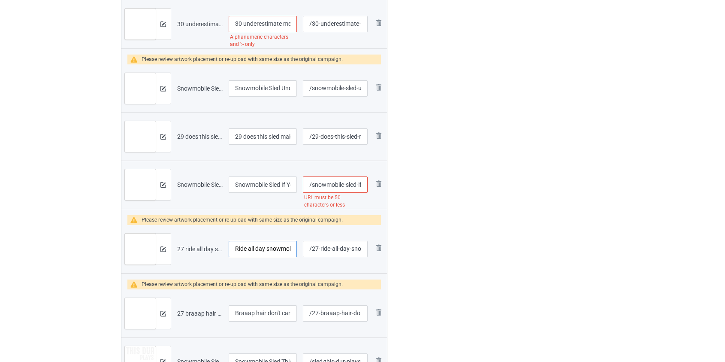
type input "Ride all day snowmobile"
click at [327, 183] on input "/snowmobile-sled-if-you-gonna-be-dumb-then-you-gotta-be-tough" at bounding box center [335, 184] width 64 height 16
type input "/sled-if-you-gonna-be-dumb-then-you-gotta-be-tough"
drag, startPoint x: 246, startPoint y: 133, endPoint x: 189, endPoint y: 136, distance: 57.2
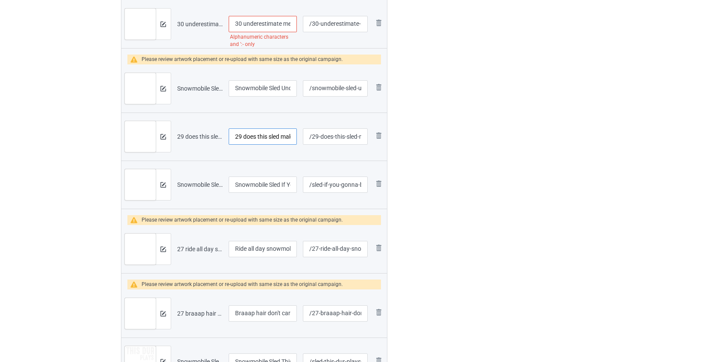
click at [189, 136] on tr "Preview and edit artwork 29 does this sled make my ass look fast snowmobile.png…" at bounding box center [254, 136] width 266 height 48
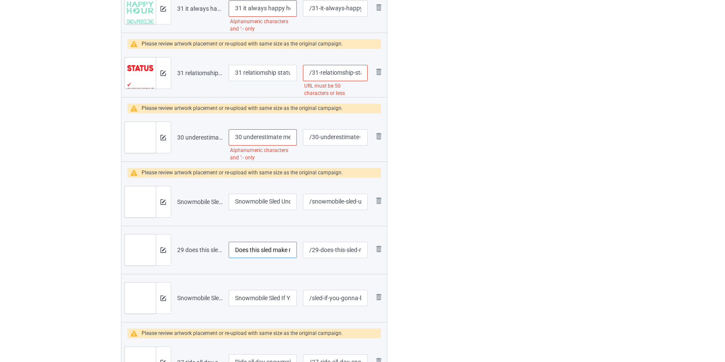
scroll to position [1131, 0]
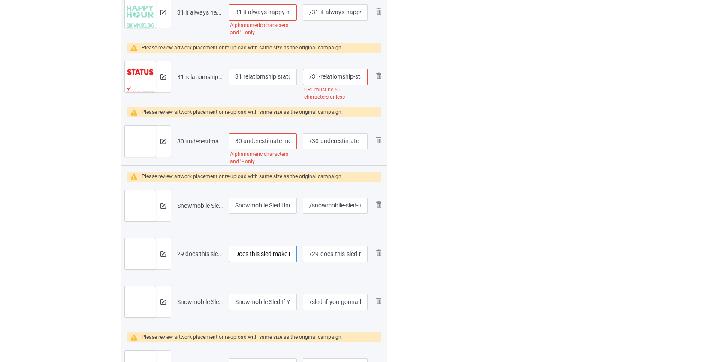
type input "Does this sled make my ass look fast snowmobile"
drag, startPoint x: 247, startPoint y: 140, endPoint x: 184, endPoint y: 140, distance: 63.1
click at [185, 141] on tr "Preview and edit artwork 30 underestimate me that_ll be fun snowmobile.png 30 u…" at bounding box center [254, 141] width 266 height 48
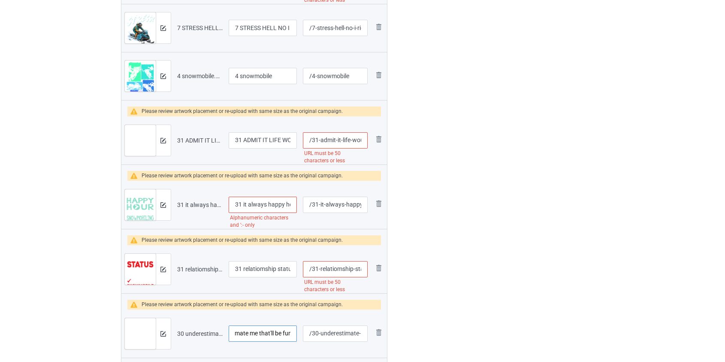
scroll to position [936, 0]
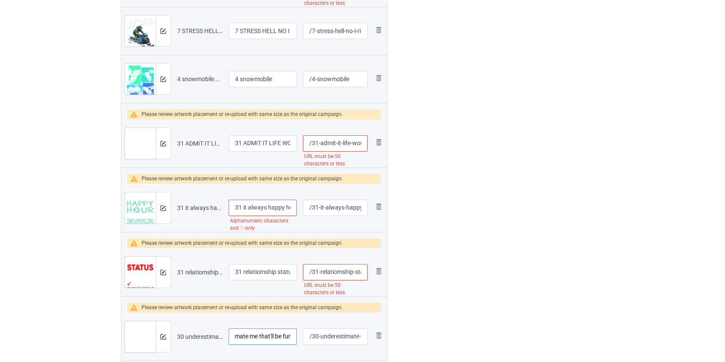
type input "Underestimate me that'll be fun snowmobile"
drag, startPoint x: 245, startPoint y: 272, endPoint x: 195, endPoint y: 270, distance: 49.8
click at [196, 270] on tr "Preview and edit artwork 31 relatiomship status signle dating taken by a snowmo…" at bounding box center [254, 272] width 266 height 48
type input "Relatiomship status signle dating taken by a snowmobile"
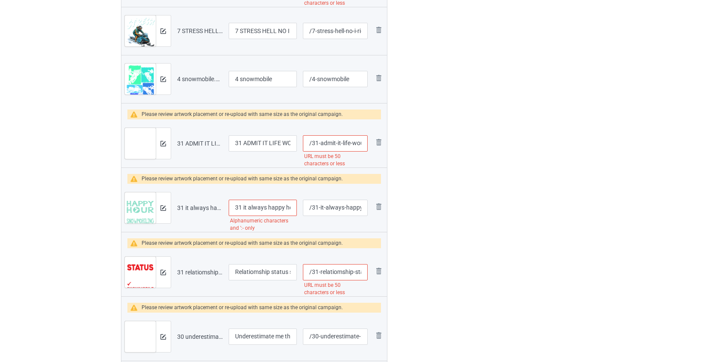
click at [334, 273] on input "/31-relatiomship-status-signle-dating-taken-by-a-snowmobile" at bounding box center [335, 272] width 64 height 16
type input "/status-signle-dating-taken-by-a-snowmobile"
drag, startPoint x: 245, startPoint y: 208, endPoint x: 186, endPoint y: 202, distance: 58.6
click at [186, 202] on tr "Preview and edit artwork 31 it always happy hour when i_m snowmobile.png 31 it …" at bounding box center [254, 208] width 266 height 48
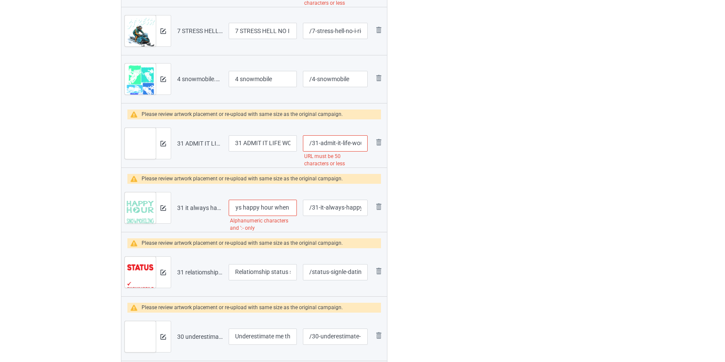
scroll to position [0, 34]
type input "It always happy hour when i'm snowmobile"
drag, startPoint x: 243, startPoint y: 142, endPoint x: 150, endPoint y: 150, distance: 93.5
click at [150, 150] on tr "Preview and edit artwork 31 ADMIT IT LIFE WOULD BE BORING WITHOUT SNOWMOBILE.pn…" at bounding box center [254, 143] width 266 height 48
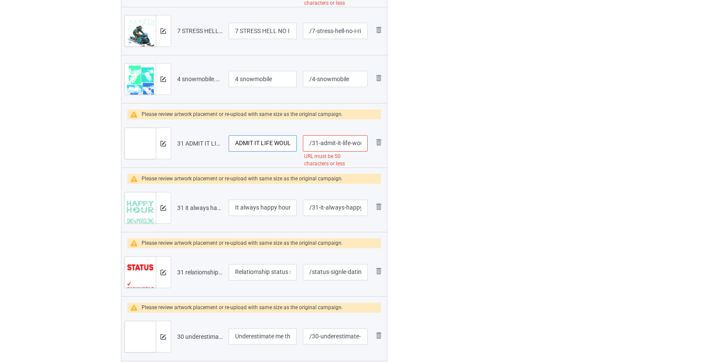
type input "ADMIT IT LIFE WOULD BE BORING WITHOUT SNOWMOBILE"
click at [329, 143] on input "/31-admit-it-life-would-be-boring-without-snowmobile" at bounding box center [335, 143] width 64 height 16
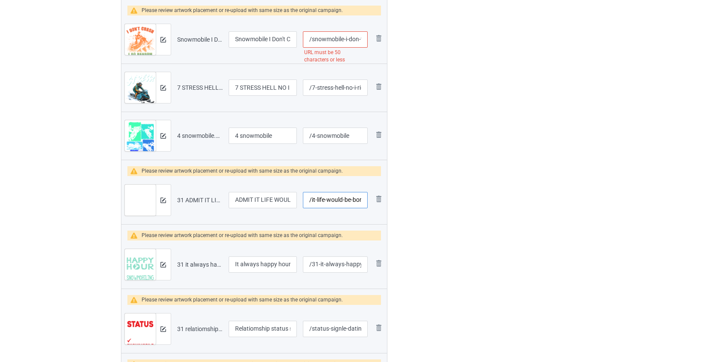
scroll to position [780, 0]
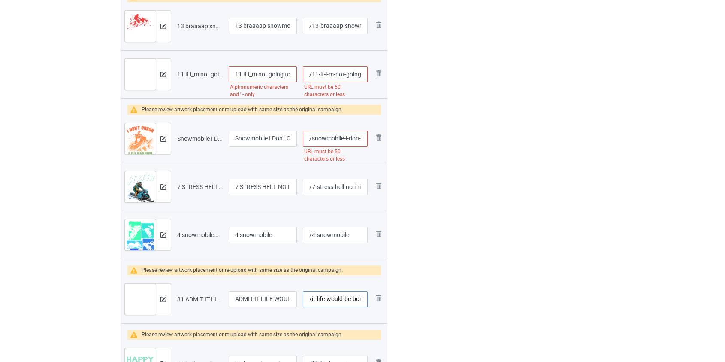
type input "/it-life-would-be-boring-without-snowmobile"
drag, startPoint x: 243, startPoint y: 233, endPoint x: 167, endPoint y: 236, distance: 76.0
click at [167, 236] on tr "Preview and edit artwork 4 snowmobile.png 4 snowmobile /4-snowmobile Remove file" at bounding box center [254, 235] width 266 height 48
type input "Snowmobile"
drag, startPoint x: 240, startPoint y: 183, endPoint x: 142, endPoint y: 193, distance: 98.8
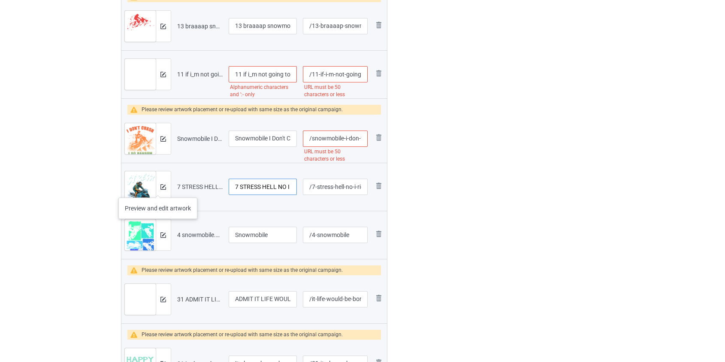
click at [141, 192] on tr "Preview and edit artwork 7 STRESS HELL NO I RIDE SNOWMOBILE.png 7 STRESS HELL N…" at bounding box center [254, 187] width 266 height 48
type input "STRESS HELL NO I RIDE SNOWMOBILE"
click at [329, 140] on input "/snowmobile-i-don-t-crash-i-do-random-gravity-checks" at bounding box center [335, 138] width 64 height 16
type input "/i-don-t-crash-i-do-random-gravity-checks"
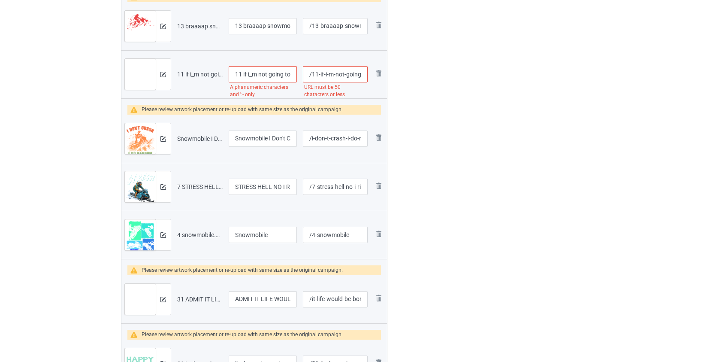
click at [250, 74] on input "11 if i_m not going to the hospital i_m getting back on snowmobile" at bounding box center [263, 74] width 69 height 16
drag, startPoint x: 244, startPoint y: 70, endPoint x: 191, endPoint y: 76, distance: 52.7
click at [192, 76] on tr "Preview and edit artwork 11 if i_m not going to the hospital i_m getting back o…" at bounding box center [254, 74] width 266 height 48
type input "If i'm not going to the hospital i'm getting back on snowmobile"
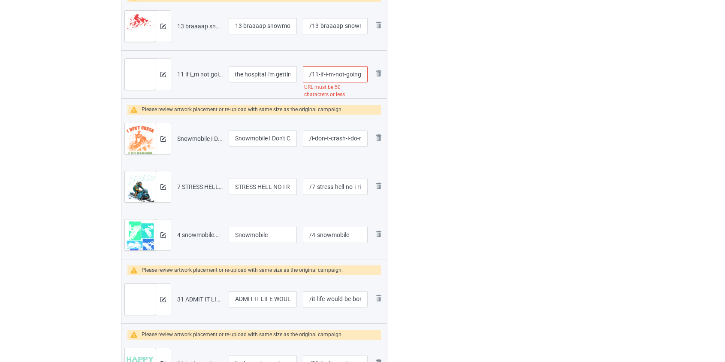
scroll to position [0, 0]
drag, startPoint x: 312, startPoint y: 73, endPoint x: 338, endPoint y: 73, distance: 25.3
click at [338, 73] on input "/11-if-i-m-not-going-to-the-hospital-i-m-getting-back-on-snowmobile" at bounding box center [335, 74] width 64 height 16
type input "/the-hospital-i-m-getting-back-on-snowmobile"
drag, startPoint x: 246, startPoint y: 25, endPoint x: 192, endPoint y: 22, distance: 54.6
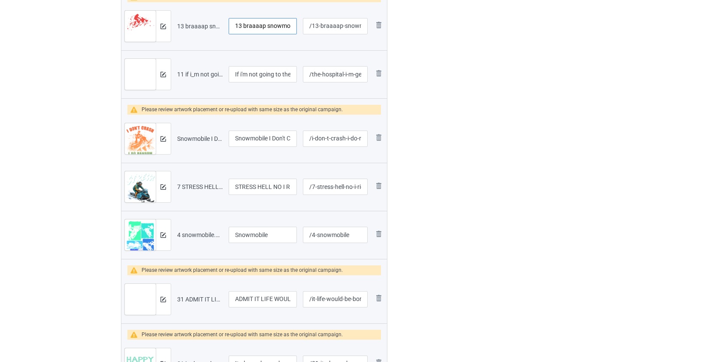
click at [192, 22] on tr "Preview and edit artwork 13 braaaap snowmobile.png 13 braaaap snowmobile /13-br…" at bounding box center [254, 26] width 266 height 48
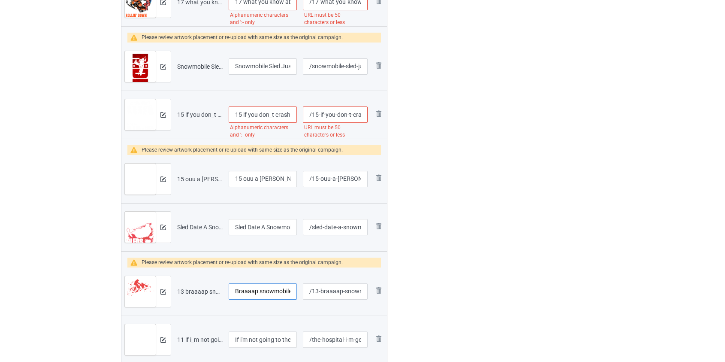
scroll to position [507, 0]
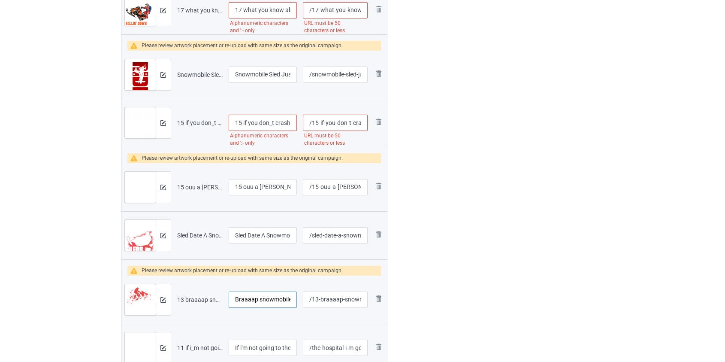
type input "Braaaap snowmobile"
drag, startPoint x: 246, startPoint y: 186, endPoint x: 179, endPoint y: 186, distance: 67.4
click at [179, 186] on tr "Preview and edit artwork 15 ouu a penny snowmobile.png 15 ouu a penny snowmobil…" at bounding box center [254, 187] width 266 height 48
type input "Ouu a penny snowmobile"
drag, startPoint x: 243, startPoint y: 120, endPoint x: 202, endPoint y: 126, distance: 42.0
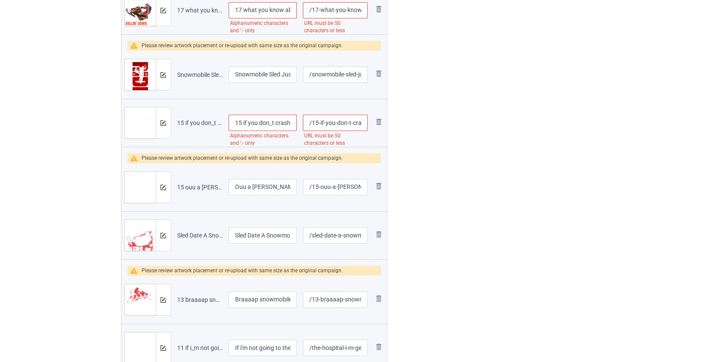
click at [202, 126] on tr "Preview and edit artwork 15 if you don_t crash you_re not riding hard enough sn…" at bounding box center [254, 123] width 266 height 48
click at [261, 121] on input "If you don_t crash you_re not riding hard enough snowmobile" at bounding box center [263, 123] width 69 height 16
type input "If you don't crash you're not riding hard enough snowmobile"
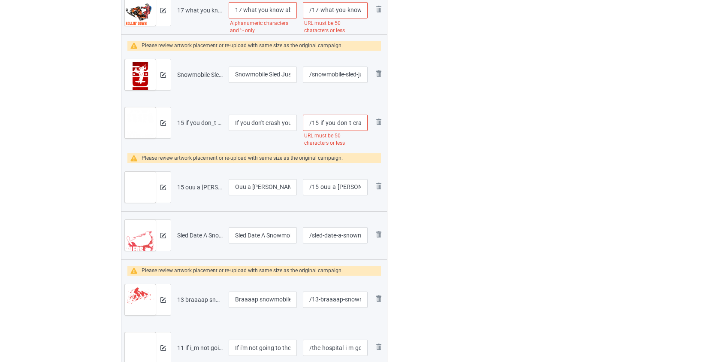
drag, startPoint x: 313, startPoint y: 123, endPoint x: 333, endPoint y: 121, distance: 19.9
click at [333, 121] on input "/15-if-you-don-t-crash-you-re-not-riding-hard-enough-snowmobile" at bounding box center [335, 123] width 64 height 16
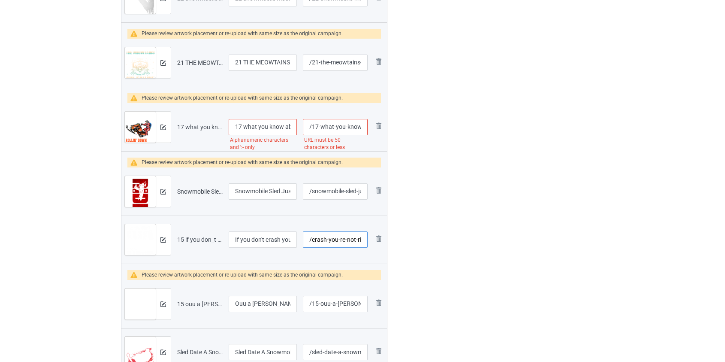
scroll to position [351, 0]
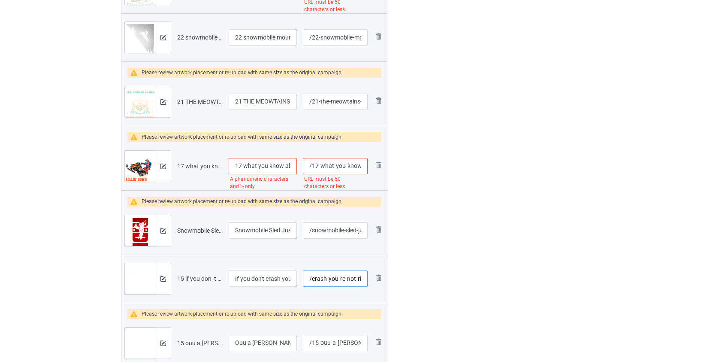
type input "/crash-you-re-not-riding-hard-enough-snowmobile"
click at [246, 124] on td "21 THE MEOWTAINS ARE CALLING SNOWMOBILE" at bounding box center [263, 102] width 75 height 48
drag, startPoint x: 249, startPoint y: 167, endPoint x: 107, endPoint y: 177, distance: 142.0
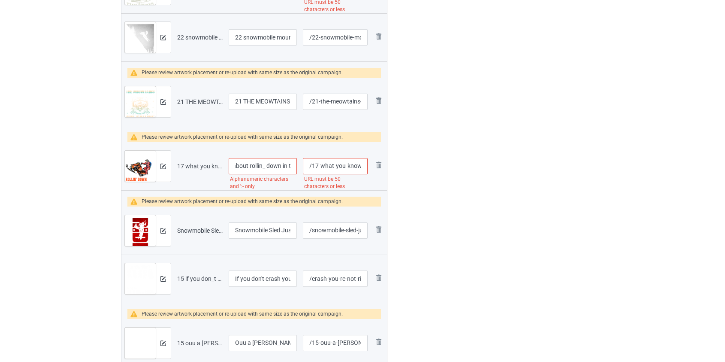
click at [262, 166] on input "What you know about rollin_ down in the snowmobile" at bounding box center [263, 166] width 69 height 16
type input "What you know about rollin' down in the snowmobile"
click at [330, 164] on input "/17-what-you-know-about-rollin-down-in-the-snowmobile" at bounding box center [335, 166] width 64 height 16
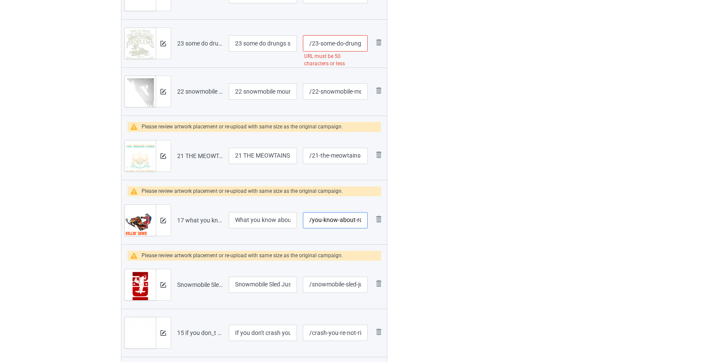
scroll to position [273, 0]
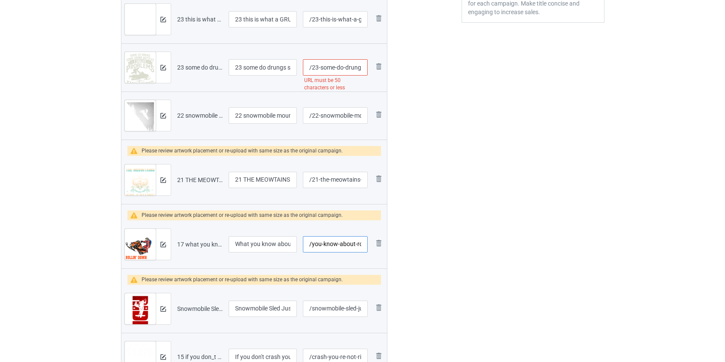
type input "/you-know-about-rollin-down-in-the-snowmobile"
drag, startPoint x: 244, startPoint y: 178, endPoint x: 195, endPoint y: 182, distance: 49.1
click at [195, 180] on tr "Preview and edit artwork 21 THE MEOWTAINS ARE CALLING SNOWMOBILE.png 21 THE MEO…" at bounding box center [254, 180] width 266 height 48
type input "THE MEOWTAINS ARE CALLING SNOWMOBILE"
drag, startPoint x: 247, startPoint y: 115, endPoint x: 189, endPoint y: 118, distance: 57.6
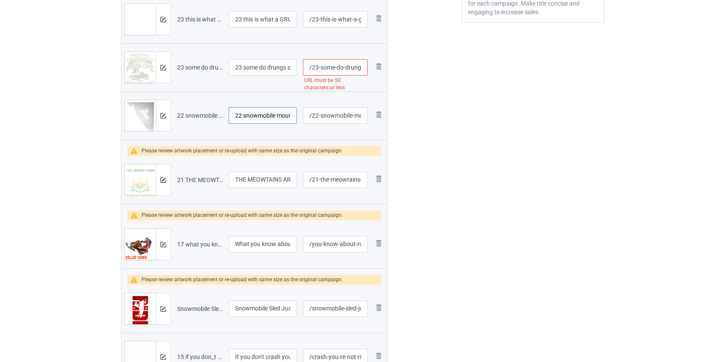
click at [189, 118] on tr "Preview and edit artwork 22 snowmobile mountain tree.png 22 snowmobile mountain…" at bounding box center [254, 115] width 266 height 48
type input "Snowmobile mountain tree"
drag, startPoint x: 245, startPoint y: 67, endPoint x: 186, endPoint y: 67, distance: 58.4
click at [186, 67] on tr "Preview and edit artwork 23 some do drungs some drink bottles i solve problems …" at bounding box center [254, 67] width 266 height 48
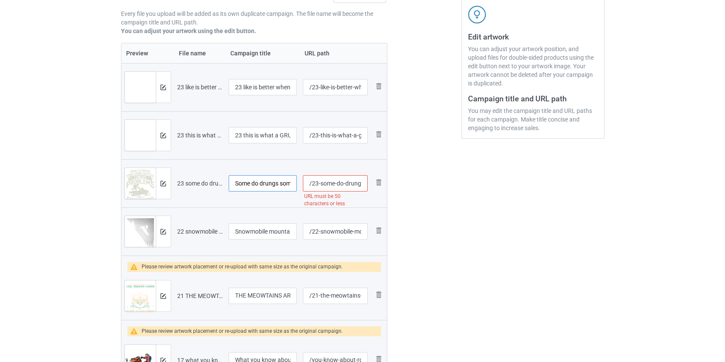
scroll to position [156, 0]
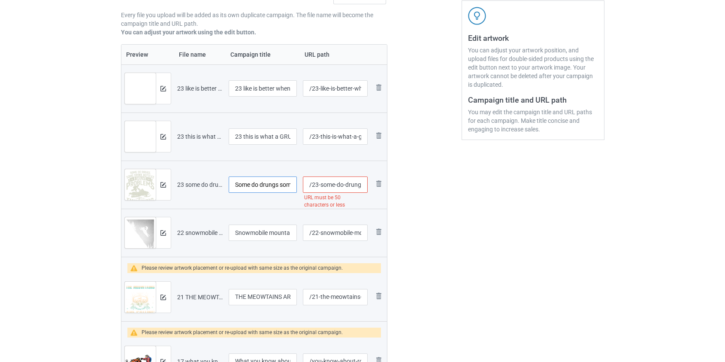
type input "Some do drungs some drink bottles i solve problems snowmobiler"
click at [328, 185] on input "/23-some-do-drungs-some-drink-bottles-i-solve-problems-snowmobiler" at bounding box center [335, 184] width 64 height 16
type input "/23-some-drink-bottles-i-solve-problems-snowmobiler"
click at [270, 184] on input "Some do drungs some drink bottles i solve problems snowmobiler" at bounding box center [263, 184] width 69 height 16
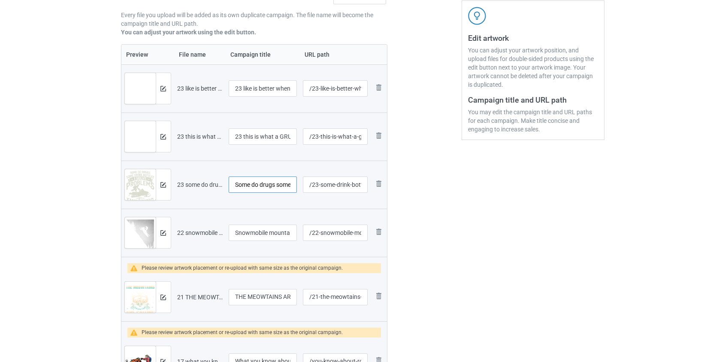
type input "Some do drugs some drink bottles i solve problems snowmobiler"
drag, startPoint x: 246, startPoint y: 134, endPoint x: 173, endPoint y: 144, distance: 72.7
click at [173, 143] on tr "Preview and edit artwork 23 this is what a GRUMPY OLD MAN on SNOWMOBILE.png 23 …" at bounding box center [254, 136] width 266 height 48
type input "This is what a GRUMPY OLD MAN on SNOWMOBILE"
drag, startPoint x: 243, startPoint y: 87, endPoint x: 166, endPoint y: 97, distance: 77.9
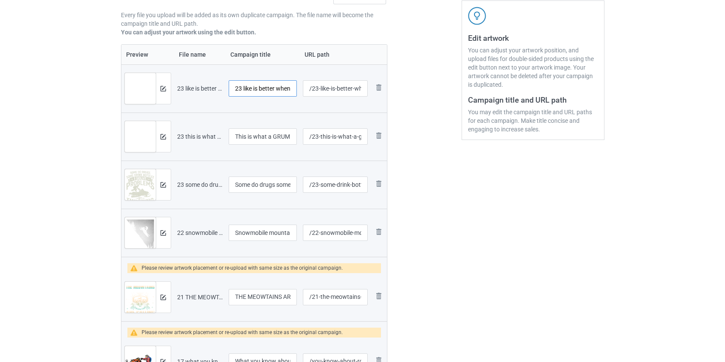
click at [166, 96] on tr "Preview and edit artwork 23 like is better when you ride snowmobile.png 23 like…" at bounding box center [254, 88] width 266 height 48
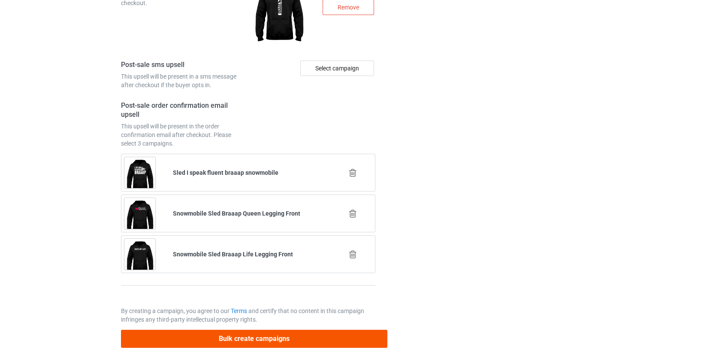
type input "Like is better when you ride snowmobile"
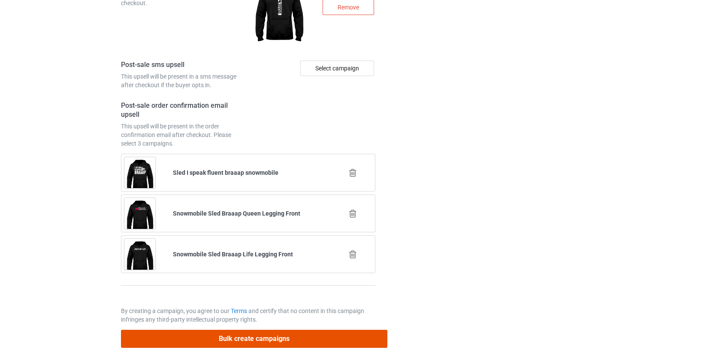
click at [260, 335] on button "Bulk create campaigns" at bounding box center [254, 339] width 267 height 18
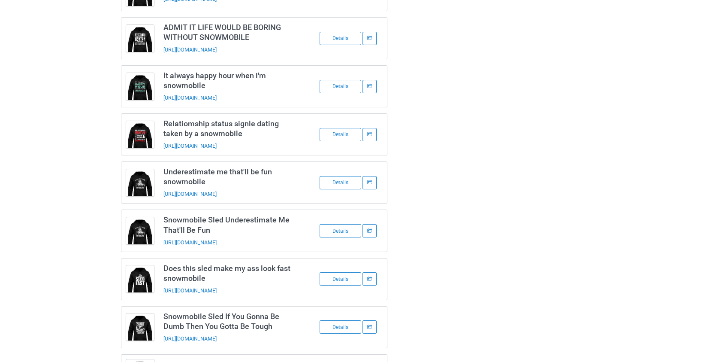
scroll to position [660, 0]
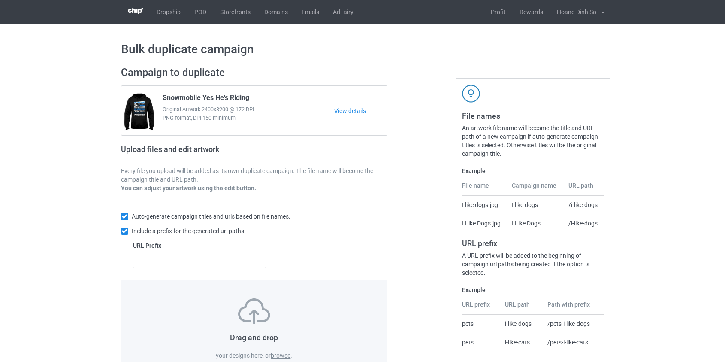
click at [282, 355] on label "browse" at bounding box center [281, 355] width 20 height 7
click at [0, 0] on input "browse" at bounding box center [0, 0] width 0 height 0
click at [289, 354] on label "browse" at bounding box center [281, 355] width 20 height 7
click at [0, 0] on input "browse" at bounding box center [0, 0] width 0 height 0
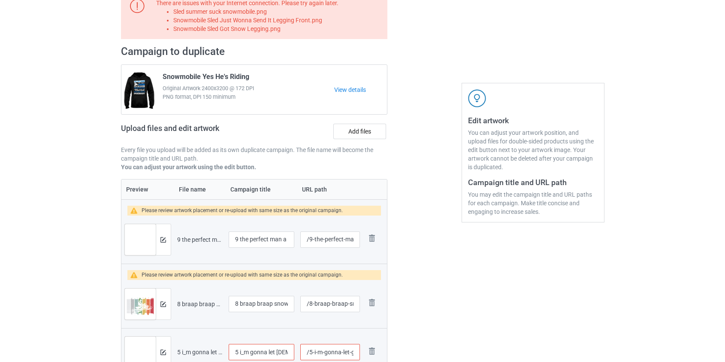
scroll to position [195, 0]
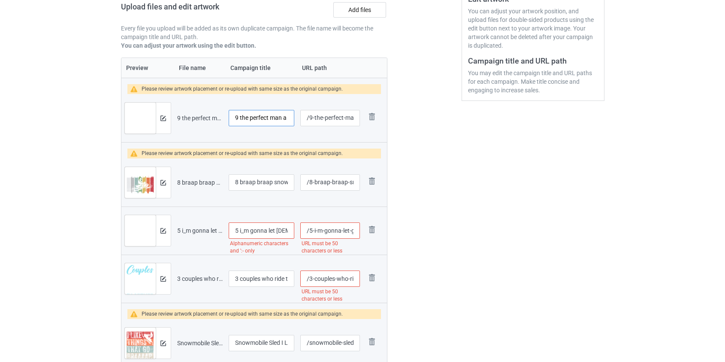
drag, startPoint x: 241, startPoint y: 118, endPoint x: 200, endPoint y: 124, distance: 41.3
click at [200, 124] on tr "Preview and edit artwork 9 the perfect man a poet on a snowmobile.png 9 the per…" at bounding box center [254, 118] width 266 height 48
type input "The perfect man a poet on a snowmobile"
drag, startPoint x: 241, startPoint y: 182, endPoint x: 173, endPoint y: 184, distance: 68.3
click at [173, 184] on tr "Preview and edit artwork 8 braap braap snowmobile.png 8 braap braap snowmobile …" at bounding box center [254, 182] width 266 height 48
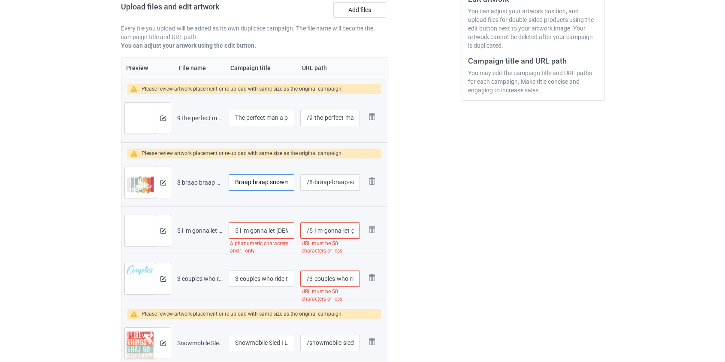
type input "Braap braap snowmobile"
drag, startPoint x: 244, startPoint y: 230, endPoint x: 188, endPoint y: 228, distance: 55.4
click at [195, 232] on tr "Preview and edit artwork 5 i_m gonna let [DEMOGRAPHIC_DATA] fix it because if i…" at bounding box center [254, 230] width 266 height 48
type input "I'm gonna let [DEMOGRAPHIC_DATA] fix it because if i fix it snowmobile"
drag, startPoint x: 309, startPoint y: 230, endPoint x: 339, endPoint y: 233, distance: 30.6
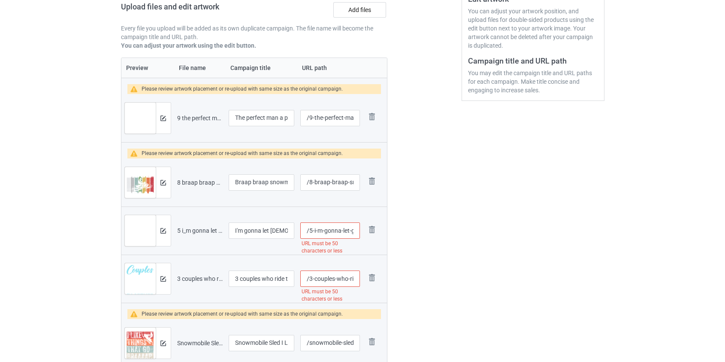
click at [332, 233] on input "/5-i-m-gonna-let-god-fix-it-because-if-i-fix-it-snowmobile" at bounding box center [330, 230] width 60 height 16
type input "/let-[DEMOGRAPHIC_DATA]-fix-it-because-if-i-fix-it-snowmobile"
drag, startPoint x: 320, startPoint y: 279, endPoint x: 336, endPoint y: 279, distance: 16.3
click at [336, 279] on input "/3-couples-who-ride-together-stay-together-snowmobile" at bounding box center [330, 278] width 60 height 16
type input "/who-ride-together-stay-together-snowmobile"
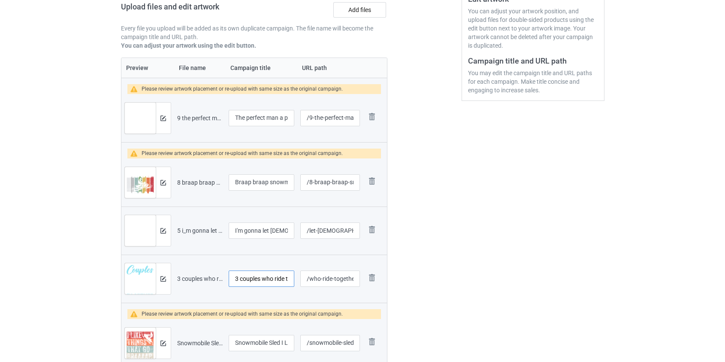
drag, startPoint x: 243, startPoint y: 277, endPoint x: 179, endPoint y: 277, distance: 64.0
click at [179, 277] on tr "Preview and edit artwork 3 couples who ride together stay together snowmobile.p…" at bounding box center [254, 279] width 266 height 48
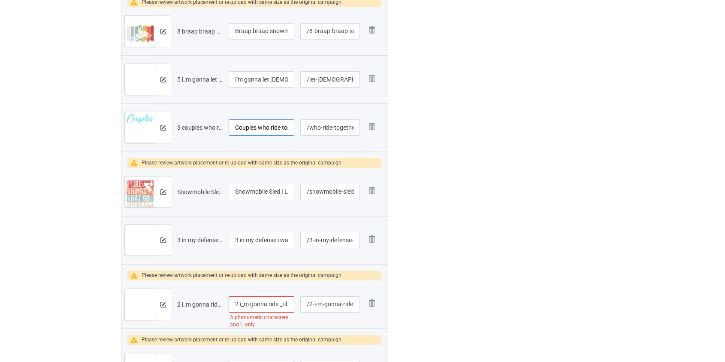
scroll to position [351, 0]
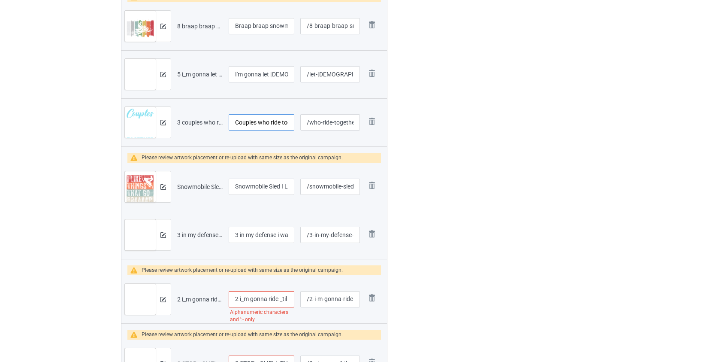
type input "Couples who ride together stay together snowmobile"
drag, startPoint x: 241, startPoint y: 233, endPoint x: 151, endPoint y: 238, distance: 90.3
click at [151, 238] on tr "Preview and edit artwork 3 in my defense i was left unsupervised snowmobile.png…" at bounding box center [254, 235] width 266 height 48
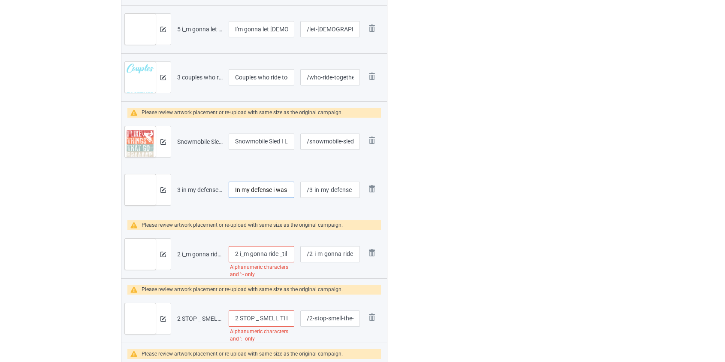
scroll to position [468, 0]
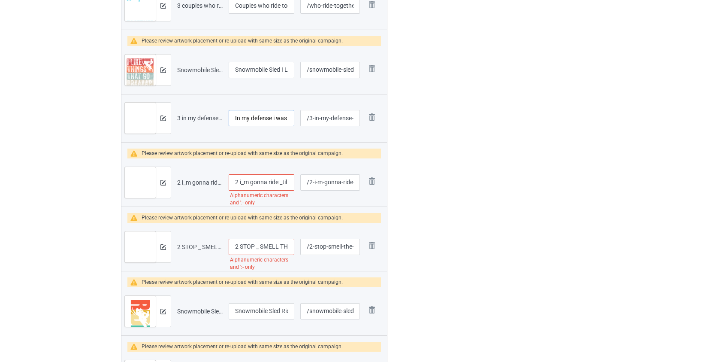
type input "In my defense i was left unsupervised snowmobile"
drag, startPoint x: 245, startPoint y: 181, endPoint x: 183, endPoint y: 180, distance: 61.8
click at [183, 180] on tr "Preview and edit artwork 2 i_m gonna ride _til i can_t no more snowmobile.png 2…" at bounding box center [254, 182] width 266 height 48
click at [274, 182] on input "I'm gonna ride _til i can_t no more snowmobile" at bounding box center [262, 182] width 66 height 16
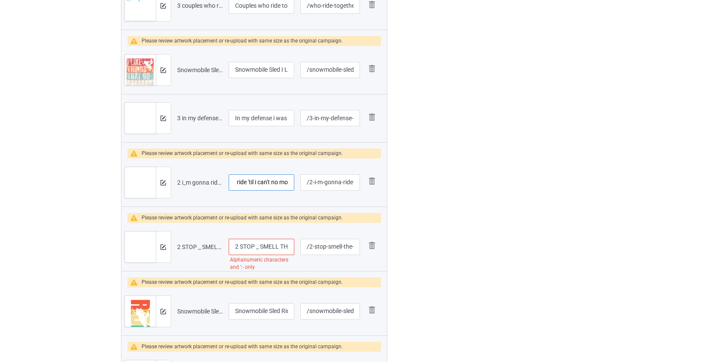
type input "I'm gonna ride 'til i can't no more snowmobile"
drag, startPoint x: 240, startPoint y: 246, endPoint x: 199, endPoint y: 250, distance: 41.5
click at [200, 250] on tr "Preview and edit artwork 2 STOP _ SMELL THE TWO STROKE SNOWMOBILE.png 2 STOP _ …" at bounding box center [254, 247] width 266 height 48
drag, startPoint x: 255, startPoint y: 245, endPoint x: 251, endPoint y: 246, distance: 4.5
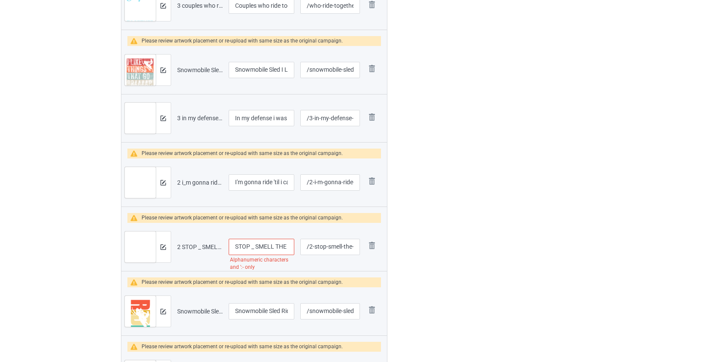
click at [251, 246] on input "STOP _ SMELL THE TWO STROKE SNOWMOBILE" at bounding box center [262, 247] width 66 height 16
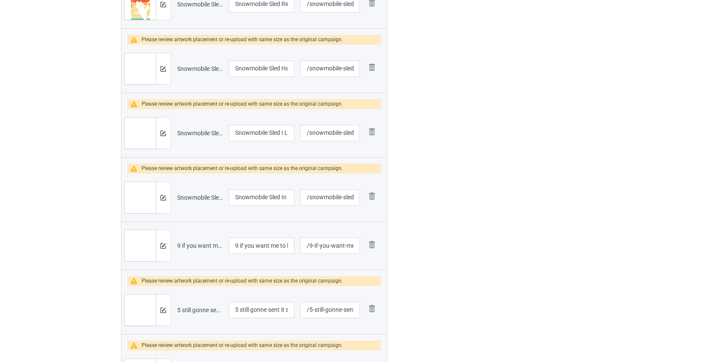
scroll to position [780, 0]
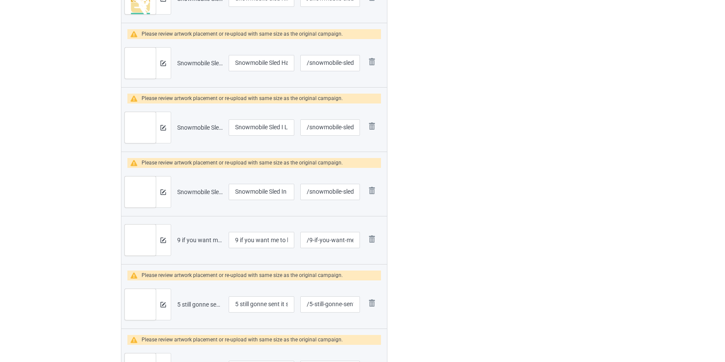
type input "STOP SMELL THE TWO STROKE SNOWMOBILE"
drag, startPoint x: 242, startPoint y: 236, endPoint x: 195, endPoint y: 239, distance: 46.4
click at [195, 239] on tr "Preview and edit artwork 9 if you want me to listen to you snowmobile.png 9 if …" at bounding box center [254, 240] width 266 height 48
type input "If you want me to listen to you snowmobile"
drag, startPoint x: 242, startPoint y: 303, endPoint x: 115, endPoint y: 310, distance: 127.2
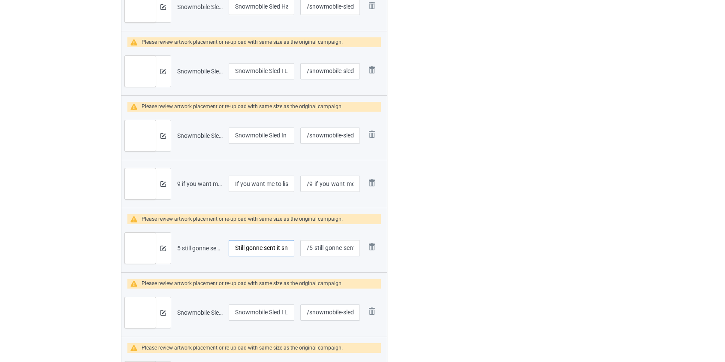
scroll to position [936, 0]
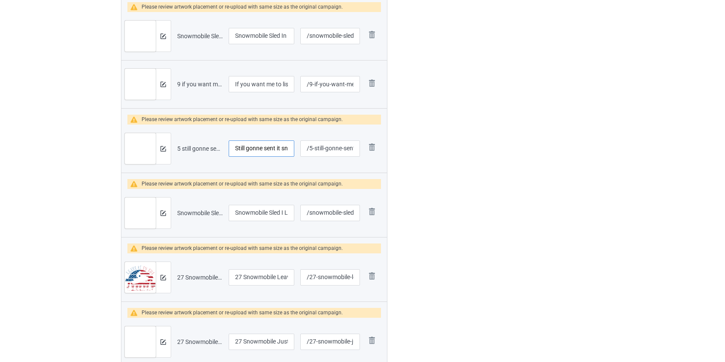
type input "Still gonne sent it snowmobile"
drag, startPoint x: 244, startPoint y: 279, endPoint x: 197, endPoint y: 283, distance: 46.6
click at [199, 283] on tr "Preview and edit artwork 27 Snowmobile Leave It To The Professional.png 27 Snow…" at bounding box center [254, 277] width 266 height 48
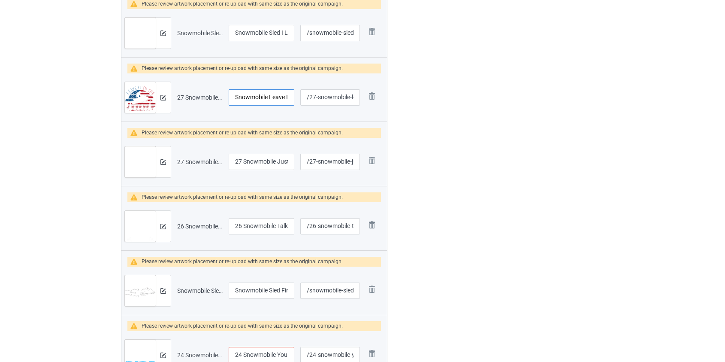
scroll to position [1131, 0]
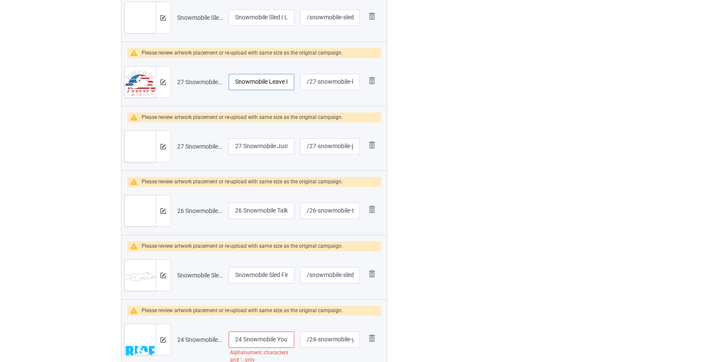
type input "Snowmobile Leave It To The Professional"
drag, startPoint x: 244, startPoint y: 146, endPoint x: 186, endPoint y: 153, distance: 57.9
click at [186, 153] on tr "Preview and edit artwork 27 Snowmobile Just Ride.png 27 Snowmobile Just Ride /2…" at bounding box center [254, 146] width 266 height 48
type input "Snowmobile Just Ride"
drag, startPoint x: 244, startPoint y: 208, endPoint x: 196, endPoint y: 215, distance: 48.5
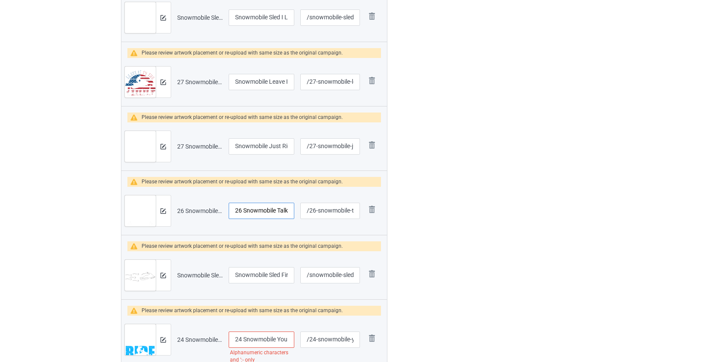
click at [196, 215] on tr "Preview and edit artwork 26 Snowmobile Talk Sledding To Me.png 26 Snowmobile Ta…" at bounding box center [254, 211] width 266 height 48
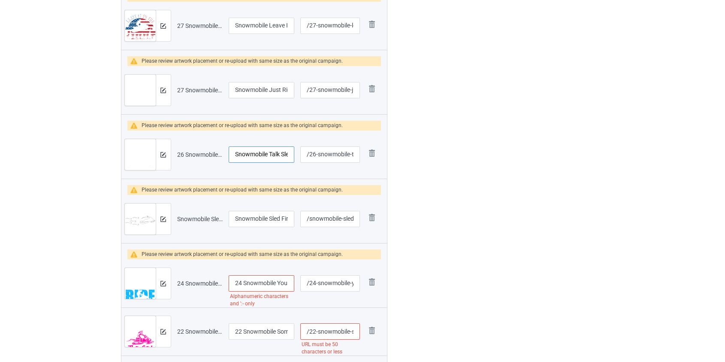
scroll to position [1249, 0]
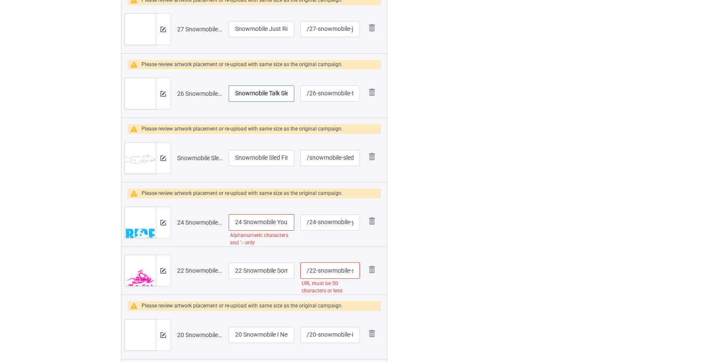
type input "Snowmobile Talk Sledding To Me"
drag, startPoint x: 244, startPoint y: 221, endPoint x: 231, endPoint y: 231, distance: 16.5
click at [186, 226] on tr "Preview and edit artwork 24 Snowmobile You Lost At Me I Don_t Ride.png 24 Snowm…" at bounding box center [254, 222] width 266 height 48
click at [273, 220] on input "Snowmobile You Lost At Me I Don_t Ride" at bounding box center [262, 222] width 66 height 16
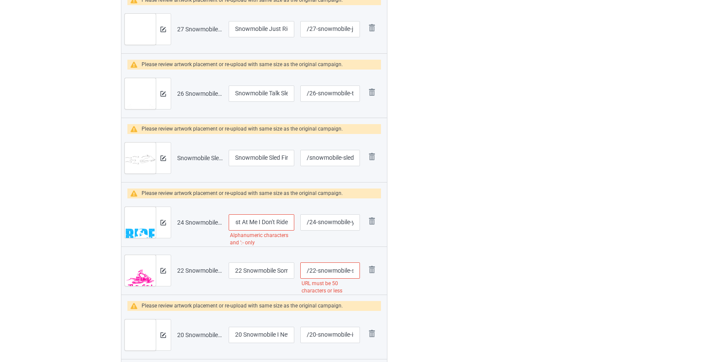
scroll to position [0, 53]
type input "Snowmobile You Lost At Me I Don't Ride"
drag, startPoint x: 243, startPoint y: 270, endPoint x: 175, endPoint y: 277, distance: 69.1
click at [175, 277] on tr "Preview and edit artwork 22 Snowmobile Some Girls Chase Boys This Girl Passes T…" at bounding box center [254, 270] width 266 height 48
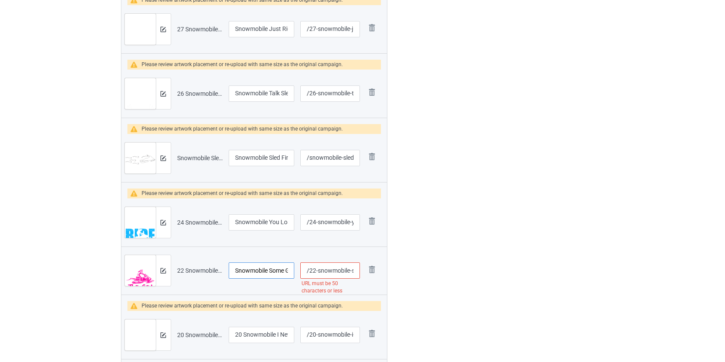
type input "Snowmobile Some Girls Chase Boys This Girl Passes Them"
drag, startPoint x: 310, startPoint y: 269, endPoint x: 326, endPoint y: 269, distance: 15.9
click at [326, 269] on input "/22-snowmobile-some-girls-chase-boys-this-girl-passes-them" at bounding box center [330, 270] width 60 height 16
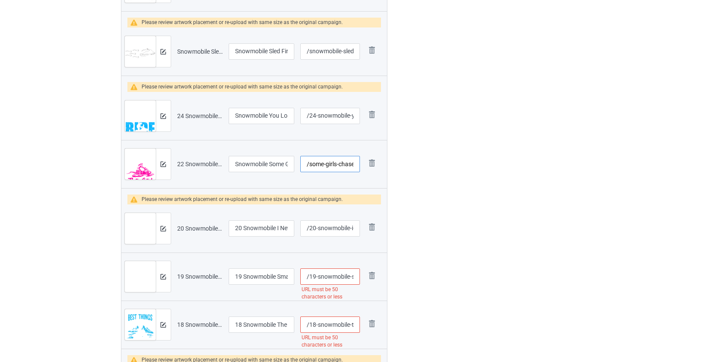
scroll to position [1365, 0]
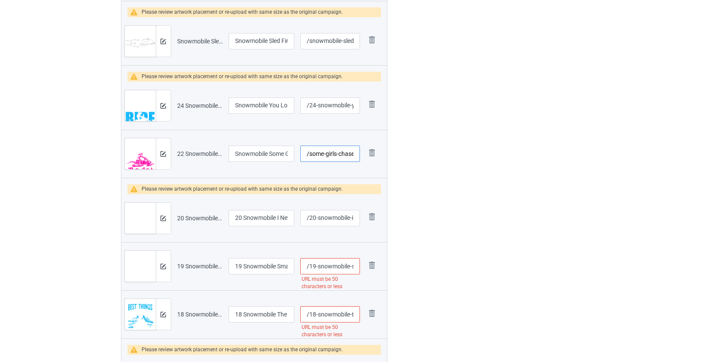
type input "/some-girls-chase-boys-this-girl-passes-them"
drag, startPoint x: 244, startPoint y: 215, endPoint x: 186, endPoint y: 223, distance: 58.2
click at [187, 223] on tr "Preview and edit artwork 20 Snowmobile I Never Lose It.png 20 Snowmobile I Neve…" at bounding box center [254, 218] width 266 height 48
type input "Snowmobile I Never Lose It"
drag, startPoint x: 311, startPoint y: 265, endPoint x: 316, endPoint y: 264, distance: 4.7
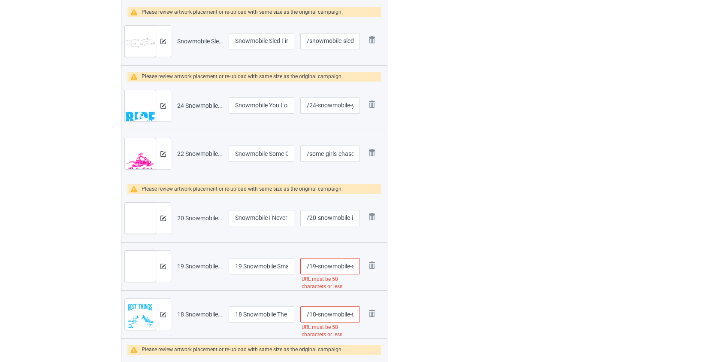
click at [316, 264] on input "/19-snowmobile-small-trees-are-traction-big-trees-hurt" at bounding box center [330, 266] width 60 height 16
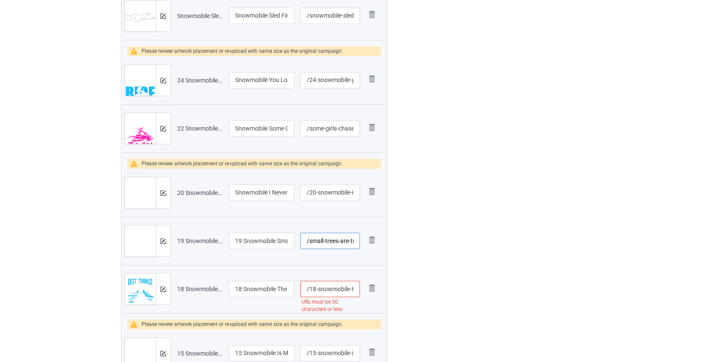
scroll to position [1443, 0]
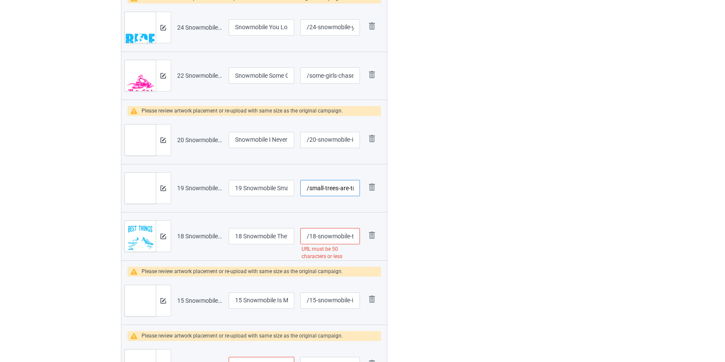
type input "/small-trees-are-traction-big-trees-hurt"
drag, startPoint x: 244, startPoint y: 233, endPoint x: 192, endPoint y: 236, distance: 52.4
click at [192, 236] on tr "Preview and edit artwork 18 Snowmobile The Best Things In Life Happen With Frie…" at bounding box center [254, 236] width 266 height 48
type input "Snowmobile The Best Things In Life Happen With Friends"
drag, startPoint x: 244, startPoint y: 185, endPoint x: 197, endPoint y: 188, distance: 46.9
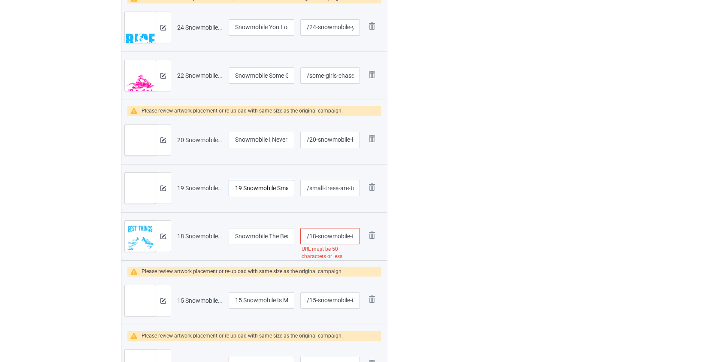
click at [197, 188] on tr "Preview and edit artwork 19 Snowmobile Small Trees Are Traction Big Trees Hurt.…" at bounding box center [254, 188] width 266 height 48
type input "Snowmobile Small Trees Are Traction Big Trees Hurt"
drag, startPoint x: 312, startPoint y: 237, endPoint x: 317, endPoint y: 236, distance: 5.3
click at [316, 236] on input "/18-snowmobile-the-best-things-in-life-happen-with-friends" at bounding box center [330, 236] width 60 height 16
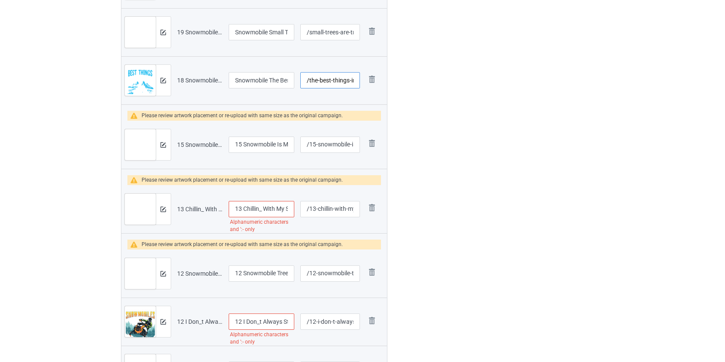
scroll to position [1600, 0]
type input "/the-best-things-in-life-happen-with-friends"
drag, startPoint x: 243, startPoint y: 142, endPoint x: 209, endPoint y: 145, distance: 34.4
click at [209, 145] on tr "Preview and edit artwork 15 Snowmobile Is My Favorite Season.png 15 Snowmobile …" at bounding box center [254, 144] width 266 height 48
type input "Snowmobile Is My Favorite Season"
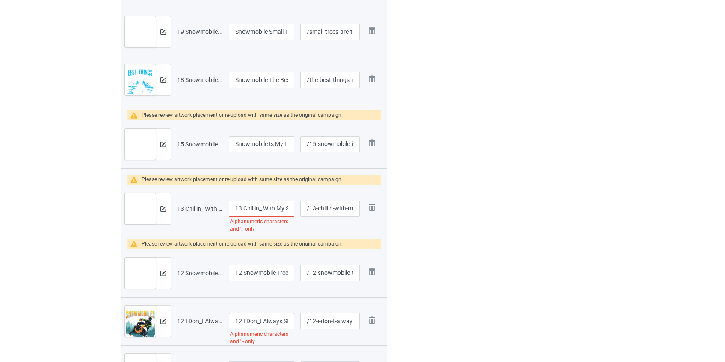
drag, startPoint x: 244, startPoint y: 208, endPoint x: 194, endPoint y: 214, distance: 50.6
click at [194, 214] on tr "Preview and edit artwork 13 Chillin_ With My Snowmobile.png 13 Chillin_ With My…" at bounding box center [254, 209] width 266 height 48
drag, startPoint x: 254, startPoint y: 206, endPoint x: 250, endPoint y: 207, distance: 4.6
click at [250, 207] on input "Chillin_ With My Snowmobile" at bounding box center [262, 208] width 66 height 16
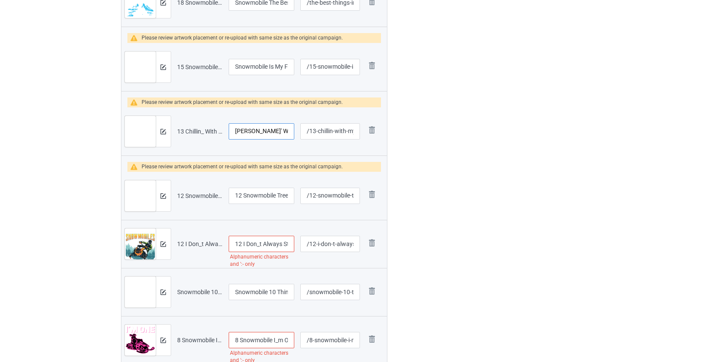
scroll to position [1678, 0]
type input "[PERSON_NAME]' With My Snowmobile"
drag, startPoint x: 226, startPoint y: 197, endPoint x: 198, endPoint y: 201, distance: 28.7
click at [198, 201] on tr "Preview and edit artwork 12 Snowmobile Trees Are For Traction Not Hugging.png 1…" at bounding box center [254, 195] width 266 height 48
type input "Snowmobile Trees Are For Traction Not Hugging"
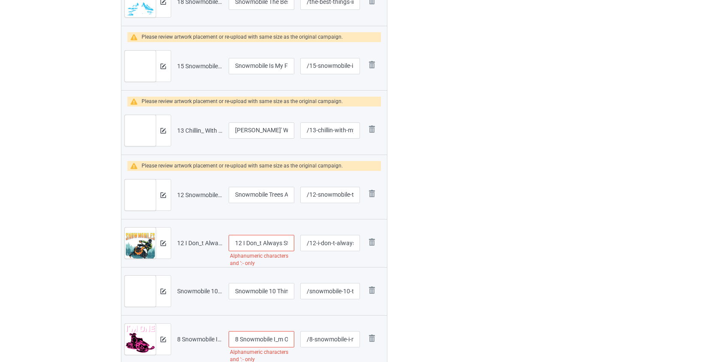
drag, startPoint x: 243, startPoint y: 240, endPoint x: 210, endPoint y: 245, distance: 32.9
click at [210, 244] on tr "Preview and edit artwork 12 I Don_t Always Stop And Look At Snowmobiles.png 12 …" at bounding box center [254, 243] width 266 height 48
click at [249, 244] on input "I Don_t Always Stop And Look At Snowmobiles" at bounding box center [262, 243] width 66 height 16
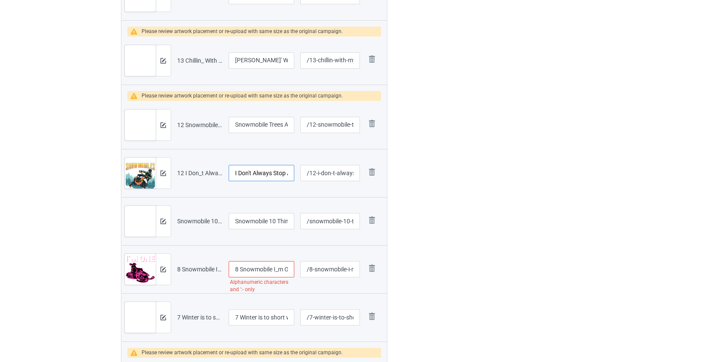
scroll to position [1755, 0]
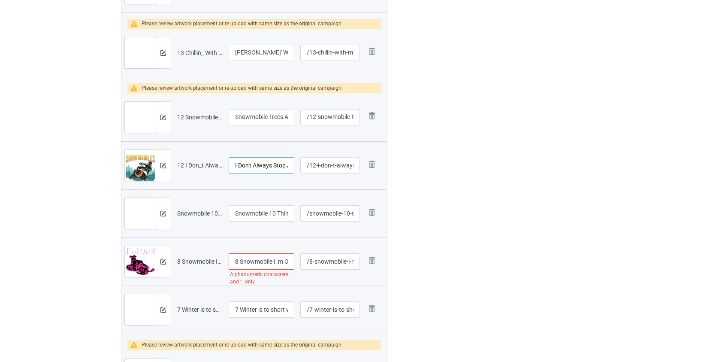
type input "I Don't Always Stop And Look At Snowmobiles"
drag, startPoint x: 240, startPoint y: 258, endPoint x: 190, endPoint y: 265, distance: 50.7
click at [191, 265] on tr "Preview and edit artwork 8 Snowmobile I_m One Of Those Girls.png 8 Snowmobile I…" at bounding box center [254, 261] width 266 height 48
drag, startPoint x: 275, startPoint y: 261, endPoint x: 270, endPoint y: 261, distance: 4.4
click at [270, 261] on input "Snowmobile I_m One Of Those Girls" at bounding box center [262, 261] width 66 height 16
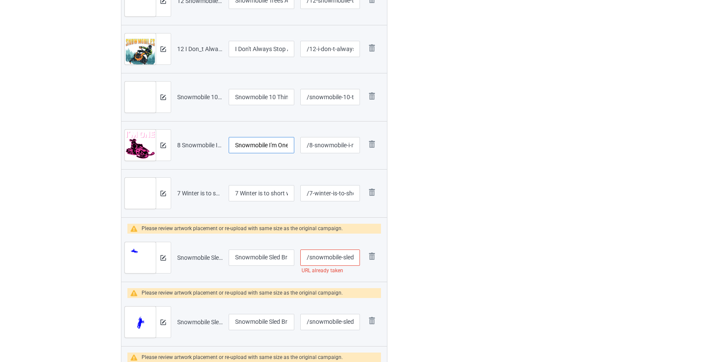
scroll to position [1873, 0]
type input "Snowmobile I'm One Of Those Girls"
drag, startPoint x: 240, startPoint y: 191, endPoint x: 188, endPoint y: 197, distance: 52.2
click at [188, 197] on tr "Preview and edit artwork 7 Winter is to short when you own a snowmobile.png 7 W…" at bounding box center [254, 192] width 266 height 48
type input "Winter is to short when you own a snowmobile"
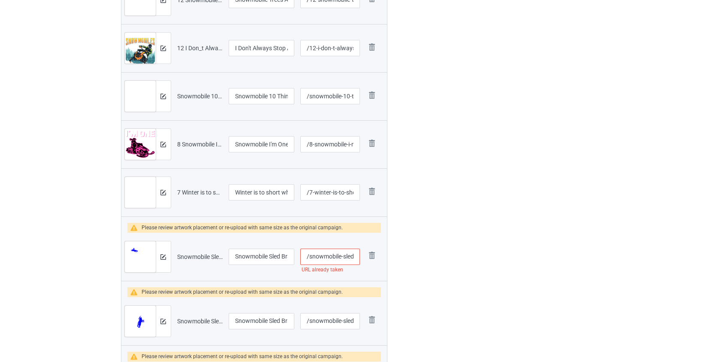
click at [326, 255] on input "/snowmobile-sled-braaap-queen-legging-blue-front" at bounding box center [330, 257] width 60 height 16
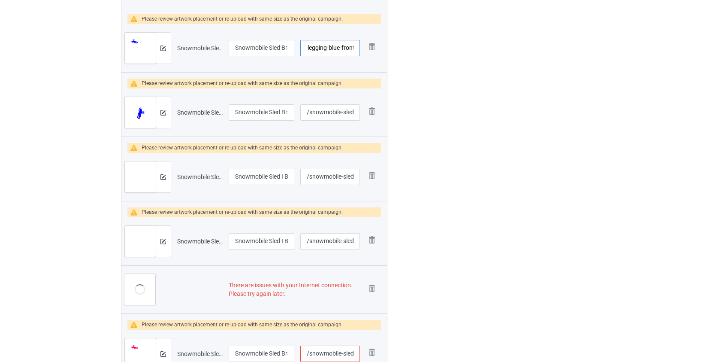
scroll to position [2107, 0]
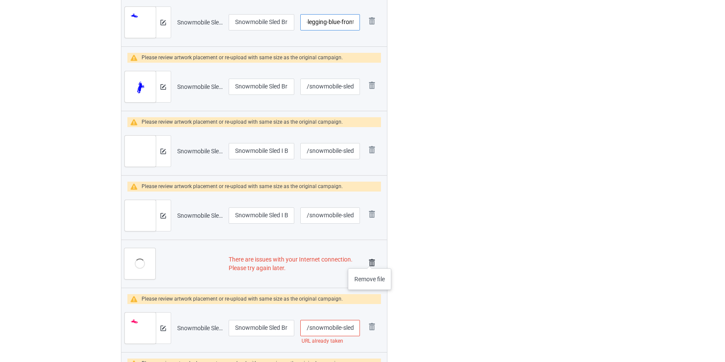
type input "/sled-braaap-queen-legging-blue-front"
click at [370, 259] on img at bounding box center [372, 263] width 12 height 12
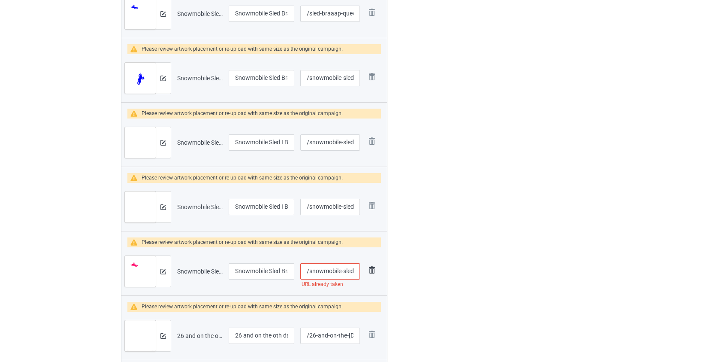
scroll to position [2098, 0]
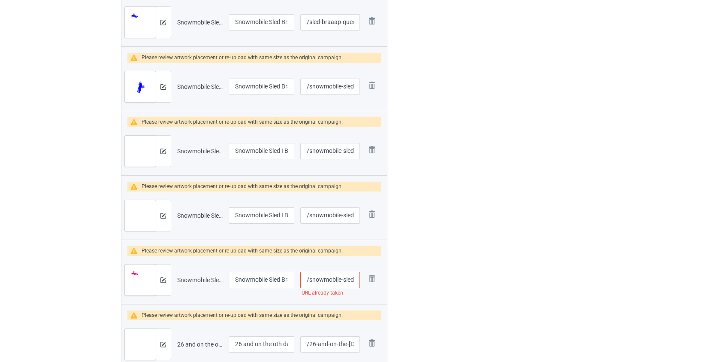
click at [324, 281] on input "/snowmobile-sled-braaap-queen-legging-front" at bounding box center [330, 280] width 60 height 16
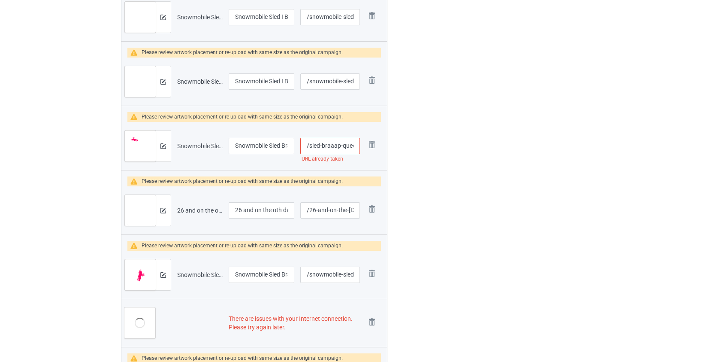
scroll to position [2254, 0]
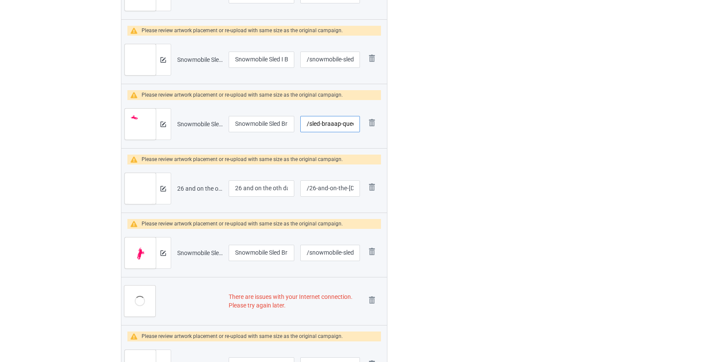
type input "/sled-braaap-queen-legging-front"
drag, startPoint x: 246, startPoint y: 187, endPoint x: 182, endPoint y: 193, distance: 63.4
click at [182, 193] on tr "Preview and edit artwork 26 and on the oth day [DEMOGRAPHIC_DATA] created snowm…" at bounding box center [254, 188] width 266 height 48
type input "And on the oth day [DEMOGRAPHIC_DATA] created snowmobile"
click at [370, 298] on img at bounding box center [372, 300] width 12 height 12
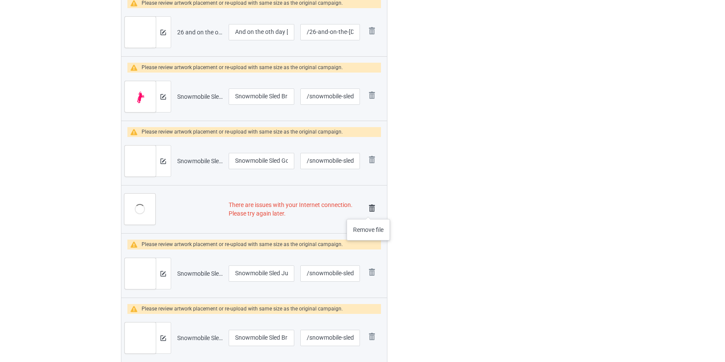
click at [370, 209] on img at bounding box center [372, 208] width 12 height 12
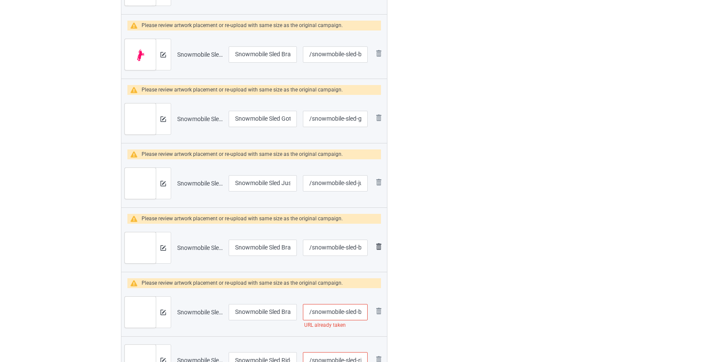
scroll to position [2484, 0]
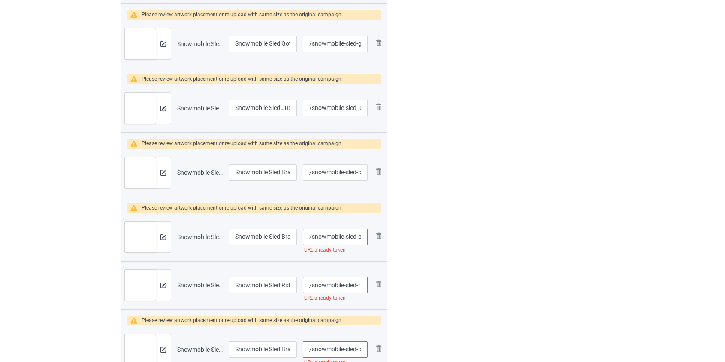
click at [330, 238] on input "/snowmobile-sled-braaap-life-legging-front" at bounding box center [335, 237] width 64 height 16
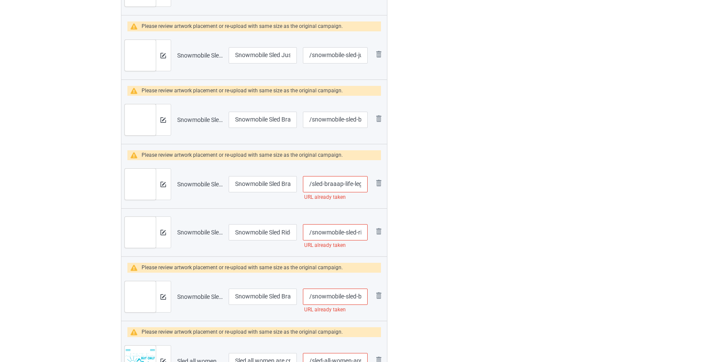
scroll to position [2640, 0]
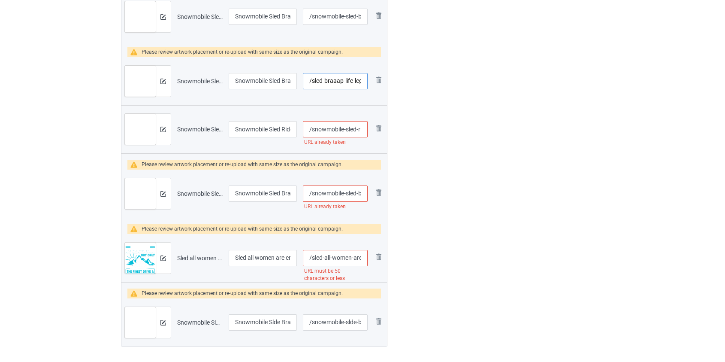
type input "/sled-braaap-life-legging-front"
click at [326, 129] on input "/snowmobile-sled-ride-like-a-[DEMOGRAPHIC_DATA]" at bounding box center [335, 129] width 64 height 16
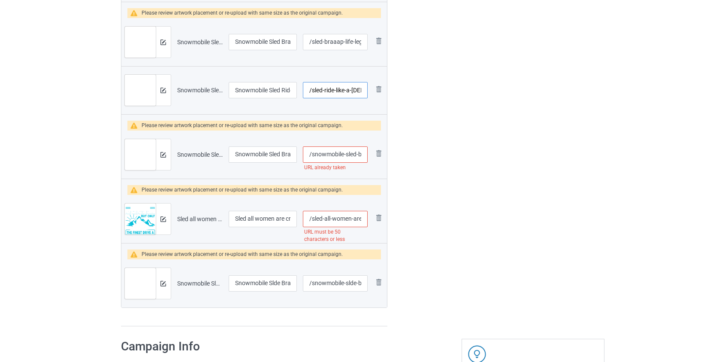
type input "/sled-ride-like-a-[DEMOGRAPHIC_DATA]"
click at [333, 154] on input "/snowmobile-sled-braaap-hair-don-t-care-legging" at bounding box center [335, 154] width 64 height 16
type input "/sled-braaap-hair-don-t-care-legging"
click at [319, 218] on input "/sled-all-women-are-created-equal-but-only-snowmobile" at bounding box center [335, 219] width 64 height 16
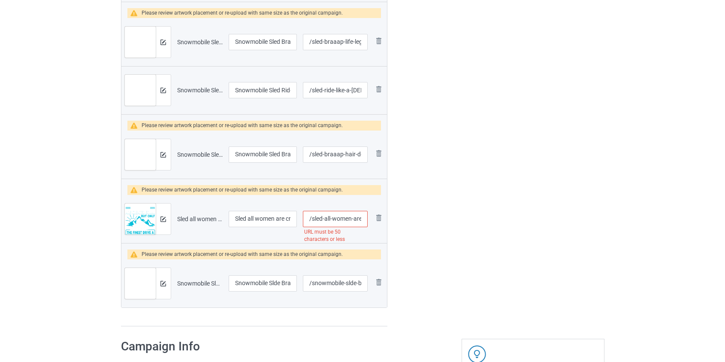
click at [319, 218] on input "/sled-all-women-are-created-equal-but-only-snowmobile" at bounding box center [335, 219] width 64 height 16
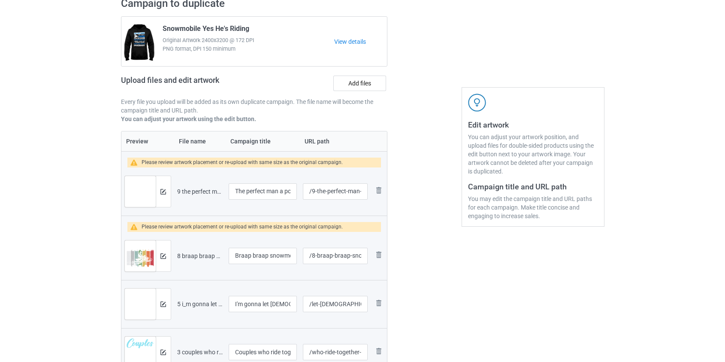
scroll to position [0, 0]
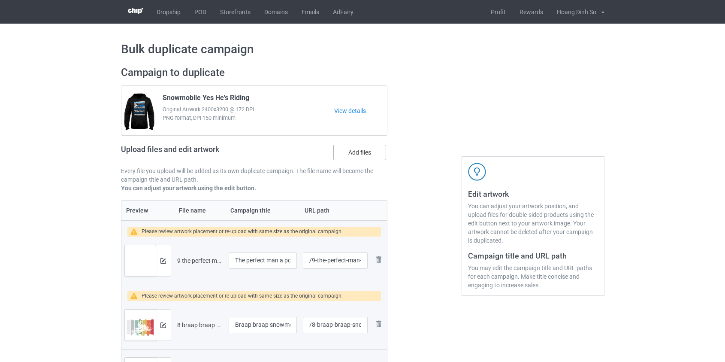
type input "/women-are-created-equal-but-only-snowmobile"
click at [359, 152] on label "Add files" at bounding box center [359, 152] width 53 height 15
click at [0, 0] on input "Add files" at bounding box center [0, 0] width 0 height 0
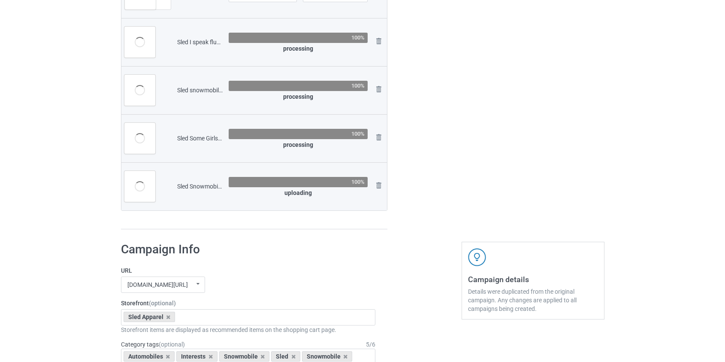
scroll to position [2926, 0]
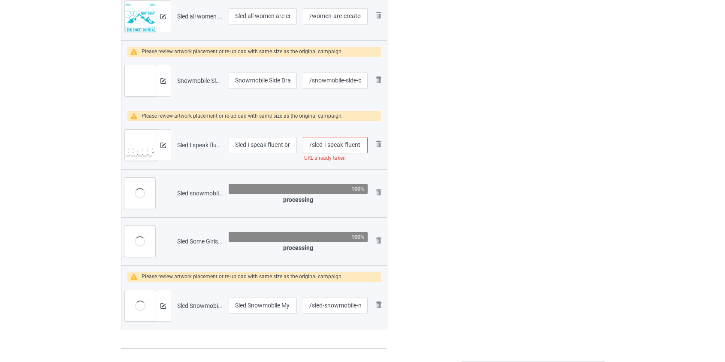
click at [318, 146] on input "/sled-i-speak-fluent-braaap-snowmobile" at bounding box center [335, 145] width 64 height 16
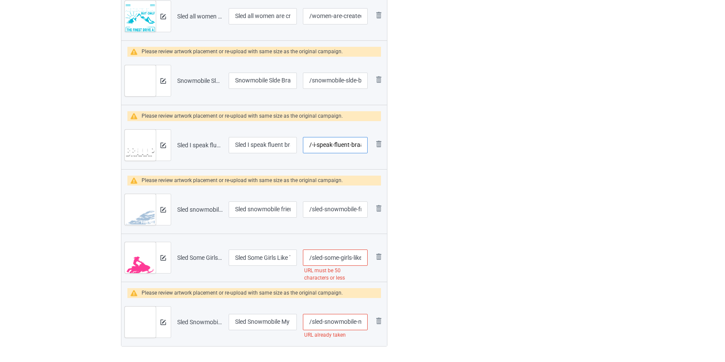
scroll to position [0, 42]
type input "/-i-speak-fluent-braaap-snowmobile"
click at [317, 258] on input "/sled-some-girls-like-to-chase-boys-i-just-like-to-pass-them-snowmobile" at bounding box center [335, 257] width 64 height 16
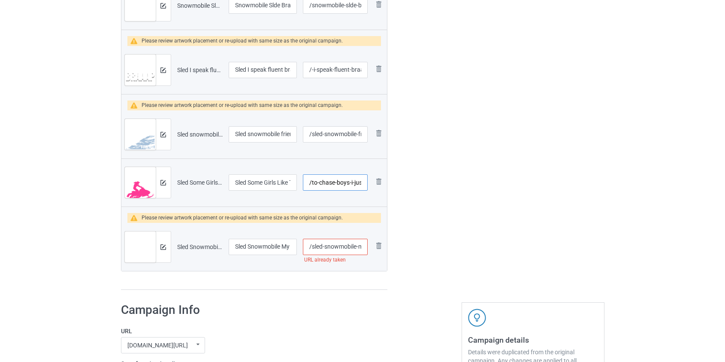
scroll to position [3004, 0]
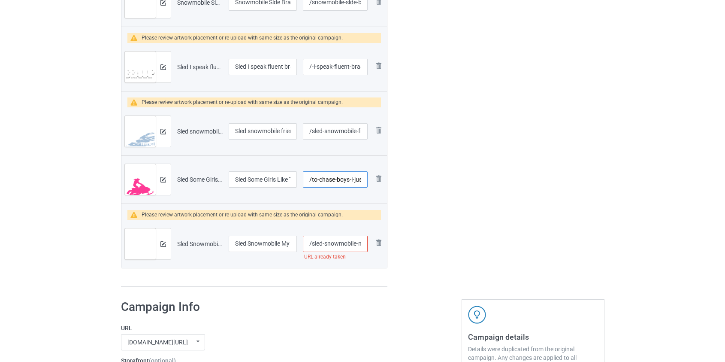
type input "/to-chase-boys-i-just-like-to-pass-them-snowmobile"
click at [318, 242] on input "/sled-snowmobile-my-wife" at bounding box center [335, 244] width 64 height 16
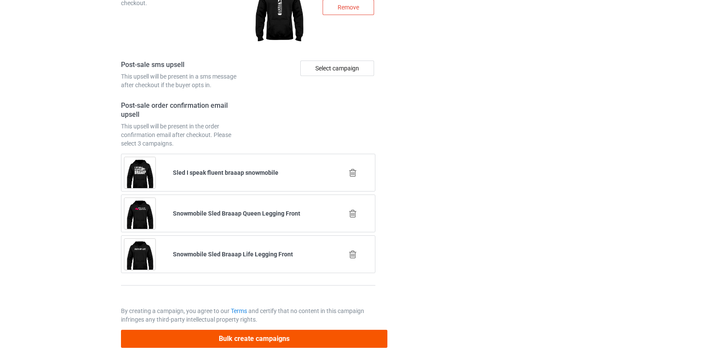
type input "/snowmobile-my-wife"
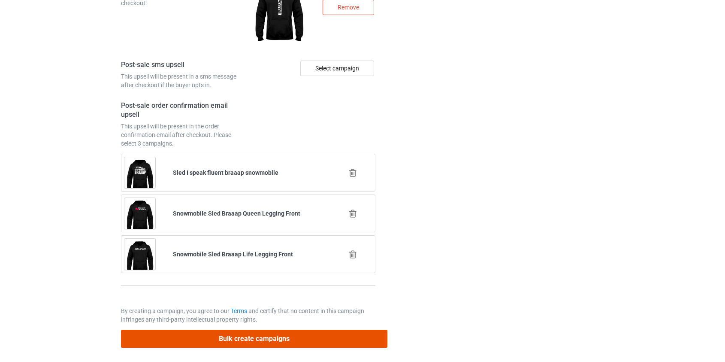
click at [227, 338] on button "Bulk create campaigns" at bounding box center [254, 339] width 267 height 18
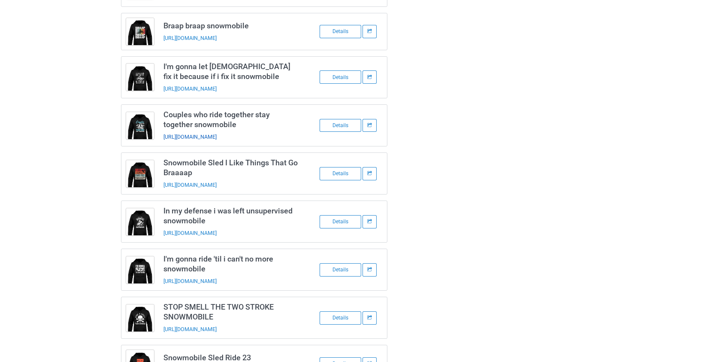
scroll to position [0, 0]
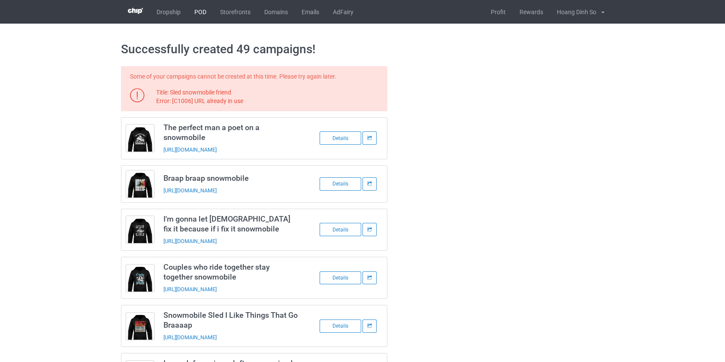
click at [202, 13] on link "POD" at bounding box center [201, 12] width 26 height 24
